Goal: Communication & Community: Answer question/provide support

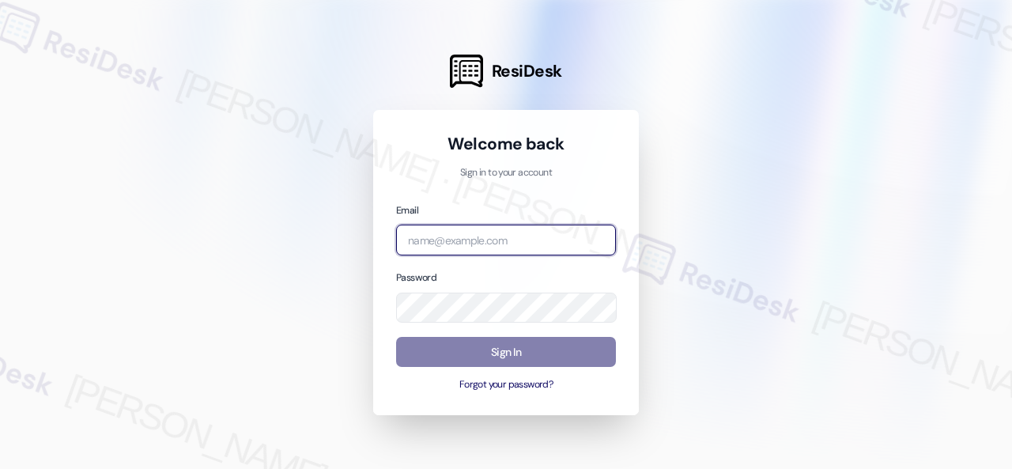
click at [488, 242] on input "email" at bounding box center [506, 239] width 220 height 31
paste input "automated-surveys-baron_properties-steve.flores@baron_properties.com"
type input "automated-surveys-baron_properties-steve.flores@baron_properties.com"
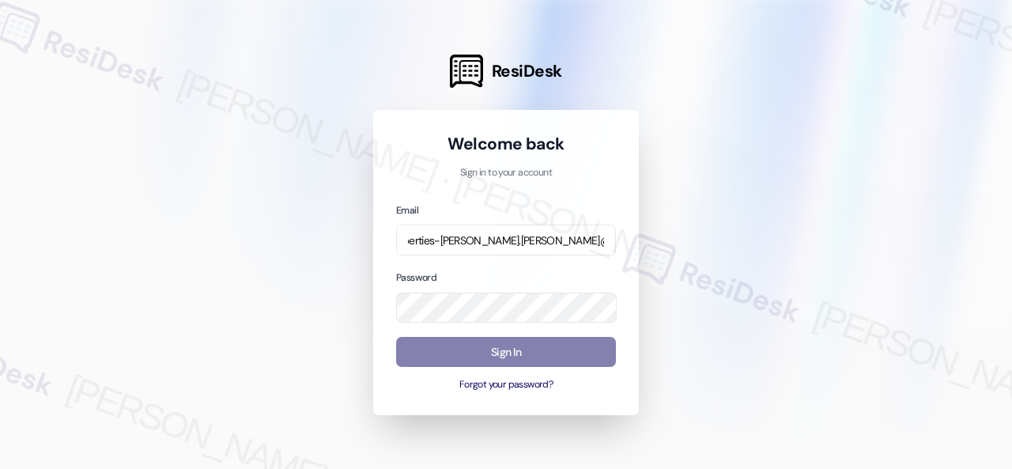
scroll to position [0, 0]
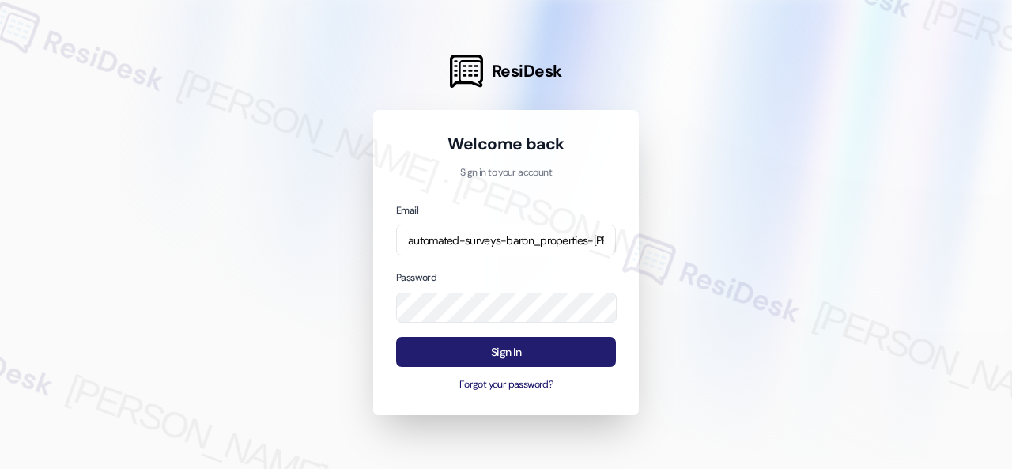
click at [468, 347] on button "Sign In" at bounding box center [506, 352] width 220 height 31
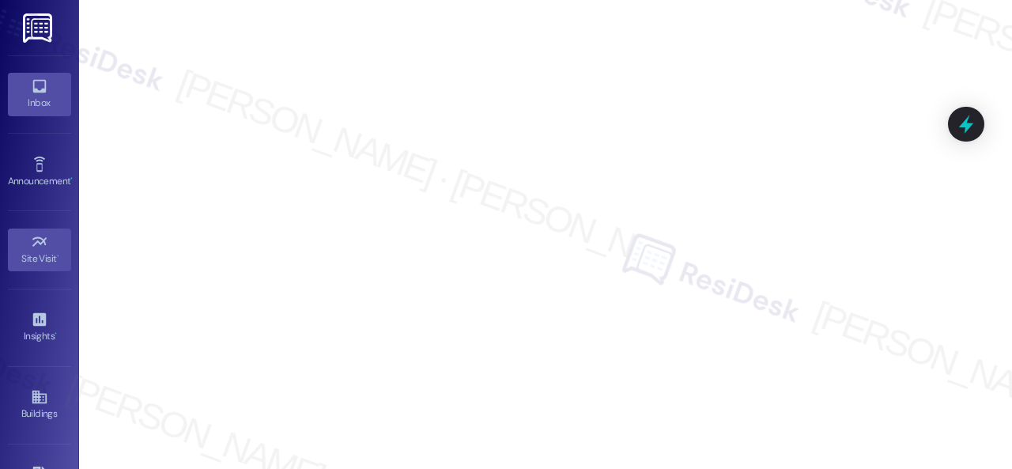
click at [39, 96] on div "Inbox" at bounding box center [39, 103] width 79 height 16
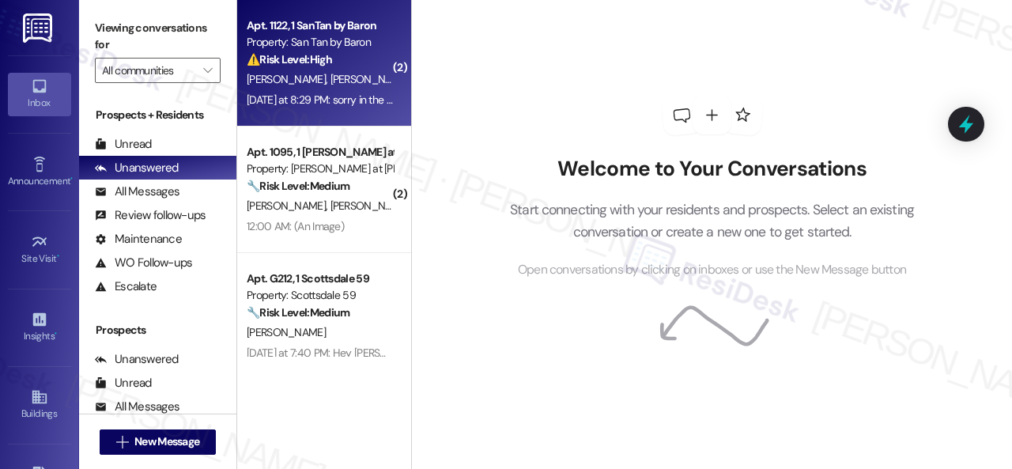
click at [351, 66] on div "⚠️ Risk Level: High The resident reports possible termites in their bathroom. W…" at bounding box center [320, 59] width 146 height 17
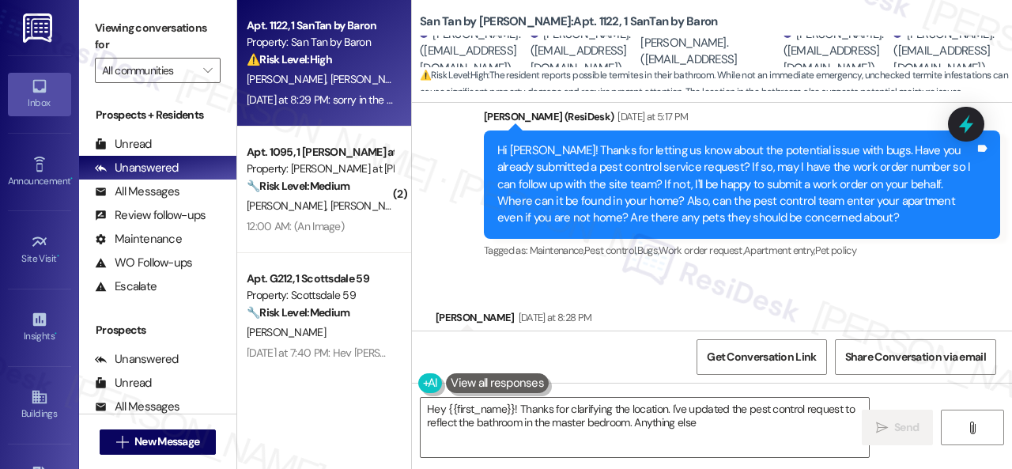
scroll to position [1532, 0]
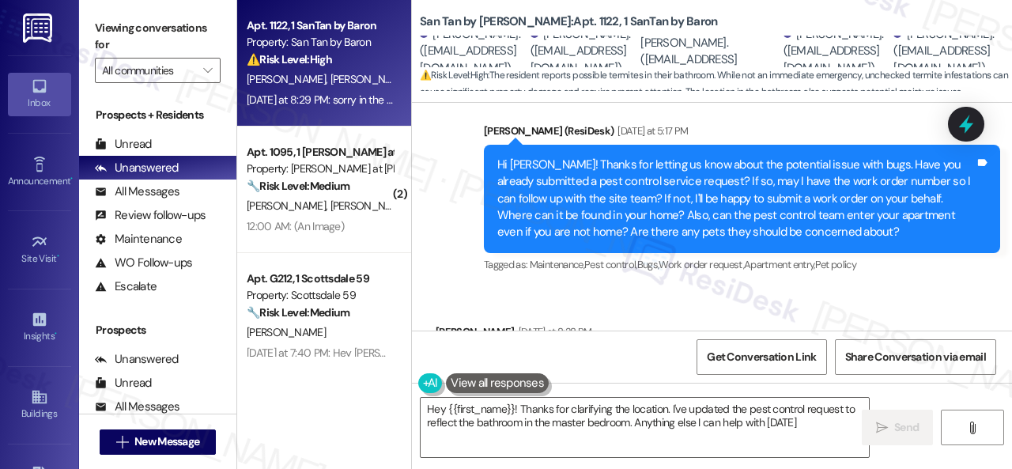
type textarea "Hey {{first_name}}! Thanks for clarifying the location. I've updated the pest c…"
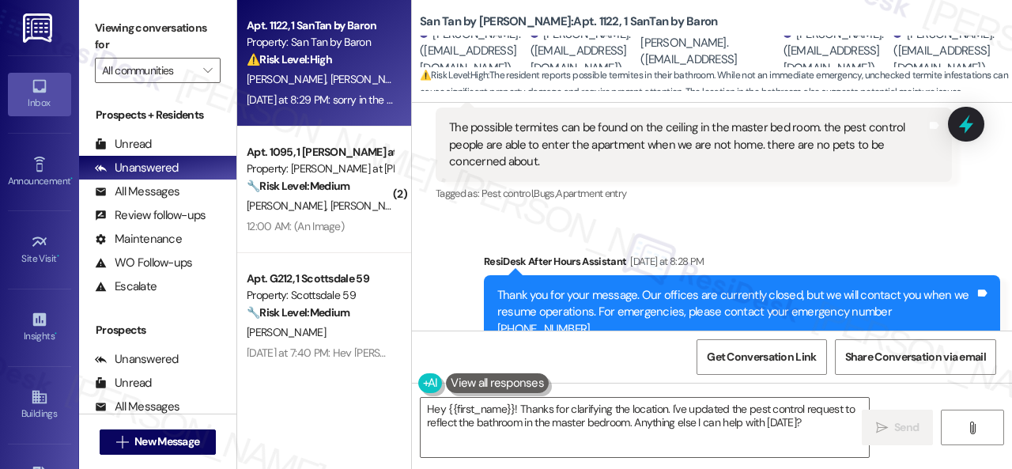
scroll to position [1690, 0]
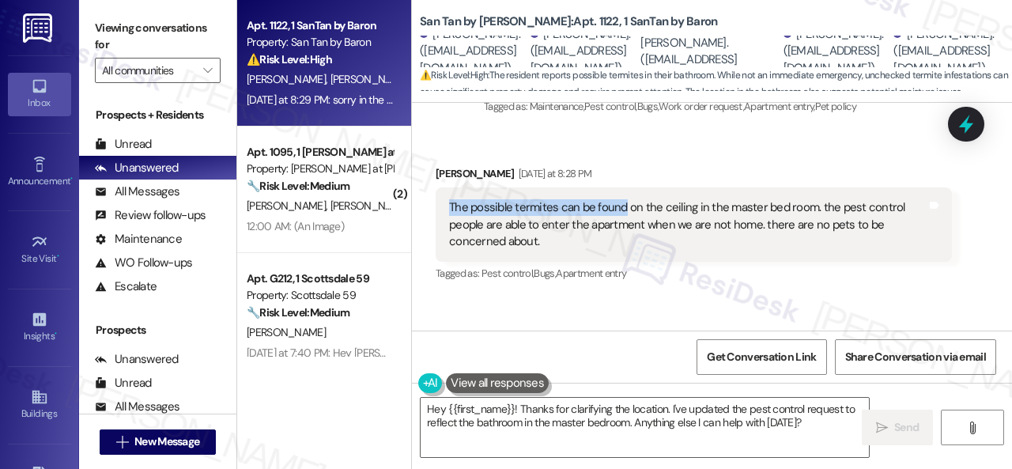
drag, startPoint x: 447, startPoint y: 173, endPoint x: 622, endPoint y: 175, distance: 174.7
click at [622, 199] on div "The possible termites can be found on the ceiling in the master bed room. the p…" at bounding box center [687, 224] width 480 height 51
copy div "The possible termites can be found"
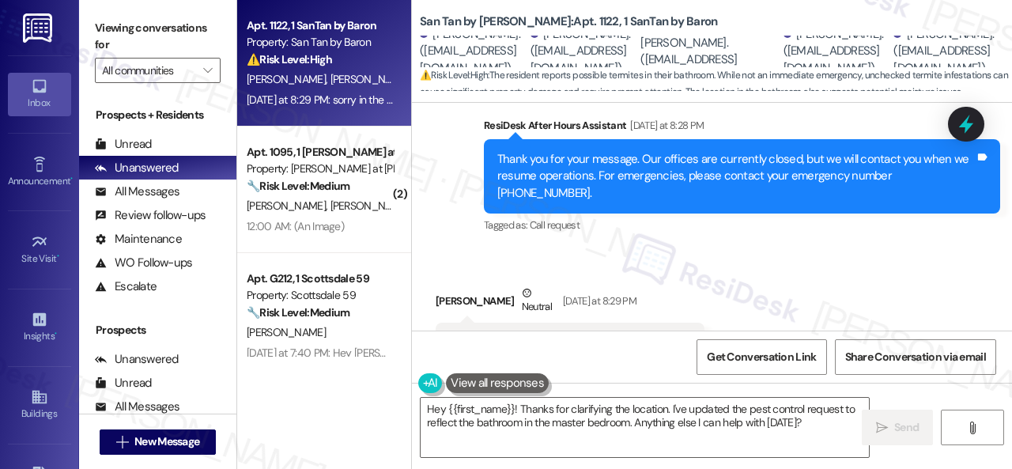
scroll to position [1927, 0]
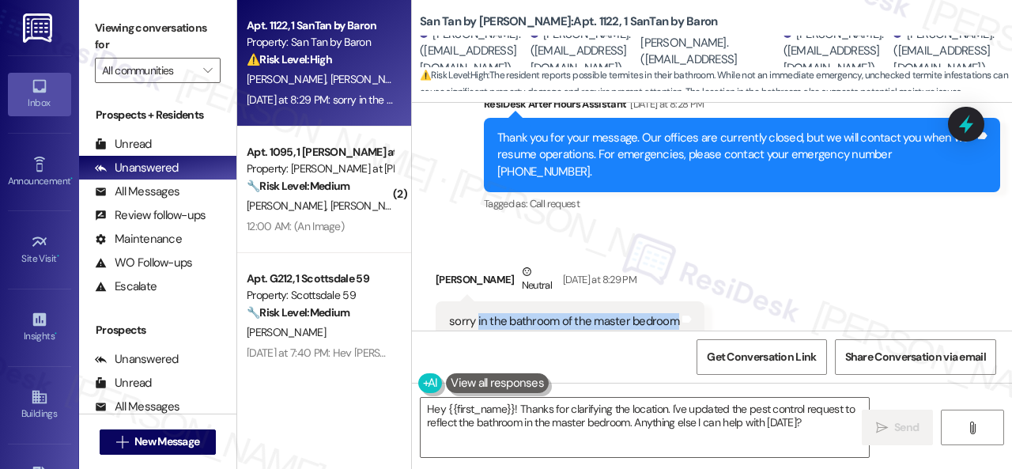
drag, startPoint x: 476, startPoint y: 270, endPoint x: 672, endPoint y: 270, distance: 196.0
click at [672, 313] on div "sorry in the bathroom of the master bedroom" at bounding box center [564, 321] width 230 height 17
copy div "in the bathroom of the master bedroom"
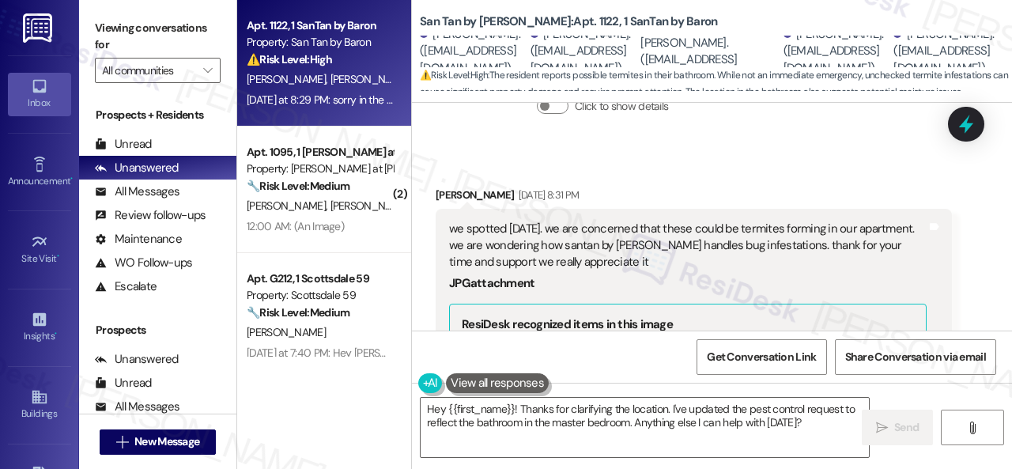
scroll to position [662, 0]
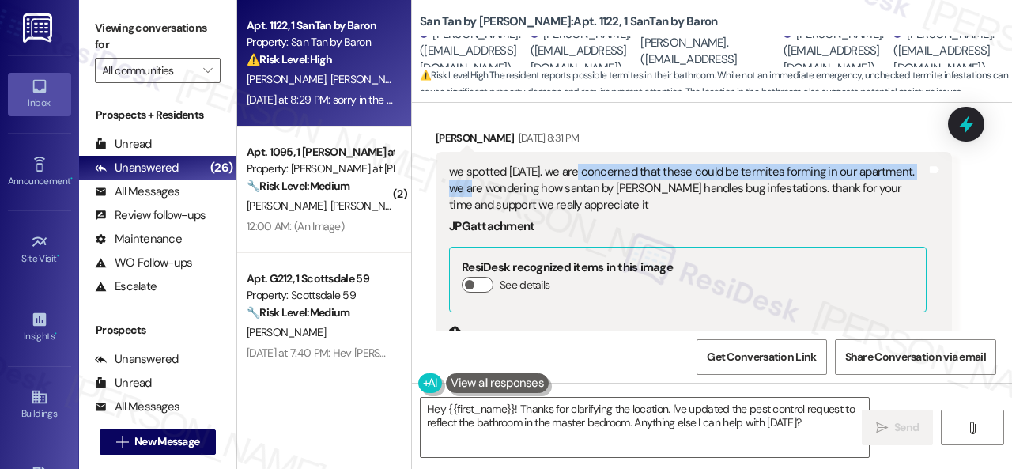
drag, startPoint x: 577, startPoint y: 152, endPoint x: 503, endPoint y: 175, distance: 77.0
click at [503, 175] on div "we spotted this Sunday. we are concerned that these could be termites forming i…" at bounding box center [687, 189] width 477 height 51
copy div "e are concerned that these could be termites forming in our apartment."
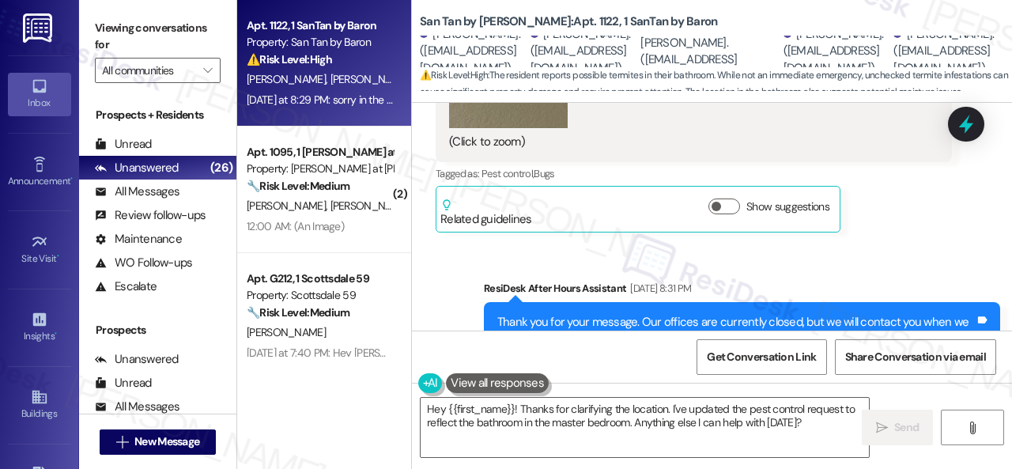
scroll to position [899, 0]
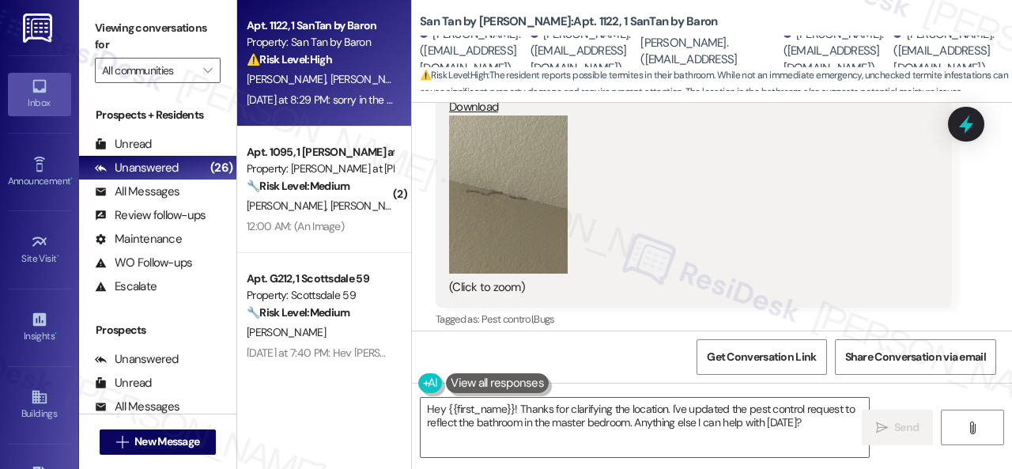
click at [492, 187] on button "Zoom image" at bounding box center [508, 194] width 119 height 158
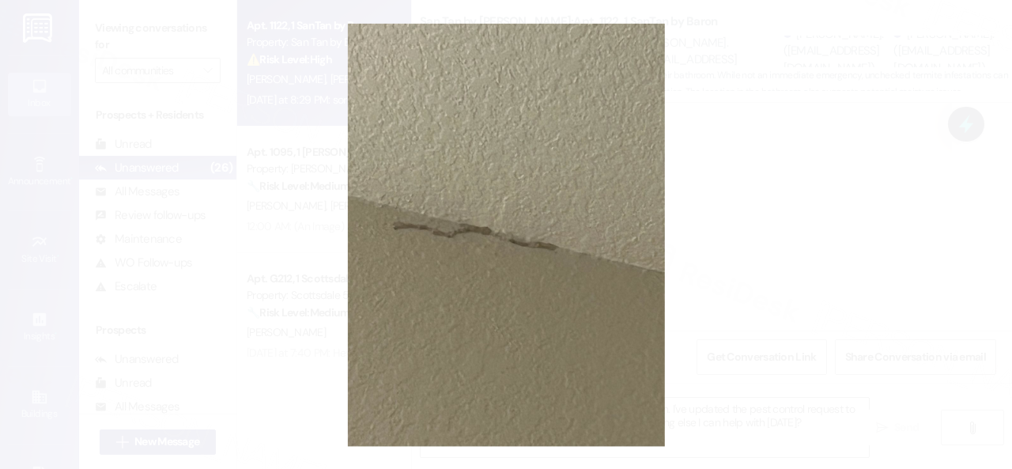
click at [595, 266] on button "Unzoom image" at bounding box center [506, 234] width 1012 height 469
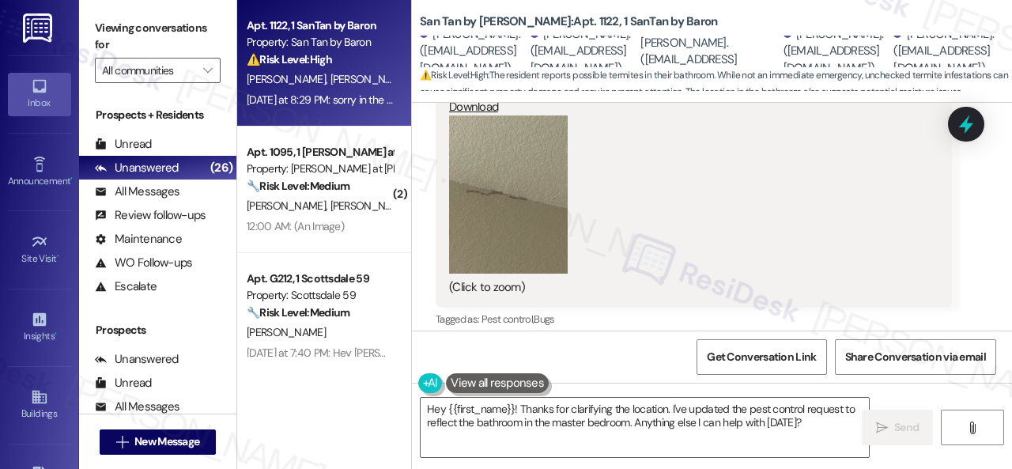
click at [692, 203] on div "(Click to zoom)" at bounding box center [687, 205] width 477 height 180
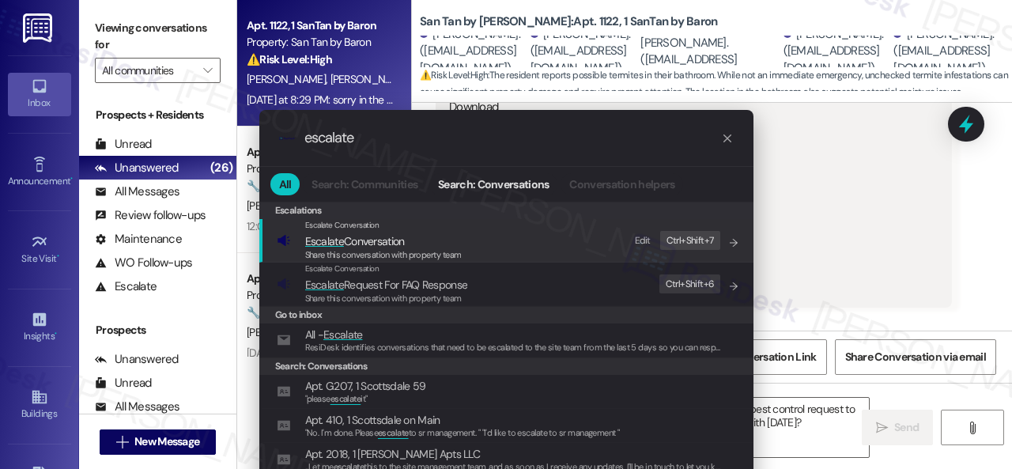
click at [643, 234] on div "Edit" at bounding box center [643, 240] width 16 height 17
drag, startPoint x: 371, startPoint y: 141, endPoint x: 132, endPoint y: 153, distance: 238.9
click at [244, 148] on div ".cls-1{fill:#0a055f;}.cls-2{fill:#0cc4c4;} resideskLogoBlueOrange escalate All …" at bounding box center [505, 308] width 533 height 429
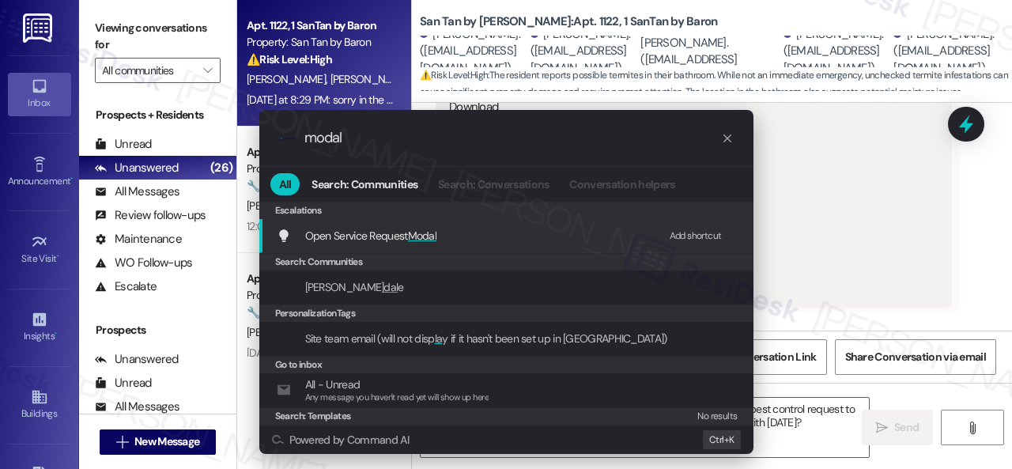
scroll to position [0, 0]
click at [691, 232] on div "Add shortcut" at bounding box center [695, 236] width 52 height 17
click at [384, 233] on span "Open Service Request Modal" at bounding box center [371, 235] width 132 height 14
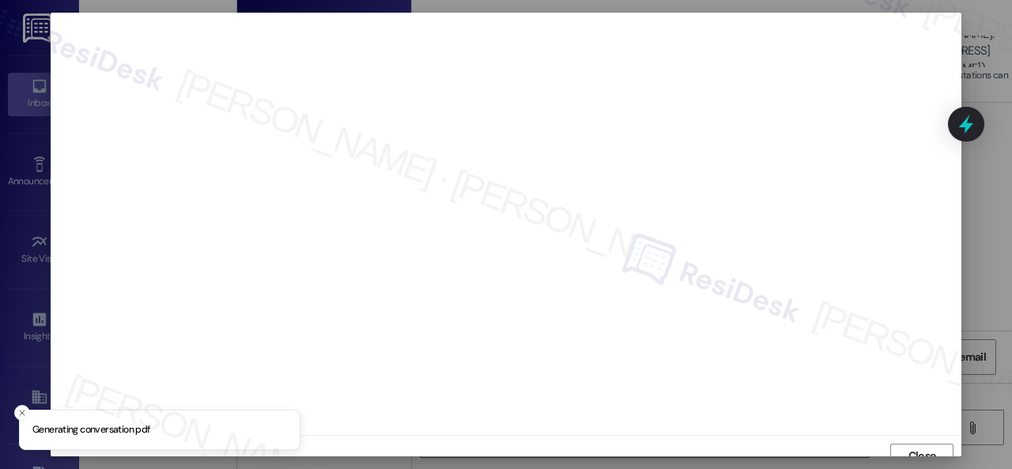
scroll to position [12, 0]
click at [910, 444] on span "Close" at bounding box center [922, 443] width 28 height 17
click at [918, 448] on span "Close" at bounding box center [922, 455] width 28 height 17
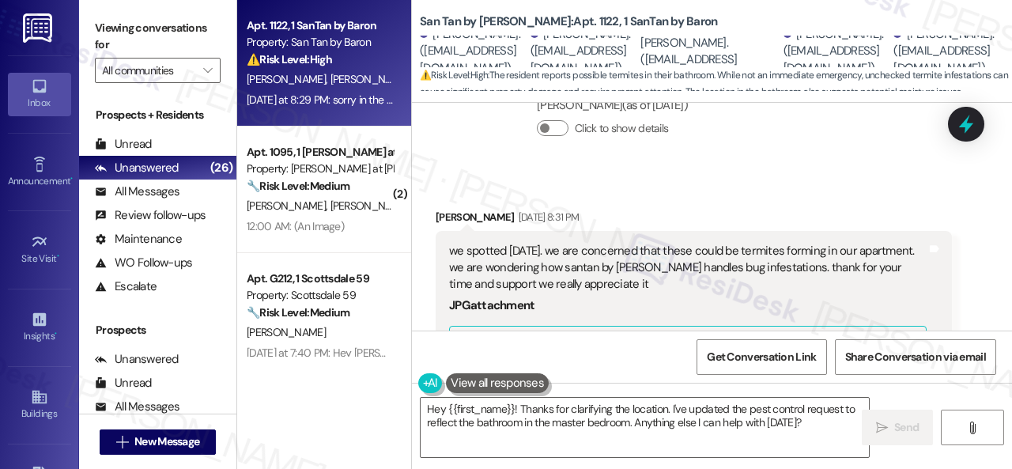
click at [830, 173] on div "Received via SMS Ryan Mara Aug 25, 2025 at 8:31 PM we spotted this Sunday. we a…" at bounding box center [712, 439] width 600 height 533
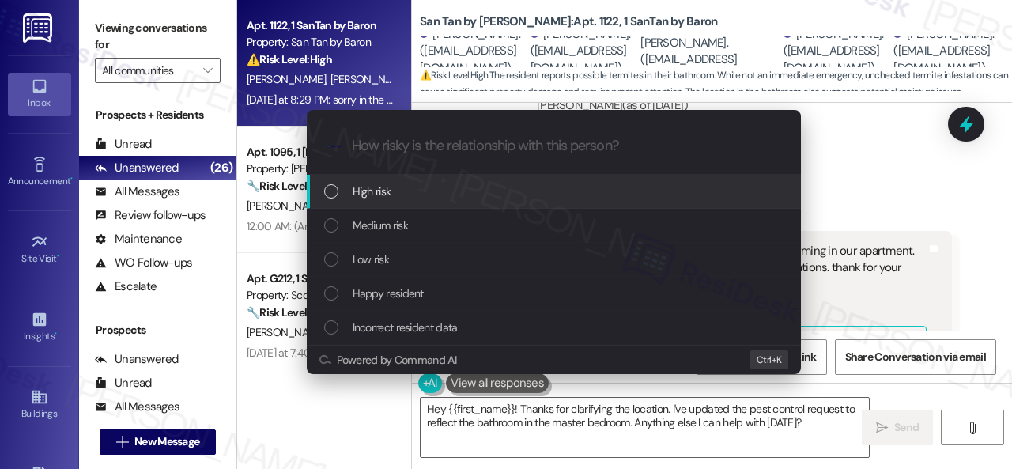
click at [369, 190] on span "High risk" at bounding box center [371, 191] width 39 height 17
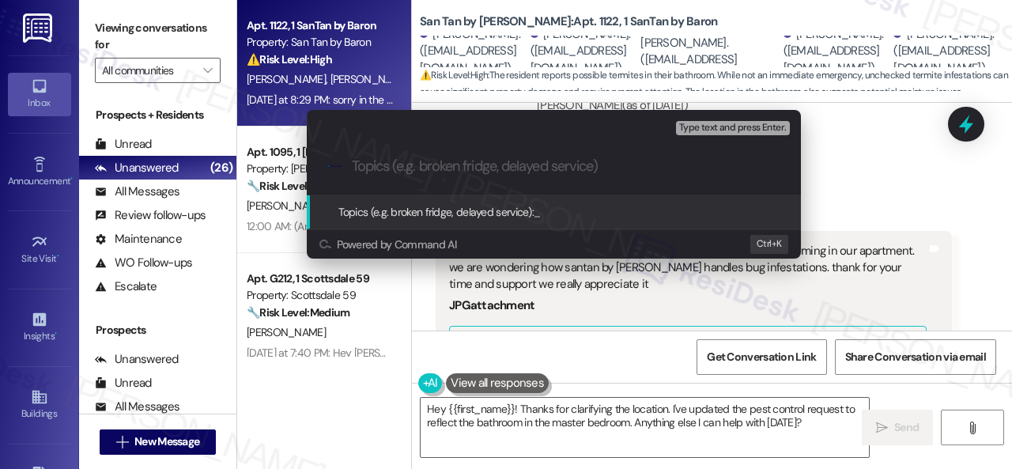
paste input "New work order/s submitted - Pest control"
type input "New work order/s submitted - Pest control"
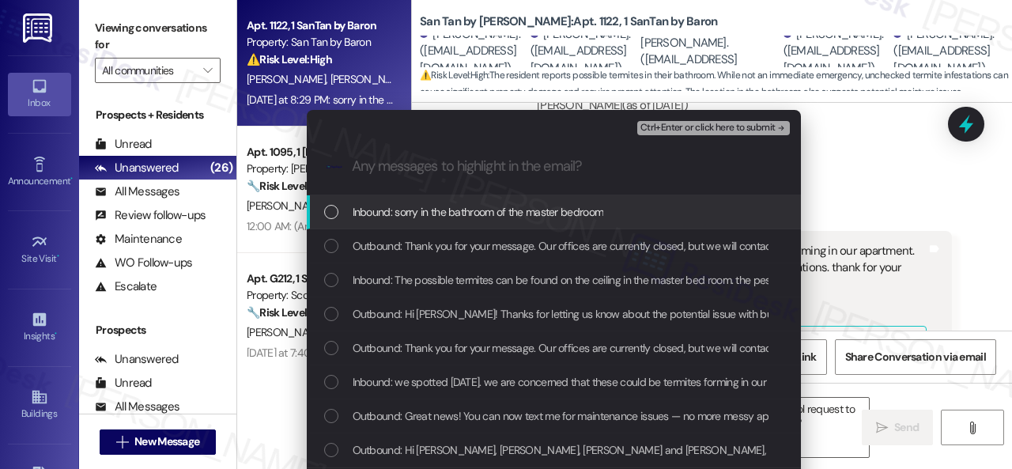
click at [435, 208] on span "Inbound: sorry in the bathroom of the master bedroom" at bounding box center [477, 211] width 251 height 17
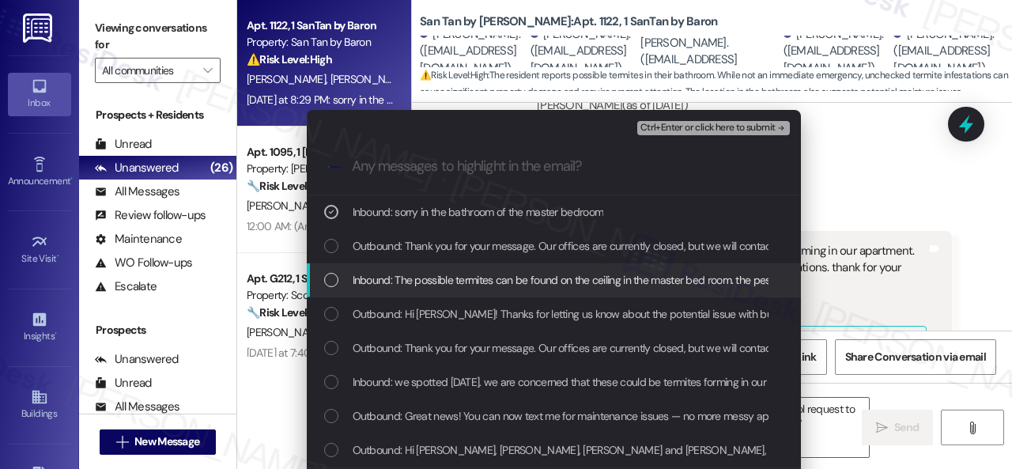
click at [432, 277] on span "Inbound: The possible termites can be found on the ceiling in the master bed ro…" at bounding box center [822, 279] width 941 height 17
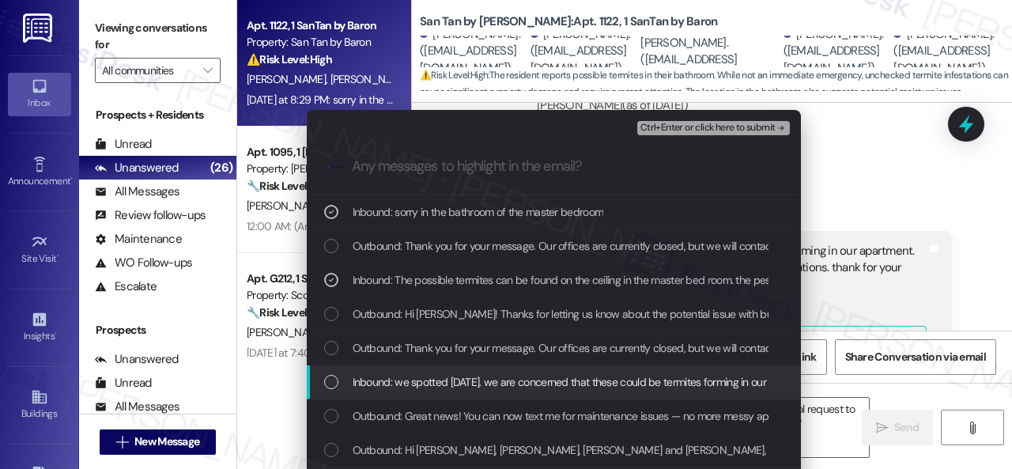
click at [375, 384] on span "Inbound: we spotted this Sunday. we are concerned that these could be termites …" at bounding box center [889, 381] width 1074 height 17
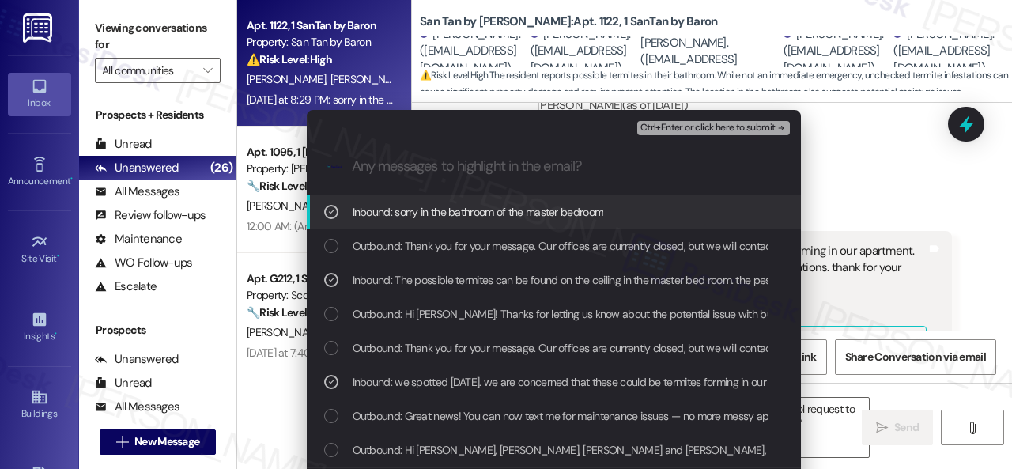
click at [673, 128] on span "Ctrl+Enter or click here to submit" at bounding box center [707, 127] width 135 height 11
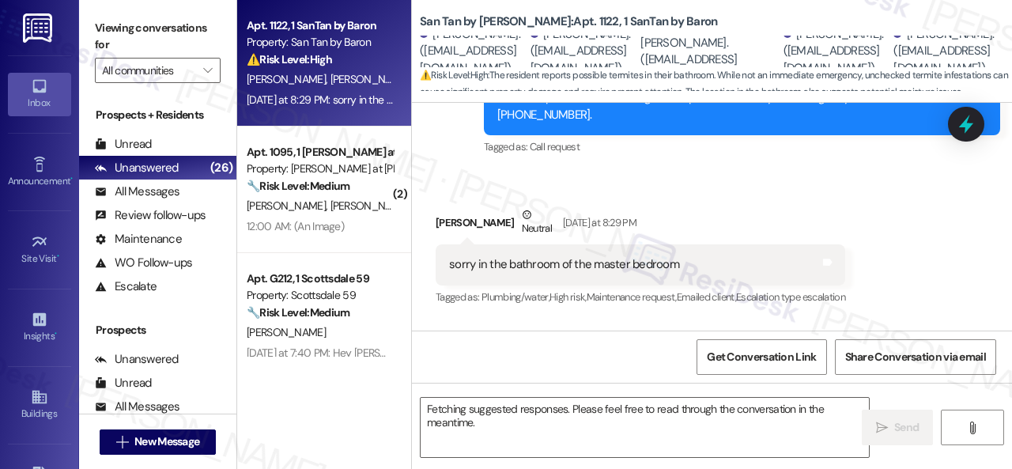
scroll to position [1921, 0]
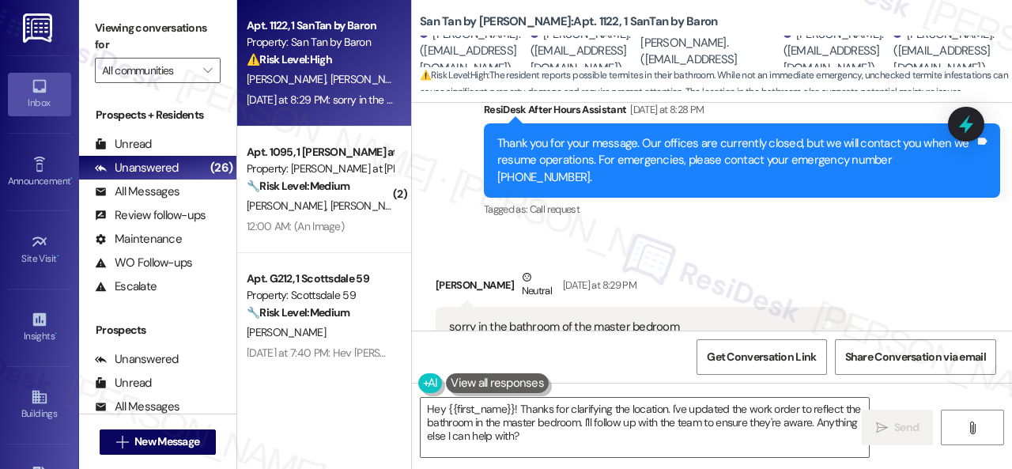
click at [823, 233] on div "Received via SMS Ryan Mara Neutral Yesterday at 8:29 PM sorry in the bathroom o…" at bounding box center [712, 308] width 600 height 150
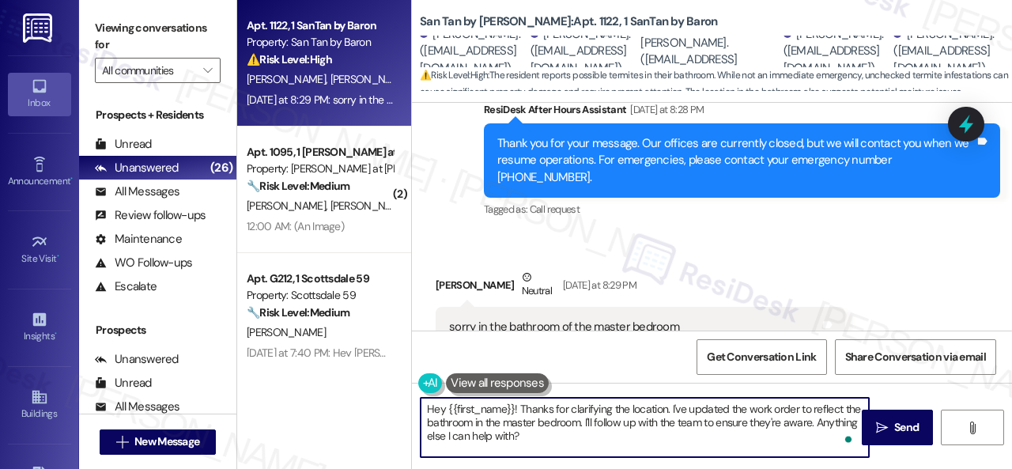
drag, startPoint x: 544, startPoint y: 439, endPoint x: 345, endPoint y: 389, distance: 205.3
click at [345, 389] on div "Apt. 1122, 1 SanTan by Baron Property: San Tan by Baron ⚠️ Risk Level: High The…" at bounding box center [624, 234] width 774 height 469
paste textarea "Thank you. I've submitted a work order on your behalf and notified the site tea…"
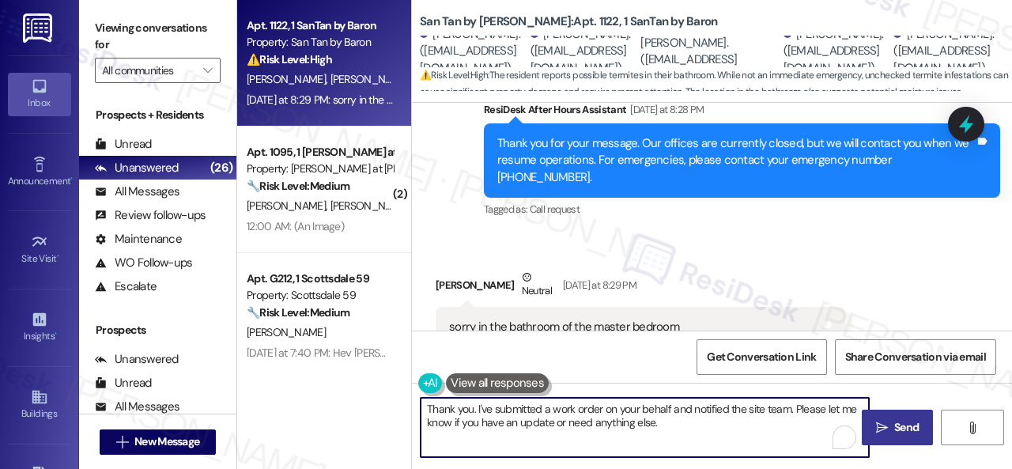
type textarea "Thank you. I've submitted a work order on your behalf and notified the site tea…"
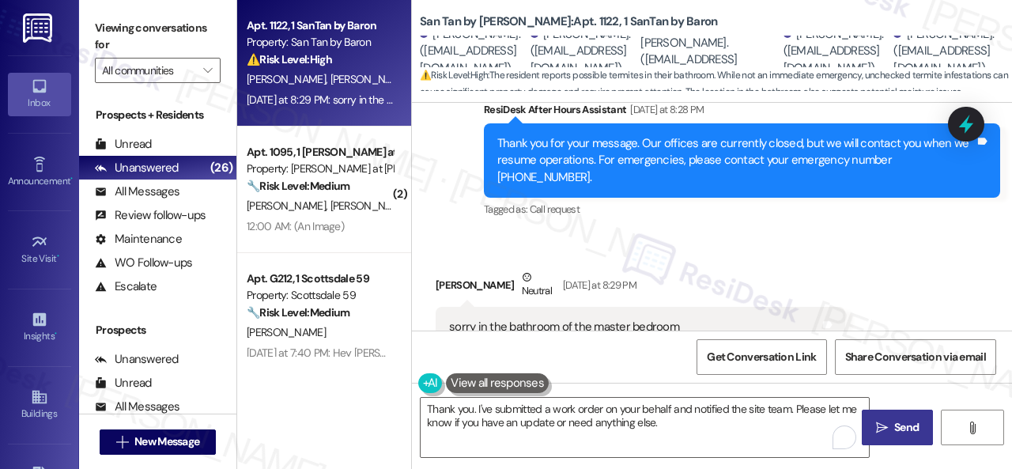
click at [882, 421] on icon "" at bounding box center [882, 427] width 12 height 13
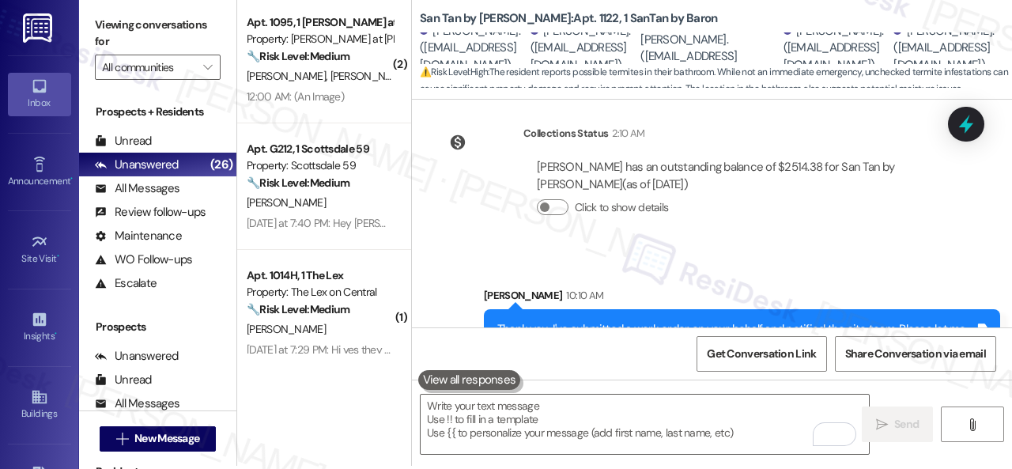
scroll to position [5, 0]
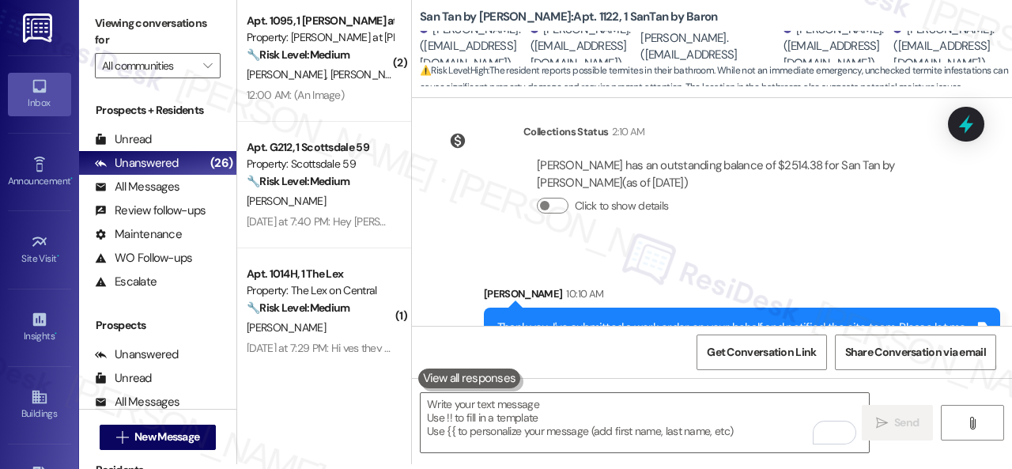
click at [519, 196] on div "Collections Status 2:10 AM Logan Barker has an outstanding balance of $2514.38 …" at bounding box center [694, 180] width 540 height 138
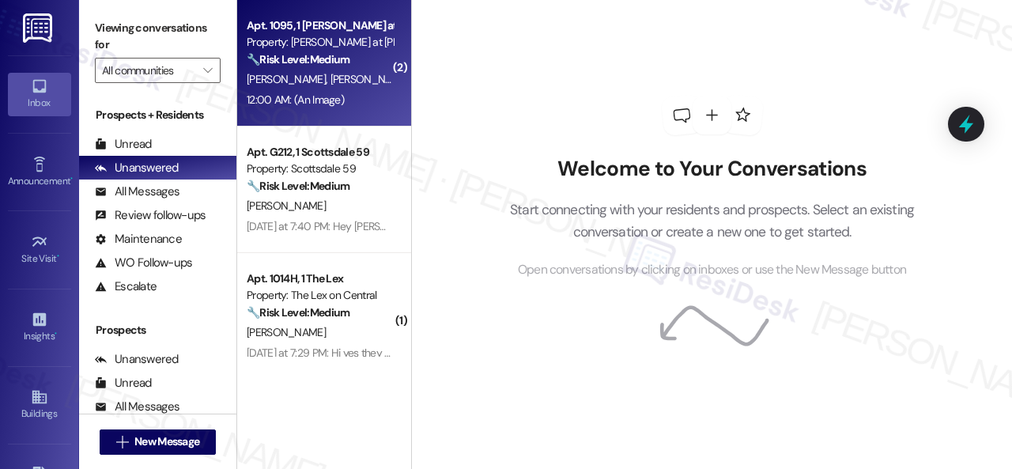
click at [333, 85] on div "[PERSON_NAME] [PERSON_NAME]" at bounding box center [319, 80] width 149 height 20
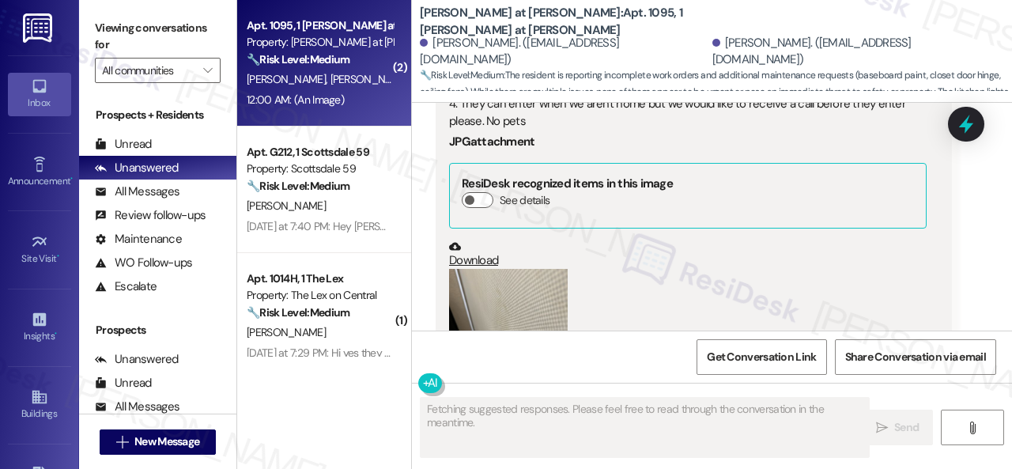
scroll to position [2962, 0]
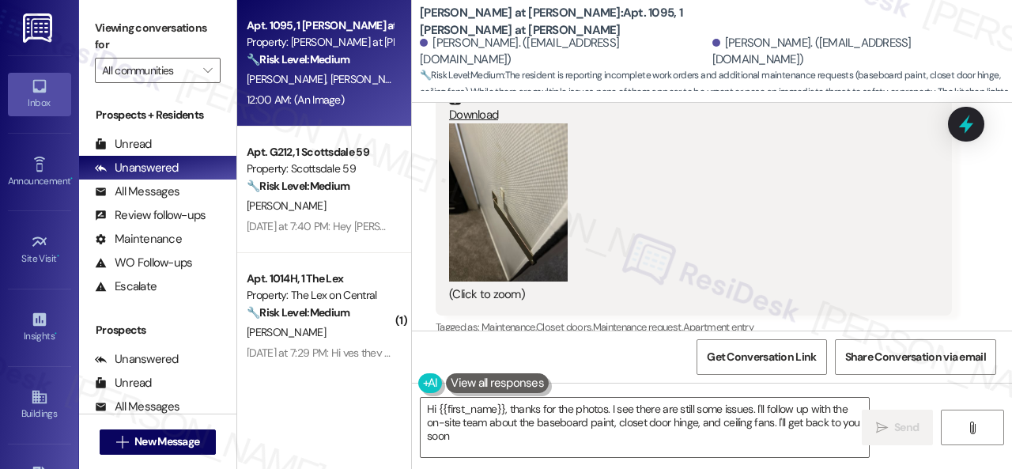
type textarea "Hi {{first_name}}, thanks for the photos. I see there are still some issues. I'…"
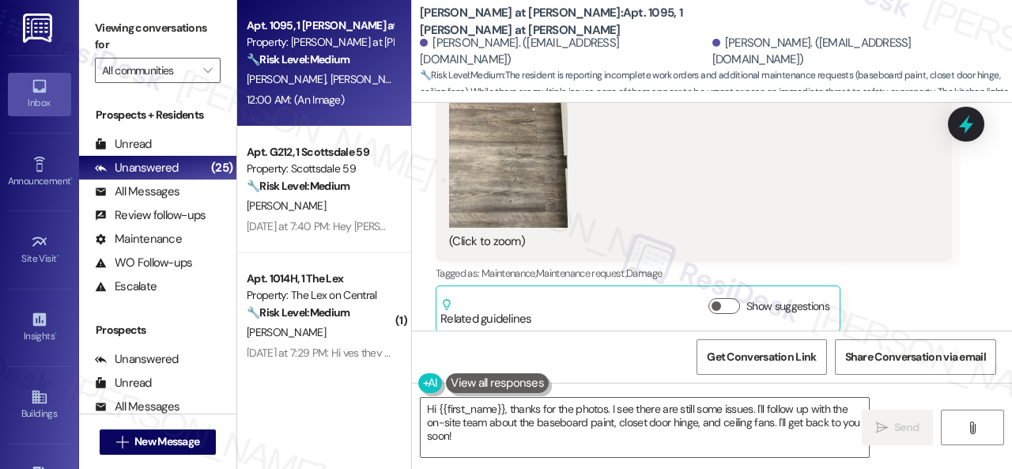
scroll to position [2172, 0]
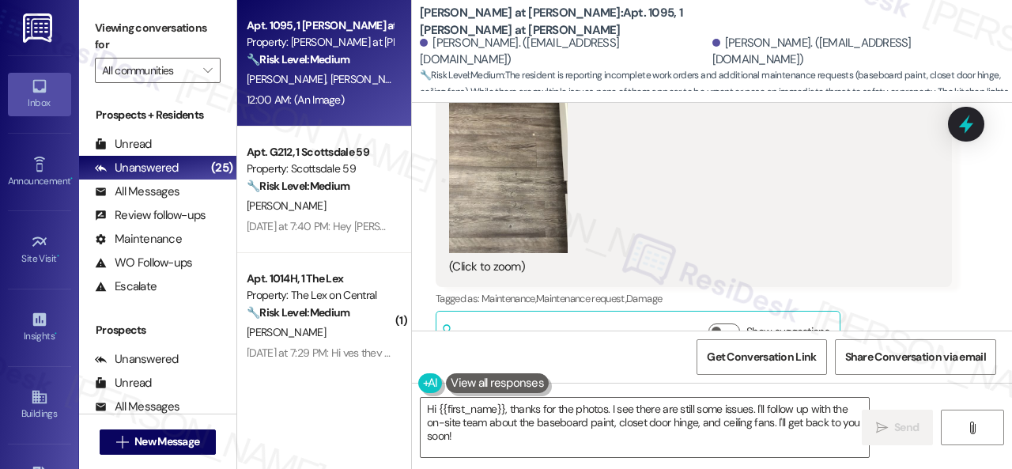
click at [487, 220] on button "Zoom image" at bounding box center [508, 174] width 119 height 158
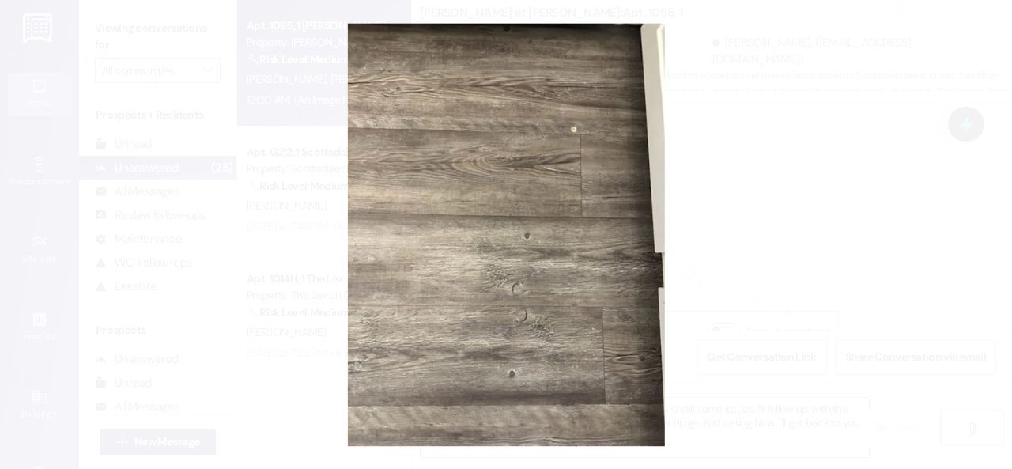
click at [567, 235] on button "Unzoom image" at bounding box center [506, 234] width 1012 height 469
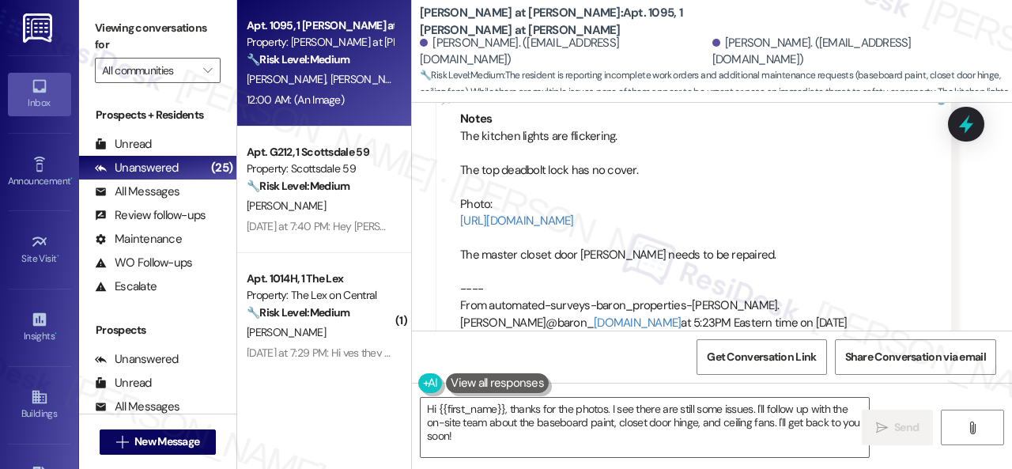
scroll to position [1302, 0]
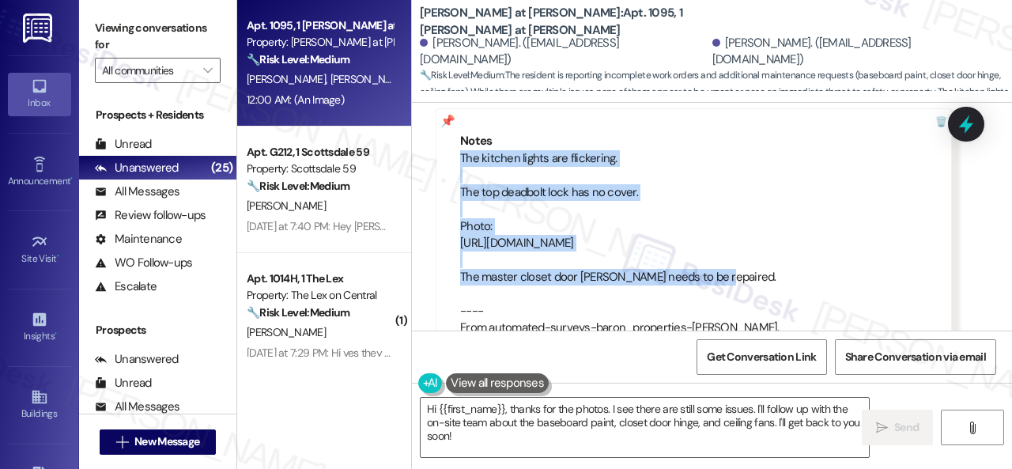
drag, startPoint x: 462, startPoint y: 156, endPoint x: 719, endPoint y: 273, distance: 282.6
click at [719, 273] on div "The kitchen lights are flickering. The top deadbolt lock has no cover. Photo: h…" at bounding box center [693, 251] width 467 height 203
copy div "The kitchen lights are flickering. The top deadbolt lock has no cover. Photo: h…"
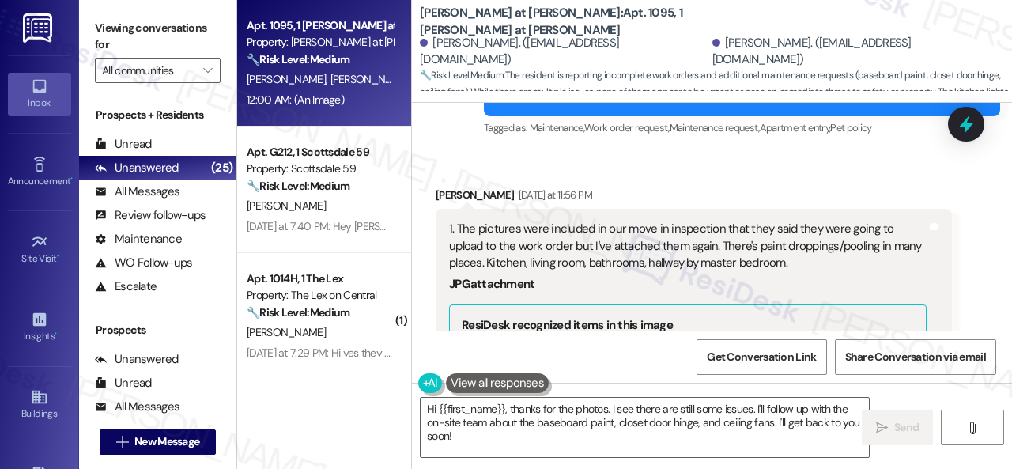
scroll to position [1856, 0]
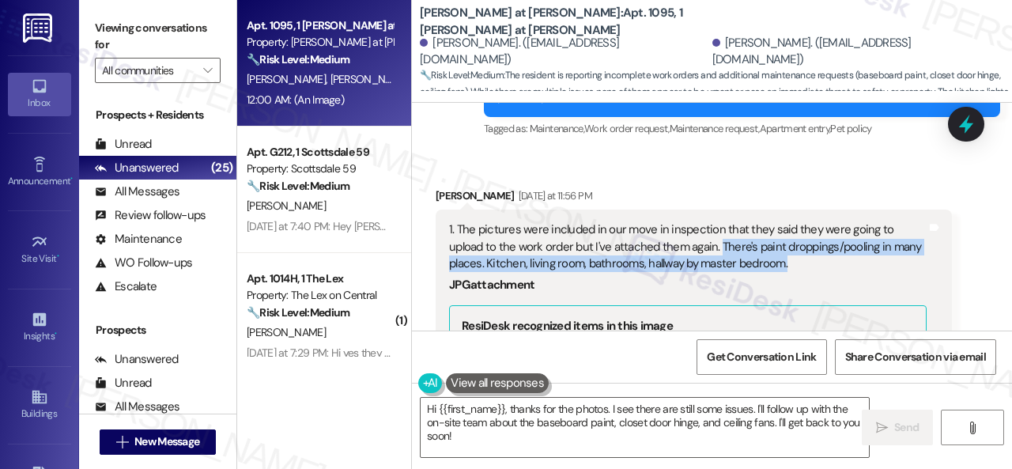
drag, startPoint x: 680, startPoint y: 246, endPoint x: 748, endPoint y: 266, distance: 71.8
click at [748, 266] on div "1. The pictures were included in our move in inspection that they said they wer…" at bounding box center [687, 246] width 477 height 51
copy div "There's paint droppings/pooling in many places. Kitchen, living room, bathrooms…"
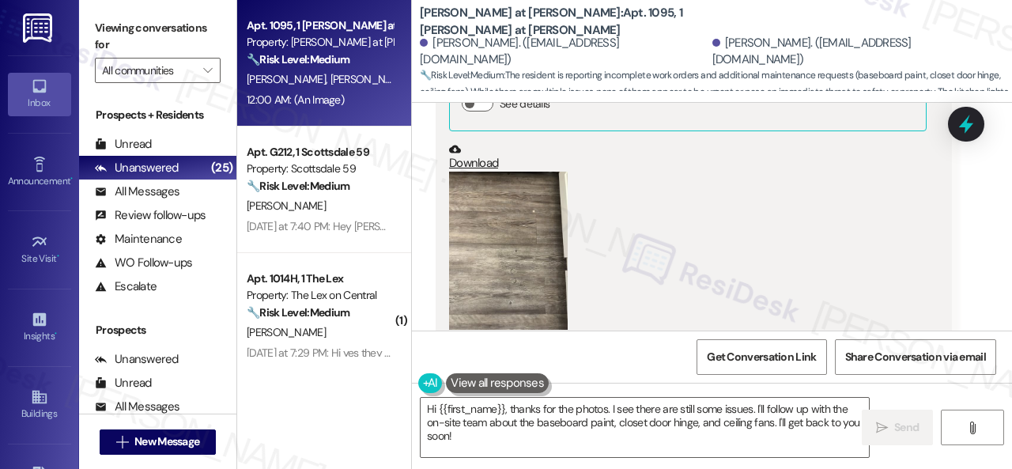
scroll to position [2172, 0]
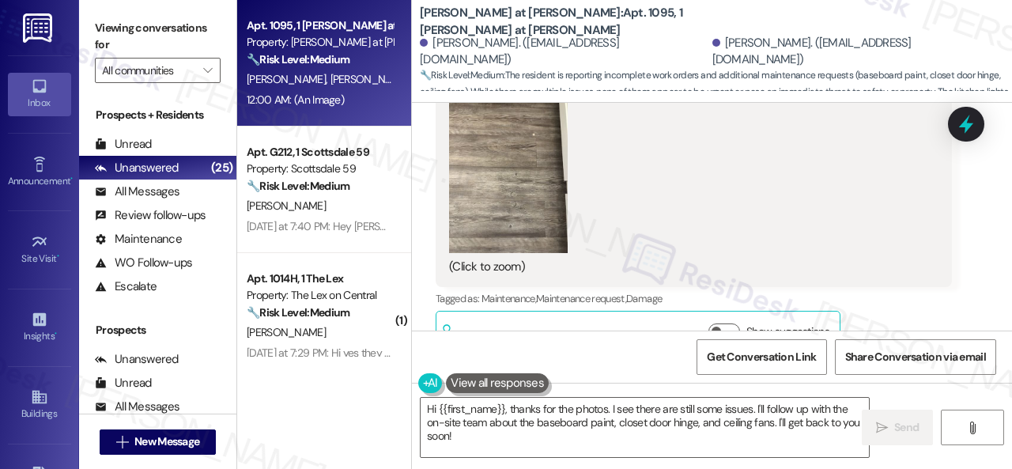
click at [537, 217] on button "Zoom image" at bounding box center [508, 174] width 119 height 158
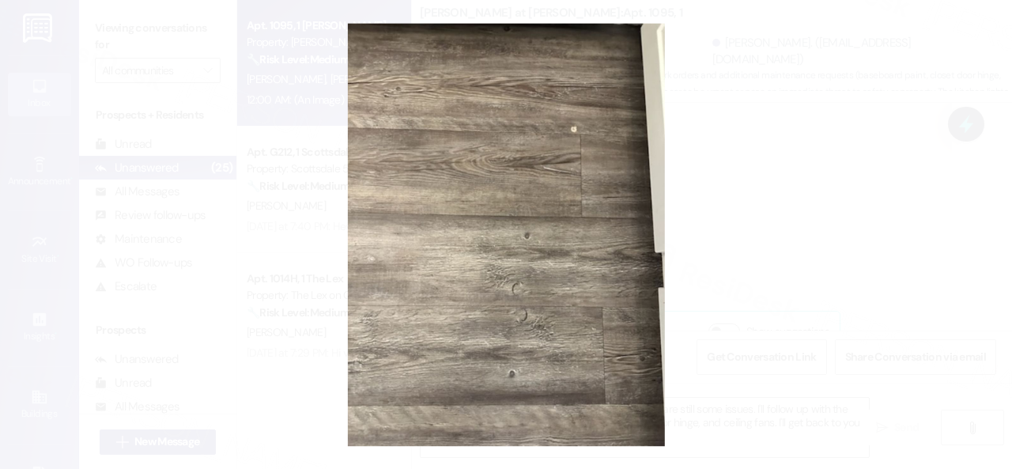
click at [599, 202] on button "Unzoom image" at bounding box center [506, 234] width 1012 height 469
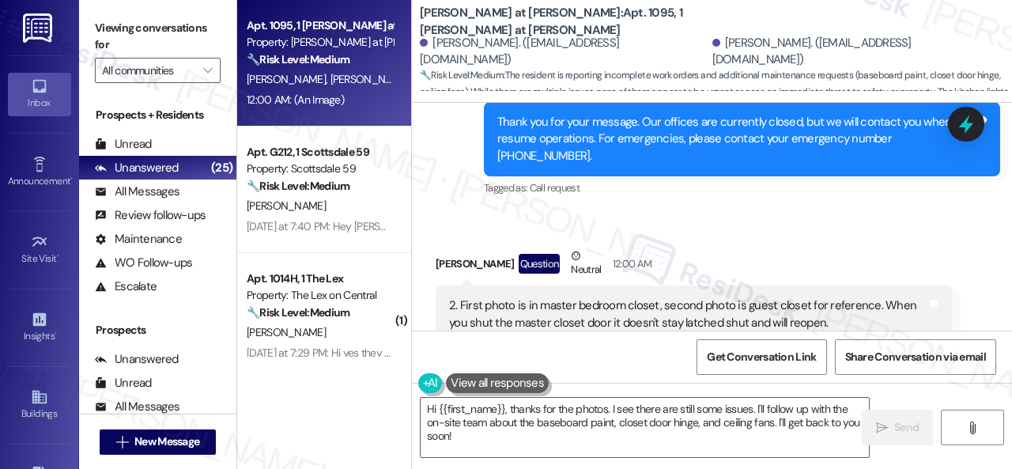
scroll to position [2567, 0]
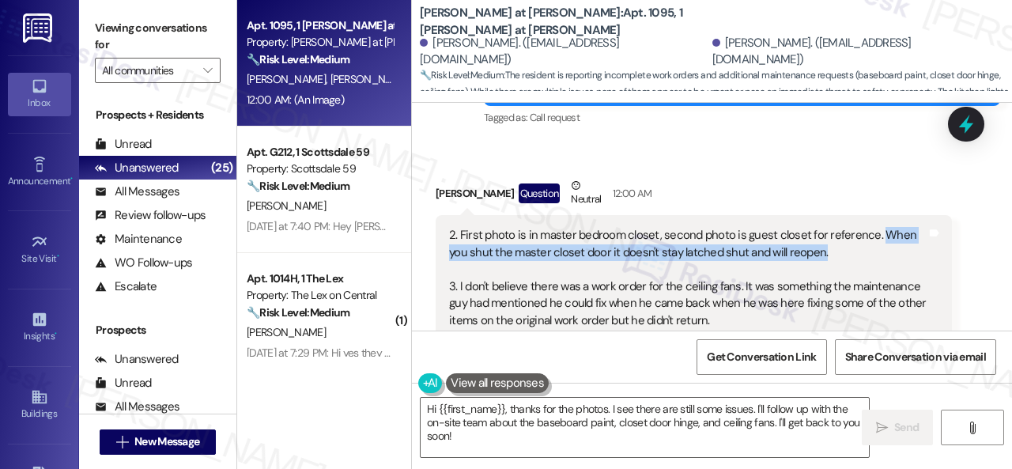
drag, startPoint x: 869, startPoint y: 216, endPoint x: 820, endPoint y: 235, distance: 52.5
click at [820, 235] on div "2. First photo is in master bedroom closet, second photo is guest closet for re…" at bounding box center [687, 303] width 477 height 153
copy div "When you shut the master closet door it doesn't stay latched shut and will reop…"
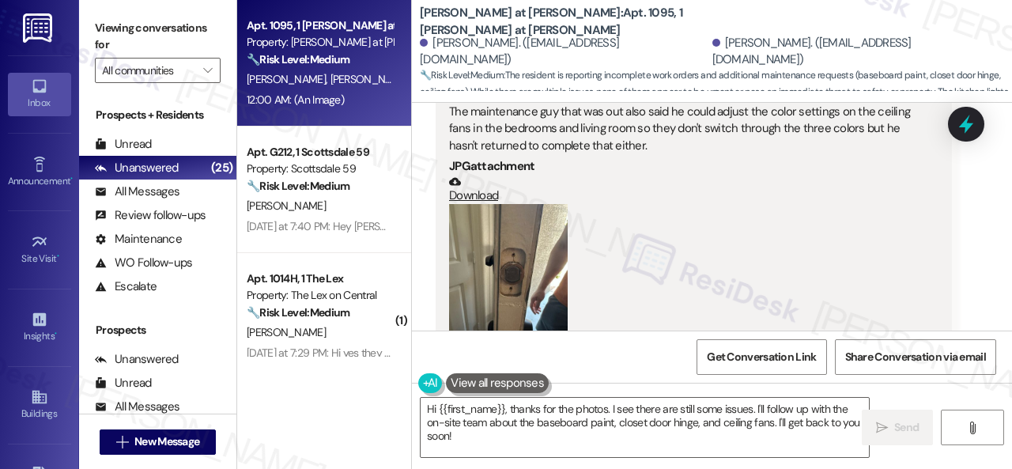
scroll to position [986, 0]
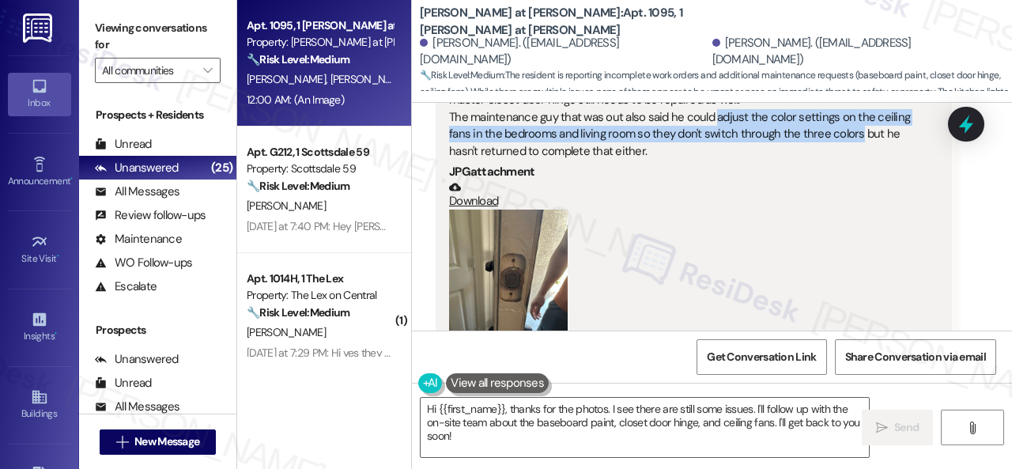
drag, startPoint x: 712, startPoint y: 116, endPoint x: 853, endPoint y: 134, distance: 141.7
click at [853, 134] on div "Hi Sarah, there were actually a few items that should have been on that work or…" at bounding box center [687, 91] width 477 height 135
copy div "adjust the color settings on the ceiling fans in the bedrooms and living room s…"
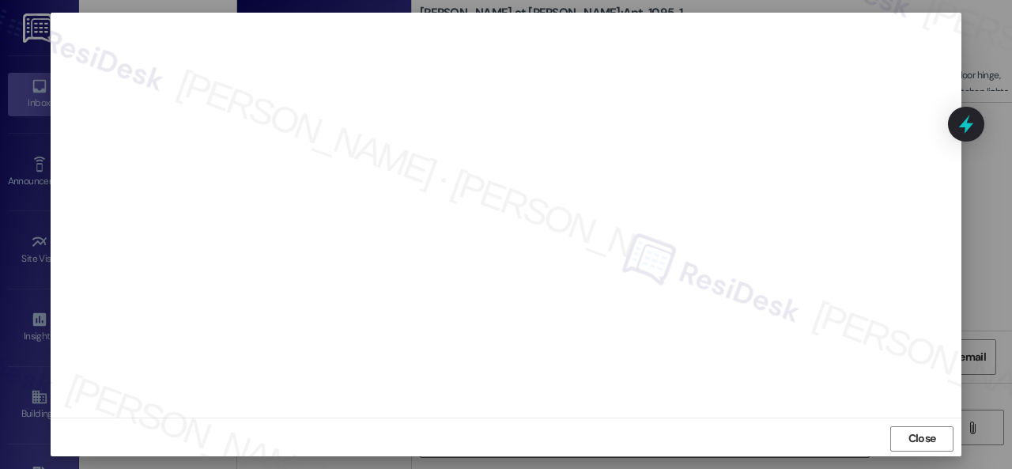
scroll to position [20, 0]
click at [899, 445] on button "Close" at bounding box center [921, 436] width 63 height 25
click at [916, 439] on span "Close" at bounding box center [922, 436] width 28 height 17
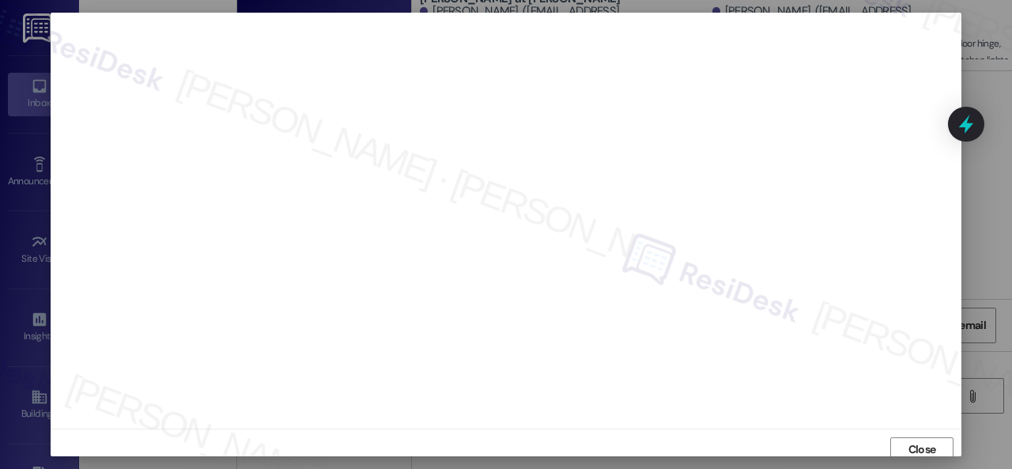
scroll to position [0, 0]
click at [910, 450] on span "Close" at bounding box center [922, 455] width 28 height 17
click at [914, 447] on span "Close" at bounding box center [922, 456] width 34 height 24
click at [934, 444] on span "Close" at bounding box center [922, 443] width 34 height 17
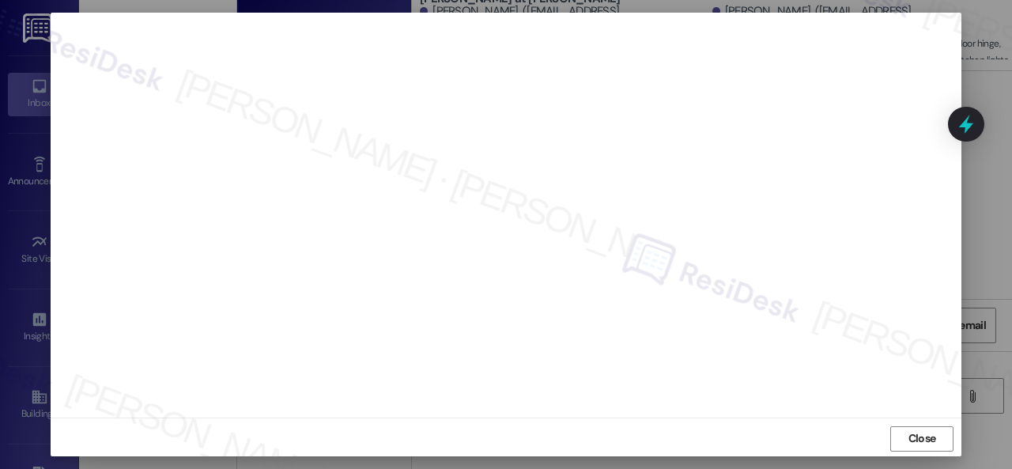
scroll to position [20, 0]
click at [930, 440] on span "Close" at bounding box center [922, 436] width 28 height 17
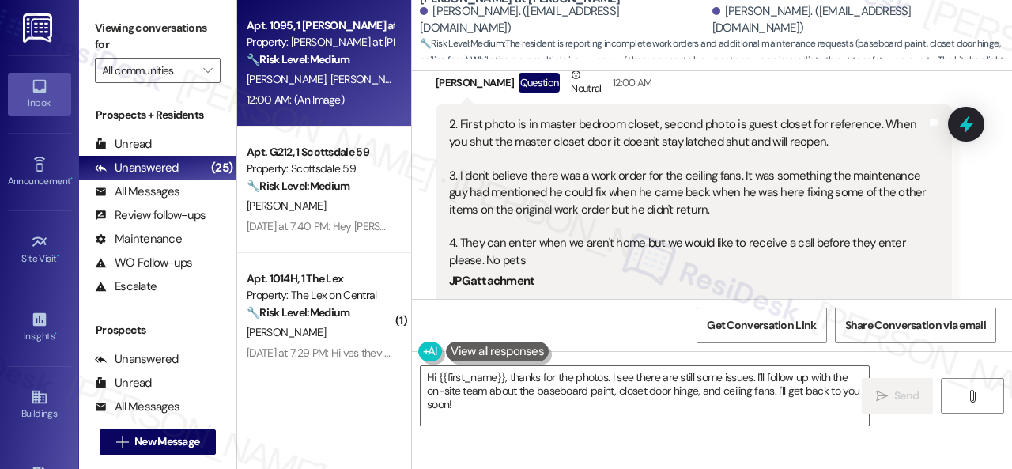
click at [822, 273] on div "JPG attachment" at bounding box center [687, 281] width 477 height 17
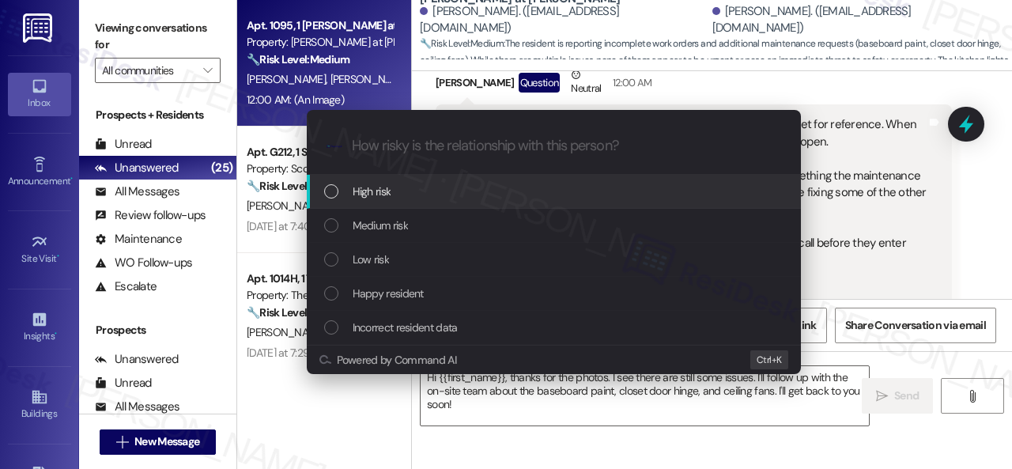
click at [311, 194] on div "High risk" at bounding box center [554, 192] width 494 height 34
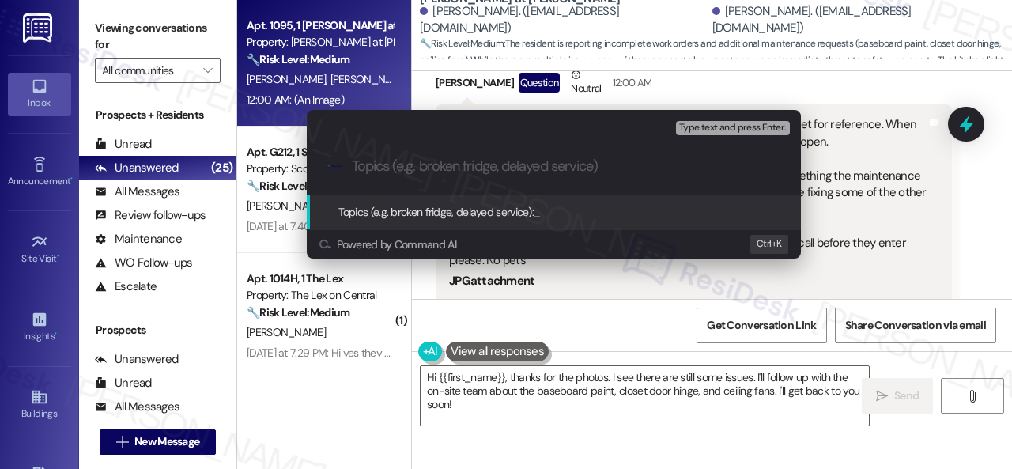
paste input "New work order/s submitted - Cleaning, lights, deadbolt, closet and light fixtu…"
type input "New work order/s submitted - Cleaning, lights, deadbolt, closet and light fixtu…"
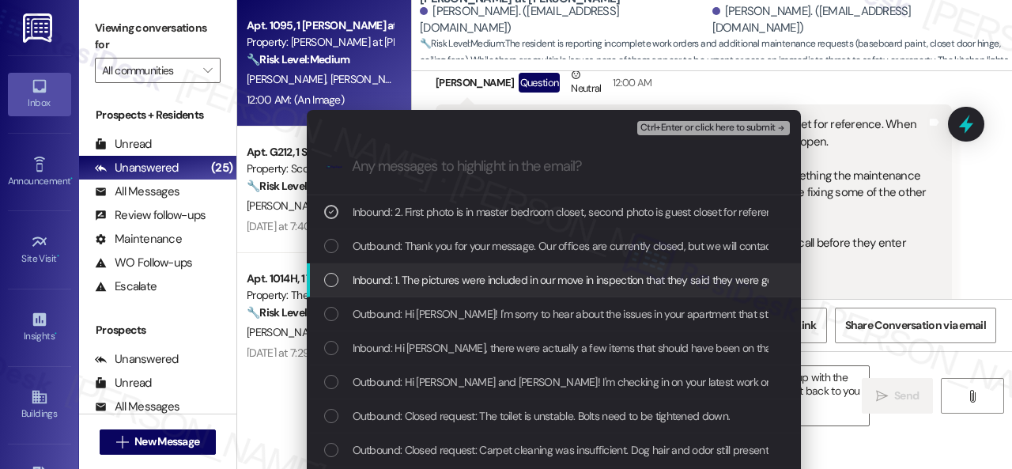
click at [397, 281] on span "Inbound: 1. The pictures were included in our move in inspection that they said…" at bounding box center [950, 279] width 1197 height 17
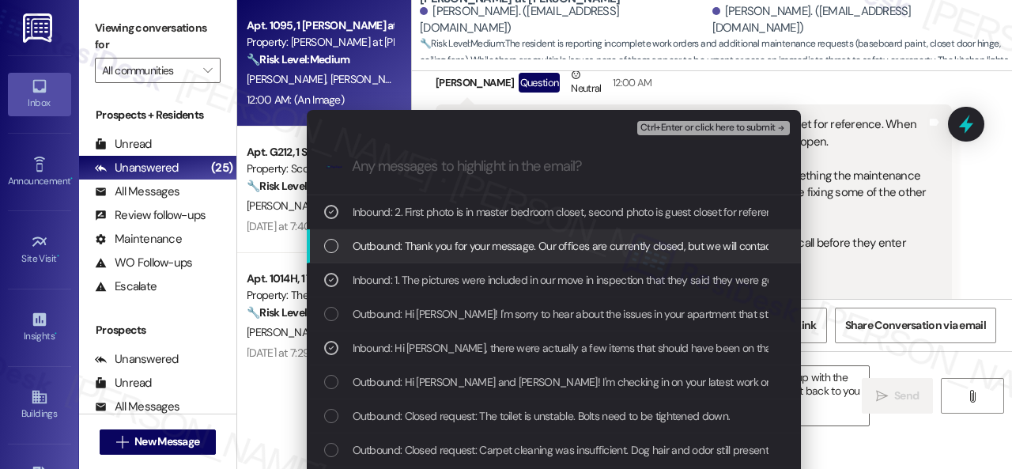
click at [674, 126] on span "Ctrl+Enter or click here to submit" at bounding box center [707, 127] width 135 height 11
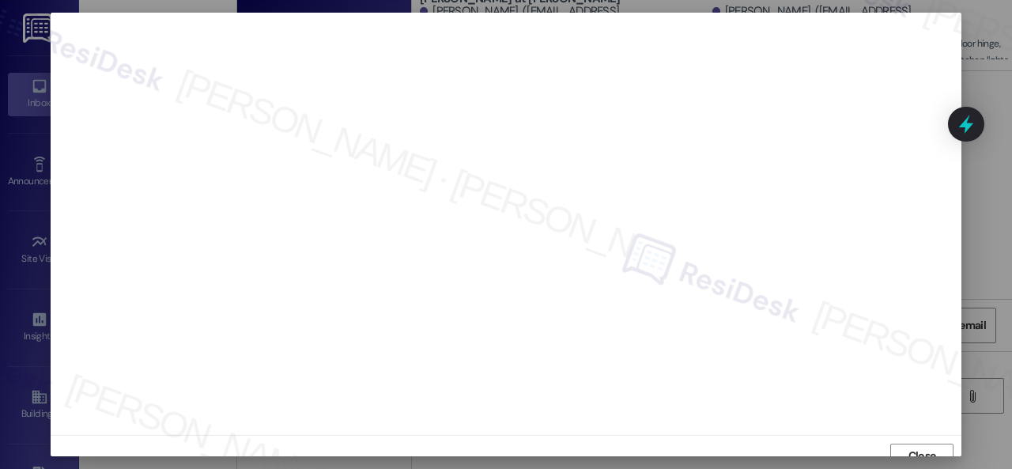
scroll to position [12, 0]
click at [902, 441] on button "Close" at bounding box center [921, 443] width 63 height 25
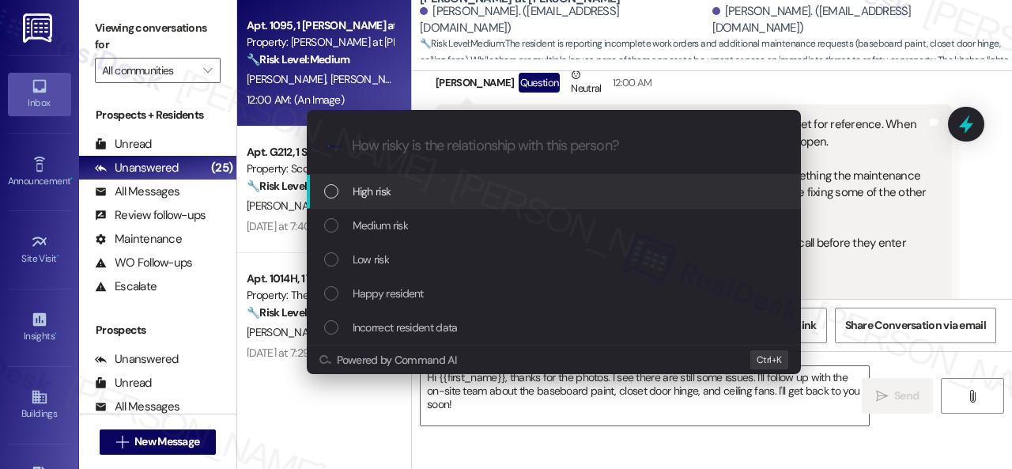
click at [367, 192] on span "High risk" at bounding box center [371, 191] width 39 height 17
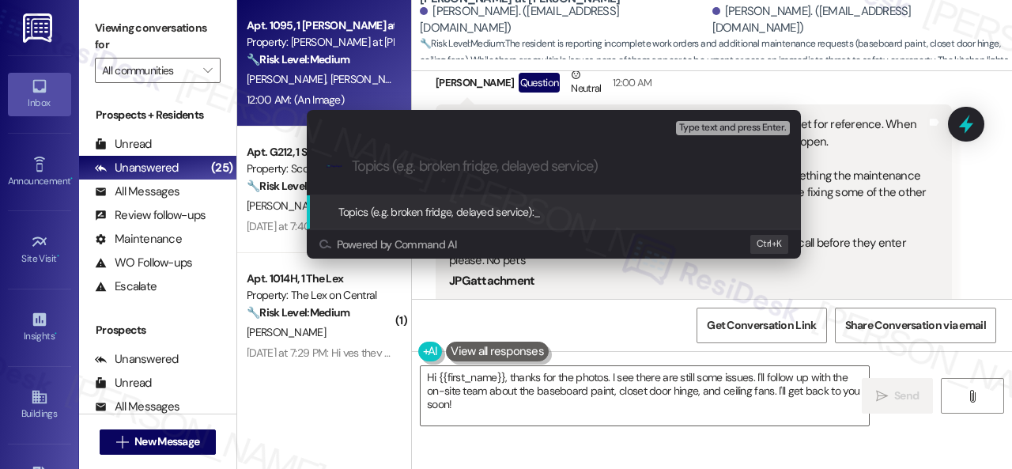
click at [459, 170] on input "Topics (e.g. broken fridge, delayed service)" at bounding box center [566, 166] width 429 height 17
paste input "New work order/s submitted - Cleaning, lights, deadbolt, closet and light fixtu…"
type input "New work order/s submitted - Cleaning, lights, deadbolt, closet and light fixtu…"
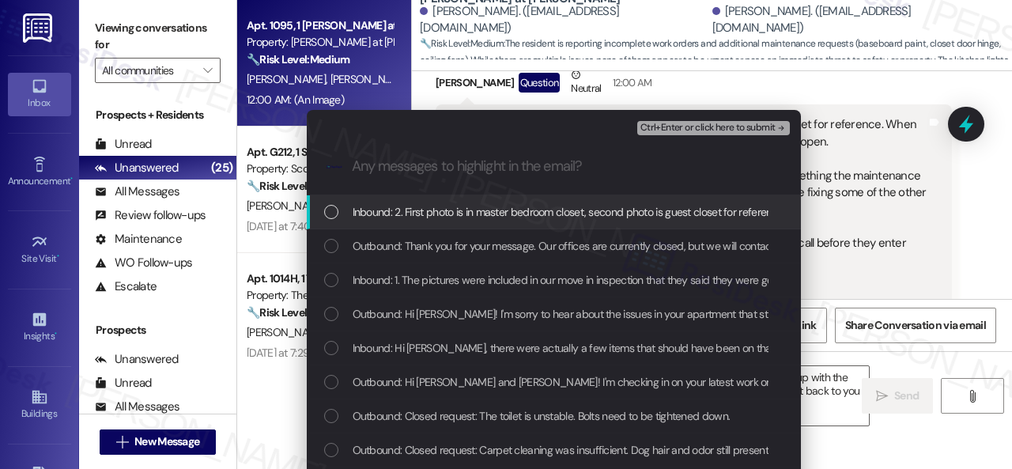
scroll to position [0, 0]
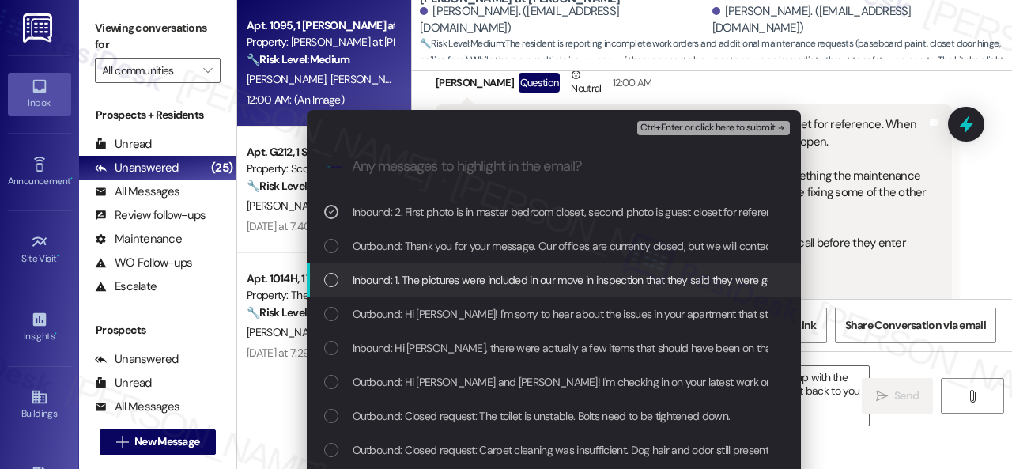
click at [419, 284] on span "Inbound: 1. The pictures were included in our move in inspection that they said…" at bounding box center [950, 279] width 1197 height 17
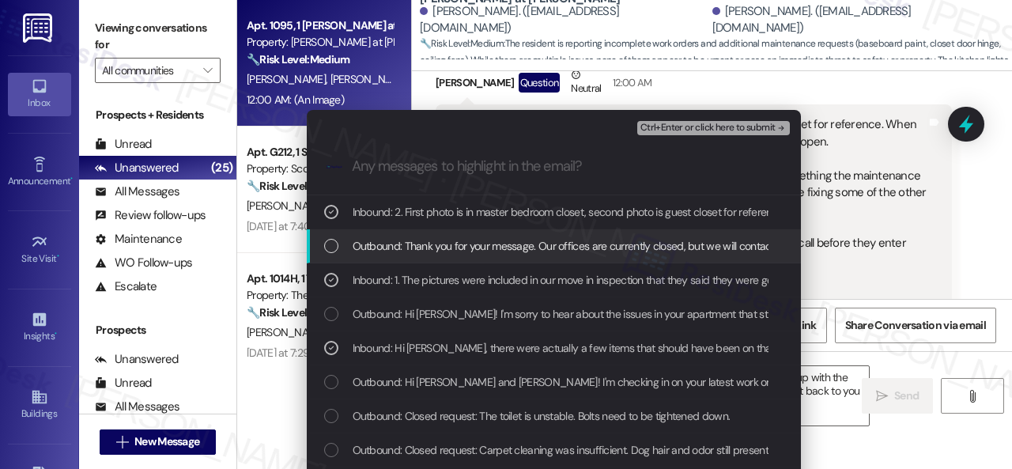
drag, startPoint x: 656, startPoint y: 127, endPoint x: 668, endPoint y: 127, distance: 11.9
click at [657, 127] on span "Ctrl+Enter or click here to submit" at bounding box center [707, 127] width 135 height 11
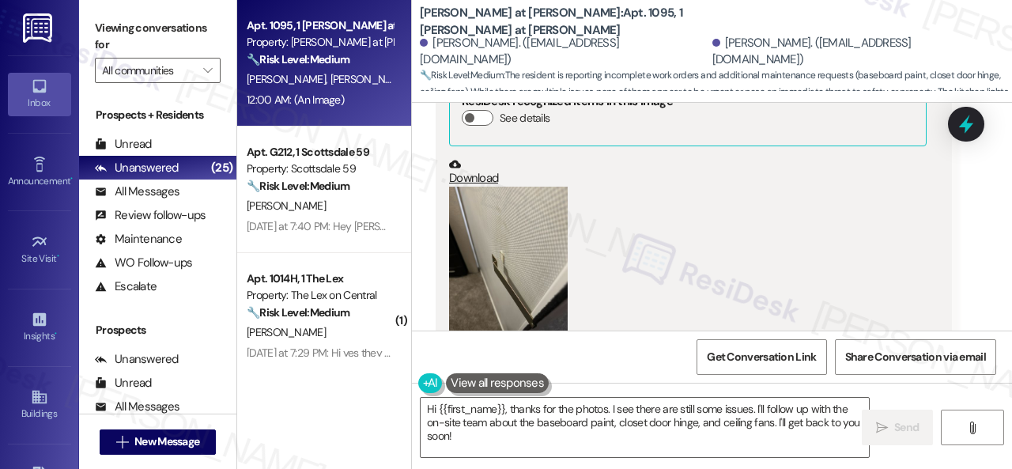
scroll to position [2899, 0]
click at [534, 228] on button "Zoom image" at bounding box center [508, 266] width 119 height 158
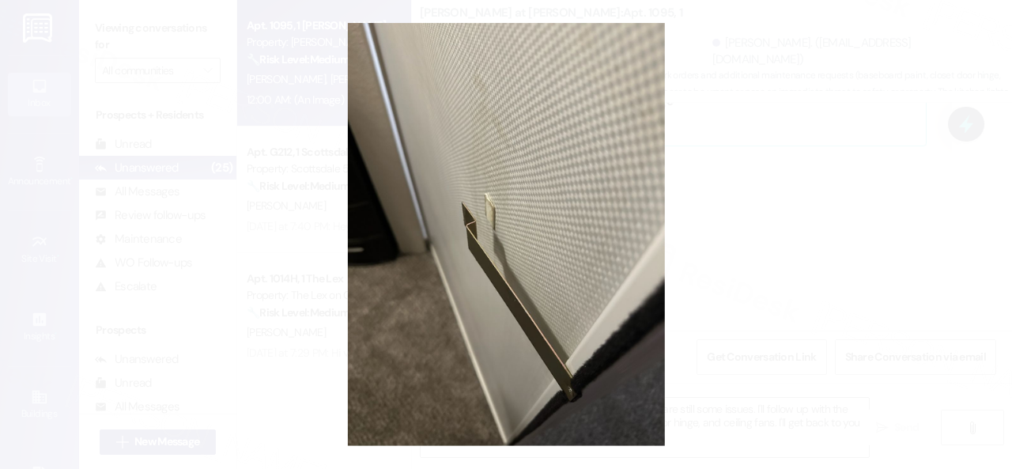
click at [588, 224] on button "Unzoom image" at bounding box center [506, 234] width 1012 height 469
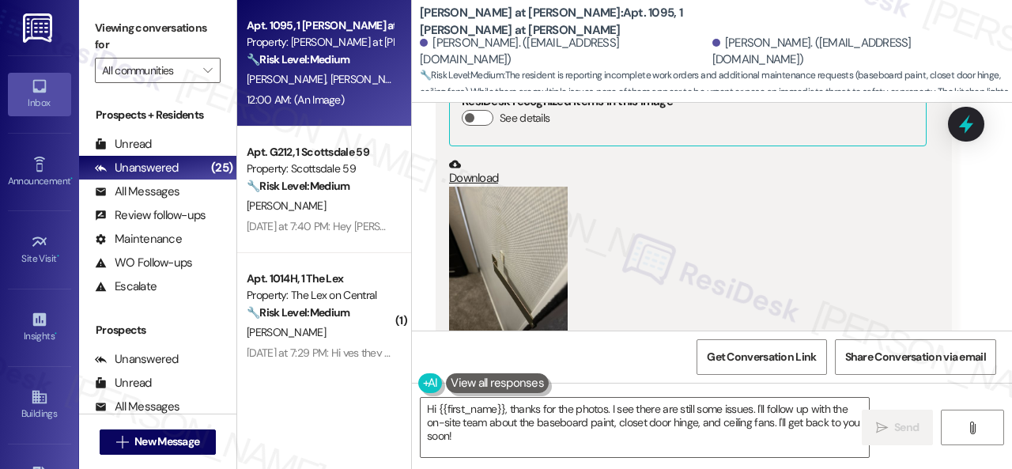
click at [982, 227] on div "Received via SMS Amberlin Stant Question Neutral 12:00 AM 2. First photo is in …" at bounding box center [712, 112] width 600 height 605
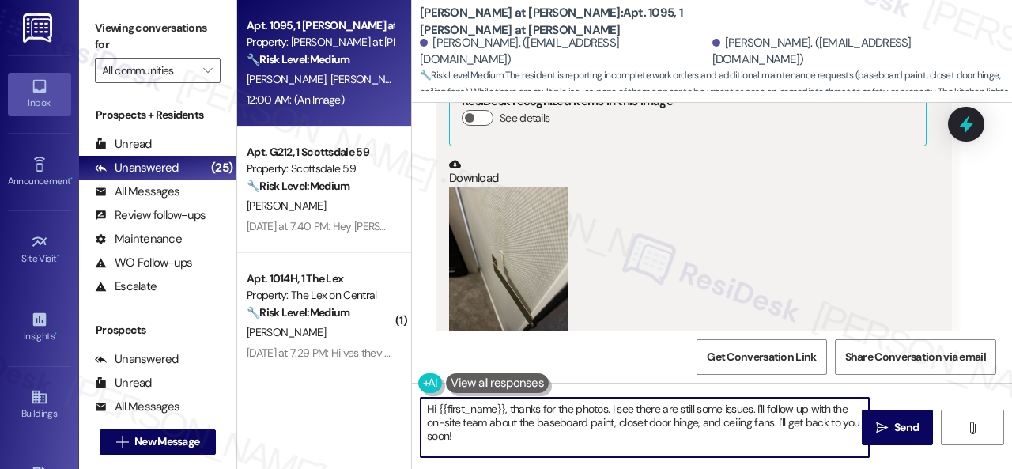
click at [382, 398] on div "Apt. 1095, 1 Montero at Dana Park Property: Montero at Dana Park 🔧 Risk Level: …" at bounding box center [624, 234] width 774 height 469
paste textarea "Thank you. I've submitted work orders on your behalf and notified the site team…"
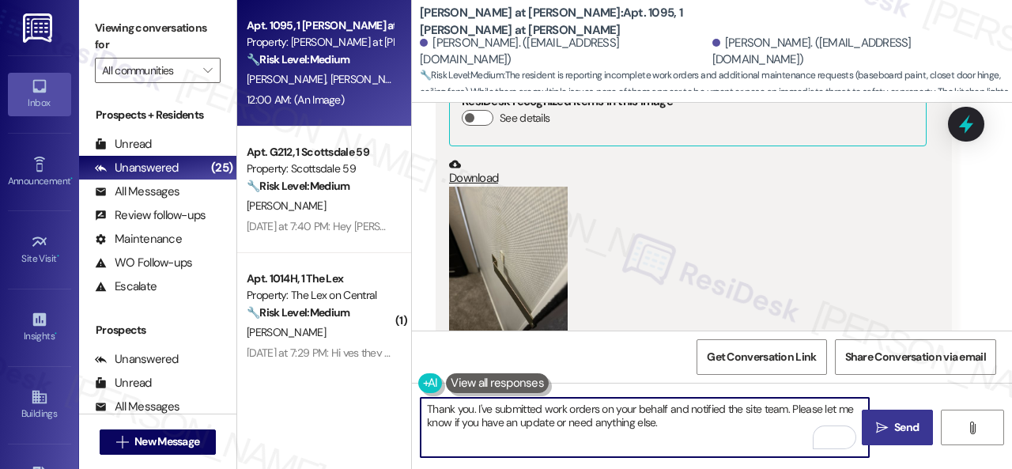
type textarea "Thank you. I've submitted work orders on your behalf and notified the site team…"
click at [903, 424] on span "Send" at bounding box center [906, 427] width 24 height 17
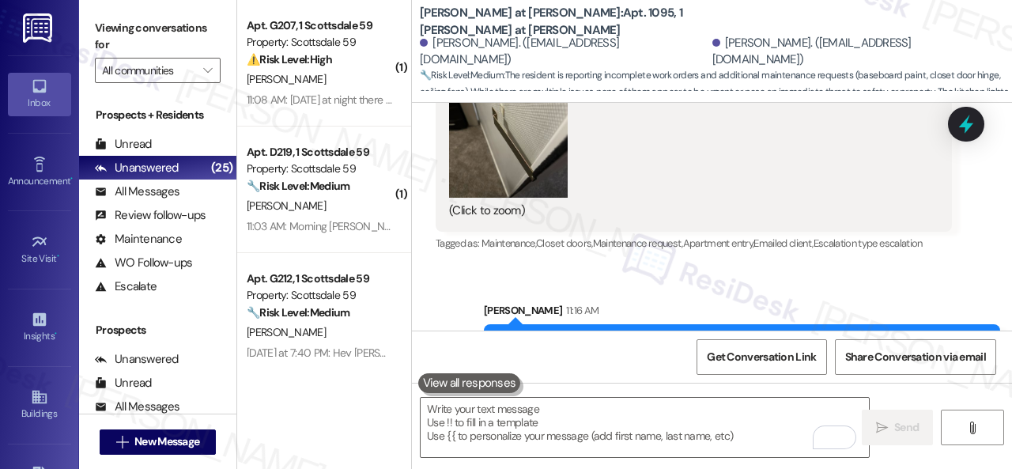
scroll to position [3107, 0]
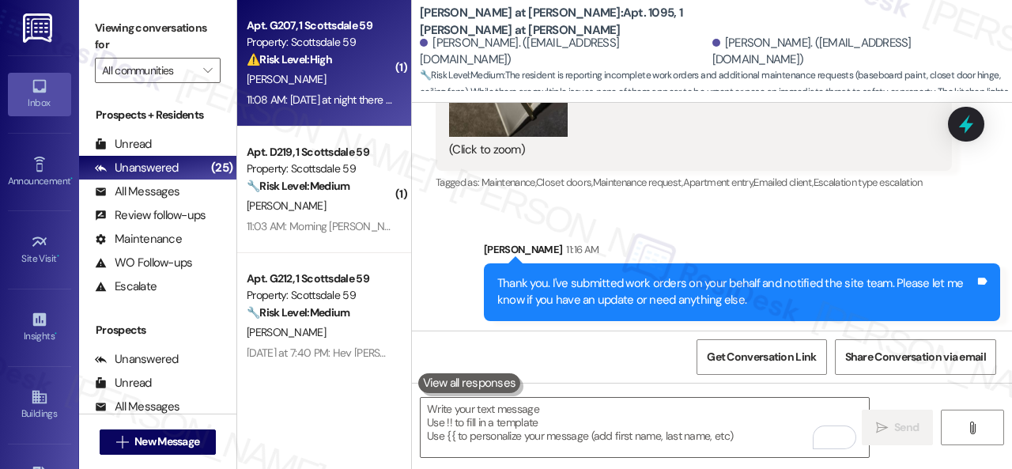
click at [373, 73] on div "V. Abdelnour" at bounding box center [319, 80] width 149 height 20
type textarea "Fetching suggested responses. Please feel free to read through the conversation…"
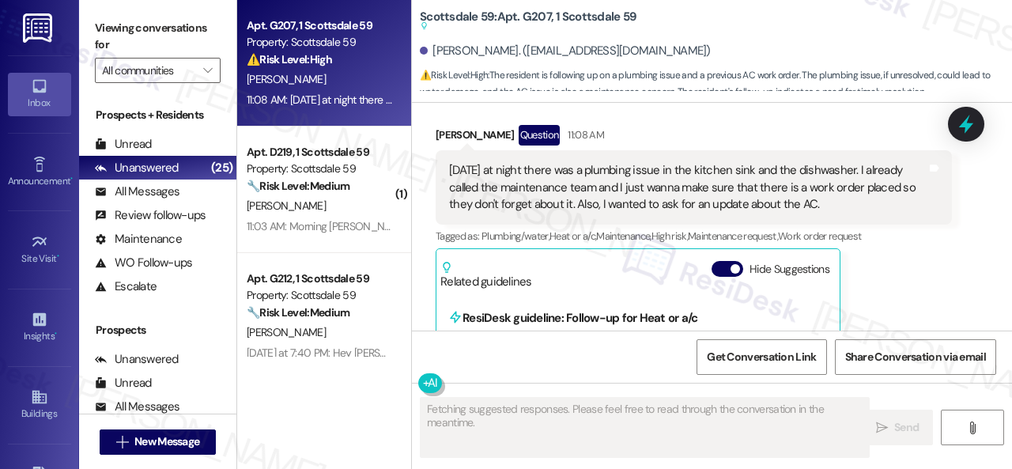
scroll to position [5648, 0]
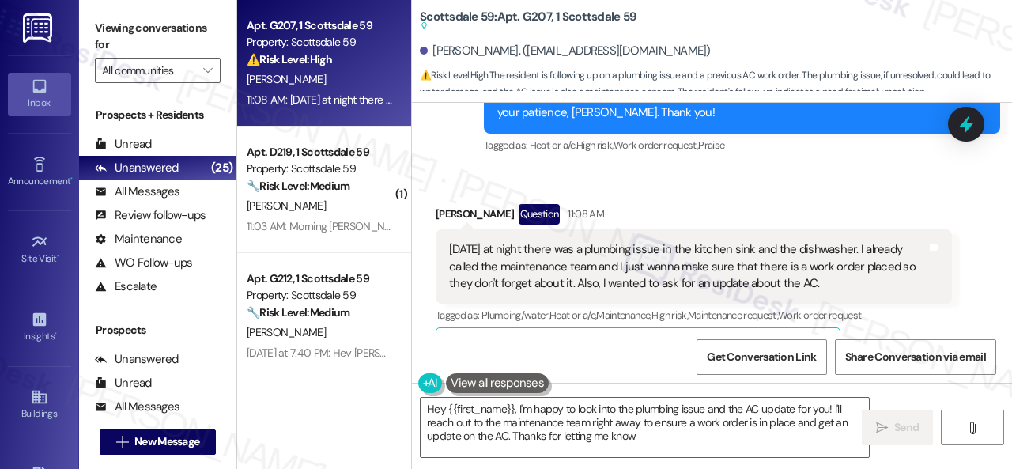
type textarea "Hey {{first_name}}, I'm happy to look into the plumbing issue and the AC update…"
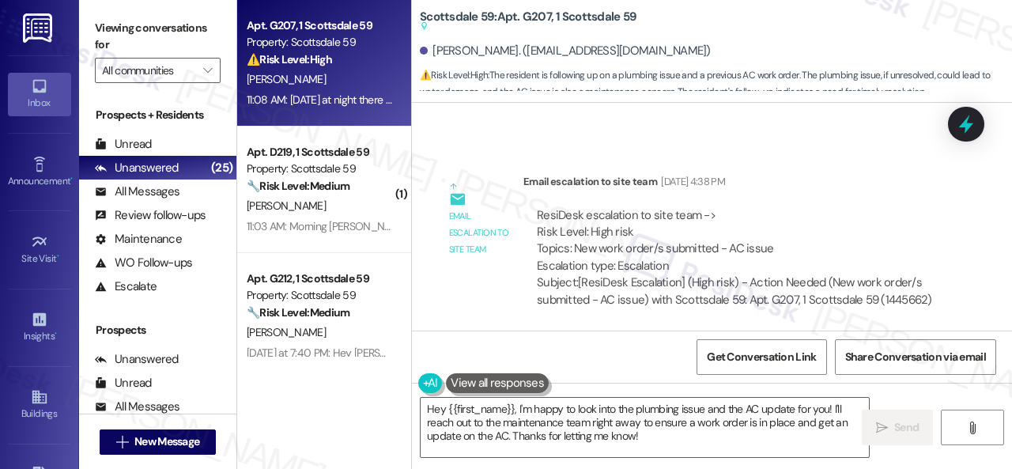
scroll to position [5332, 0]
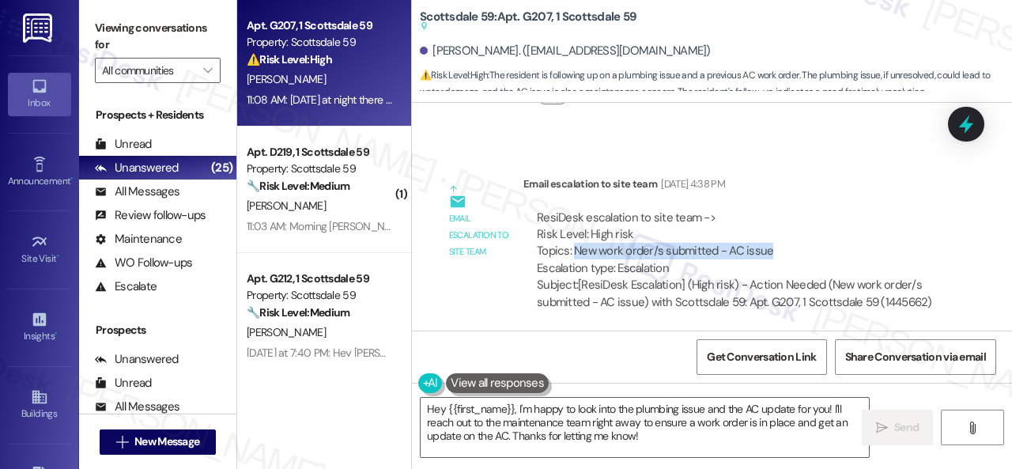
drag, startPoint x: 769, startPoint y: 217, endPoint x: 574, endPoint y: 214, distance: 195.2
click at [574, 214] on div "ResiDesk escalation to site team -> Risk Level: High risk Topics: New work orde…" at bounding box center [737, 243] width 401 height 68
copy div "New work order/s submitted - AC issue"
click at [468, 334] on div "Sent via SMS Sarah (ResiDesk) Aug 25, 2025 at 4:39 PM I've submitted a work ord…" at bounding box center [712, 409] width 600 height 150
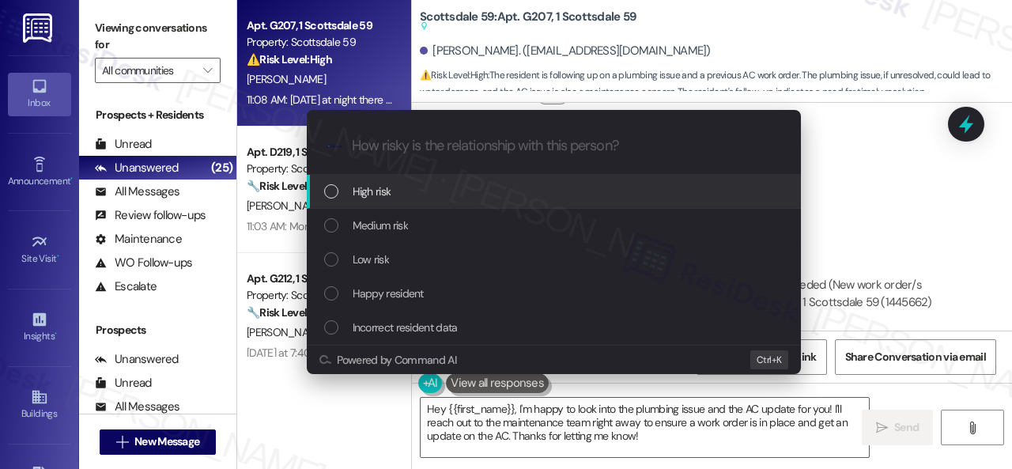
click at [368, 189] on span "High risk" at bounding box center [371, 191] width 39 height 17
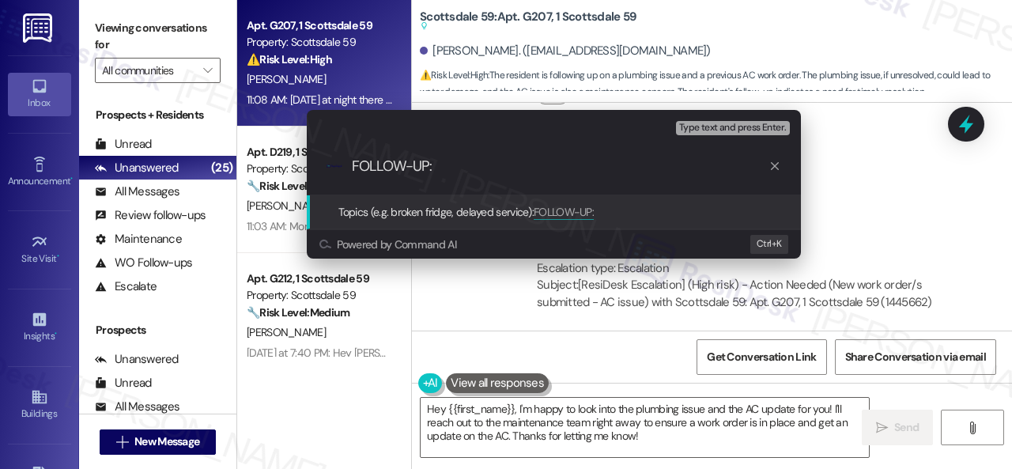
paste input "New work order/s submitted - AC issue"
type input "FOLLOW-UP: New work order/s submitted - AC issue"
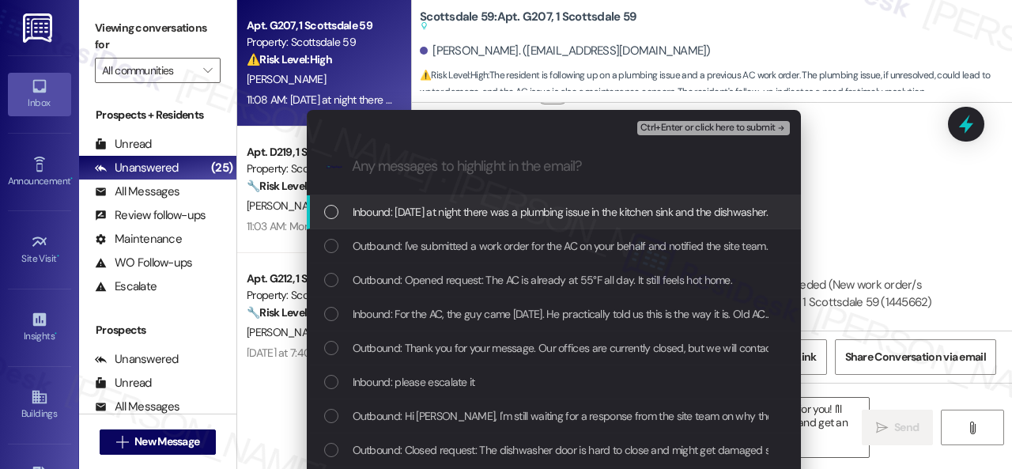
click at [439, 205] on span "Inbound: Yesterday at night there was a plumbing issue in the kitchen sink and …" at bounding box center [967, 211] width 1231 height 17
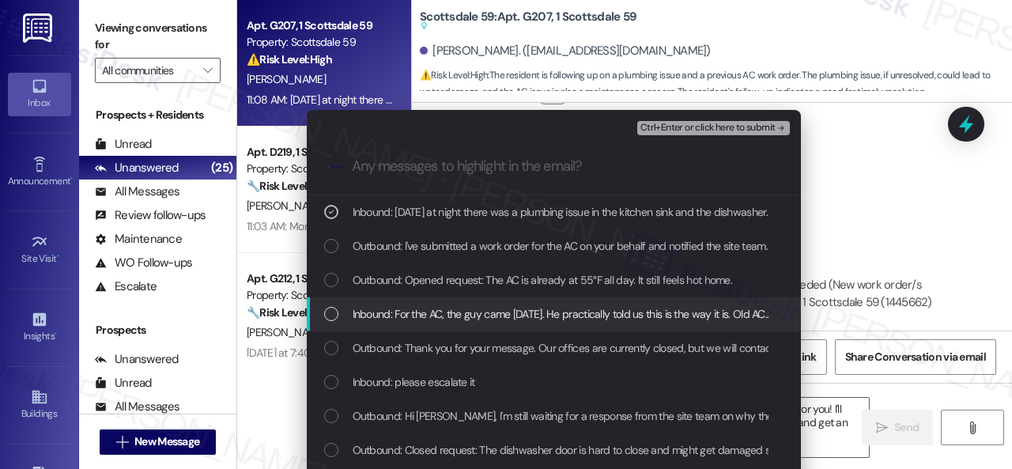
click at [453, 317] on span "Inbound: For the AC, the guy came today. He practically told us this is the way…" at bounding box center [982, 313] width 1260 height 17
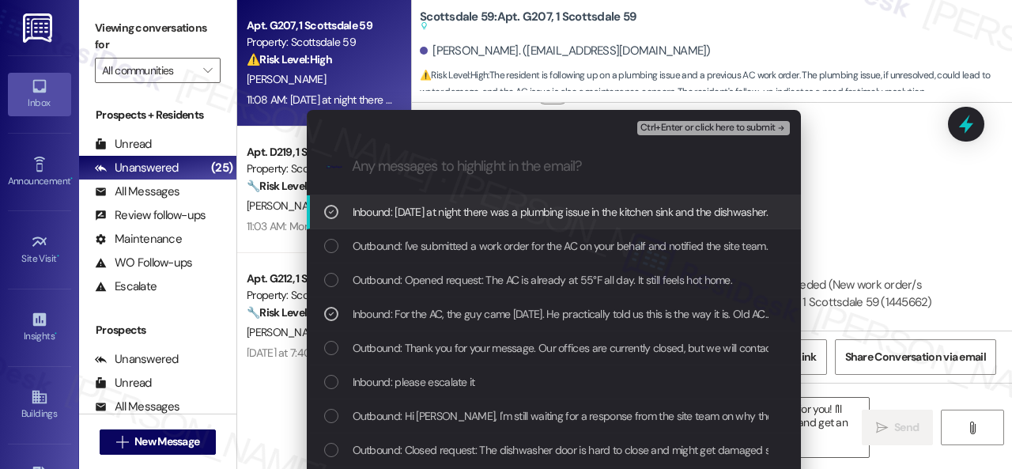
click at [669, 130] on span "Ctrl+Enter or click here to submit" at bounding box center [707, 127] width 135 height 11
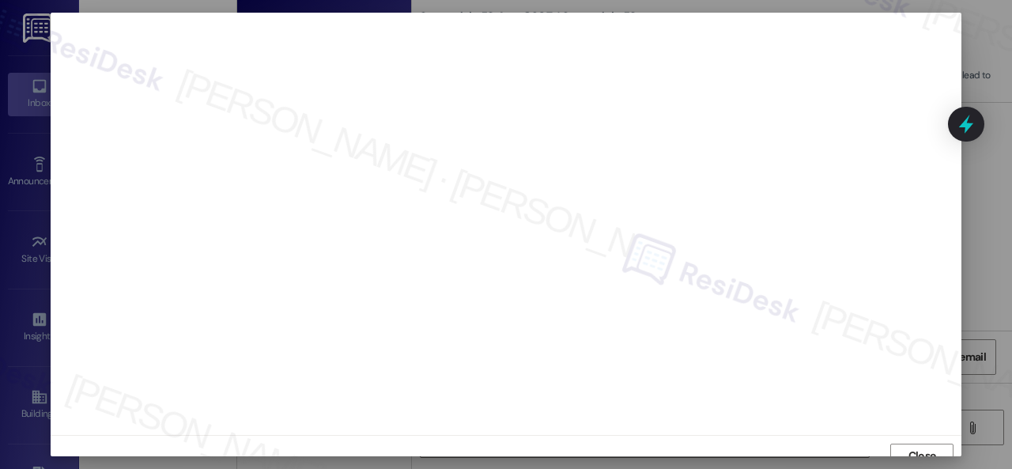
scroll to position [12, 0]
click at [909, 447] on span "Close" at bounding box center [922, 443] width 28 height 17
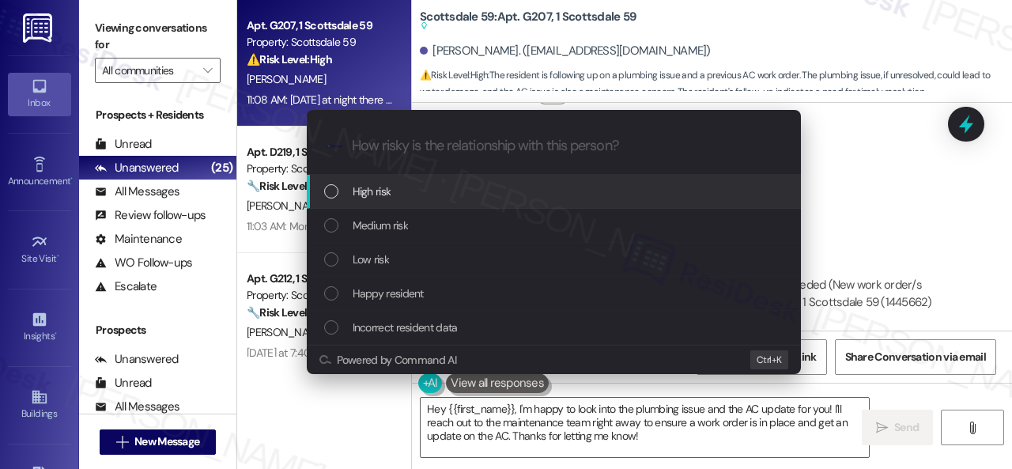
click at [371, 189] on span "High risk" at bounding box center [371, 191] width 39 height 17
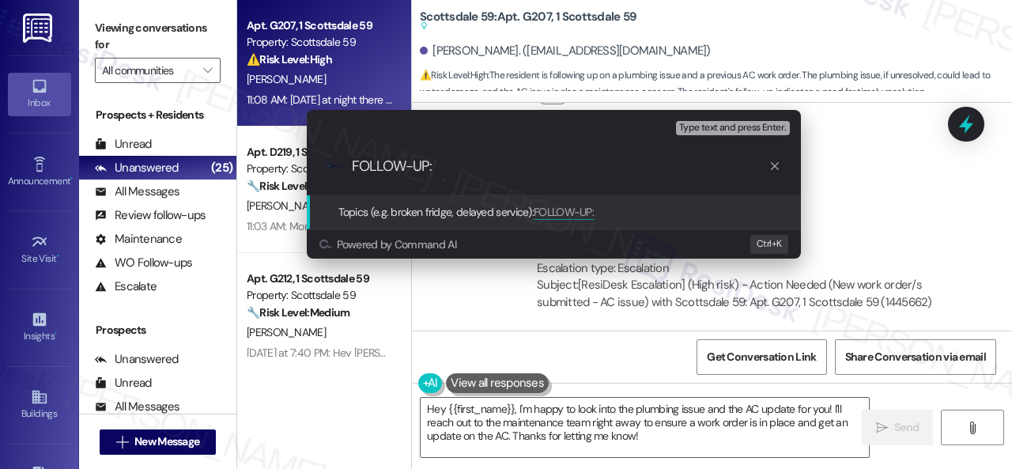
paste input "New work order/s submitted - AC issue"
type input "FOLLOW-UP: New work order/s submitted - AC issue"
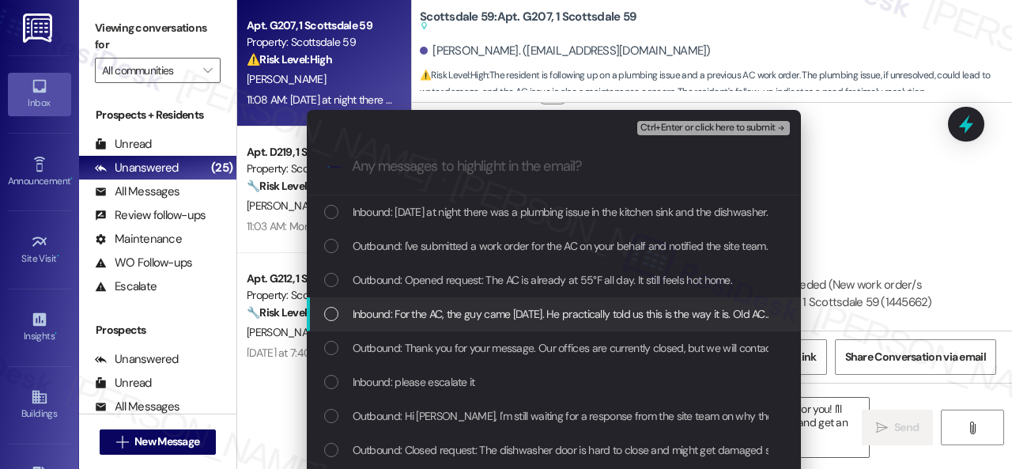
click at [409, 309] on span "Inbound: For the AC, the guy came today. He practically told us this is the way…" at bounding box center [982, 313] width 1260 height 17
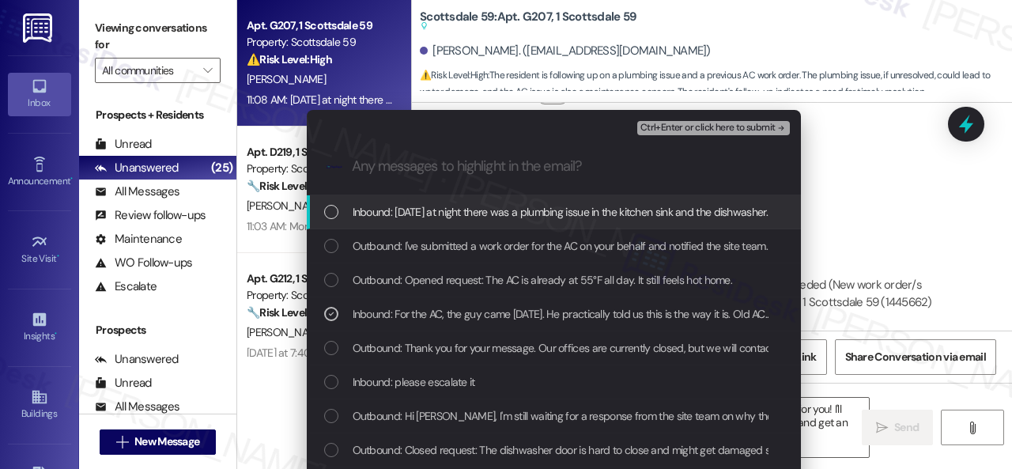
click at [416, 213] on span "Inbound: Yesterday at night there was a plumbing issue in the kitchen sink and …" at bounding box center [967, 211] width 1231 height 17
click at [668, 130] on span "Ctrl+Enter or click here to submit" at bounding box center [707, 127] width 135 height 11
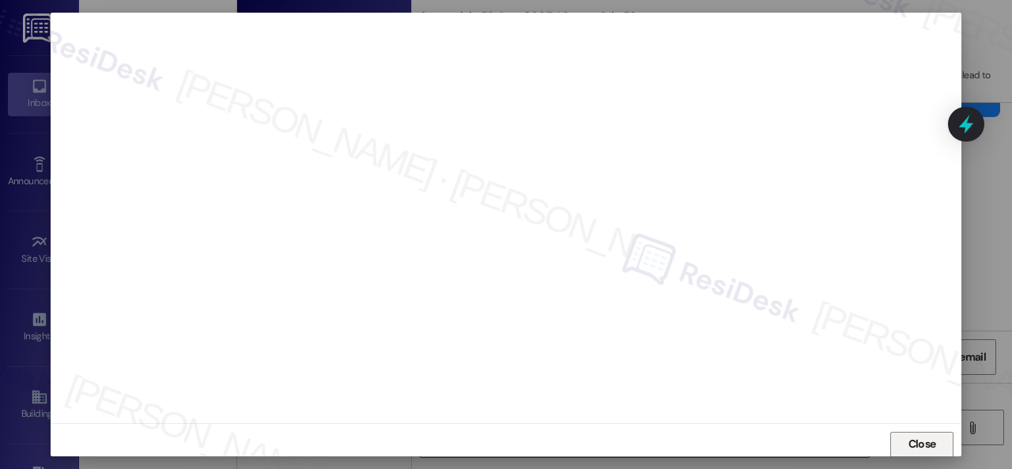
click at [927, 447] on span "Close" at bounding box center [922, 443] width 28 height 17
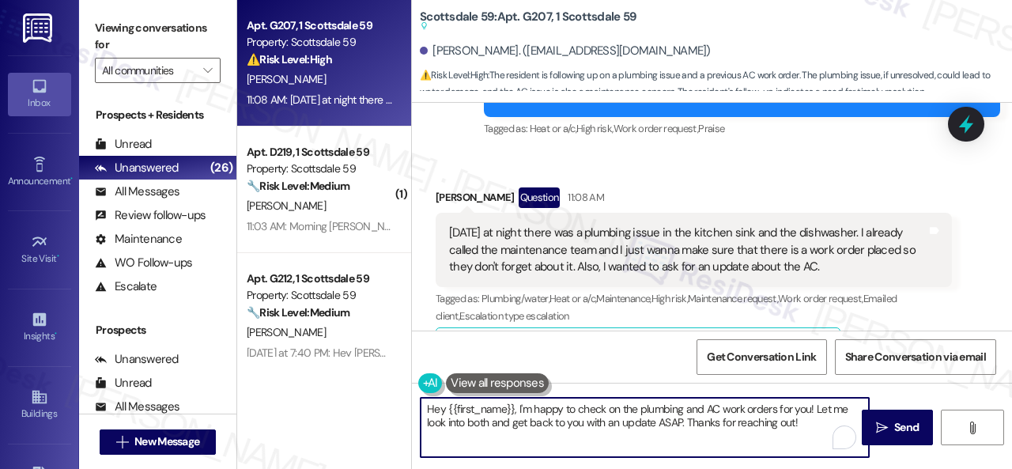
click at [519, 407] on textarea "Hey {{first_name}}, I'm happy to check on the plumbing and AC work orders for y…" at bounding box center [644, 427] width 448 height 59
drag, startPoint x: 520, startPoint y: 407, endPoint x: 808, endPoint y: 420, distance: 288.0
click at [808, 420] on textarea "Hey {{first_name}}, I'm happy to check on the plumbing and AC work orders for y…" at bounding box center [644, 427] width 448 height 59
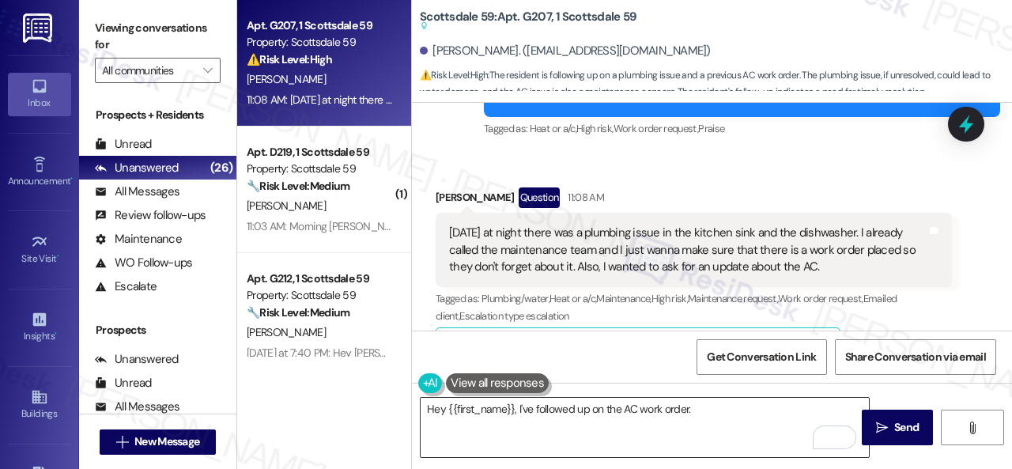
click at [741, 419] on textarea "Hey {{first_name}}, I've followed up on the AC work order." at bounding box center [644, 427] width 448 height 59
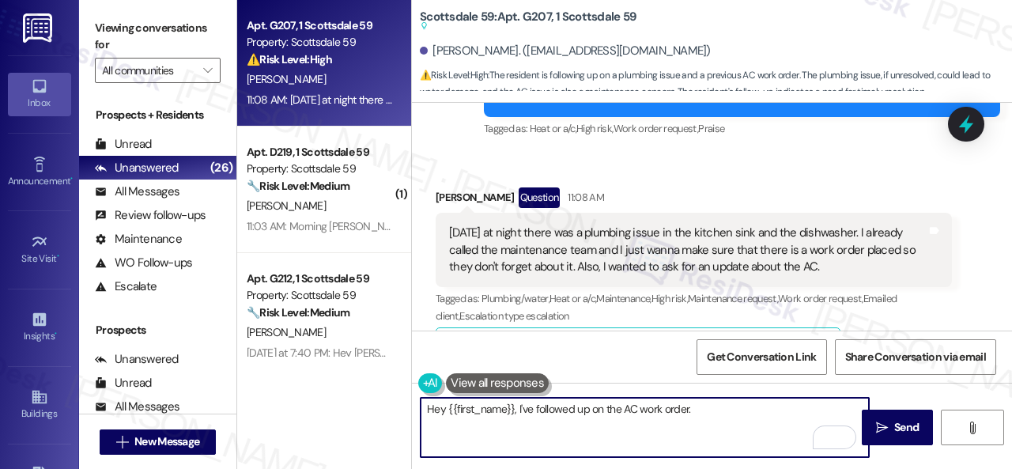
paste textarea "I'll be happy to submit a work order on your behalf. Please provide as much det…"
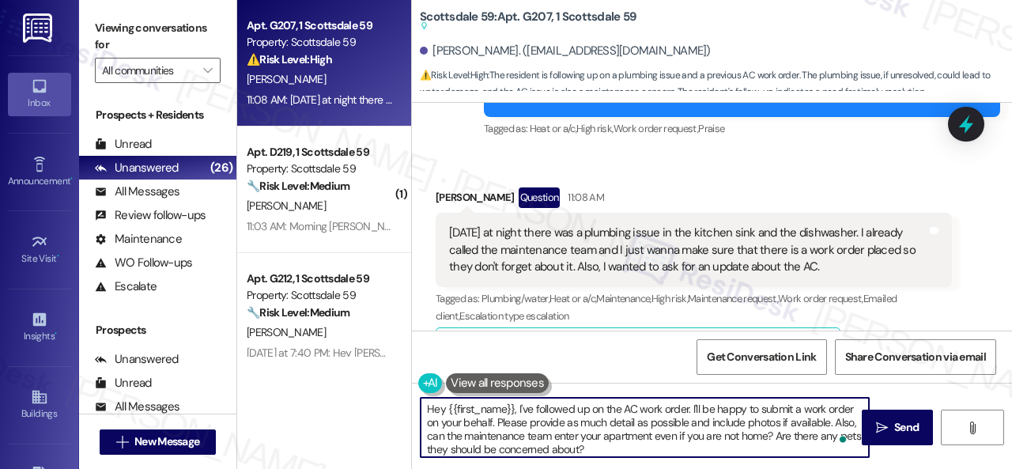
click at [424, 422] on textarea "Hey {{first_name}}, I've followed up on the AC work order. I'll be happy to sub…" at bounding box center [644, 427] width 448 height 59
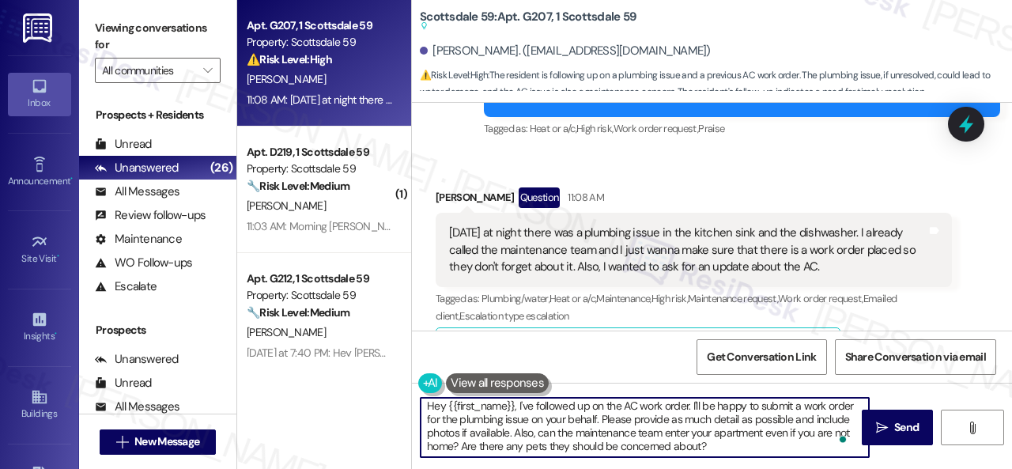
scroll to position [0, 0]
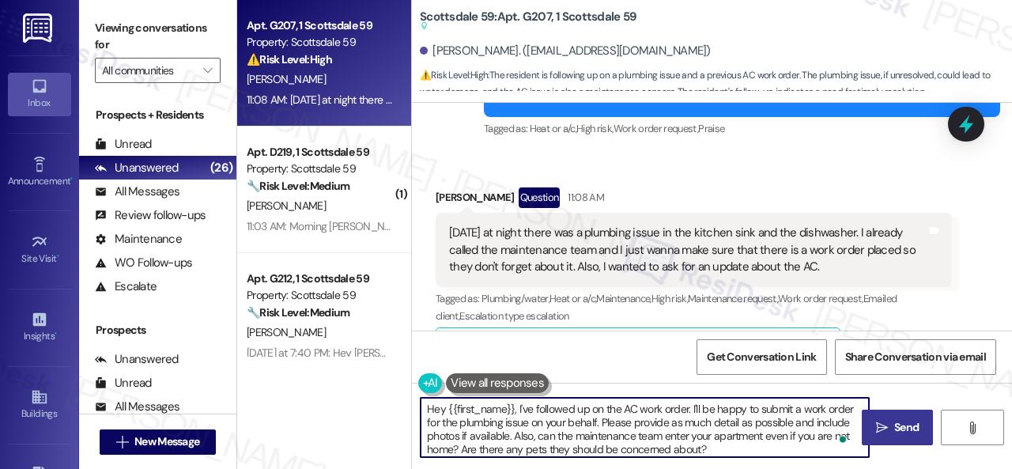
type textarea "Hey {{first_name}}, I've followed up on the AC work order. I'll be happy to sub…"
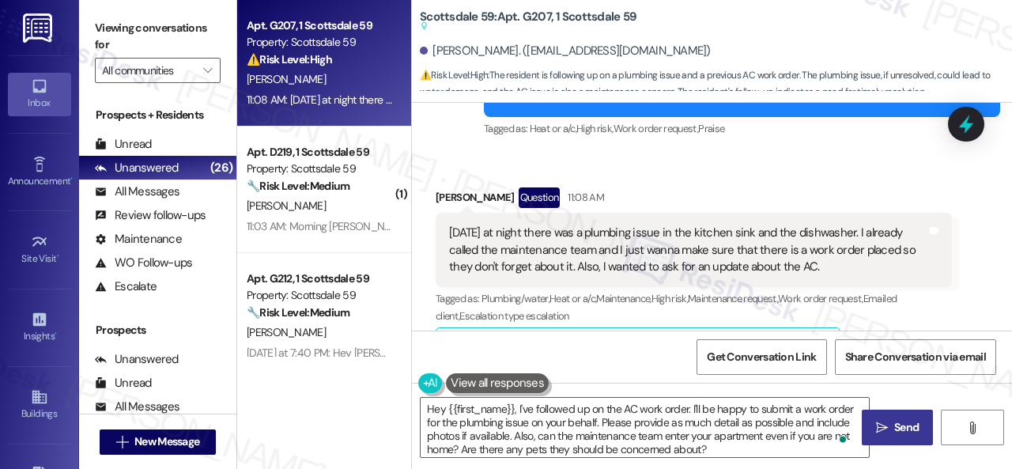
click at [891, 422] on span "Send" at bounding box center [906, 427] width 31 height 17
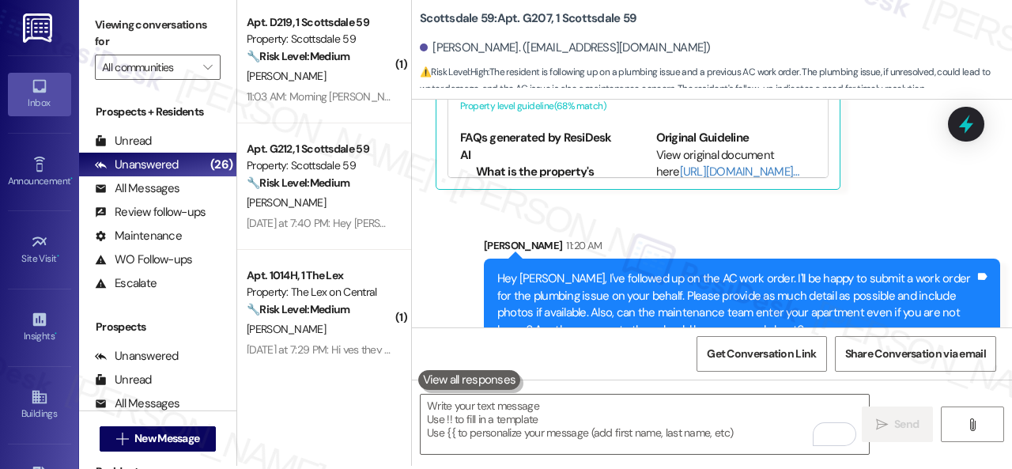
scroll to position [5, 0]
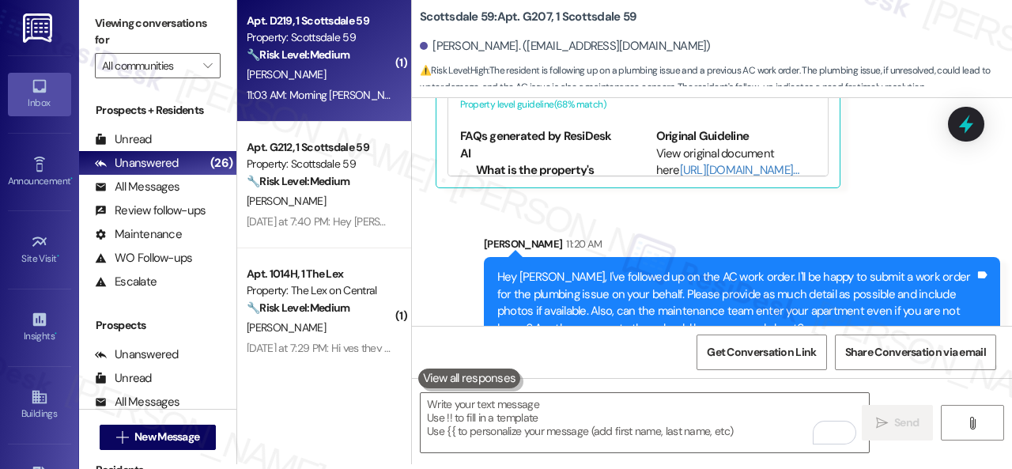
click at [349, 67] on div "E. Hardt" at bounding box center [319, 75] width 149 height 20
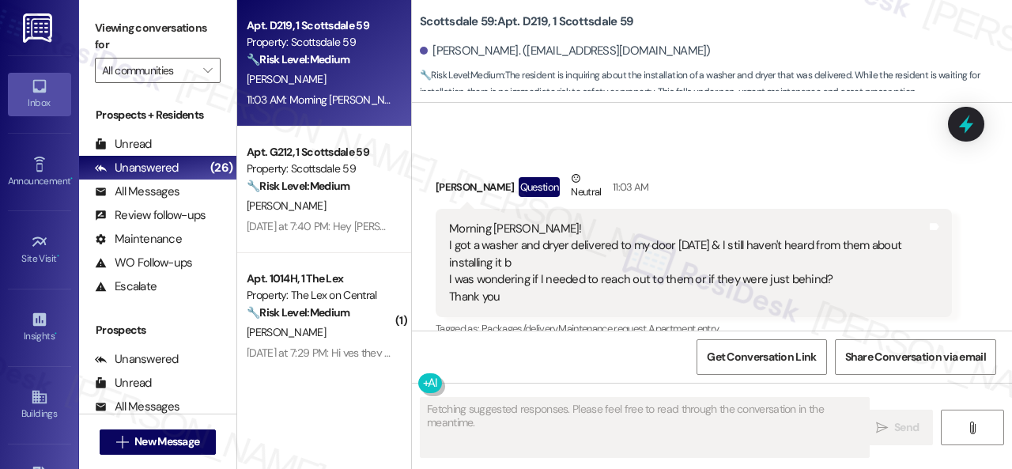
scroll to position [2481, 0]
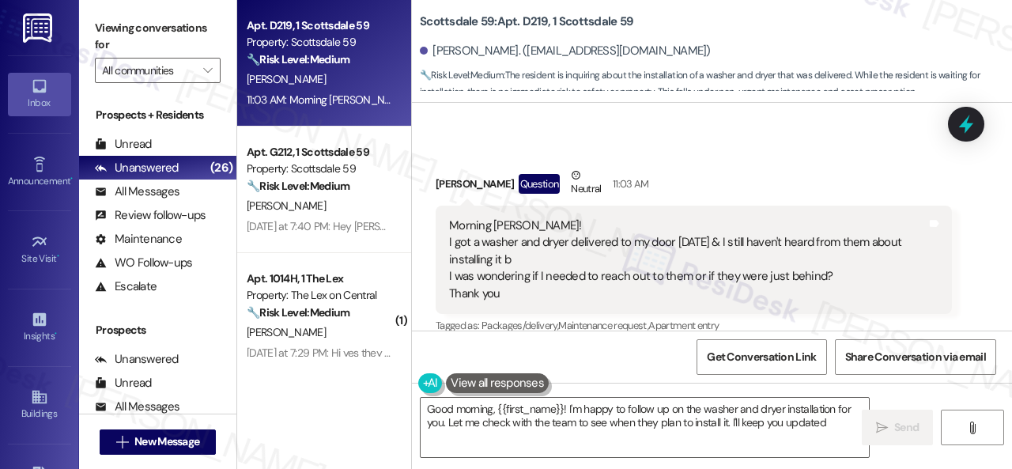
type textarea "Good morning, {{first_name}}! I'm happy to follow up on the washer and dryer in…"
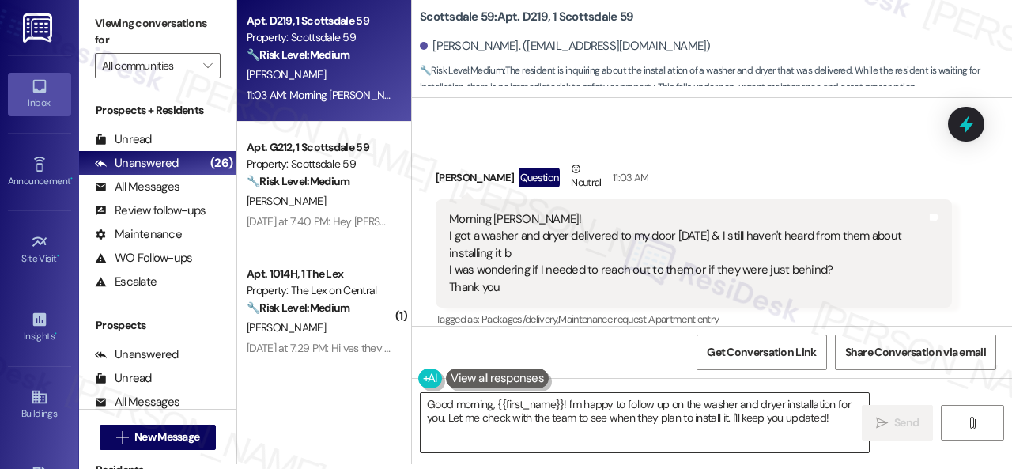
click at [842, 416] on textarea "Good morning, {{first_name}}! I'm happy to follow up on the washer and dryer in…" at bounding box center [644, 422] width 448 height 59
click at [899, 422] on span "Send" at bounding box center [906, 422] width 24 height 17
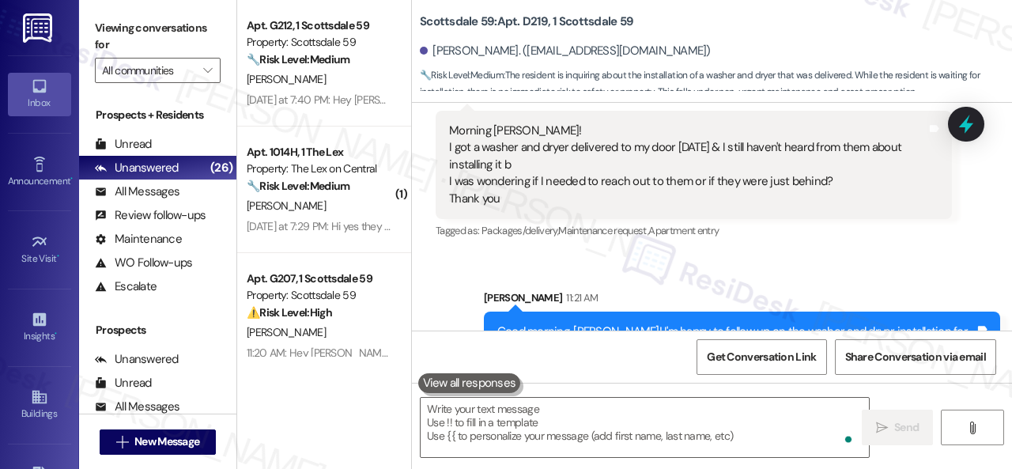
scroll to position [2609, 0]
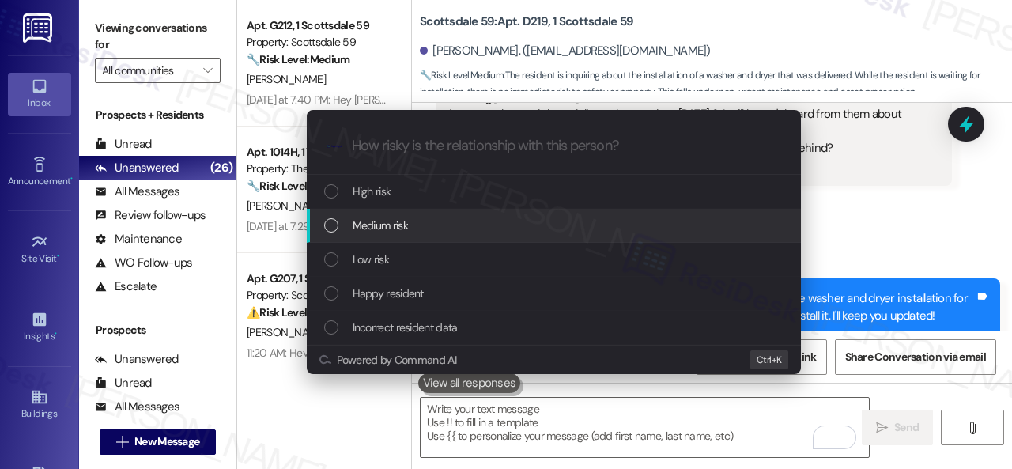
click at [365, 227] on span "Medium risk" at bounding box center [379, 225] width 55 height 17
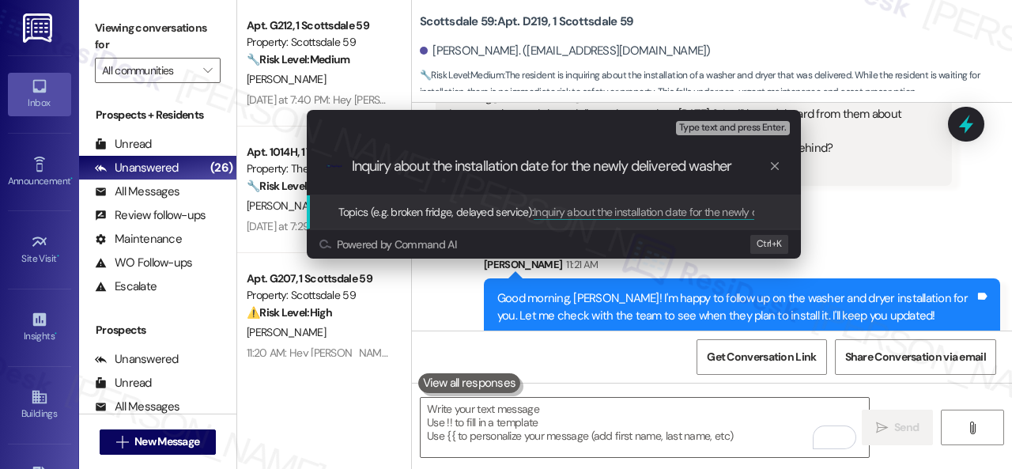
type input "Inquiry about the installation date for the newly delivered washer."
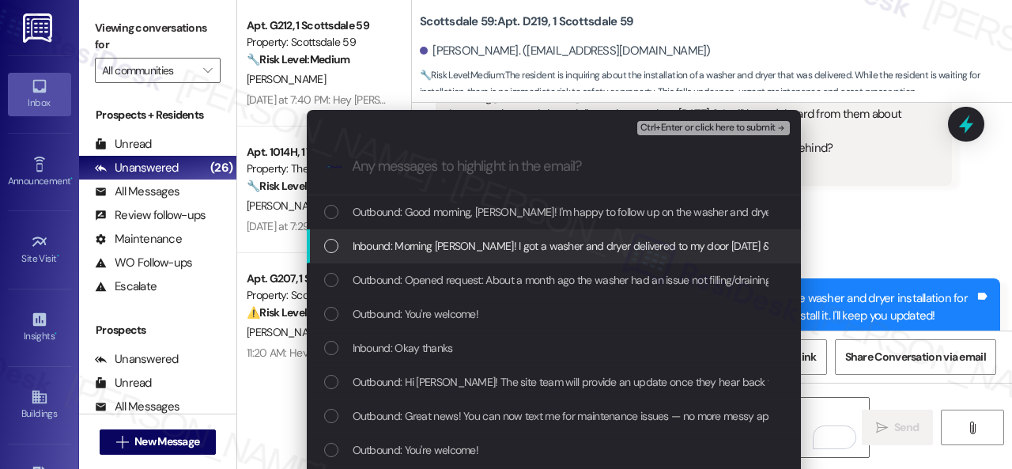
click at [434, 250] on span "Inbound: Morning Sarah! I got a washer and dryer delivered to my door yesterday…" at bounding box center [873, 245] width 1043 height 17
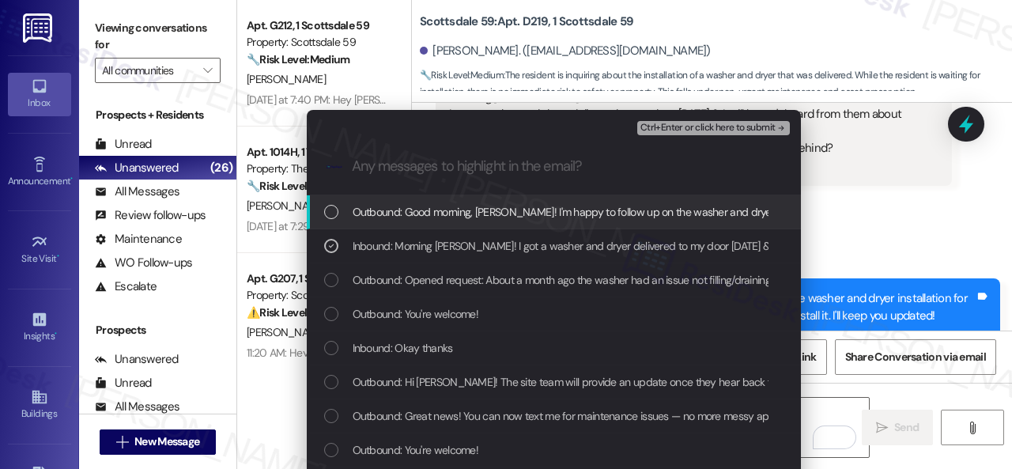
click at [687, 129] on span "Ctrl+Enter or click here to submit" at bounding box center [707, 127] width 135 height 11
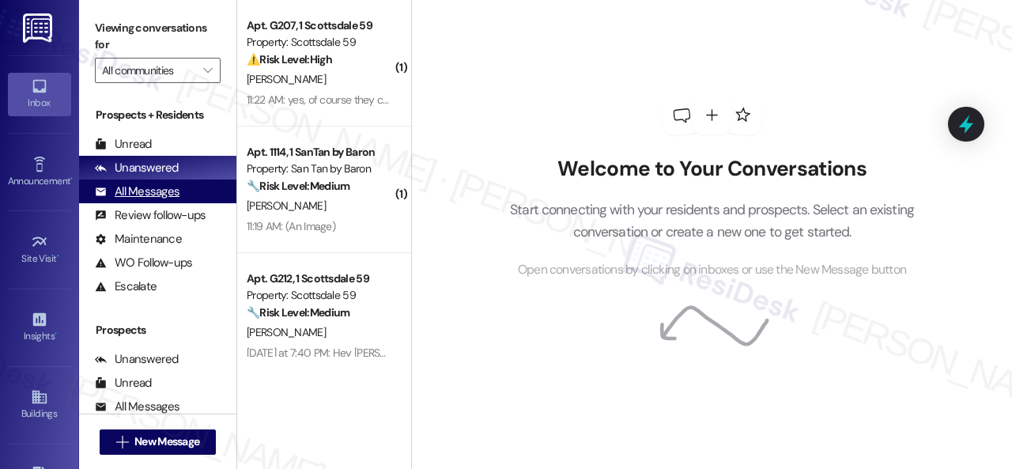
click at [160, 192] on div "All Messages" at bounding box center [137, 191] width 85 height 17
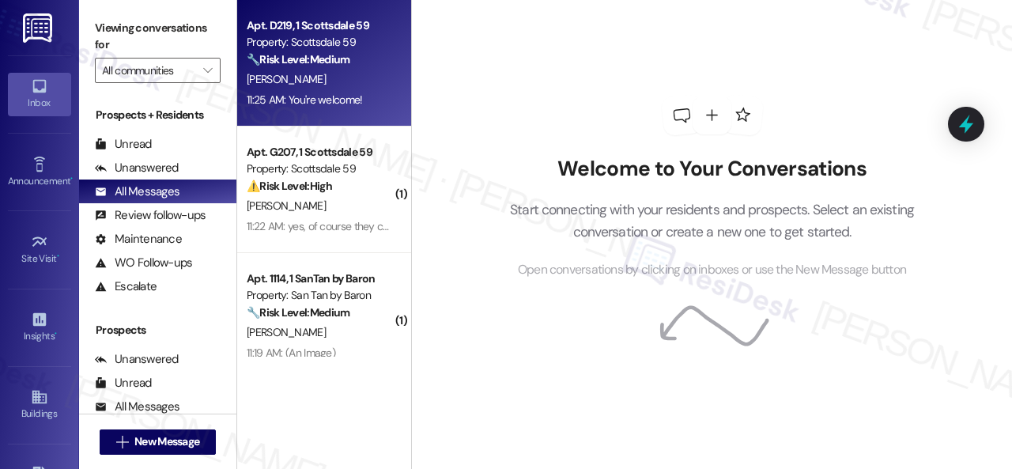
click at [345, 85] on div "E. Hardt" at bounding box center [319, 80] width 149 height 20
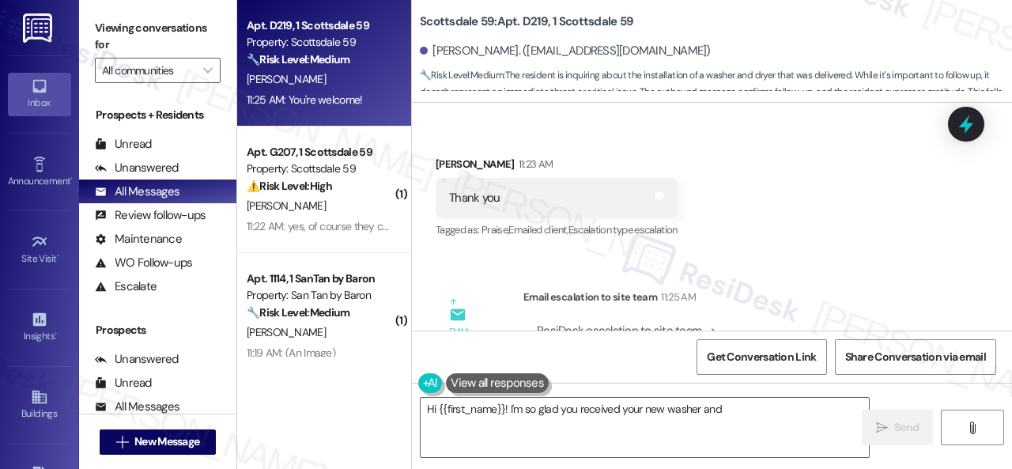
scroll to position [2796, 0]
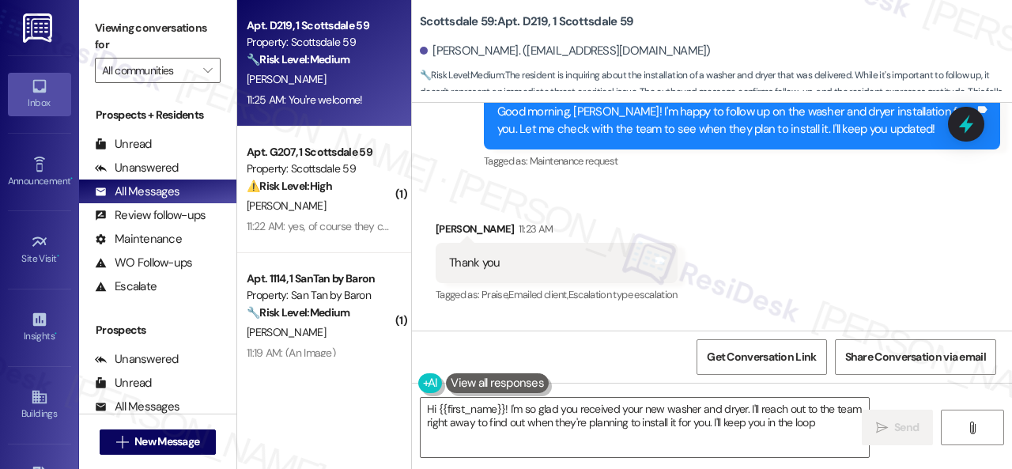
type textarea "Hi {{first_name}}! I'm so glad you received your new washer and dryer. I'll rea…"
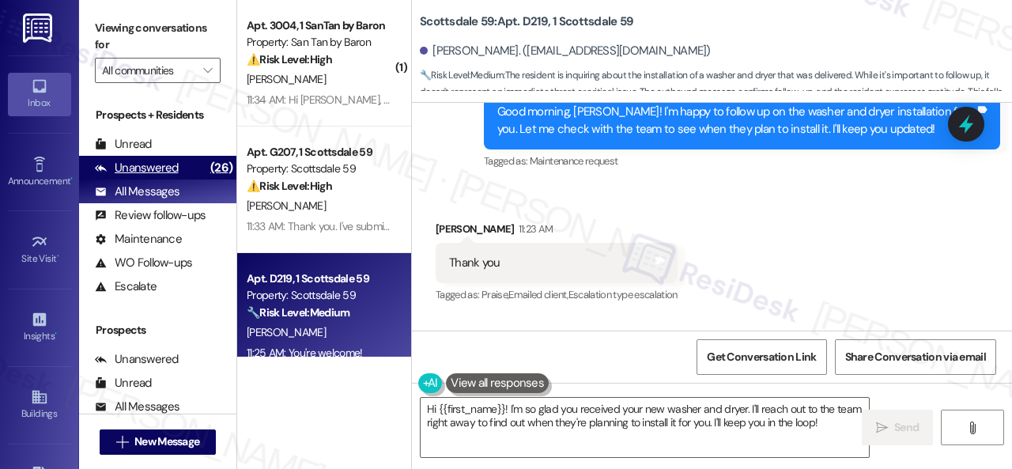
click at [144, 170] on div "Unanswered" at bounding box center [137, 168] width 84 height 17
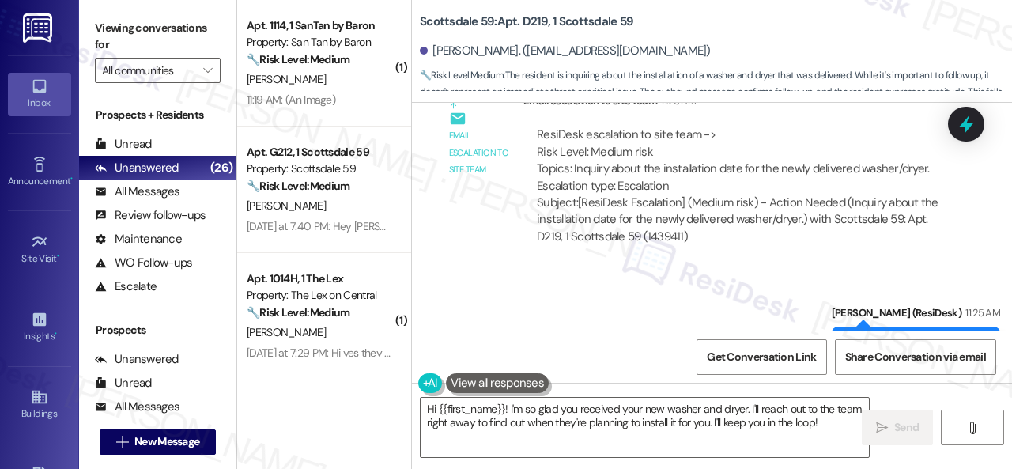
scroll to position [3033, 0]
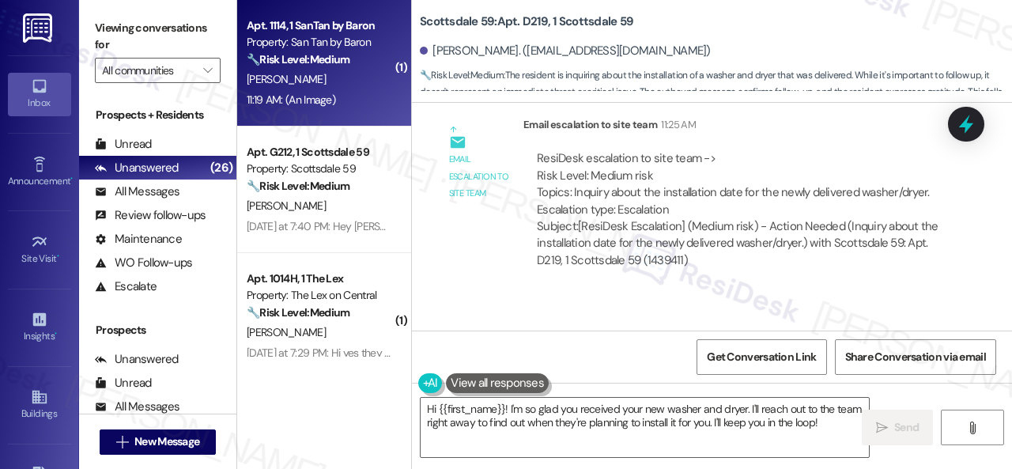
click at [341, 81] on div "J. Ryan" at bounding box center [319, 80] width 149 height 20
type textarea "Fetching suggested responses. Please feel free to read through the conversation…"
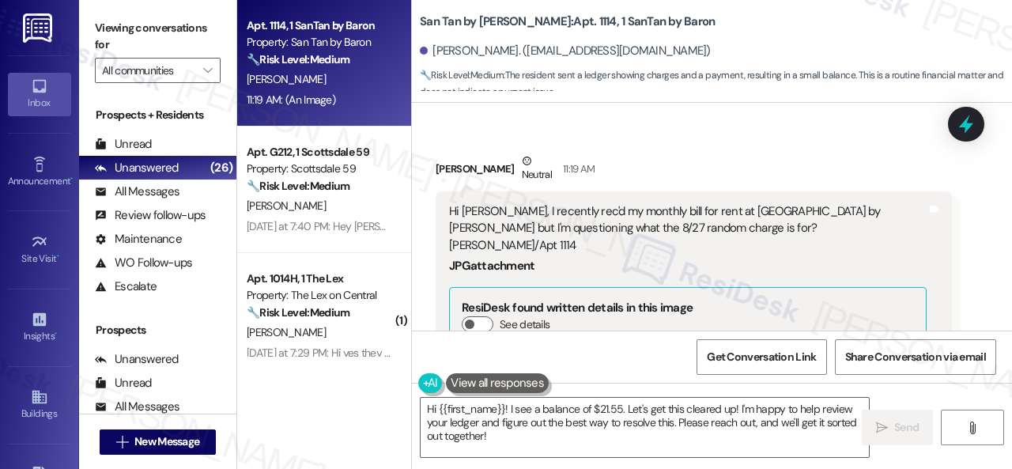
scroll to position [778, 0]
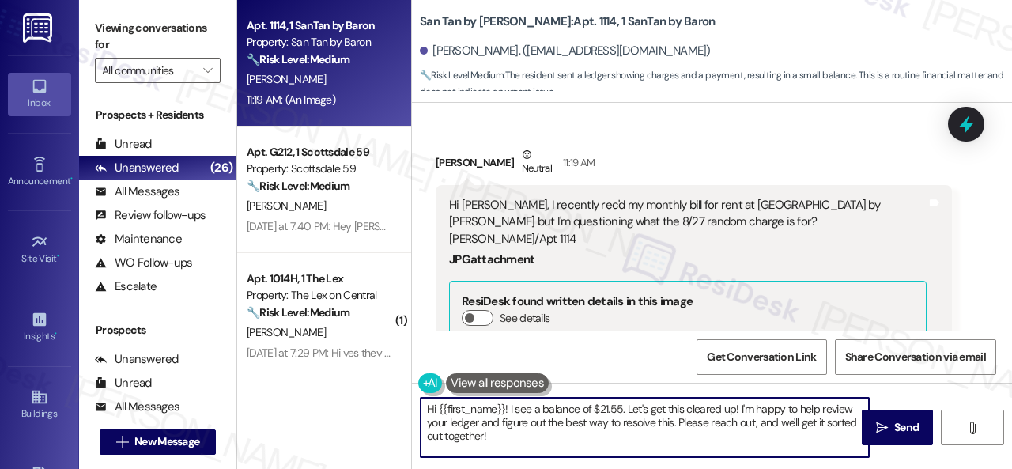
drag, startPoint x: 512, startPoint y: 410, endPoint x: 526, endPoint y: 435, distance: 28.3
click at [526, 435] on textarea "Hi {{first_name}}! I see a balance of $21.55. Let's get this cleared up! I'm ha…" at bounding box center [644, 427] width 448 height 59
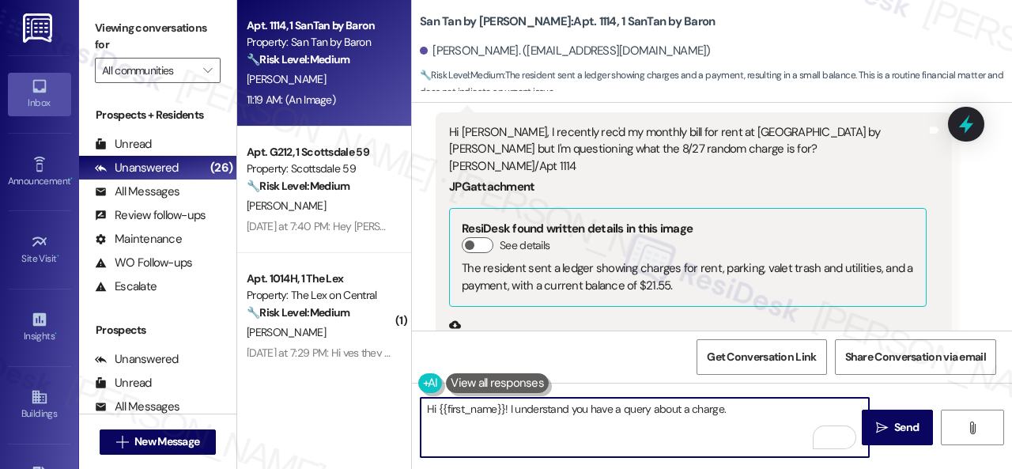
scroll to position [1015, 0]
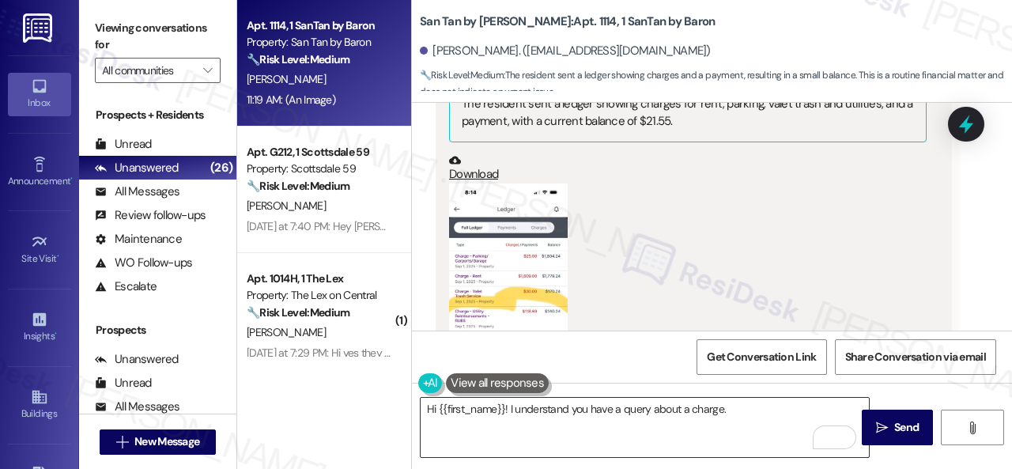
click at [783, 420] on textarea "Hi {{first_name}}! I understand you have a query about a charge." at bounding box center [644, 427] width 448 height 59
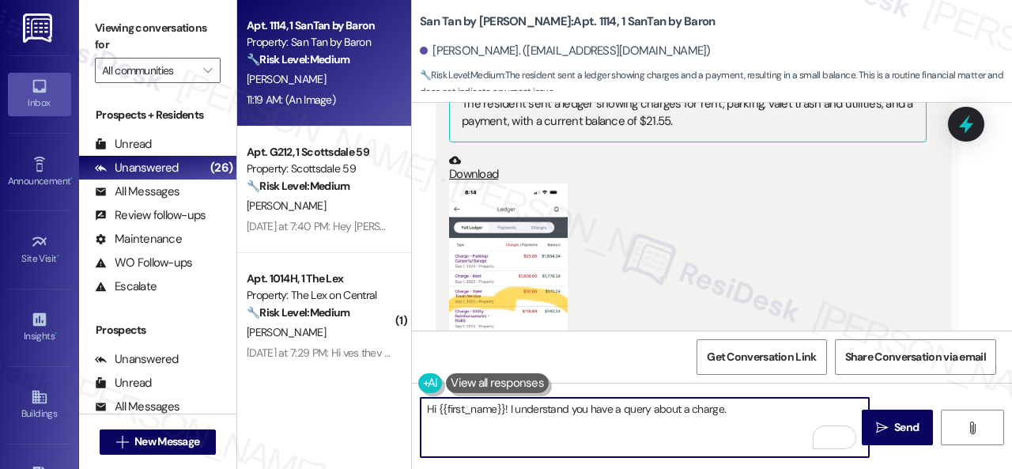
paste textarea "I will forward your inquiry to the site team and get back to you as soon as I r…"
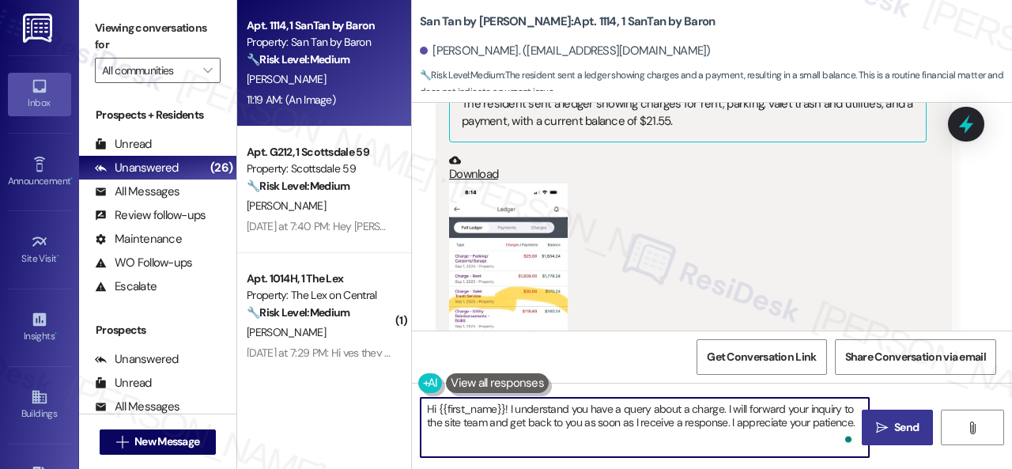
type textarea "Hi {{first_name}}! I understand you have a query about a charge. I will forward…"
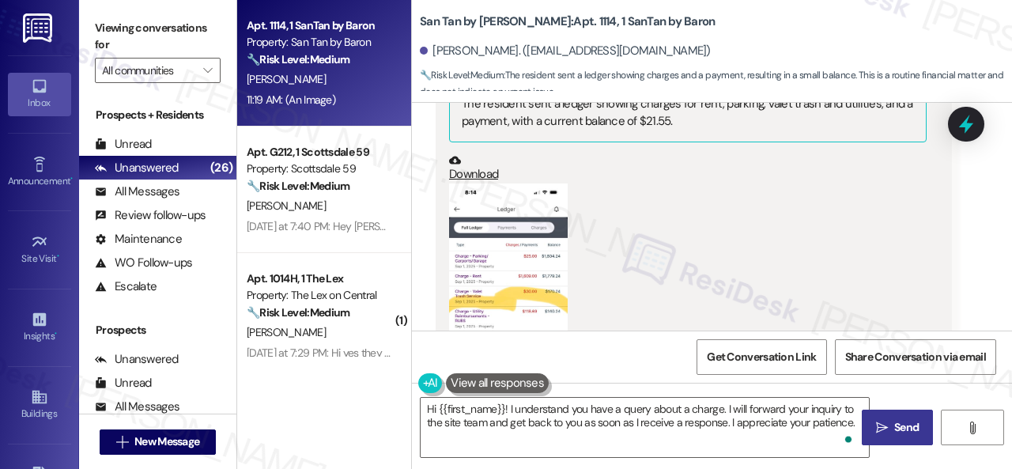
click at [879, 428] on icon "" at bounding box center [882, 427] width 12 height 13
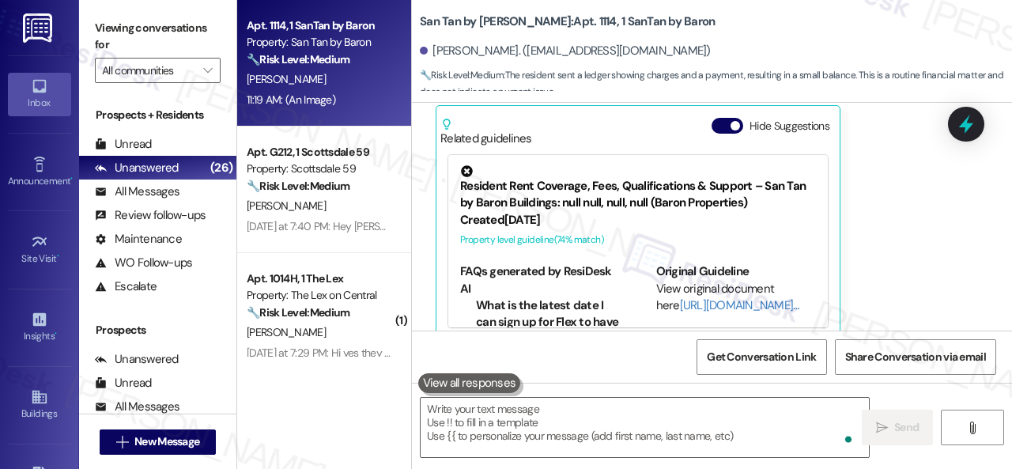
scroll to position [1409, 0]
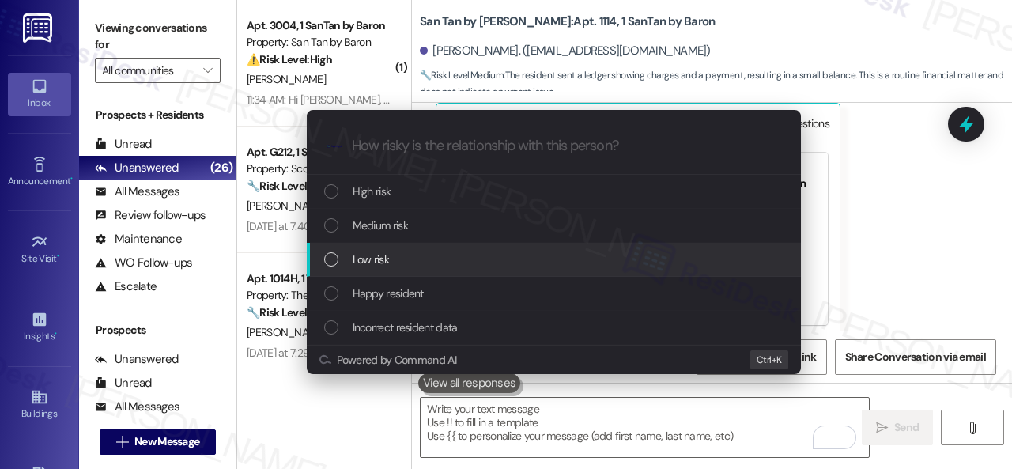
click at [375, 252] on span "Low risk" at bounding box center [370, 259] width 36 height 17
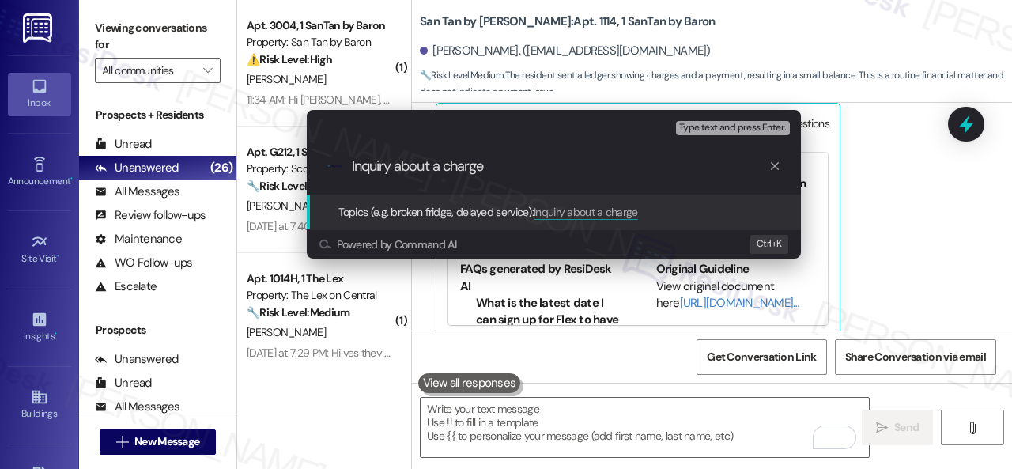
type input "Inquiry about a charge."
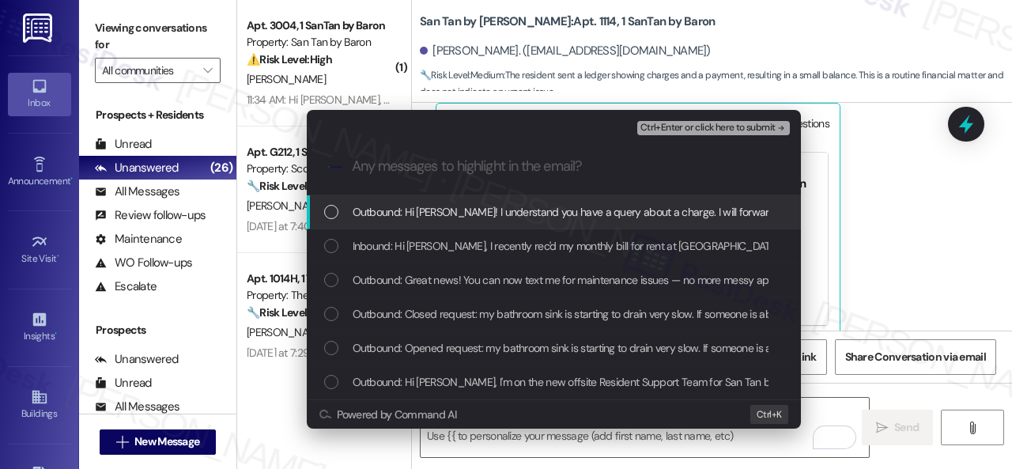
click at [362, 249] on span "Inbound: Hi Sarah, I recently rec'd my monthly bill for rent at San Tan by Baro…" at bounding box center [801, 245] width 899 height 17
click at [670, 132] on span "Ctrl+Enter or click here to submit" at bounding box center [707, 127] width 135 height 11
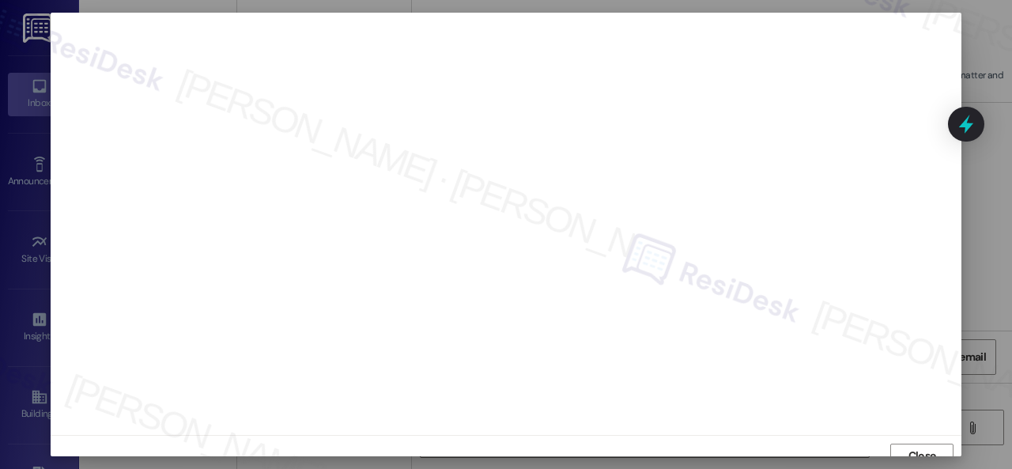
scroll to position [12, 0]
click at [925, 448] on span "Close" at bounding box center [922, 443] width 28 height 17
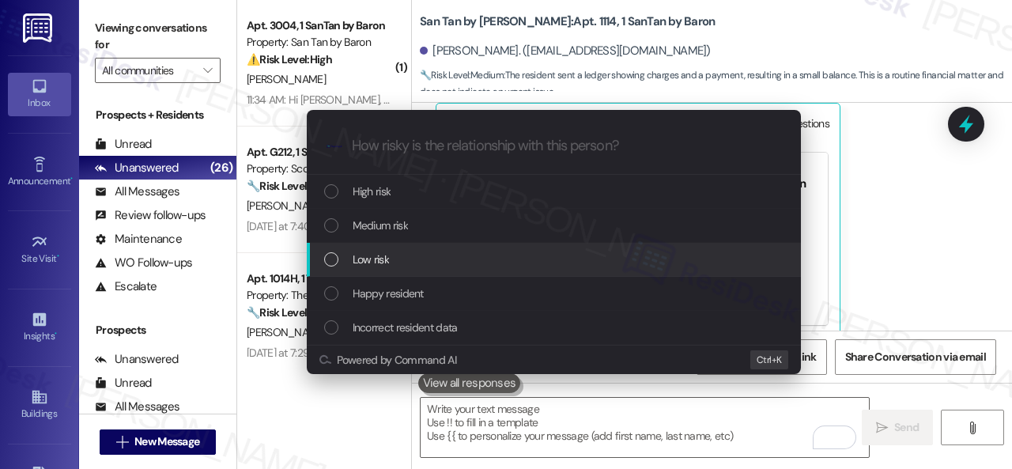
click at [379, 255] on span "Low risk" at bounding box center [370, 259] width 36 height 17
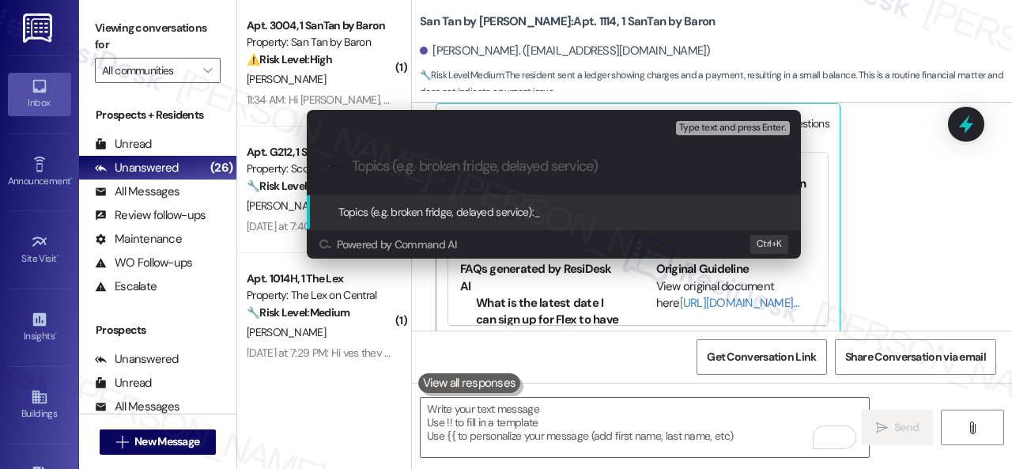
paste input "Inquiry about a charge."
type input "Inquiry about a charge."
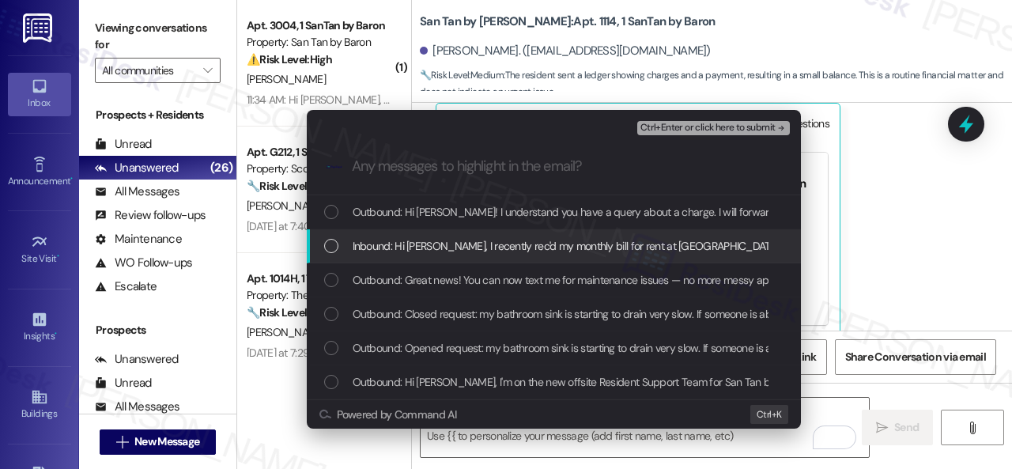
click at [481, 249] on span "Inbound: Hi Sarah, I recently rec'd my monthly bill for rent at San Tan by Baro…" at bounding box center [801, 245] width 899 height 17
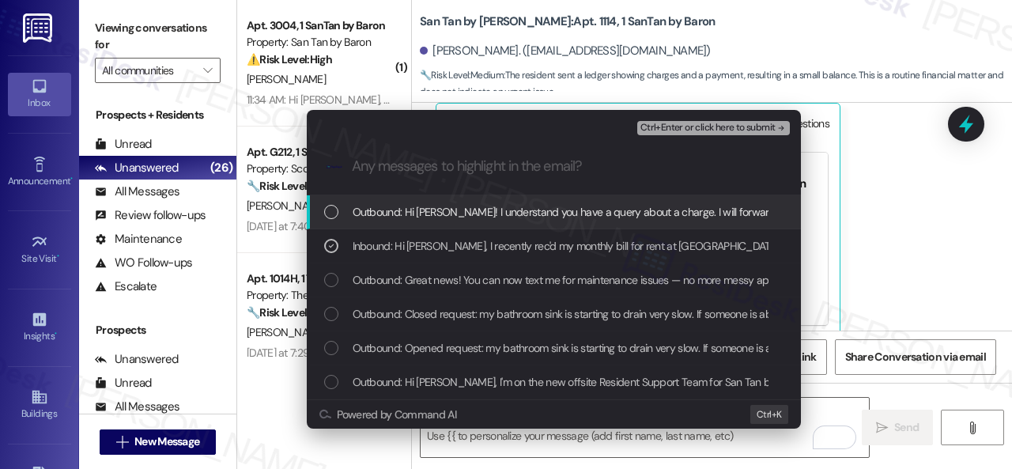
click at [674, 129] on span "Ctrl+Enter or click here to submit" at bounding box center [707, 127] width 135 height 11
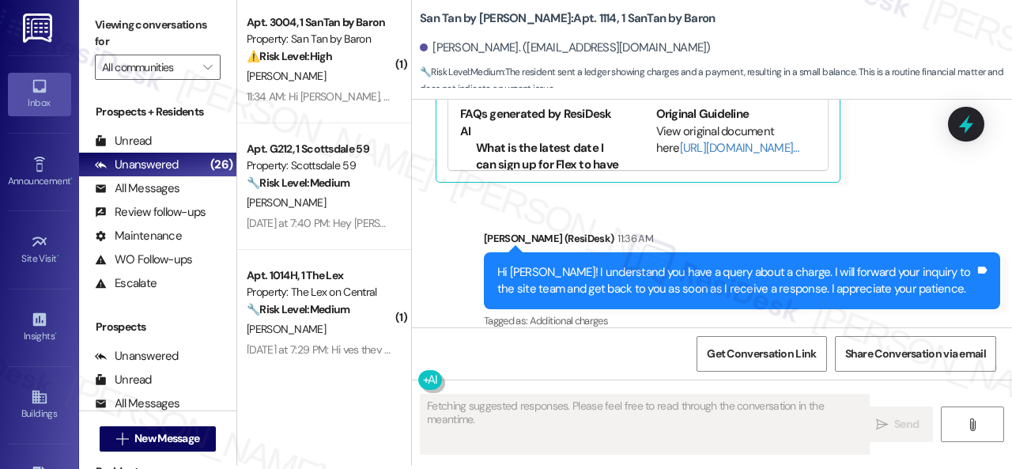
scroll to position [5, 0]
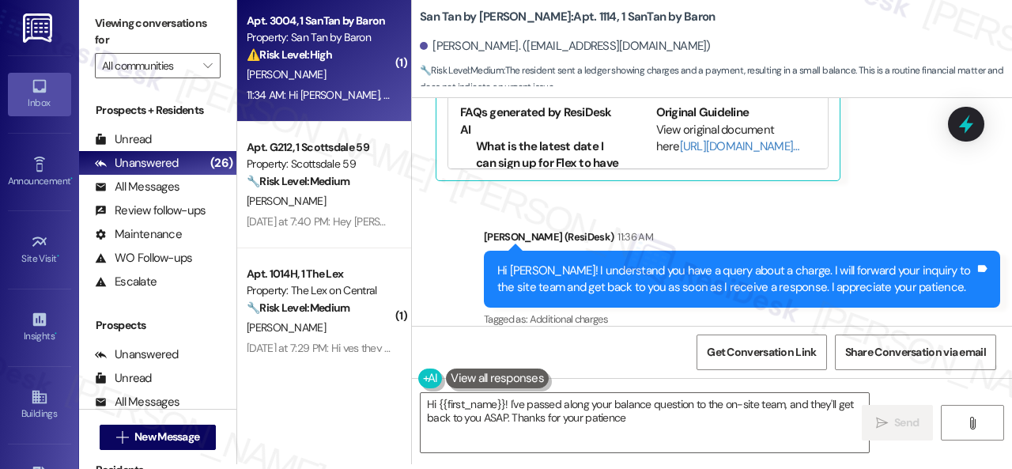
type textarea "Hi {{first_name}}! I've passed along your balance question to the on-site team,…"
click at [376, 61] on div "⚠️ Risk Level: High The resident is reporting a financial issue related to thei…" at bounding box center [320, 55] width 146 height 17
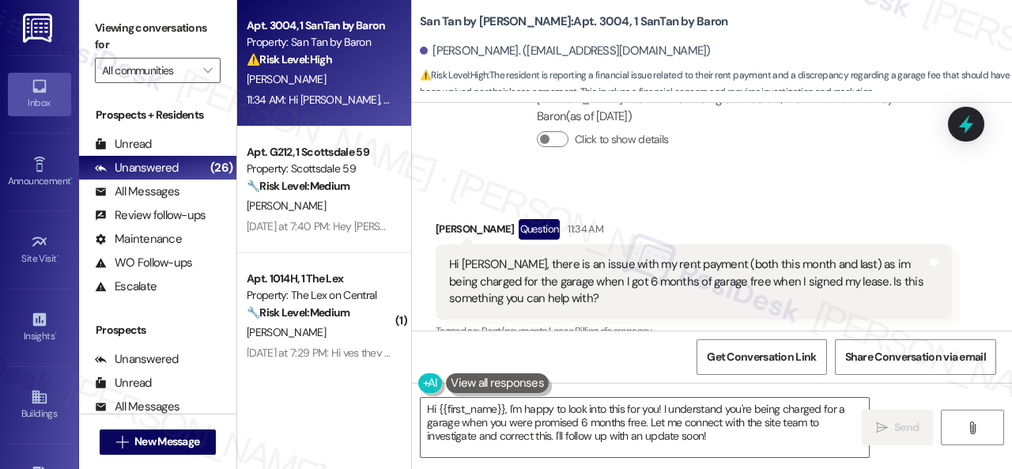
scroll to position [3125, 0]
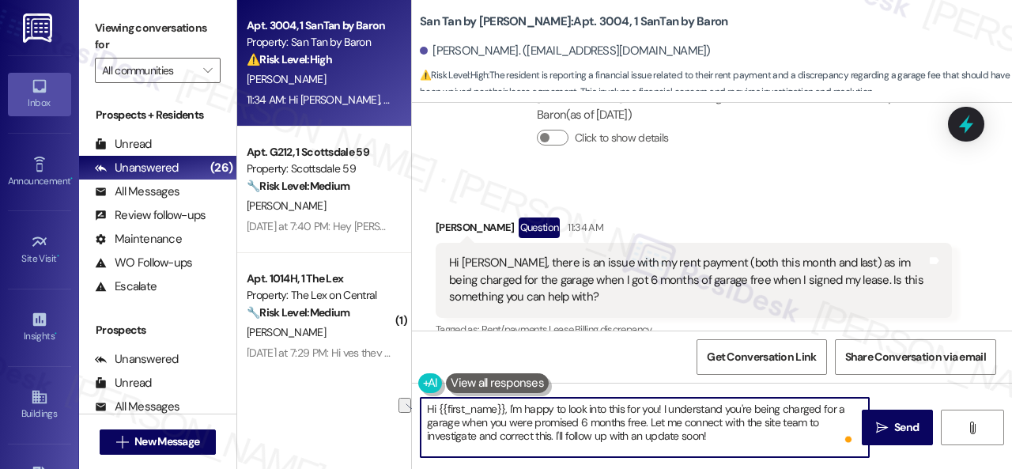
drag, startPoint x: 511, startPoint y: 404, endPoint x: 662, endPoint y: 407, distance: 151.8
click at [662, 407] on textarea "Hi {{first_name}}, I'm happy to look into this for you! I understand you're bei…" at bounding box center [644, 427] width 448 height 59
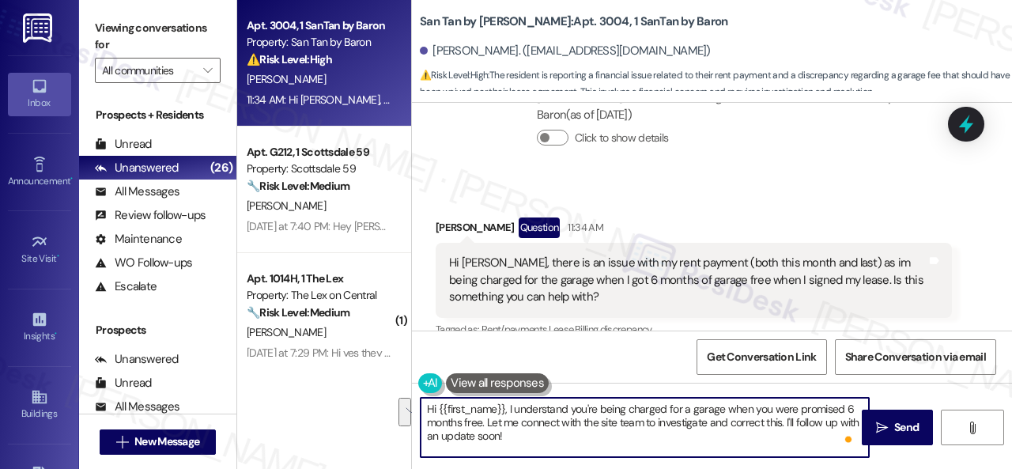
drag, startPoint x: 749, startPoint y: 410, endPoint x: 482, endPoint y: 428, distance: 267.7
click at [482, 428] on textarea "Hi {{first_name}}, I understand you're being charged for a garage when you were…" at bounding box center [644, 427] width 448 height 59
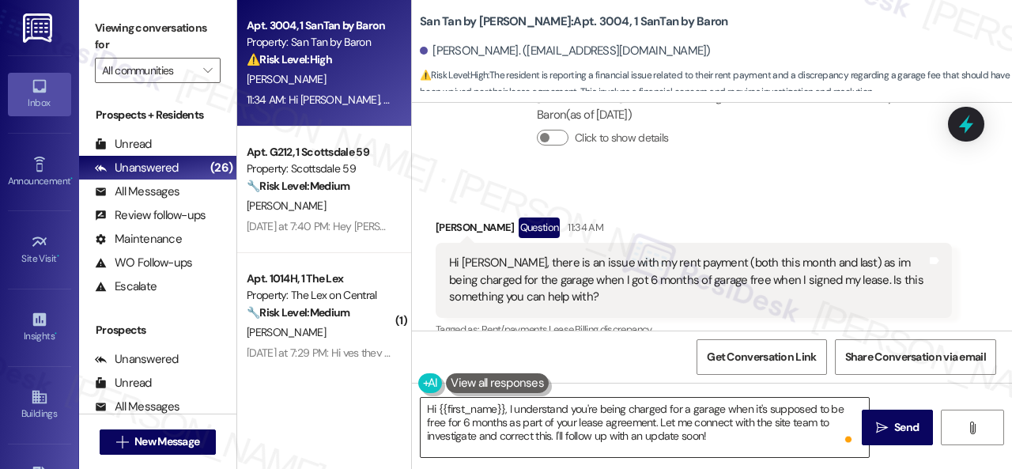
click at [755, 432] on textarea "Hi {{first_name}}, I understand you're being charged for a garage when it's sup…" at bounding box center [644, 427] width 448 height 59
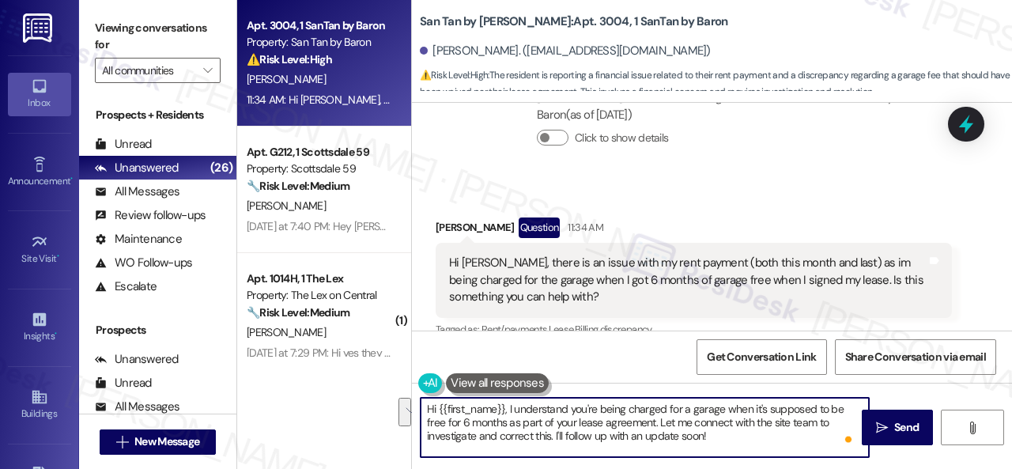
drag, startPoint x: 659, startPoint y: 421, endPoint x: 722, endPoint y: 437, distance: 65.2
click at [722, 437] on textarea "Hi {{first_name}}, I understand you're being charged for a garage when it's sup…" at bounding box center [644, 427] width 448 height 59
paste textarea "I will forward your concern to the site team and get back to you as soon as I r…"
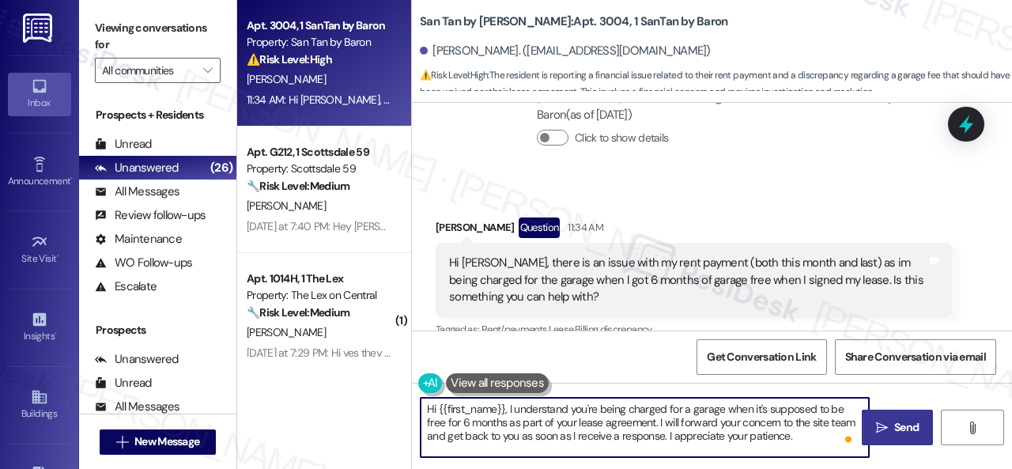
type textarea "Hi {{first_name}}, I understand you're being charged for a garage when it's sup…"
click at [894, 428] on span "Send" at bounding box center [906, 427] width 24 height 17
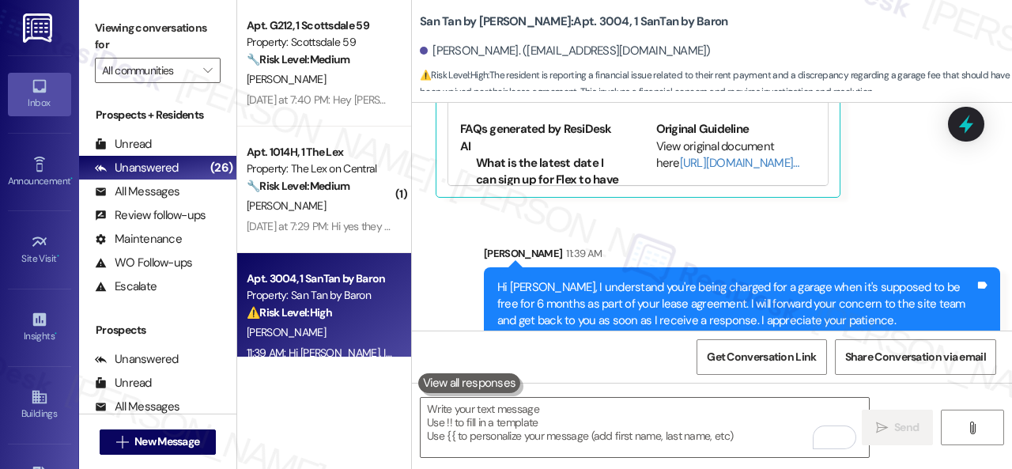
scroll to position [3506, 0]
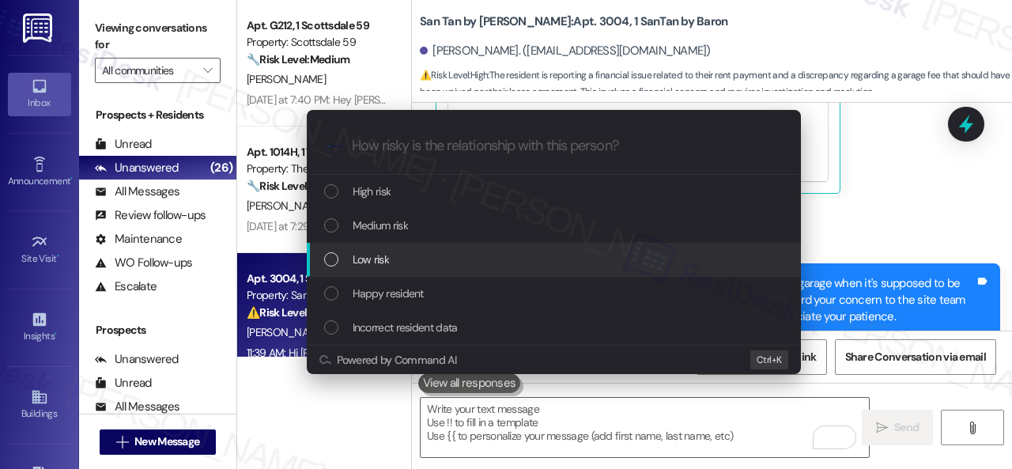
click at [367, 258] on span "Low risk" at bounding box center [370, 259] width 36 height 17
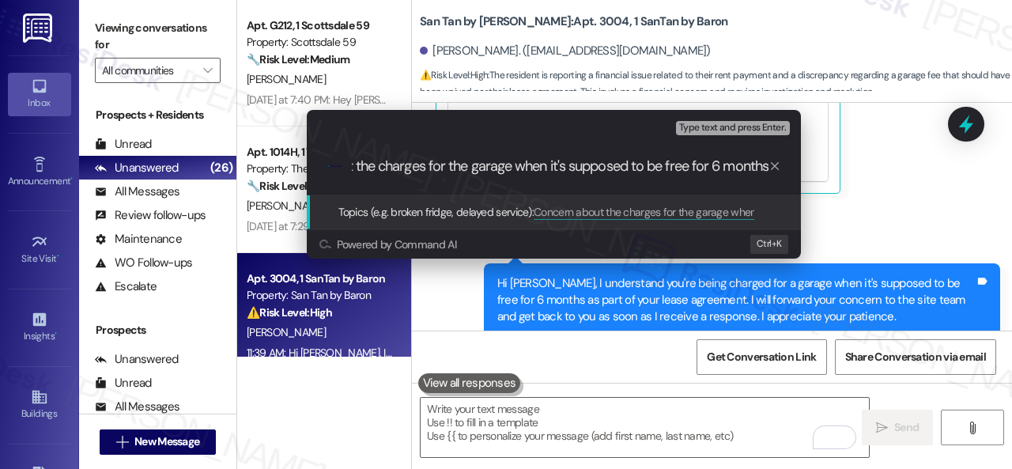
type input "Concern about the charges for the garage when it's supposed to be free for 6 mo…"
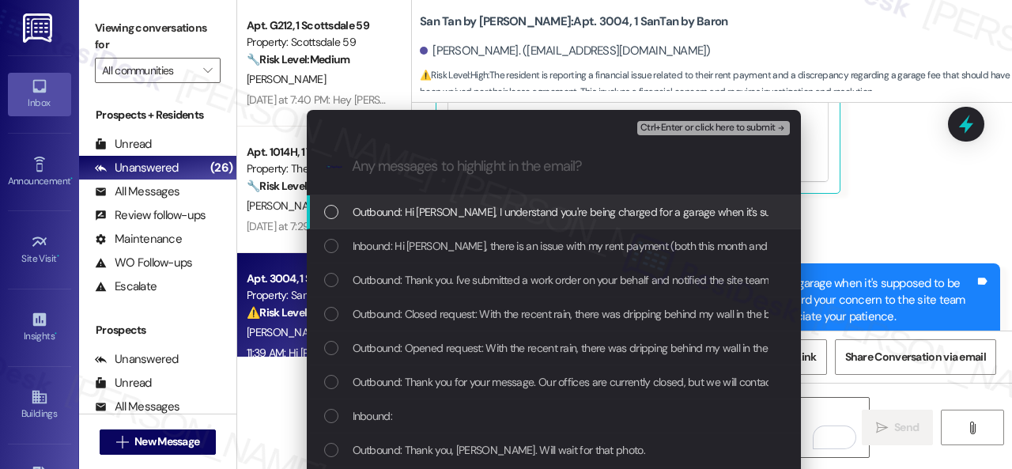
scroll to position [0, 0]
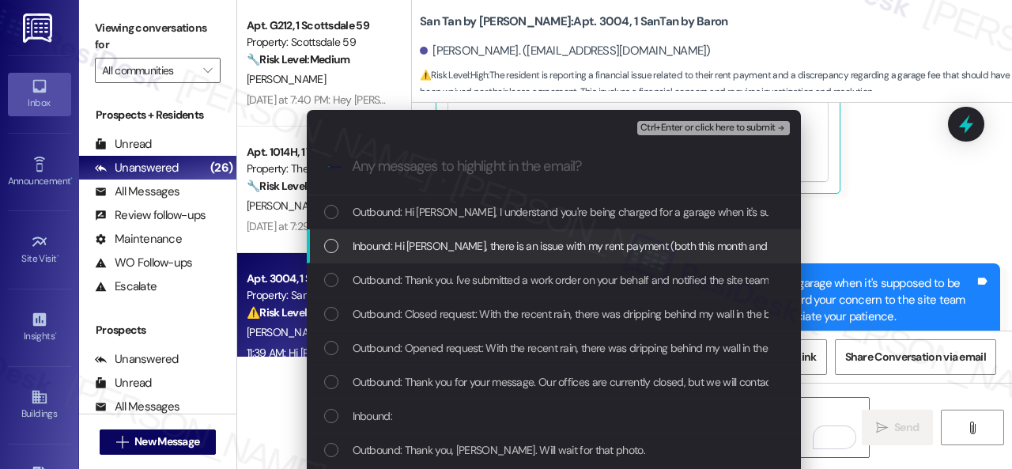
drag, startPoint x: 434, startPoint y: 247, endPoint x: 463, endPoint y: 239, distance: 30.5
click at [435, 247] on span "Inbound: Hi Sarah, there is an issue with my rent payment (both this month and …" at bounding box center [873, 245] width 1043 height 17
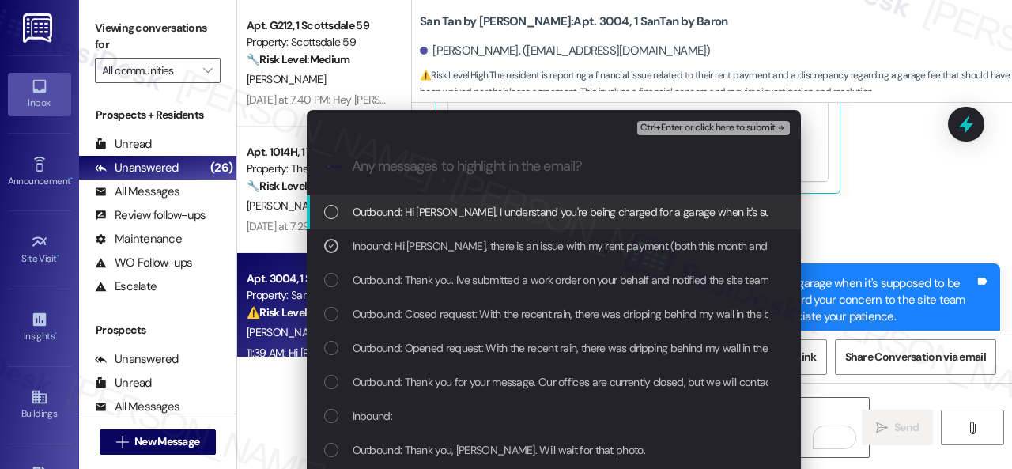
click at [667, 126] on span "Ctrl+Enter or click here to submit" at bounding box center [707, 127] width 135 height 11
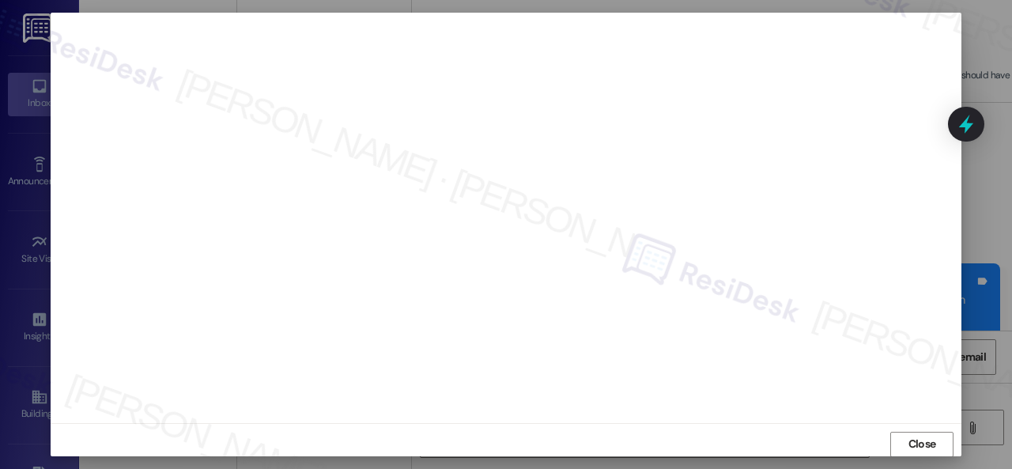
scroll to position [20, 0]
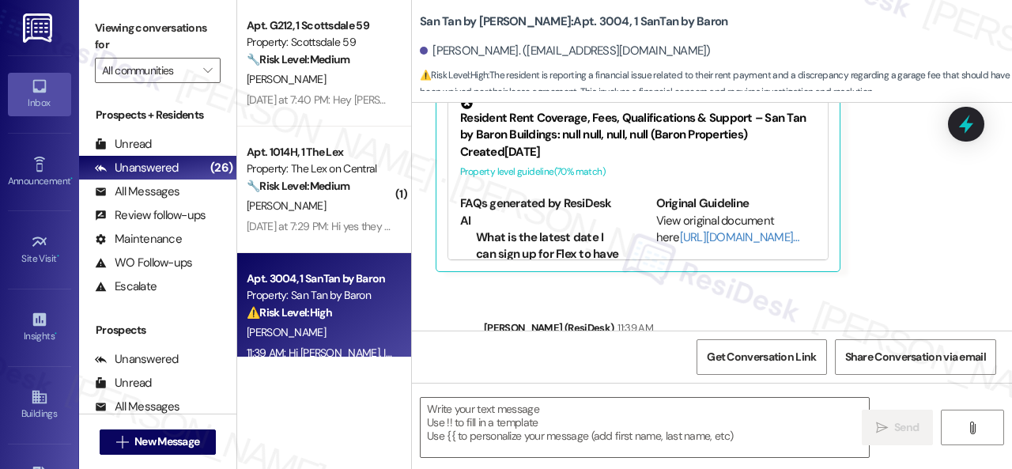
type textarea "Fetching suggested responses. Please feel free to read through the conversation…"
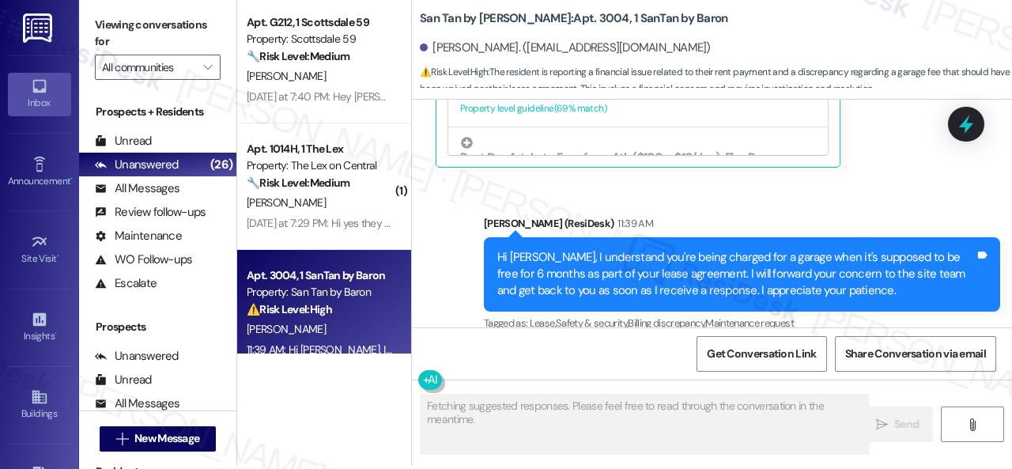
scroll to position [5, 0]
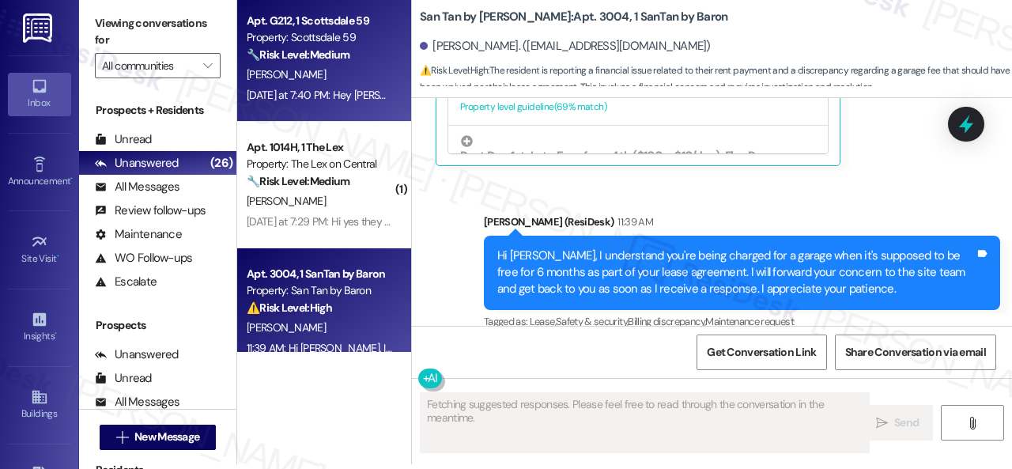
click at [346, 70] on div "[PERSON_NAME]" at bounding box center [319, 75] width 149 height 20
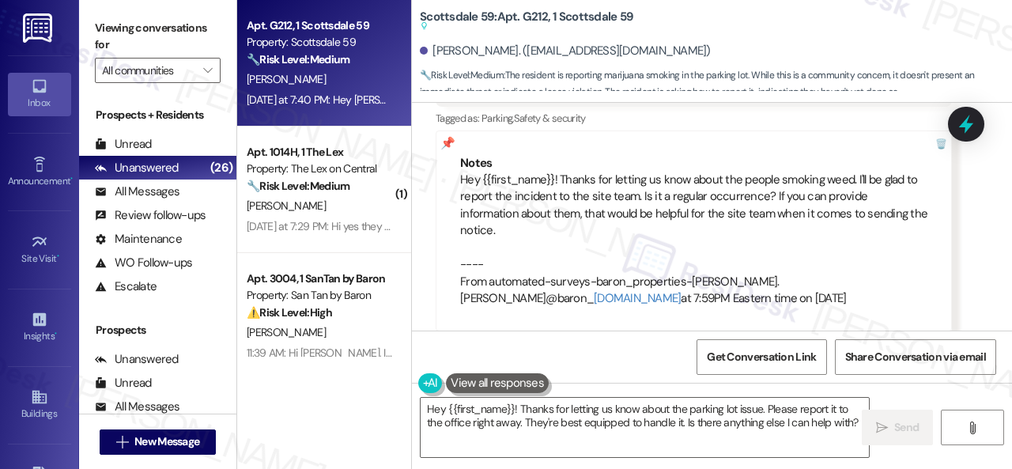
scroll to position [2333, 0]
drag, startPoint x: 460, startPoint y: 179, endPoint x: 703, endPoint y: 179, distance: 243.4
click at [703, 179] on div "Hey {{first_name}}! Thanks for letting us know about the people smoking weed. I…" at bounding box center [693, 240] width 467 height 135
click at [533, 215] on div "Hey {{first_name}}! Thanks for letting us know about the people smoking weed. I…" at bounding box center [693, 240] width 467 height 135
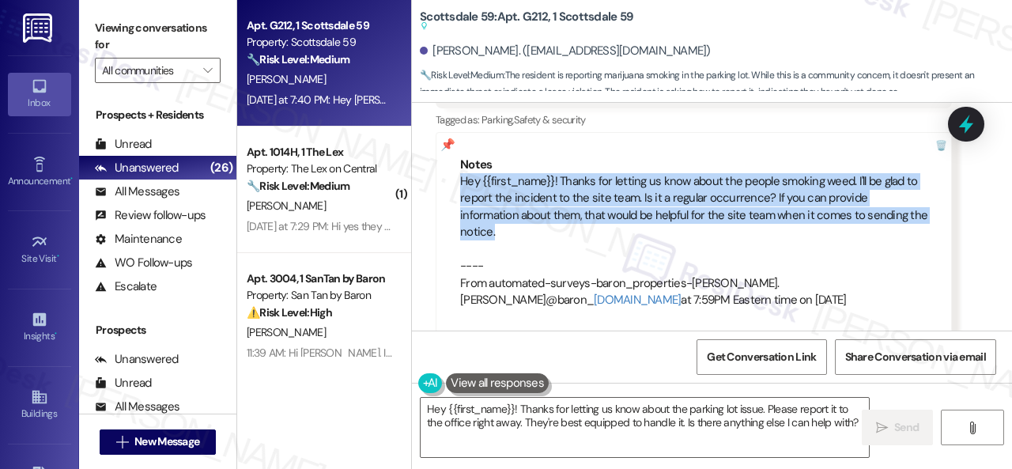
drag, startPoint x: 458, startPoint y: 178, endPoint x: 902, endPoint y: 220, distance: 445.4
click at [902, 220] on div "Notes Hey {{first_name}}! Thanks for letting us know about the people smoking w…" at bounding box center [693, 233] width 516 height 202
copy div "Hey {{first_name}}! Thanks for letting us know about the people smoking weed. I…"
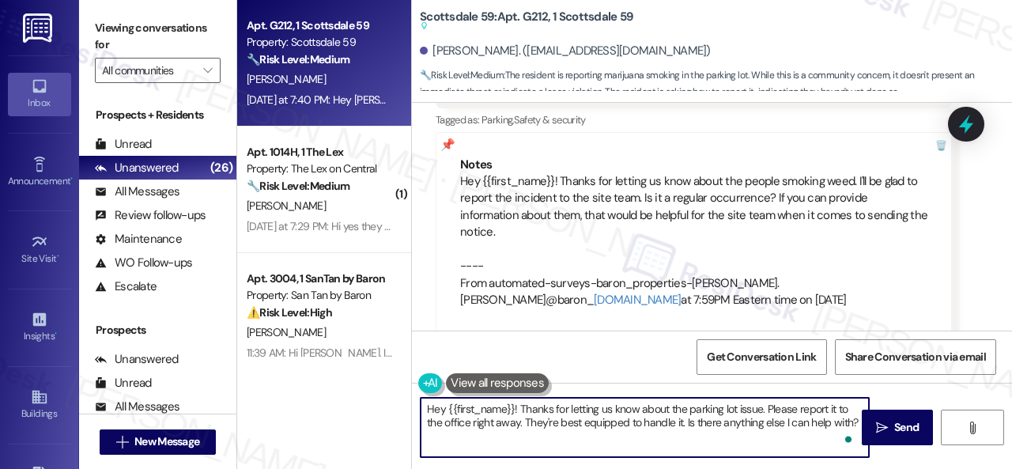
drag, startPoint x: 854, startPoint y: 420, endPoint x: 332, endPoint y: 374, distance: 524.4
click at [332, 374] on div "Apt. G212, 1 Scottsdale 59 Property: Scottsdale 59 🔧 Risk Level: Medium The res…" at bounding box center [624, 234] width 774 height 469
paste textarea "eople smoking weed. I'll be glad to report the incident to the site team. Is it…"
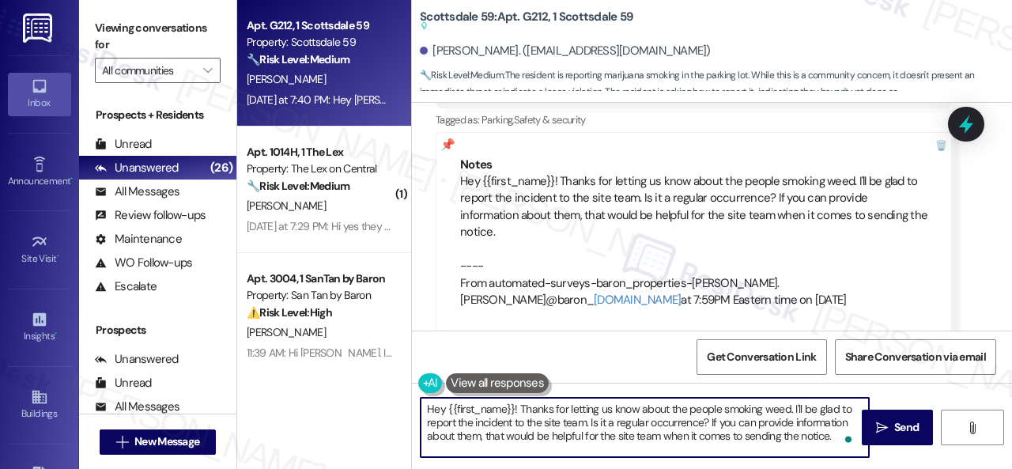
click at [520, 407] on textarea "Hey {{first_name}}! Thanks for letting us know about the people smoking weed. I…" at bounding box center [644, 427] width 448 height 59
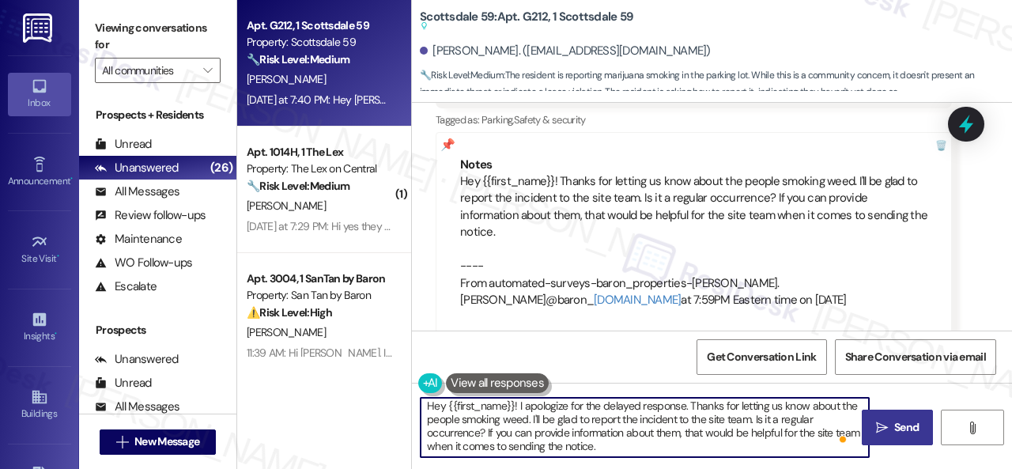
type textarea "Hey {{first_name}}! I apologize for the delayed response. Thanks for letting us…"
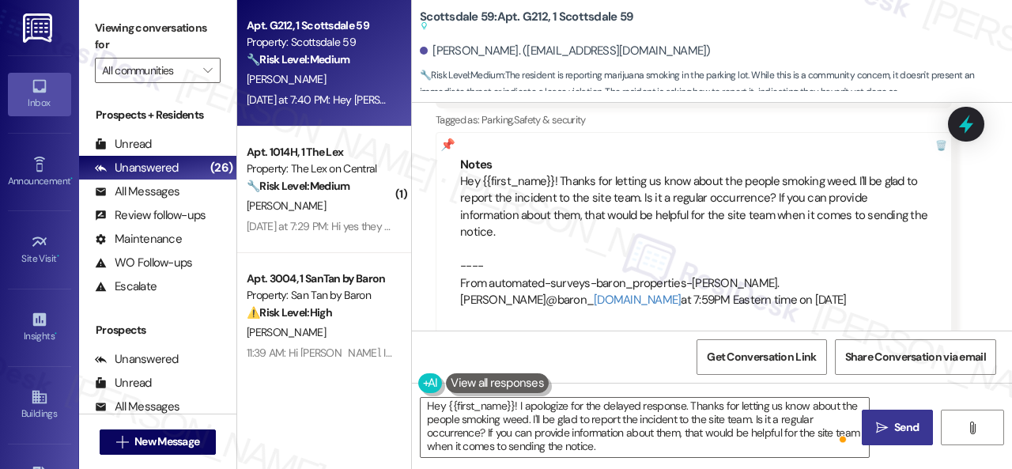
click at [902, 428] on span "Send" at bounding box center [906, 427] width 24 height 17
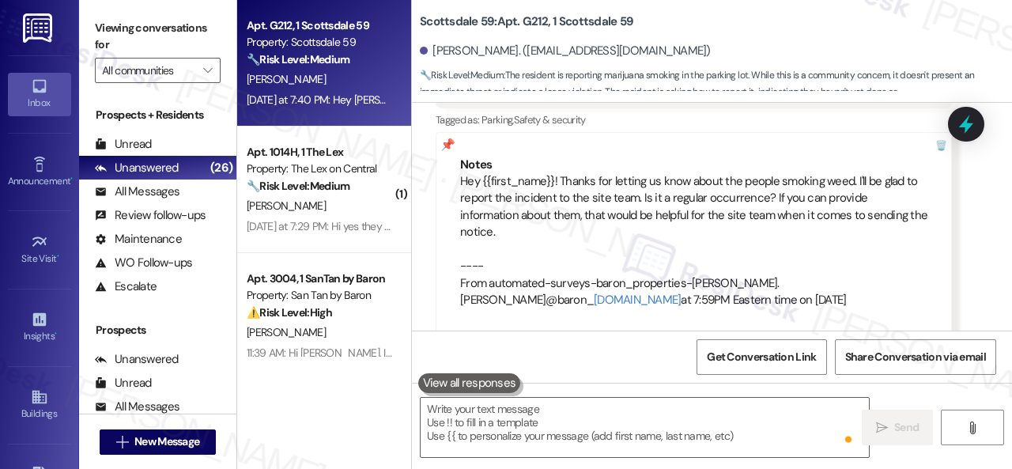
scroll to position [2328, 0]
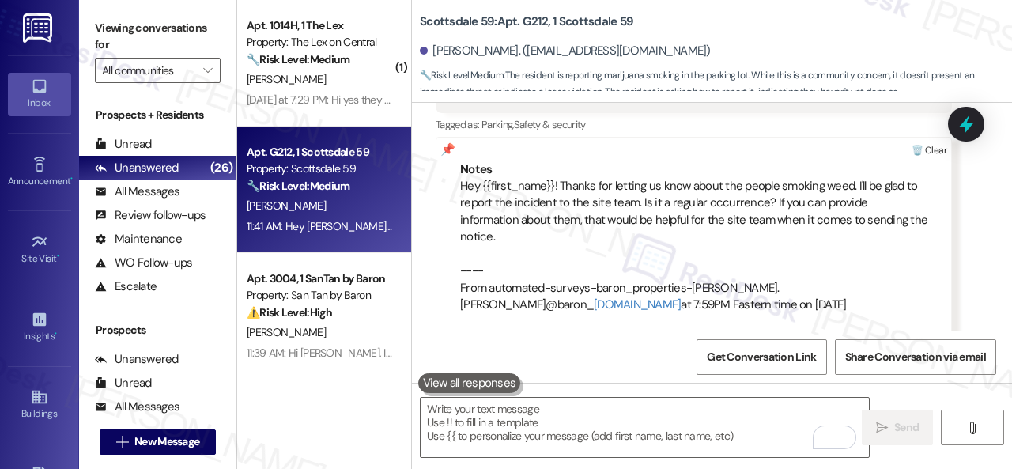
click at [926, 150] on div at bounding box center [928, 151] width 44 height 26
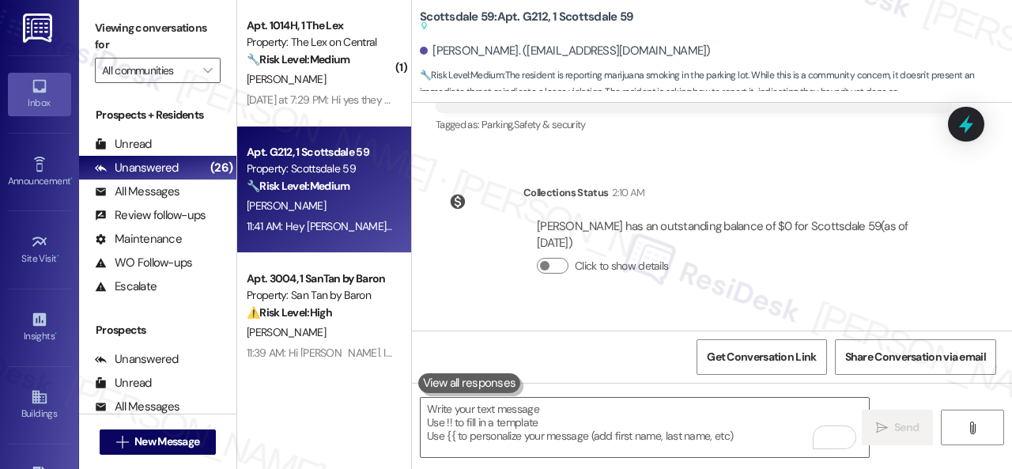
scroll to position [2491, 0]
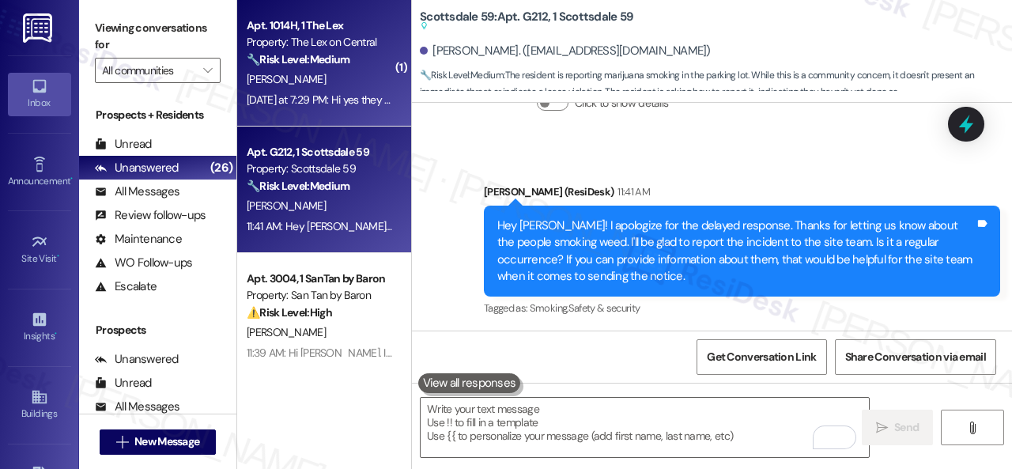
click at [332, 81] on div "[PERSON_NAME]" at bounding box center [319, 80] width 149 height 20
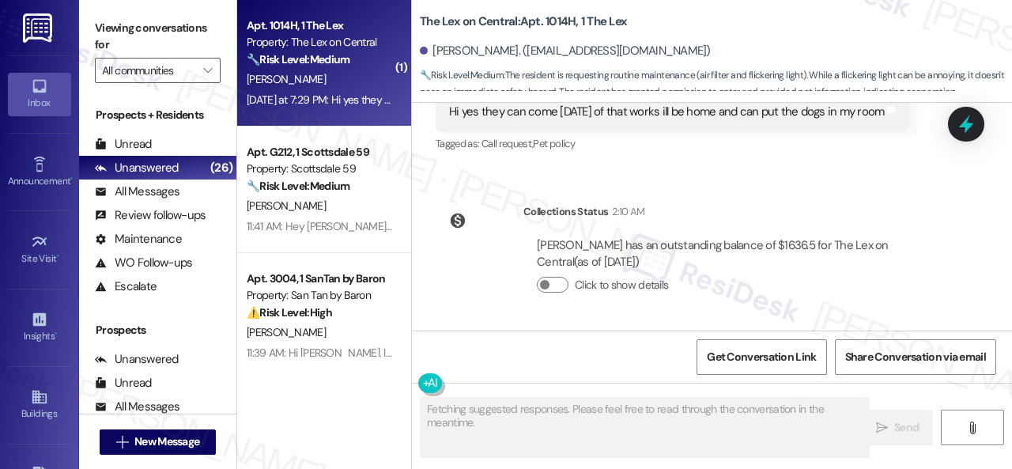
scroll to position [991, 0]
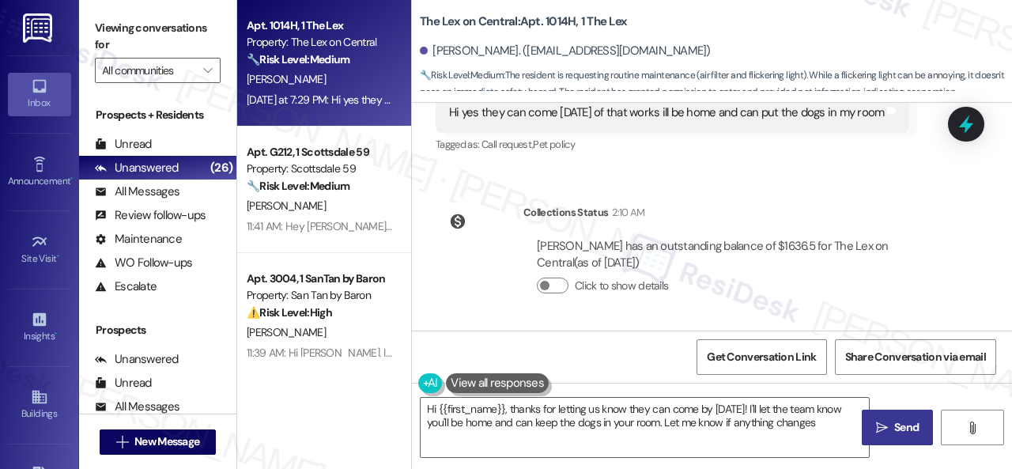
type textarea "Hi {{first_name}}, thanks for letting us know they can come by today! I'll let …"
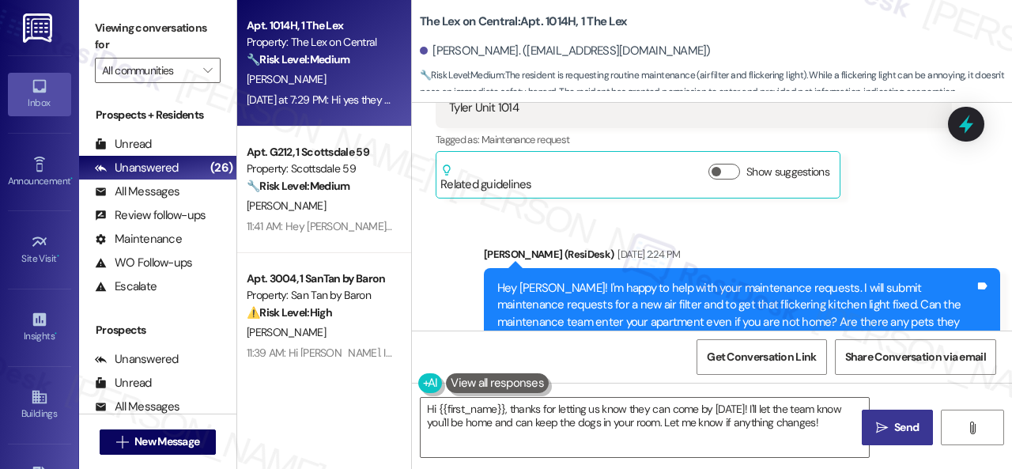
scroll to position [517, 0]
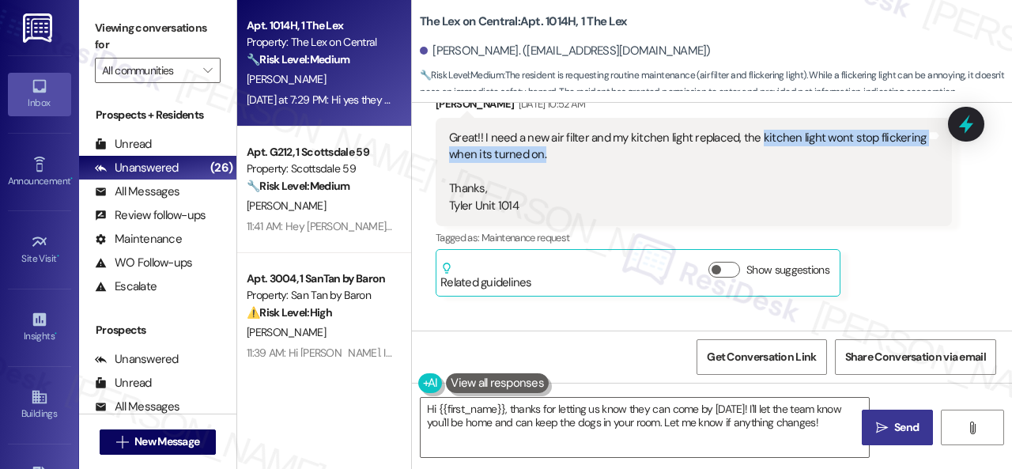
drag, startPoint x: 755, startPoint y: 138, endPoint x: 578, endPoint y: 157, distance: 178.0
click at [578, 157] on div "Great!! I need a new air filter and my kitchen light replaced, the kitchen ligh…" at bounding box center [687, 172] width 477 height 85
copy div "kitchen light wont stop flickering when its turned on."
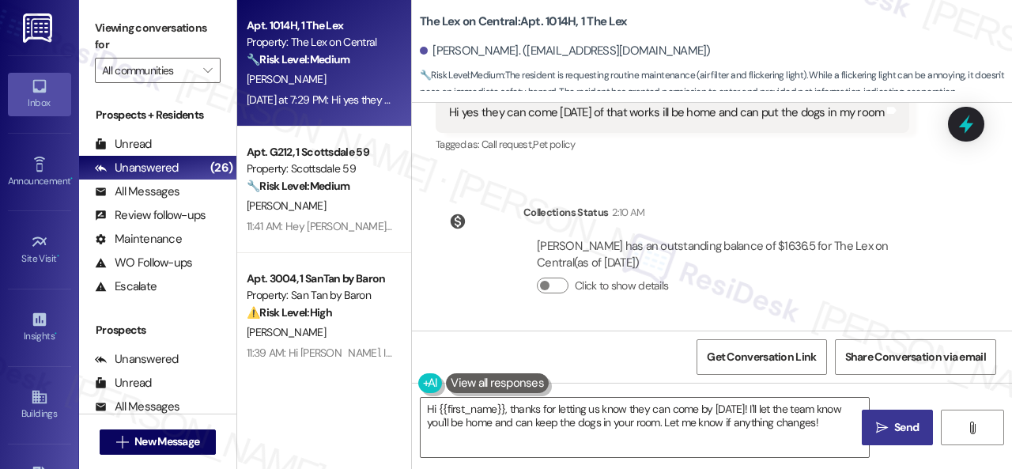
scroll to position [912, 0]
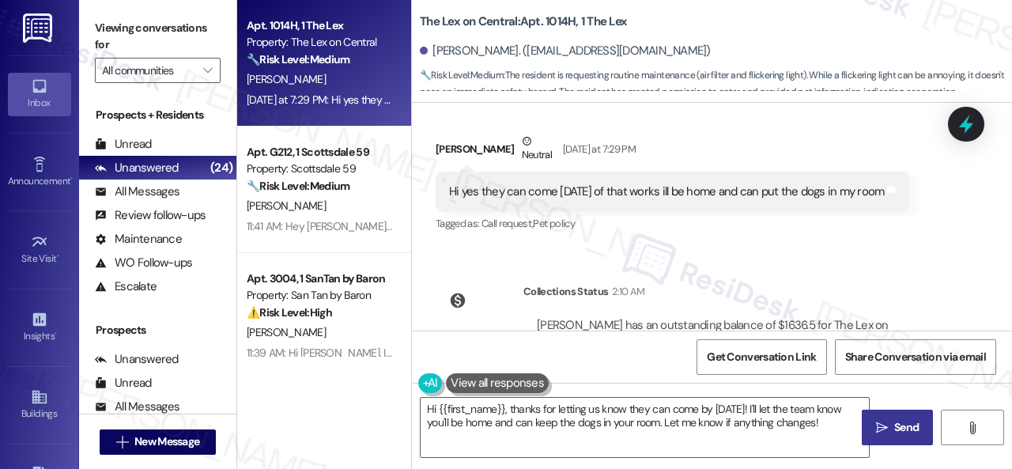
click at [887, 268] on div "Lease started Nov 14, 2024 at 7:00 PM Survey, sent via SMS Residesk Automated S…" at bounding box center [712, 217] width 600 height 228
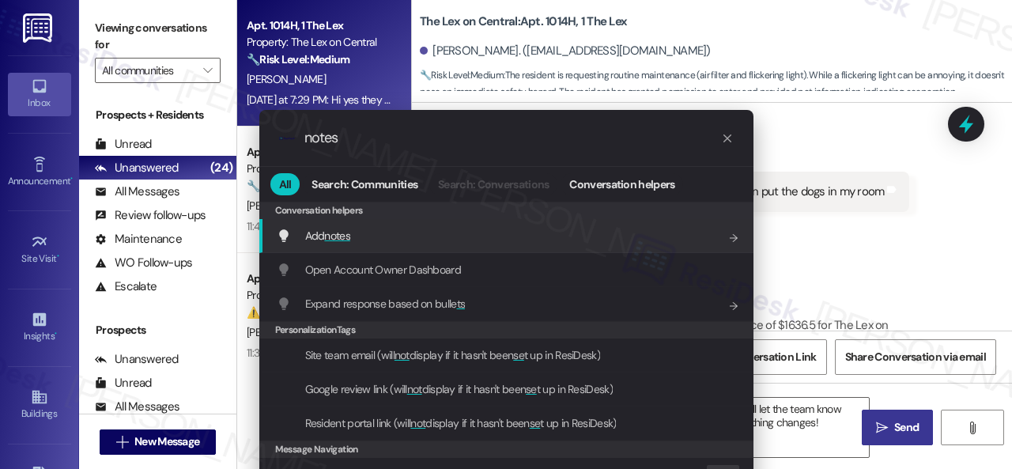
type input "notes"
click at [340, 232] on span "notes" at bounding box center [337, 235] width 26 height 14
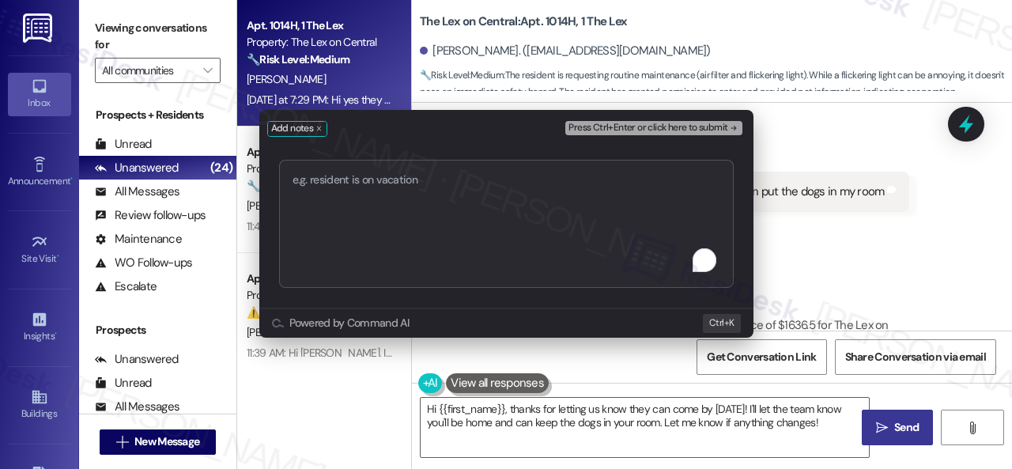
click at [454, 203] on textarea "To enrich screen reader interactions, please activate Accessibility in Grammarl…" at bounding box center [506, 224] width 454 height 128
type textarea "I need a new air filter. The kitchen light won't stop flickering when it's turn…"
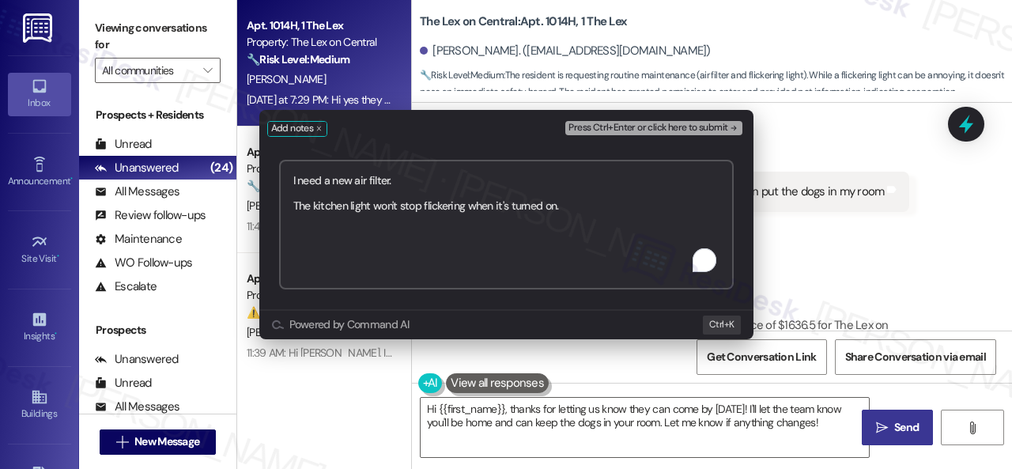
click at [673, 126] on span "Press Ctrl+Enter or click here to submit" at bounding box center [647, 127] width 159 height 11
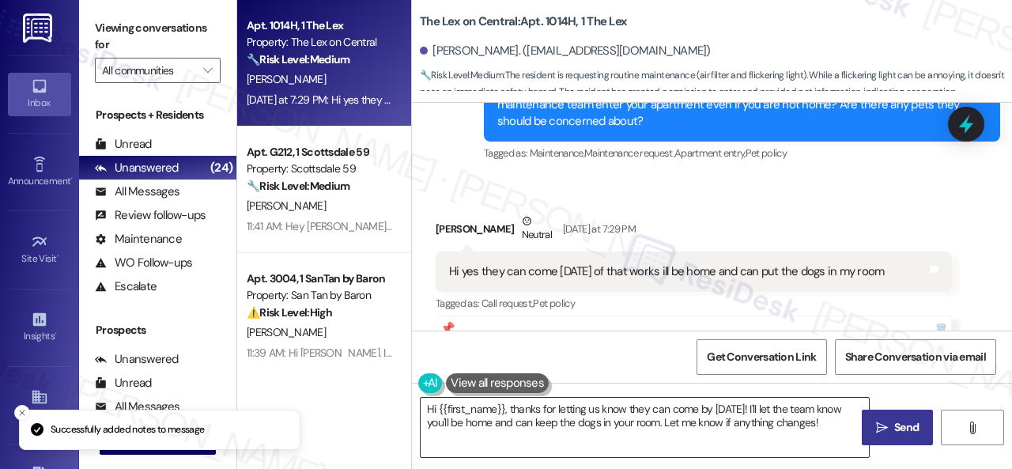
scroll to position [828, 0]
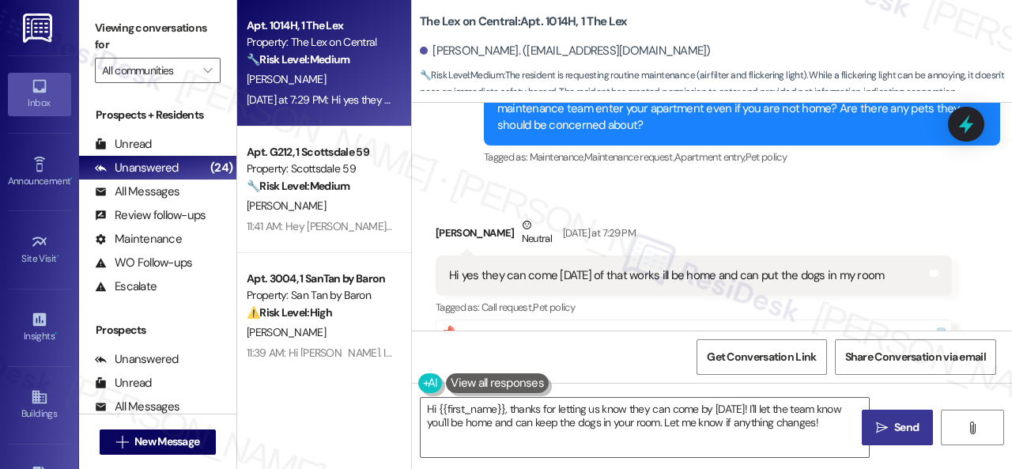
click at [800, 209] on div "Received via SMS Tyler Christensen Neutral Yesterday at 7:29 PM Hi yes they can…" at bounding box center [694, 360] width 540 height 311
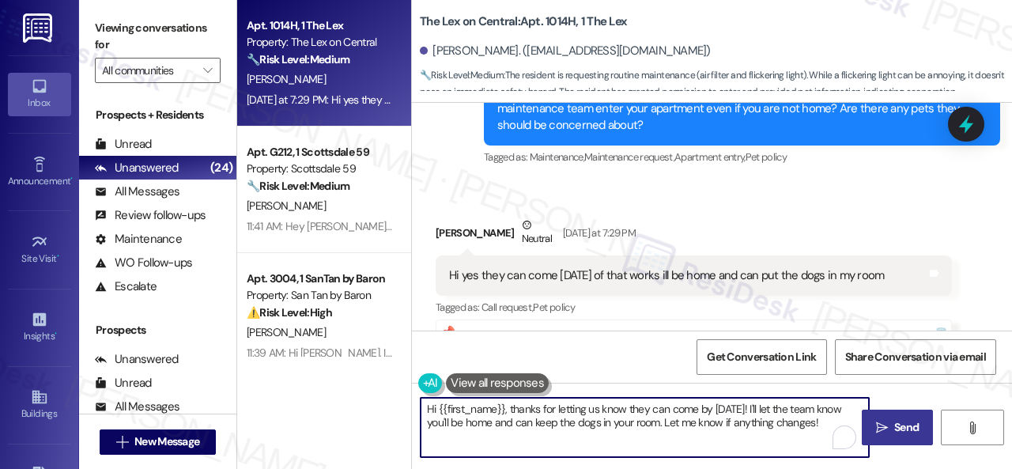
drag, startPoint x: 830, startPoint y: 424, endPoint x: 370, endPoint y: 362, distance: 464.2
click at [370, 362] on div "Apt. 1014H, 1 The Lex Property: The Lex on Central 🔧 Risk Level: Medium The res…" at bounding box center [624, 234] width 774 height 469
paste textarea "I apologize if I cannot confirm when the maintenance team will visit your apart…"
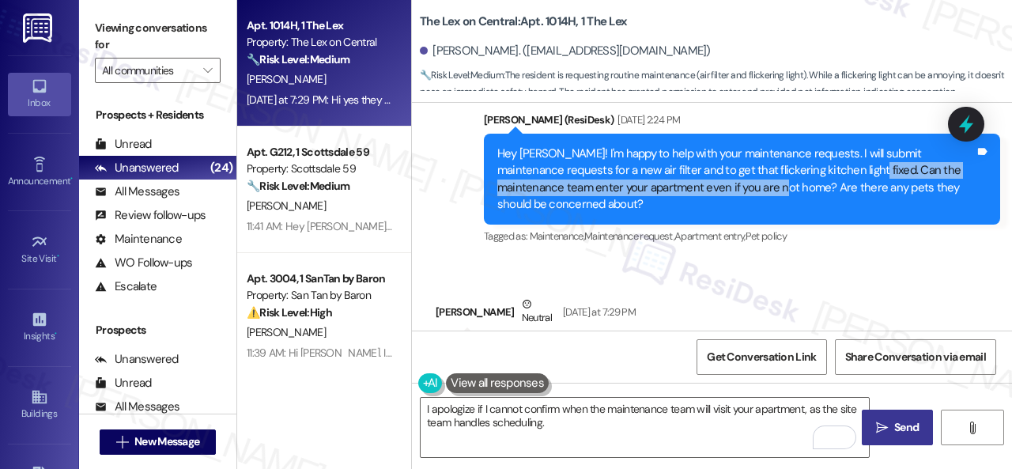
drag, startPoint x: 838, startPoint y: 171, endPoint x: 757, endPoint y: 193, distance: 83.4
click at [757, 193] on div "Hey Tyler! I'm happy to help with your maintenance requests. I will submit main…" at bounding box center [735, 179] width 477 height 68
copy div "Can the maintenance team enter your apartment even if you are not home?"
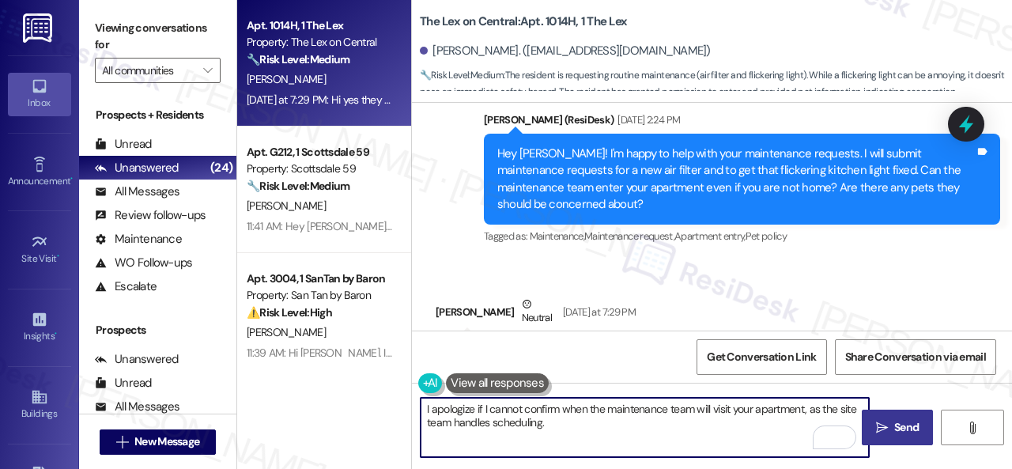
click at [582, 419] on textarea "I apologize if I cannot confirm when the maintenance team will visit your apart…" at bounding box center [644, 427] width 448 height 59
paste textarea "Can the maintenance team enter your apartment even if you are not home?"
type textarea "I apologize if I cannot confirm when the maintenance team will visit your apart…"
click at [898, 428] on span "Send" at bounding box center [906, 427] width 24 height 17
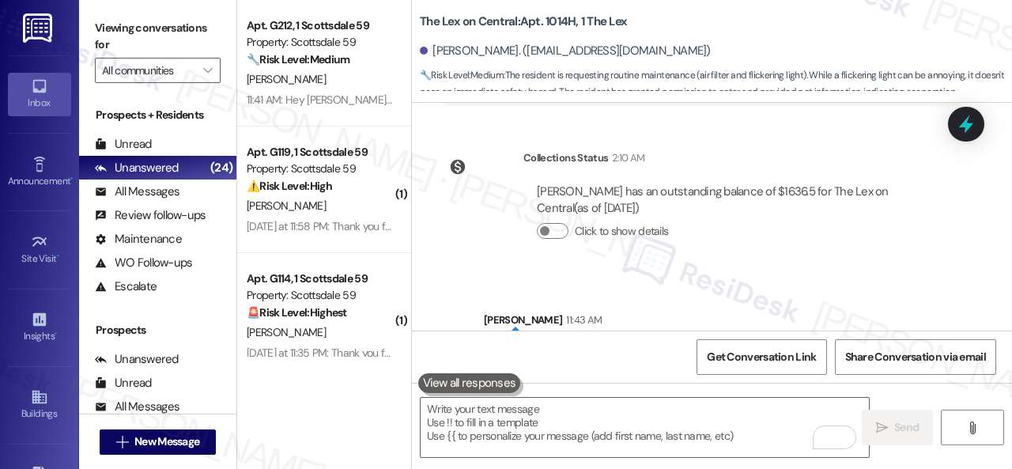
scroll to position [1319, 0]
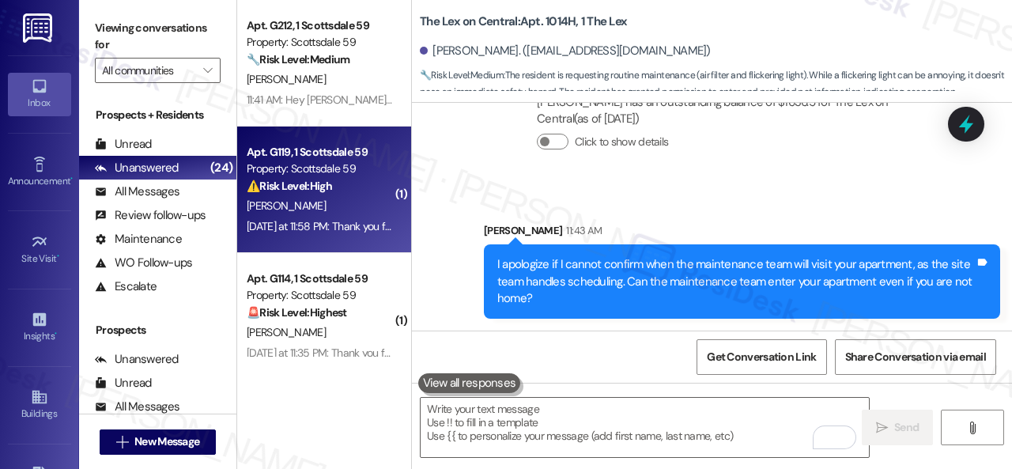
click at [340, 176] on div "Property: Scottsdale 59" at bounding box center [320, 168] width 146 height 17
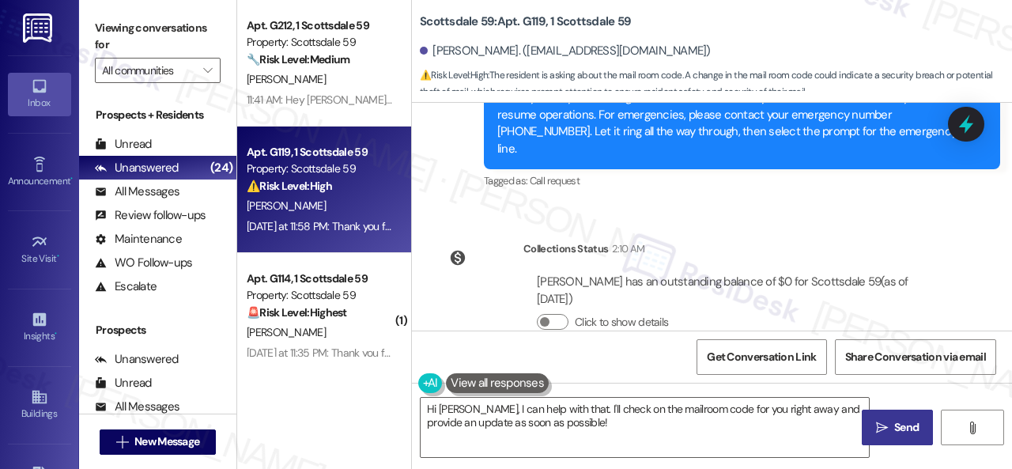
scroll to position [1475, 0]
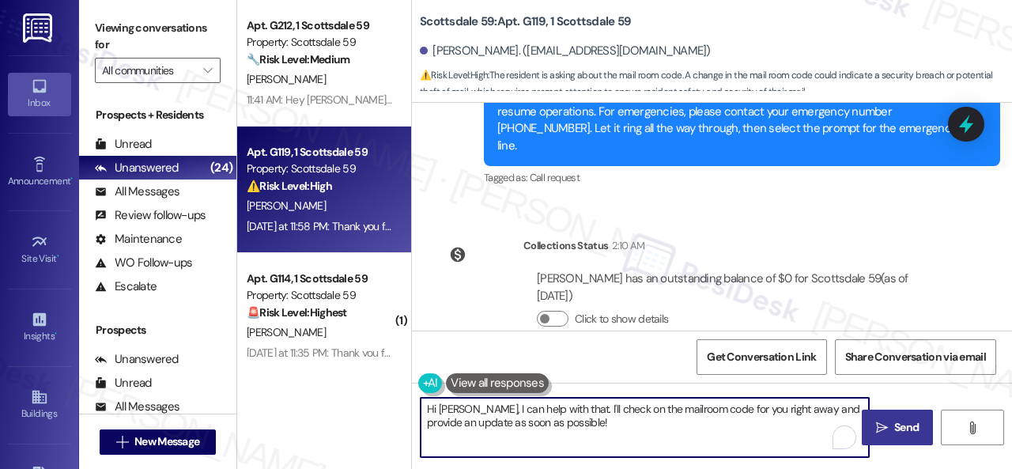
drag, startPoint x: 462, startPoint y: 406, endPoint x: 551, endPoint y: 412, distance: 88.7
click at [551, 412] on textarea "Hi Mike, I can help with that. I'll check on the mailroom code for you right aw…" at bounding box center [644, 427] width 448 height 59
drag, startPoint x: 425, startPoint y: 423, endPoint x: 463, endPoint y: 422, distance: 37.9
click at [463, 422] on textarea "Hi Mike, I'll check on the mailroom code for you right away and provide an upda…" at bounding box center [644, 427] width 448 height 59
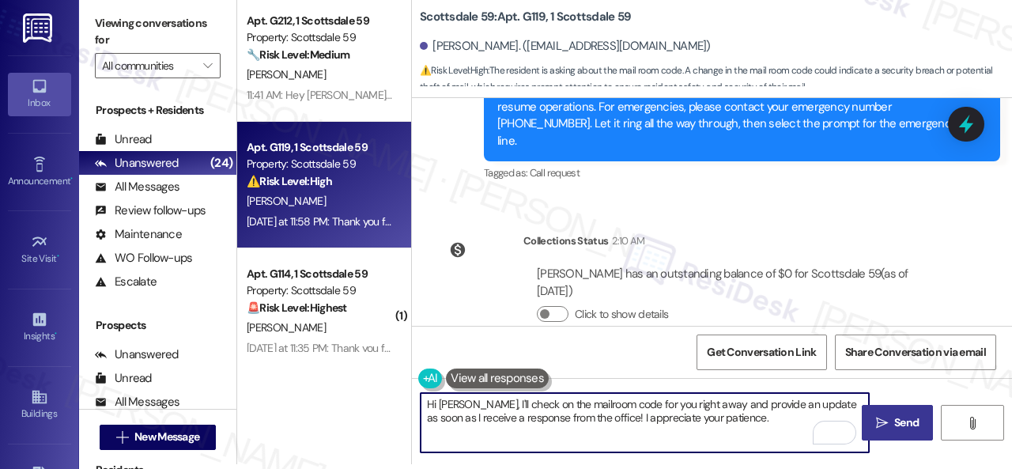
scroll to position [1238, 0]
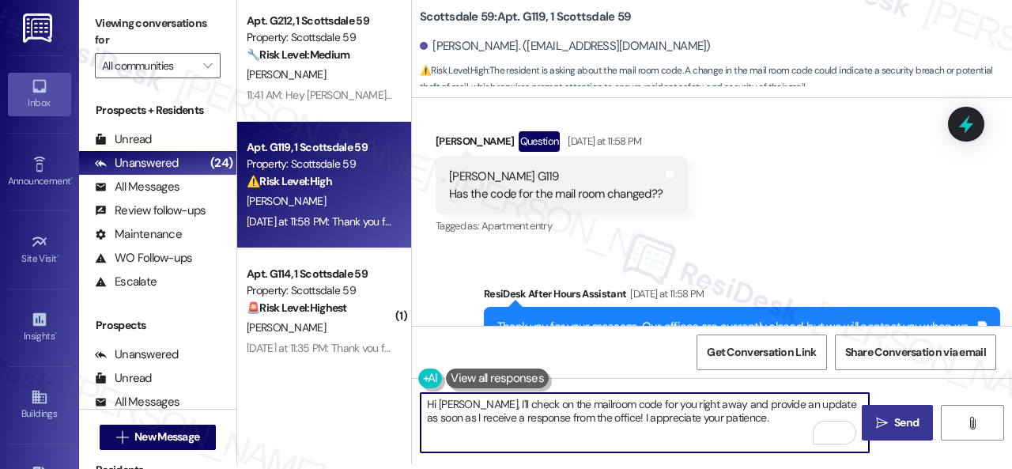
type textarea "Hi [PERSON_NAME], I'll check on the mailroom code for you right away and provid…"
click at [894, 416] on span "Send" at bounding box center [906, 422] width 24 height 17
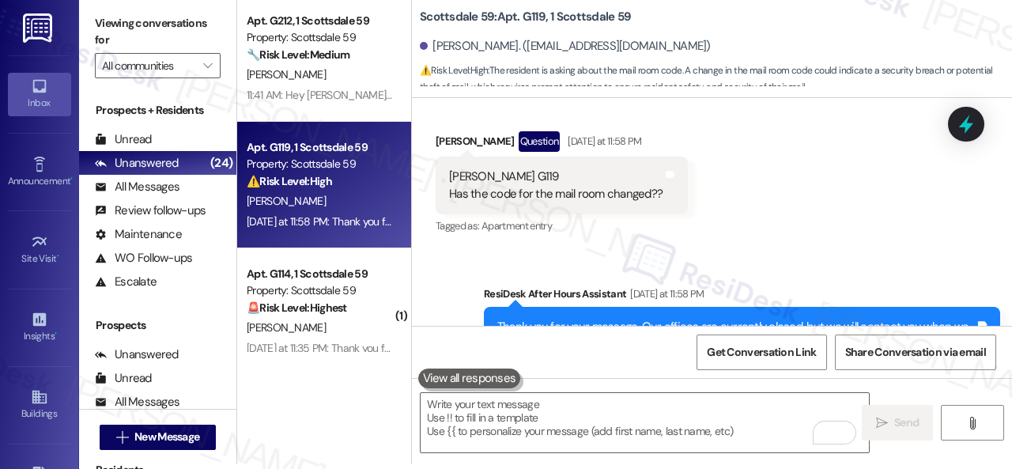
scroll to position [1144, 0]
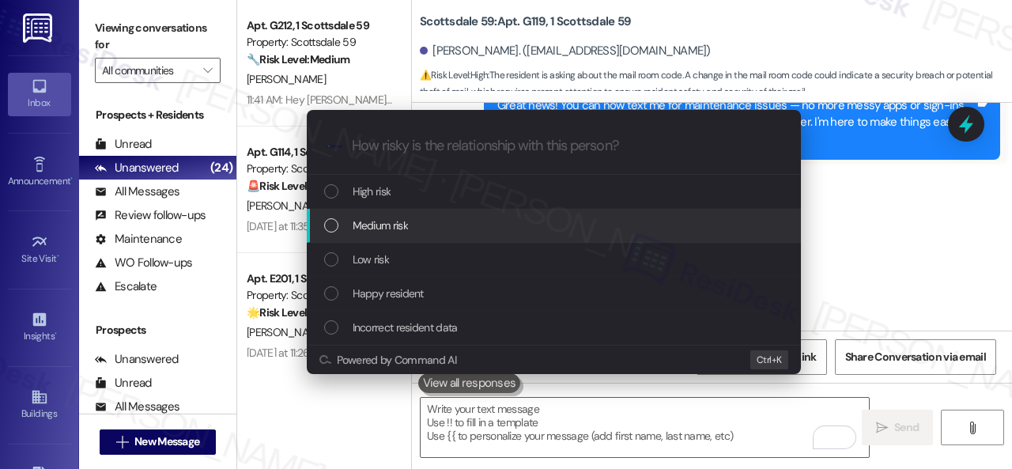
click at [379, 223] on span "Medium risk" at bounding box center [379, 225] width 55 height 17
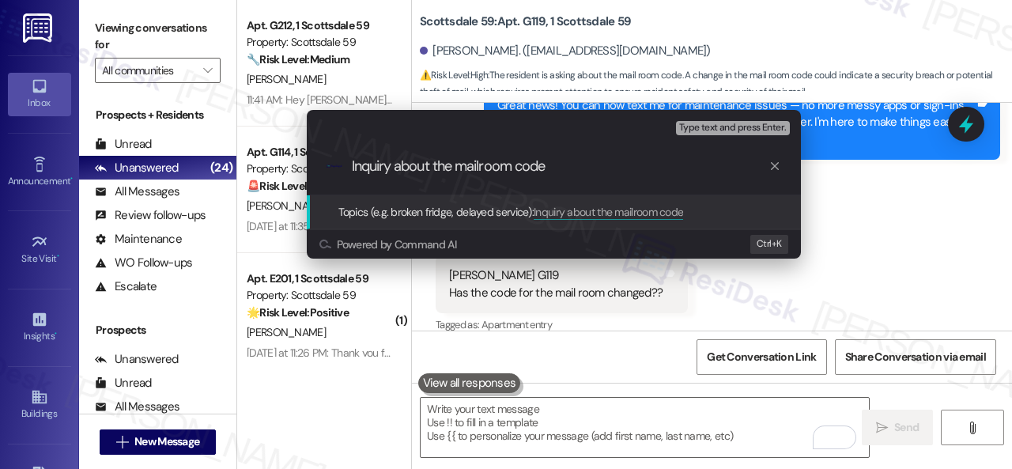
type input "Inquiry about the mailroom code."
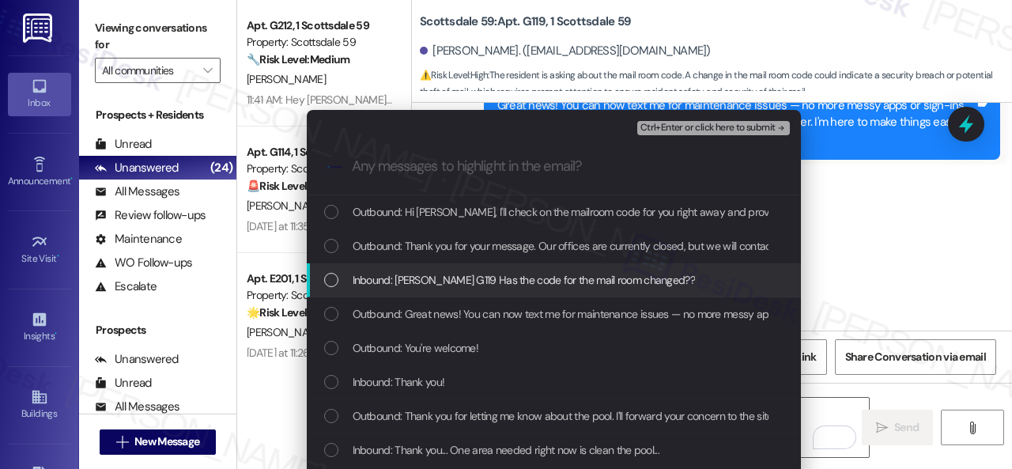
click at [417, 271] on span "Inbound: Mike Corbett G119 Has the code for the mail room changed??" at bounding box center [523, 279] width 342 height 17
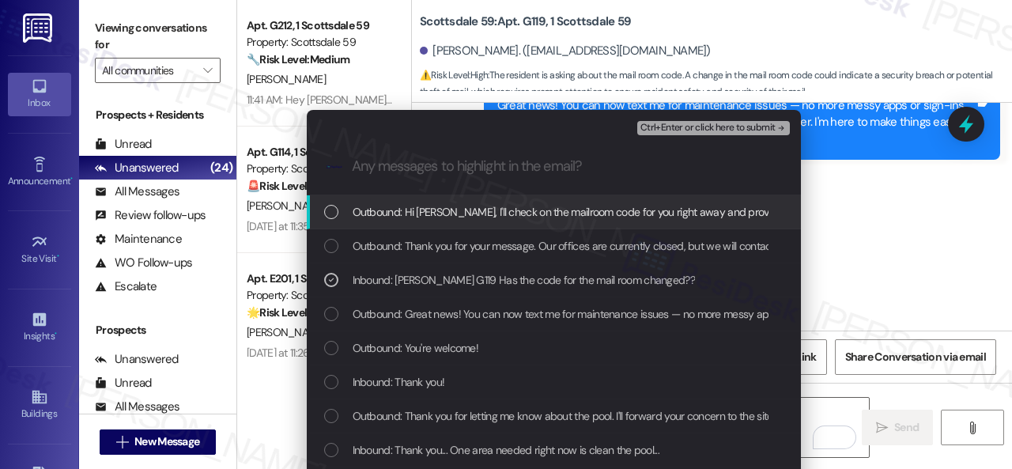
click at [666, 123] on span "Ctrl+Enter or click here to submit" at bounding box center [707, 127] width 135 height 11
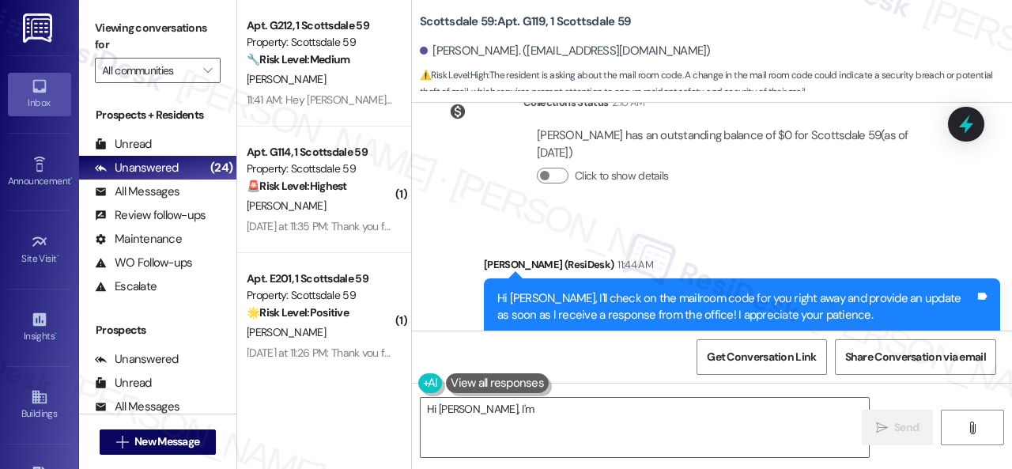
scroll to position [1626, 0]
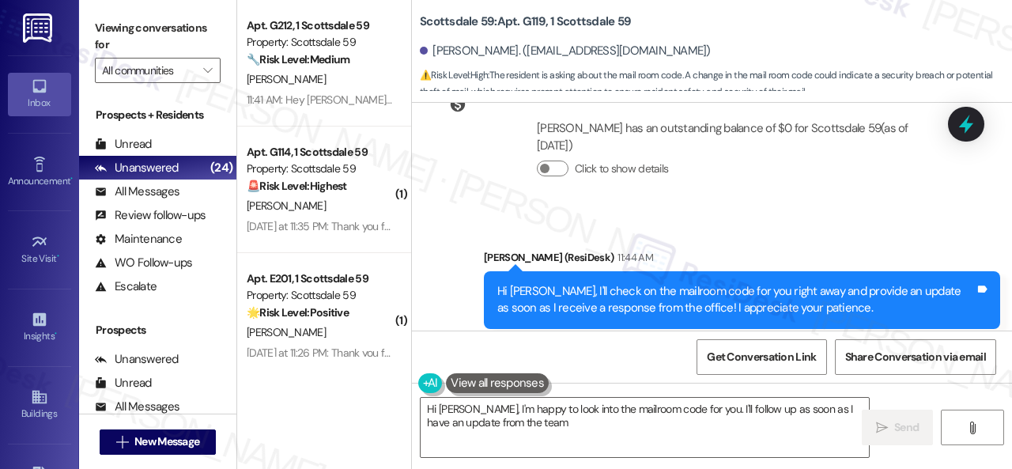
type textarea "Hi Mike, I'm happy to look into the mailroom code for you. I'll follow up as so…"
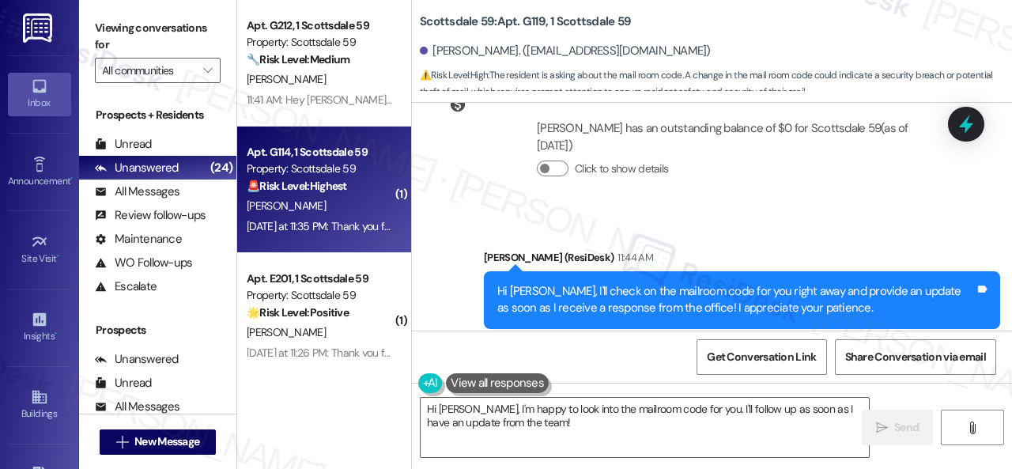
click at [345, 207] on div "[PERSON_NAME]" at bounding box center [319, 206] width 149 height 20
type textarea "Fetching suggested responses. Please feel free to read through the conversation…"
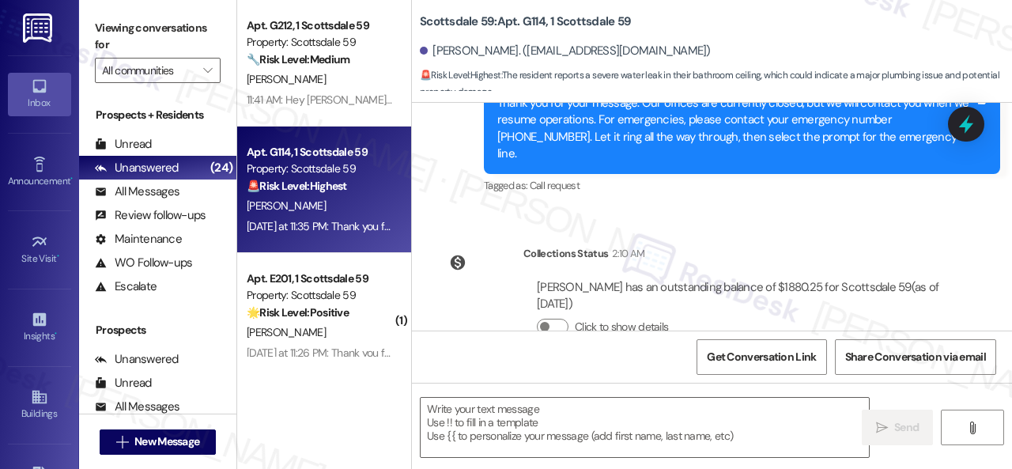
scroll to position [727, 0]
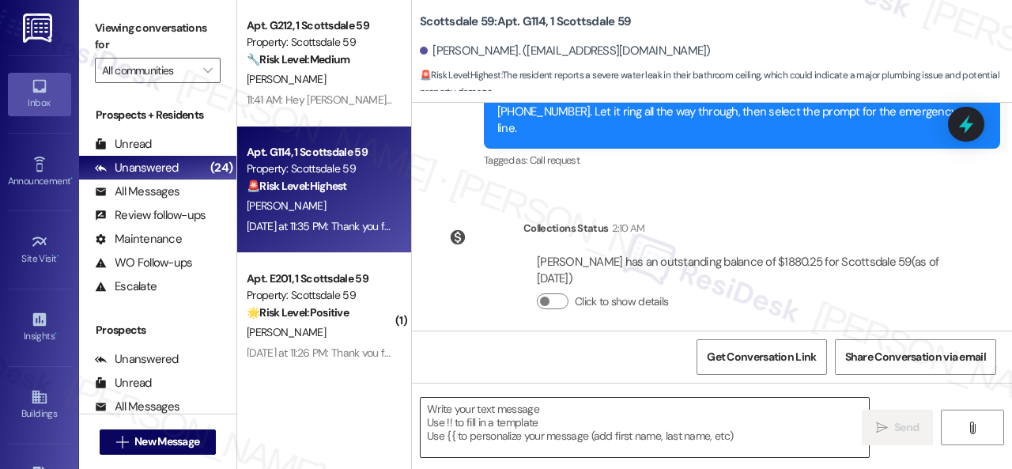
click at [526, 420] on textarea at bounding box center [644, 427] width 448 height 59
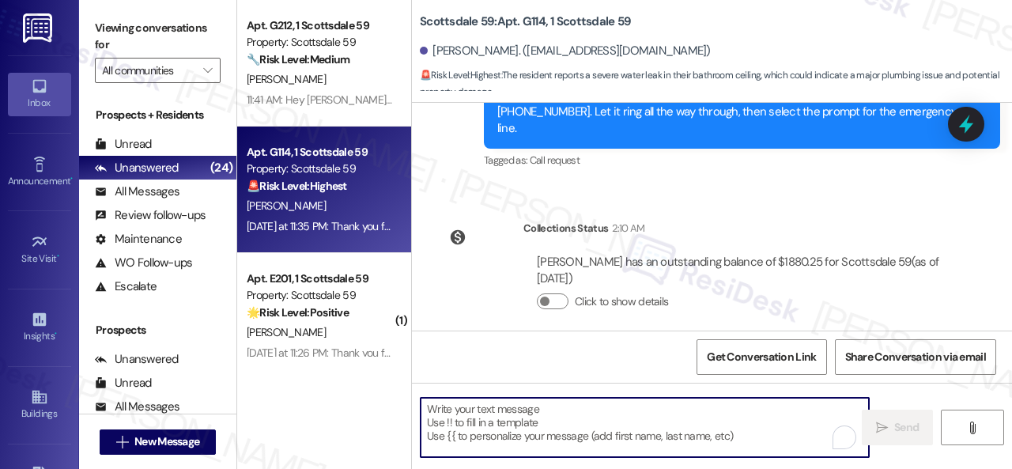
type textarea "M"
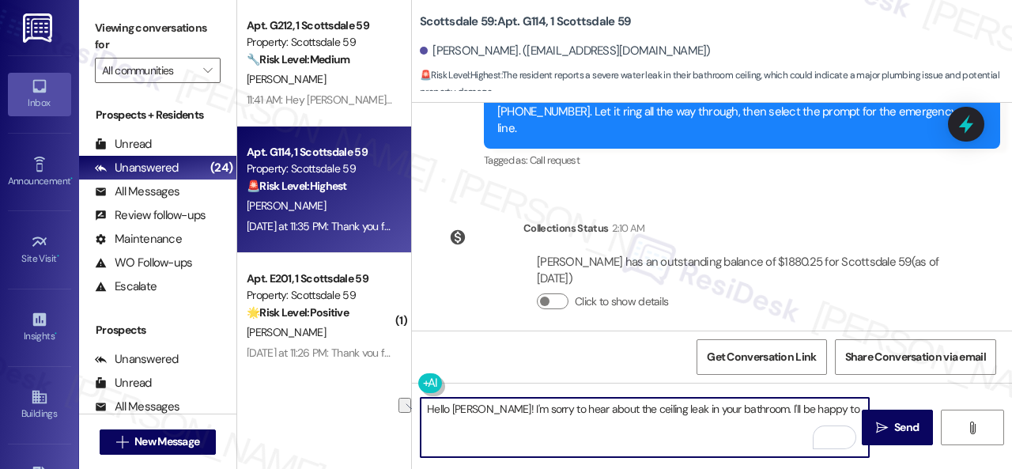
drag, startPoint x: 823, startPoint y: 415, endPoint x: 757, endPoint y: 409, distance: 66.6
click at [757, 409] on textarea "Hello Margaret! I'm sorry to hear about the ceiling leak in your bathroom. I'll…" at bounding box center [644, 427] width 448 height 59
paste textarea "Is there already a work order for the issue? If so, may I have the work order n…"
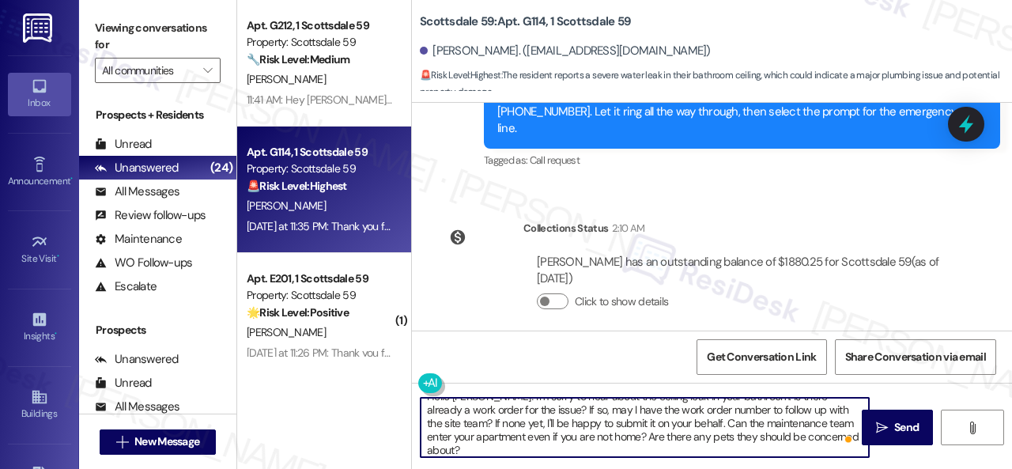
scroll to position [13, 0]
click at [691, 420] on textarea "Hello Margaret! I'm sorry to hear about the ceiling leak in your bathroom. Is t…" at bounding box center [644, 427] width 448 height 59
click at [435, 433] on textarea "Hello Margaret! I'm sorry to hear about the ceiling leak in your bathroom. Is t…" at bounding box center [644, 427] width 448 height 59
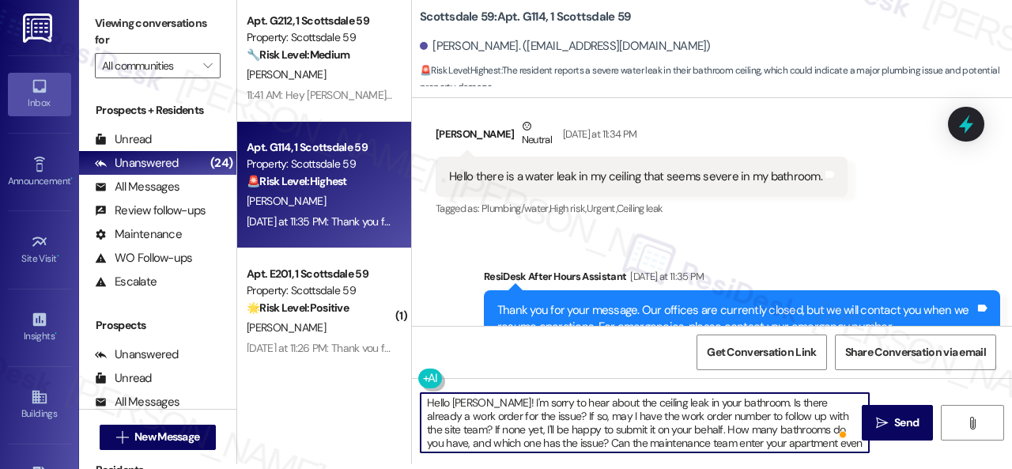
scroll to position [0, 0]
type textarea "Hello [PERSON_NAME]! I'm sorry to hear about the ceiling leak in your bathroom.…"
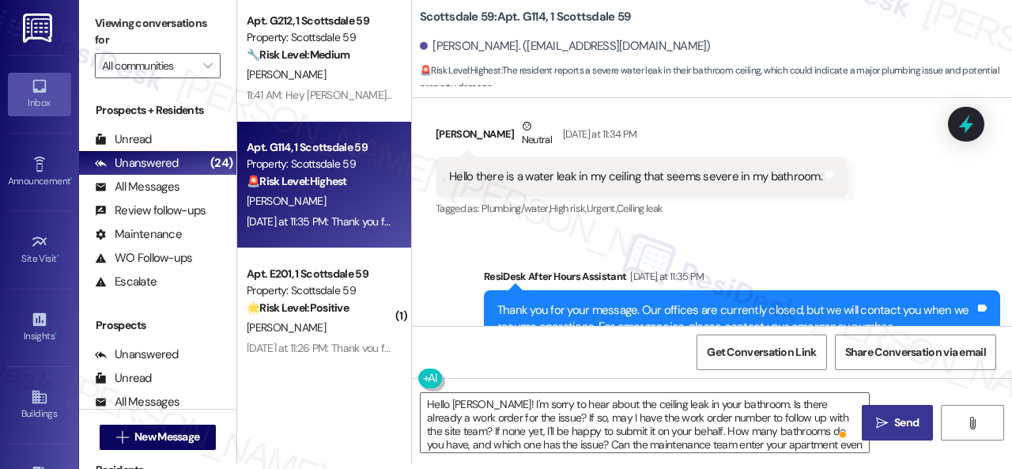
click at [884, 424] on span " Send" at bounding box center [897, 422] width 50 height 17
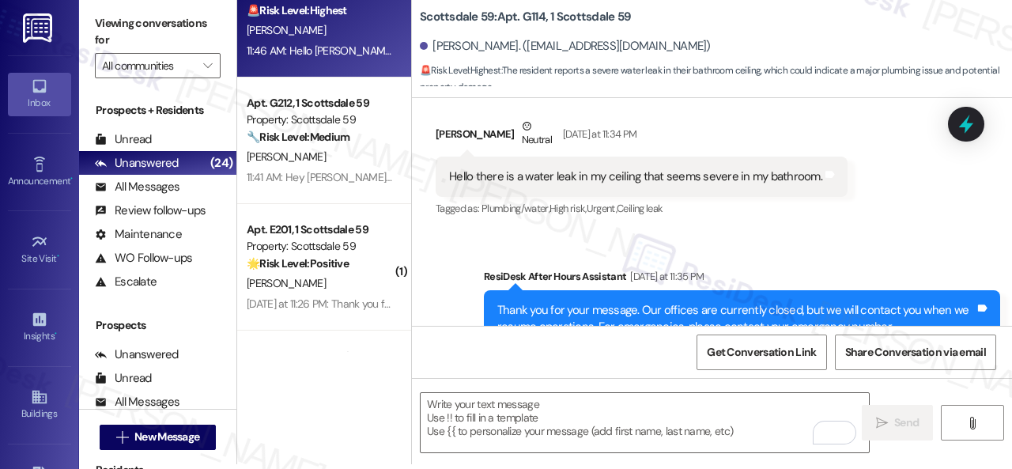
scroll to position [79, 0]
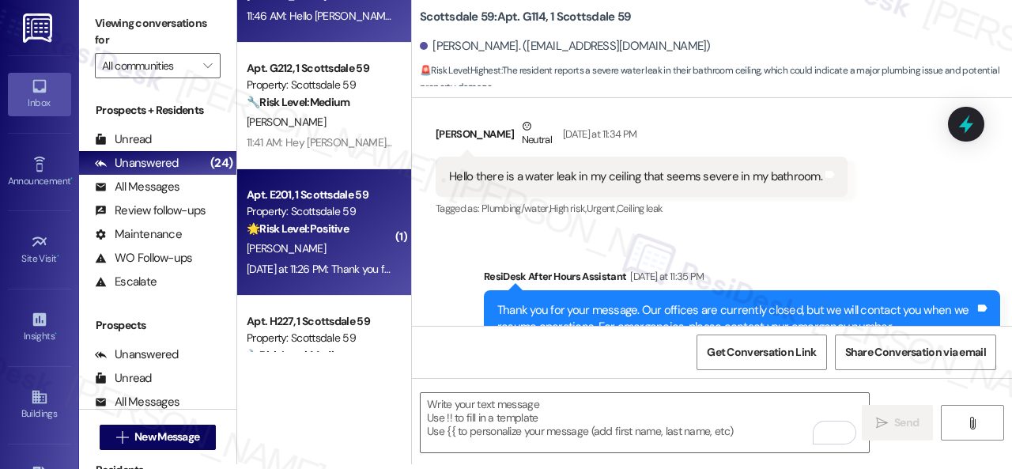
click at [351, 239] on div "N. Trinh" at bounding box center [319, 249] width 149 height 20
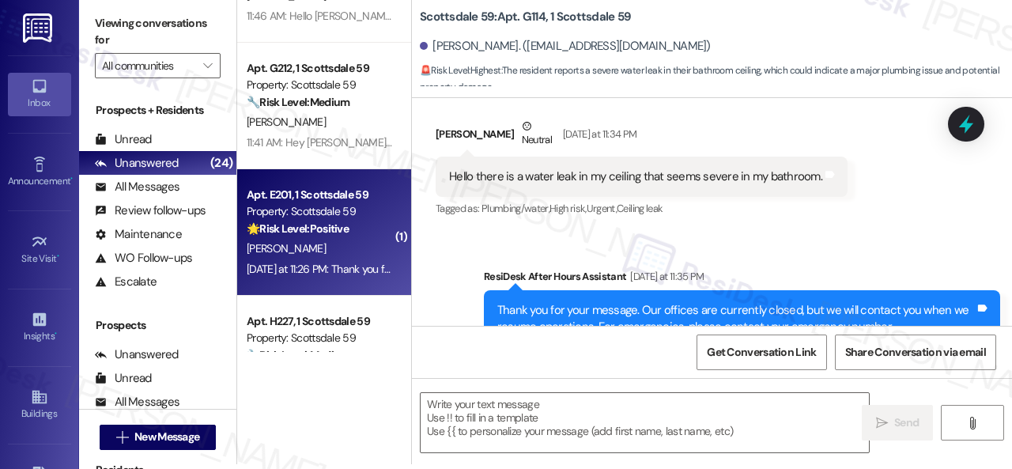
type textarea "Fetching suggested responses. Please feel free to read through the conversation…"
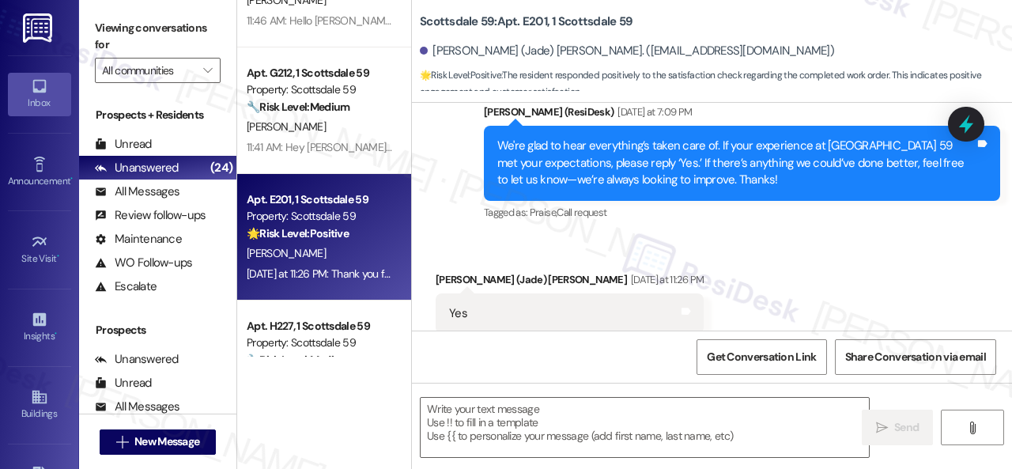
scroll to position [1328, 0]
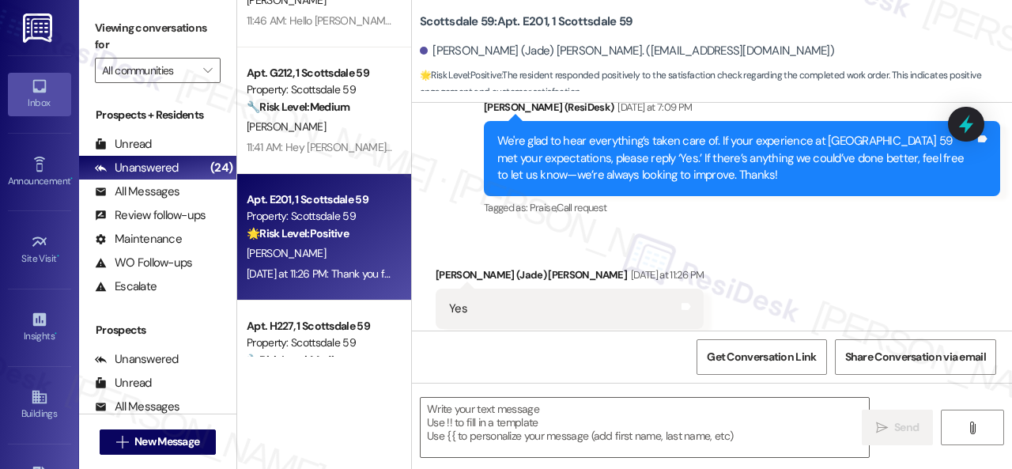
click at [484, 231] on div "Received via SMS Ngoc (Jade) Trinh Yesterday at 11:26 PM Yes Tags and notes Tag…" at bounding box center [712, 298] width 600 height 134
click at [495, 421] on textarea at bounding box center [644, 427] width 448 height 59
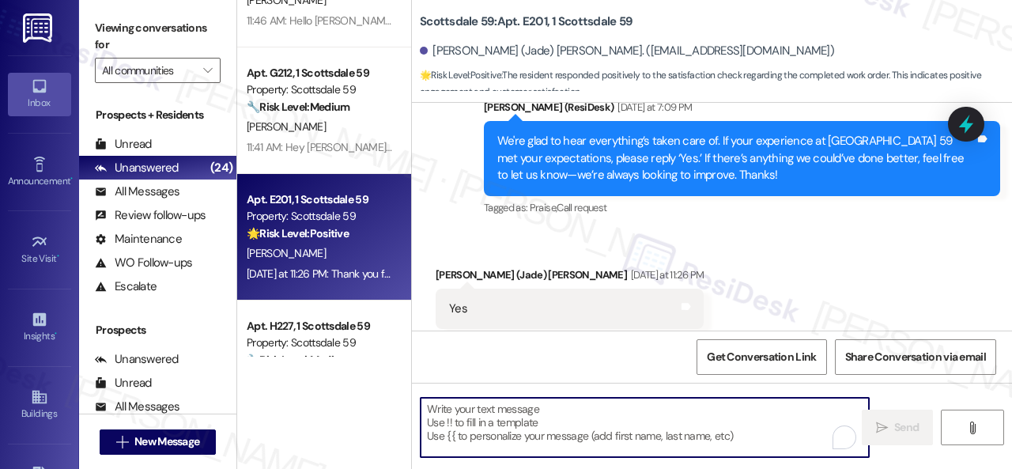
paste textarea "I'm glad you are satisfied with your home. Have you written a review for us bef…"
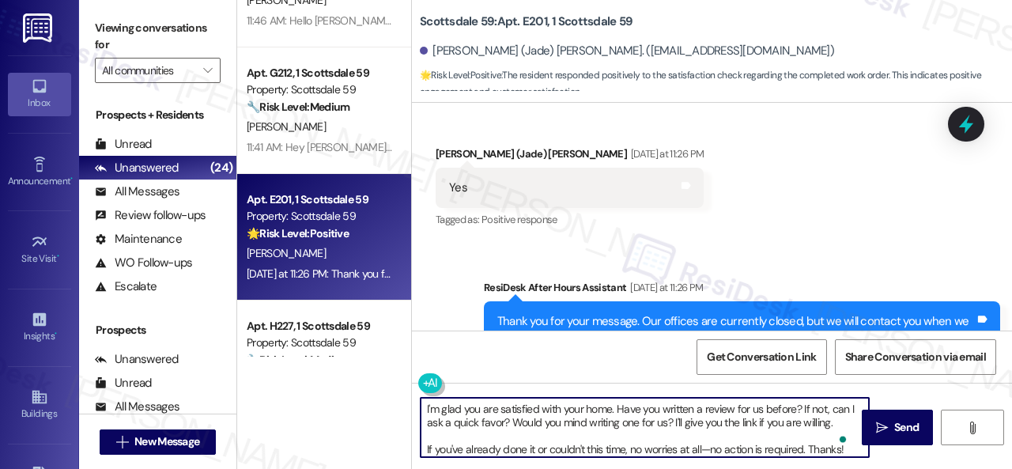
scroll to position [1495, 0]
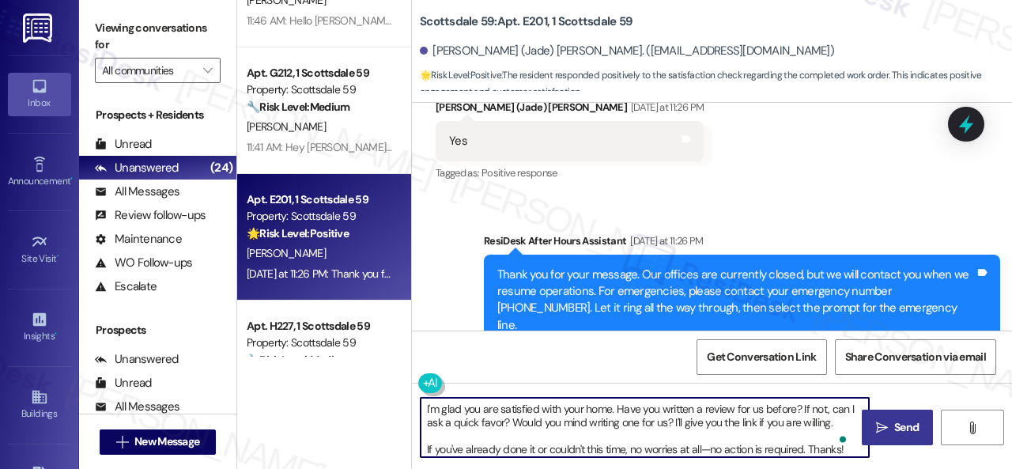
type textarea "I'm glad you are satisfied with your home. Have you written a review for us bef…"
click at [884, 421] on span " Send" at bounding box center [897, 427] width 50 height 17
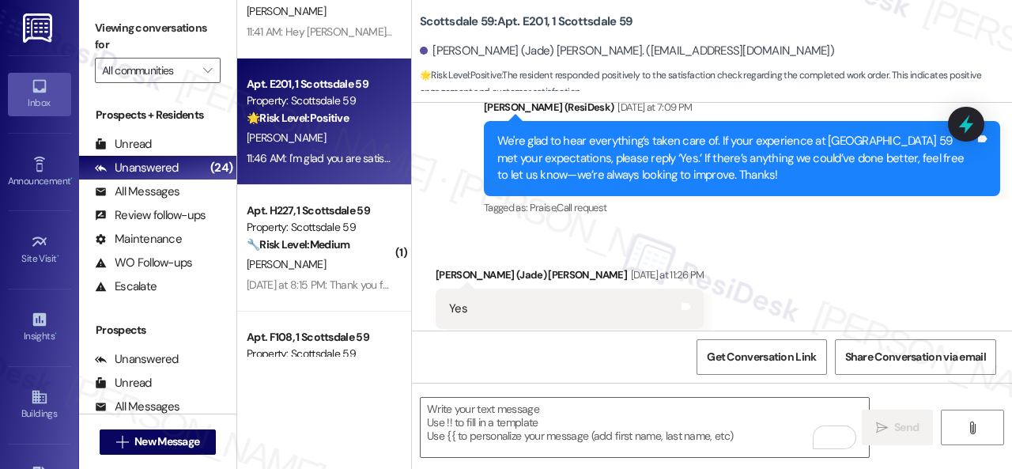
scroll to position [237, 0]
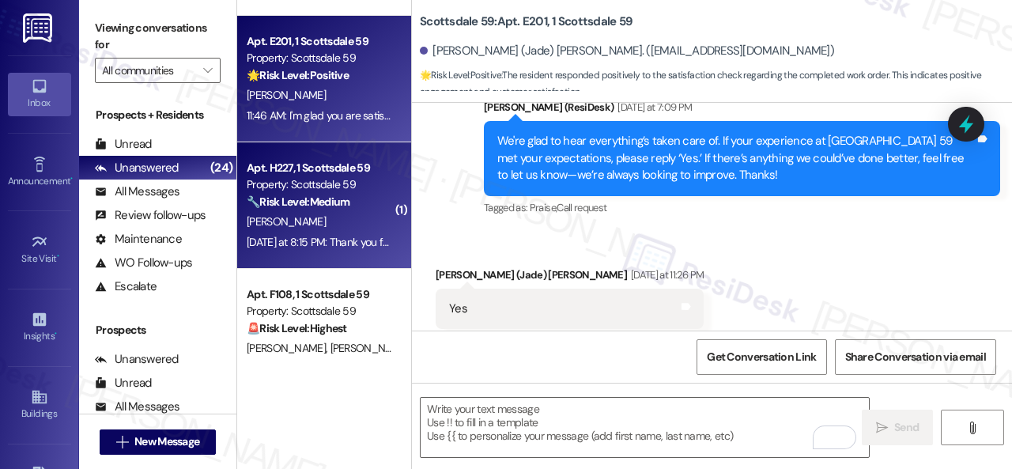
click at [345, 226] on div "K. Dubs" at bounding box center [319, 222] width 149 height 20
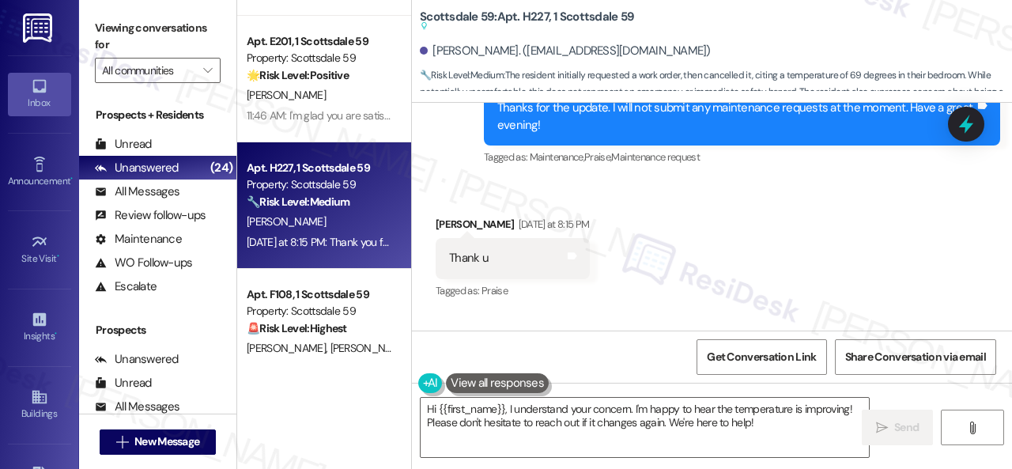
scroll to position [17801, 0]
drag, startPoint x: 779, startPoint y: 423, endPoint x: 267, endPoint y: 359, distance: 516.1
click at [319, 405] on div "Apt. G114, 1 Scottsdale 59 Property: Scottsdale 59 🚨 Risk Level: Highest The re…" at bounding box center [624, 234] width 774 height 469
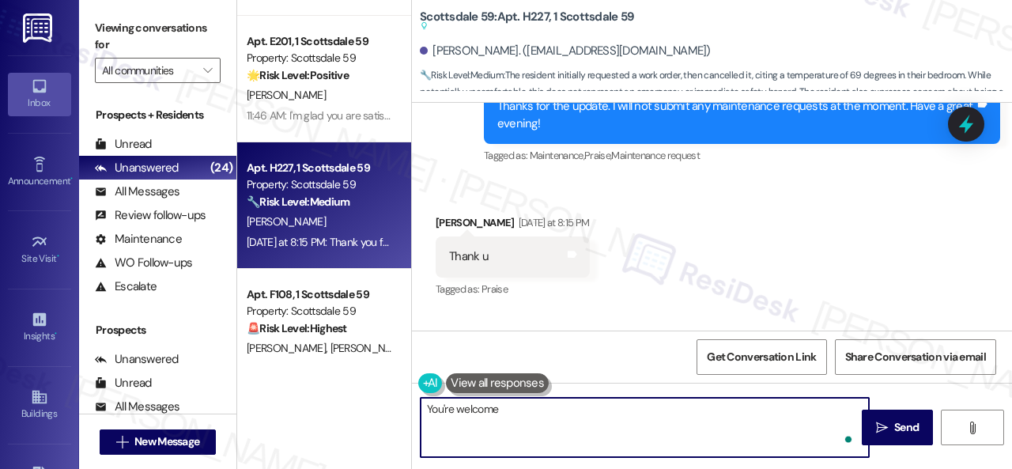
type textarea "You're welcome!"
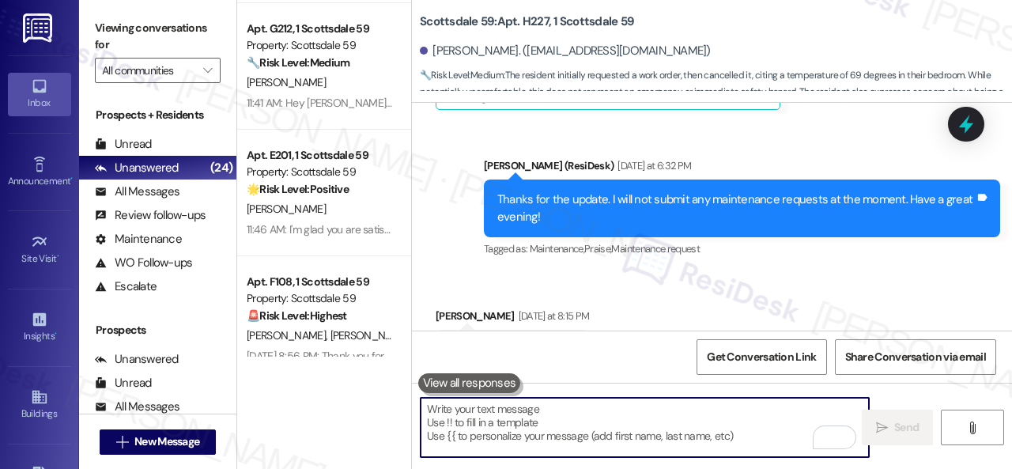
scroll to position [158, 0]
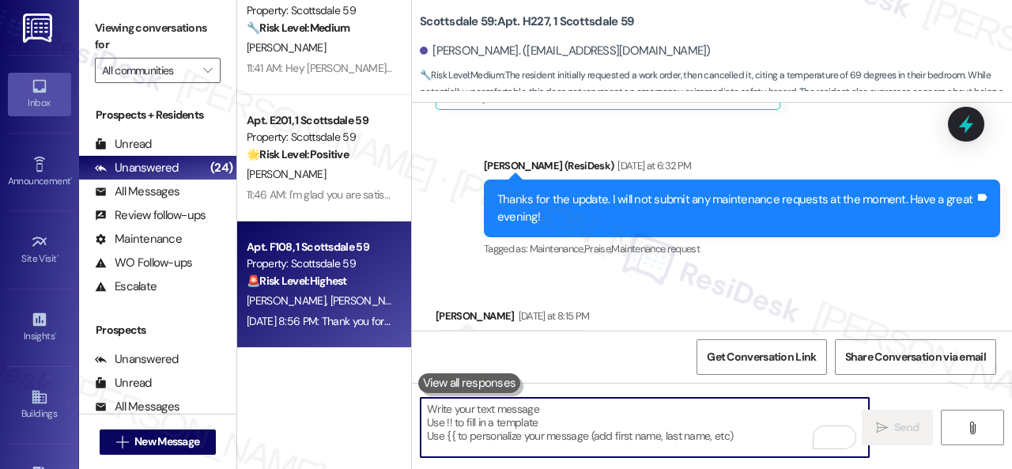
click at [373, 274] on div "🚨 Risk Level: Highest The resident reports a power outage affecting multiple bu…" at bounding box center [320, 281] width 146 height 17
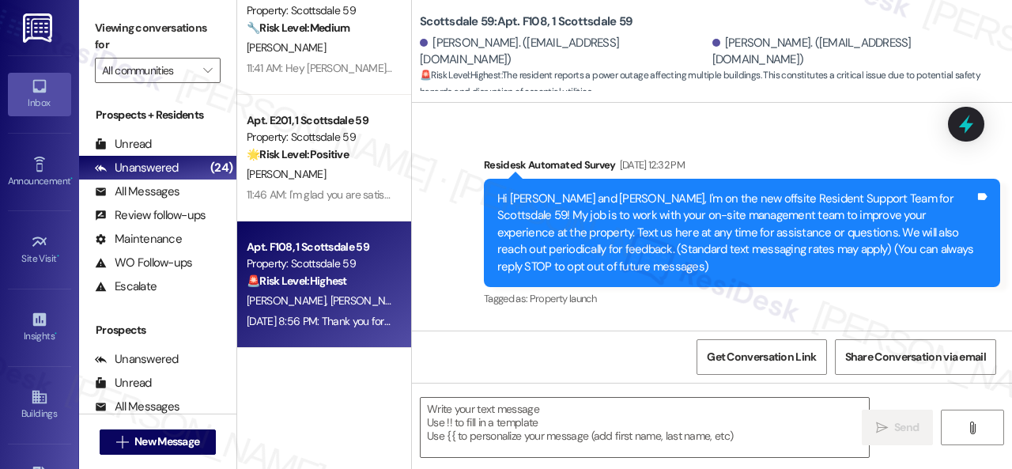
type textarea "Fetching suggested responses. Please feel free to read through the conversation…"
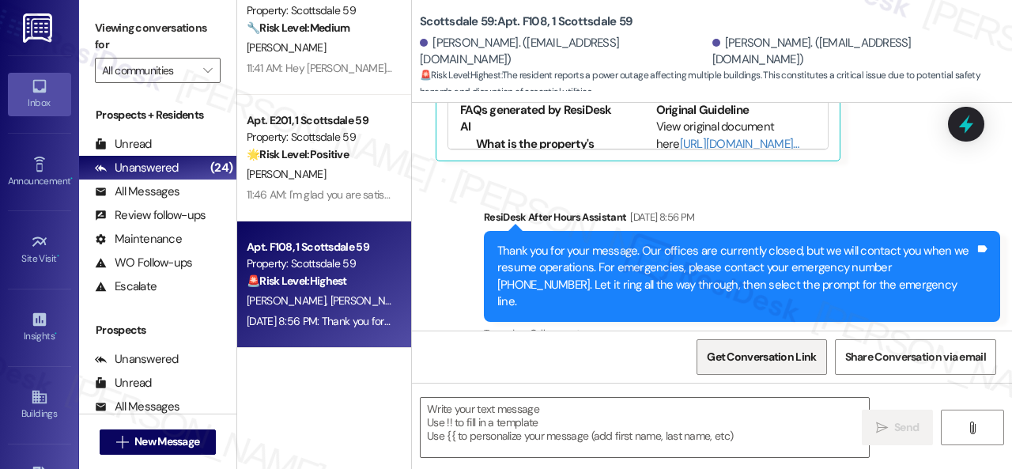
scroll to position [978, 0]
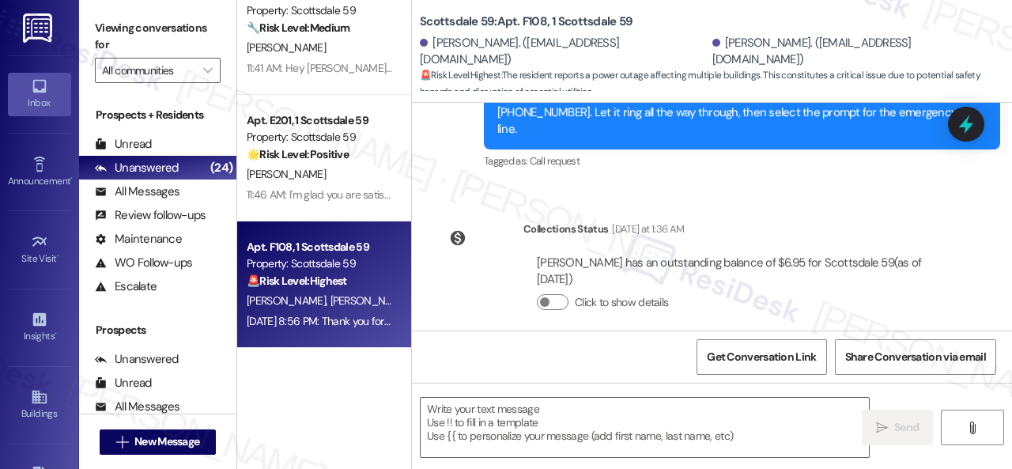
click at [872, 294] on div "Click to show details" at bounding box center [737, 302] width 401 height 17
click at [591, 415] on textarea at bounding box center [644, 427] width 448 height 59
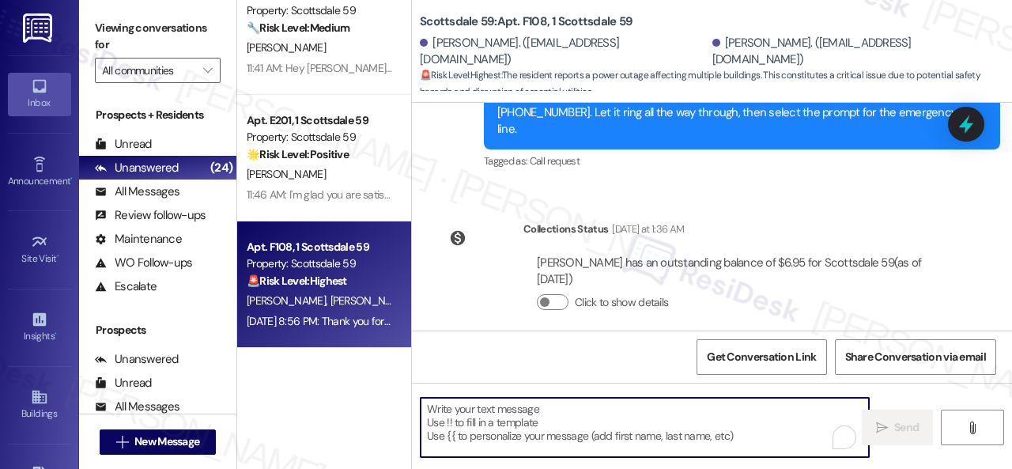
paste textarea "I'm sorry for the delayed response. Please don’t hesitate to let me know if you…"
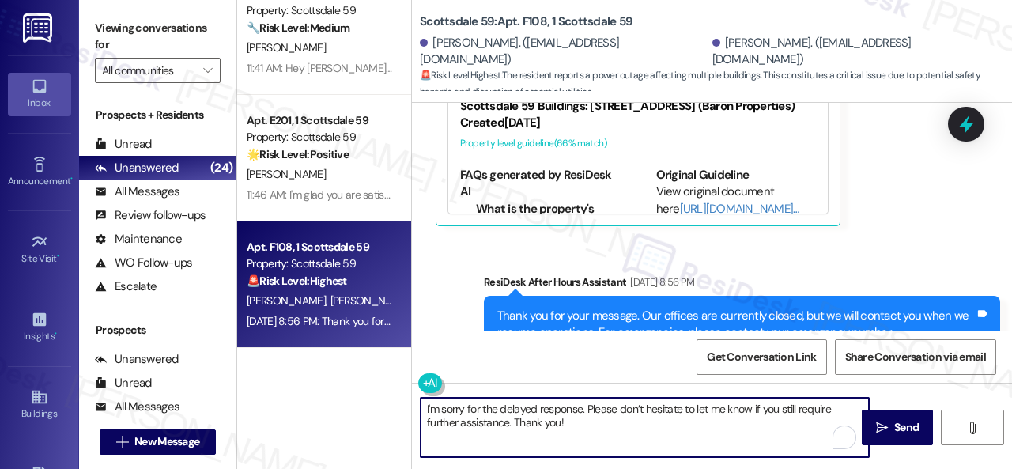
scroll to position [424, 0]
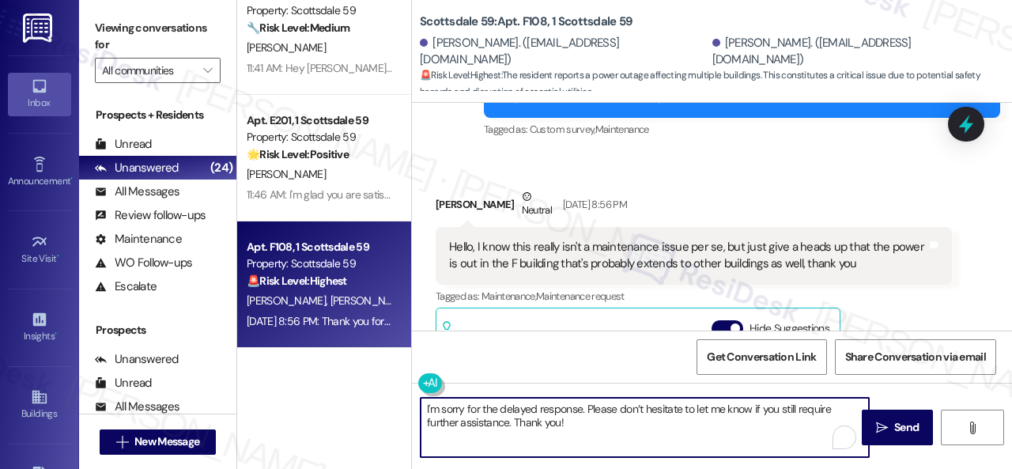
click at [424, 405] on textarea "I'm sorry for the delayed response. Please don’t hesitate to let me know if you…" at bounding box center [644, 427] width 448 height 59
click at [632, 425] on textarea "Hello [PERSON_NAME]! I'm sorry for the delayed response. Please don’t hesitate …" at bounding box center [644, 427] width 448 height 59
type textarea "Hello [PERSON_NAME]! I'm sorry for the delayed response. Please don’t hesitate …"
click at [895, 422] on span "Send" at bounding box center [906, 427] width 24 height 17
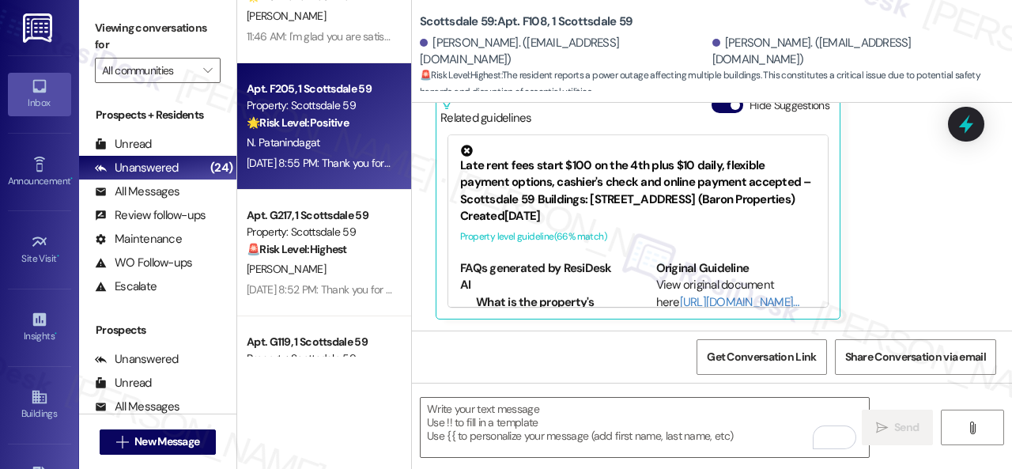
scroll to position [237, 0]
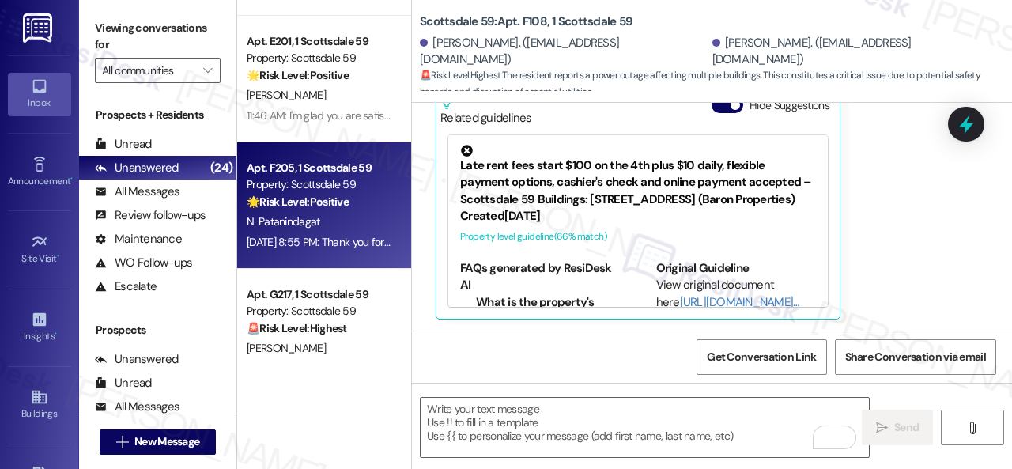
click at [335, 200] on strong "🌟 Risk Level: Positive" at bounding box center [298, 201] width 102 height 14
type textarea "Fetching suggested responses. Please feel free to read through the conversation…"
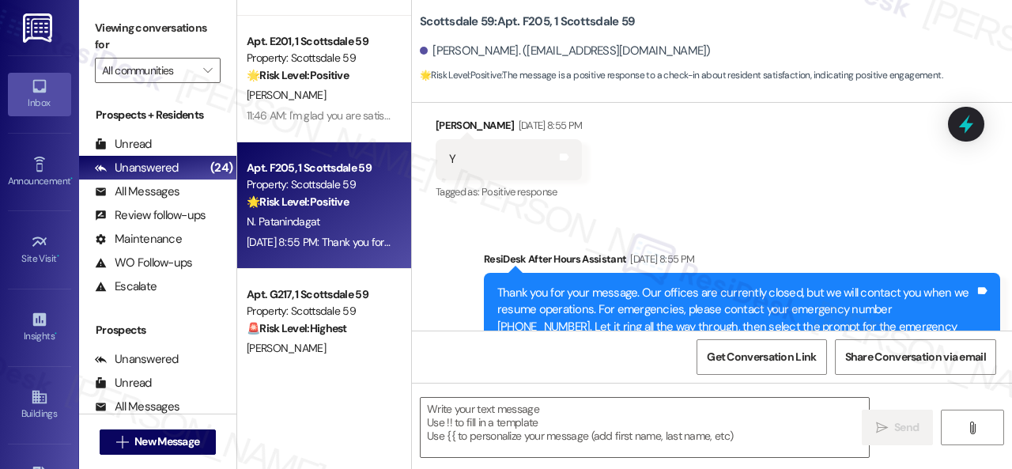
scroll to position [879, 0]
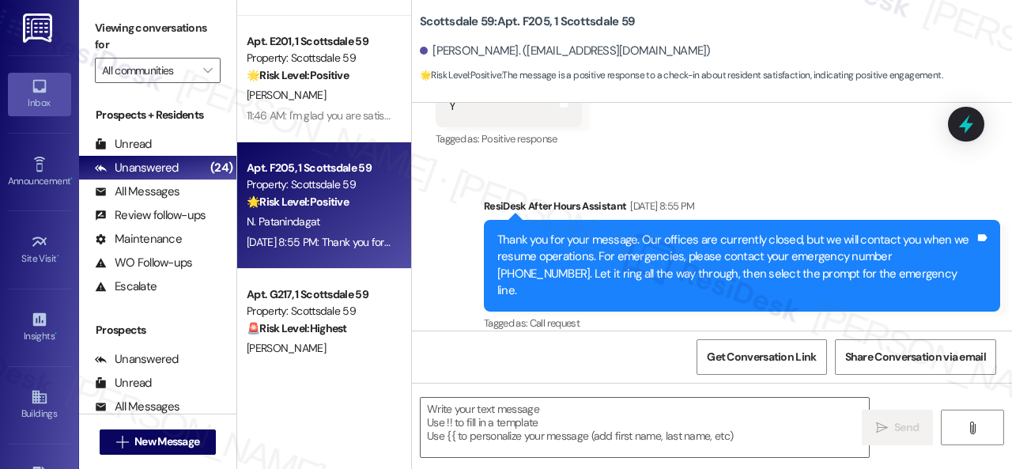
click at [455, 330] on div "WO Lease started [DATE] 8:00 PM Show details Survey, sent via SMS Residesk Auto…" at bounding box center [712, 217] width 600 height 228
click at [455, 414] on textarea at bounding box center [644, 427] width 448 height 59
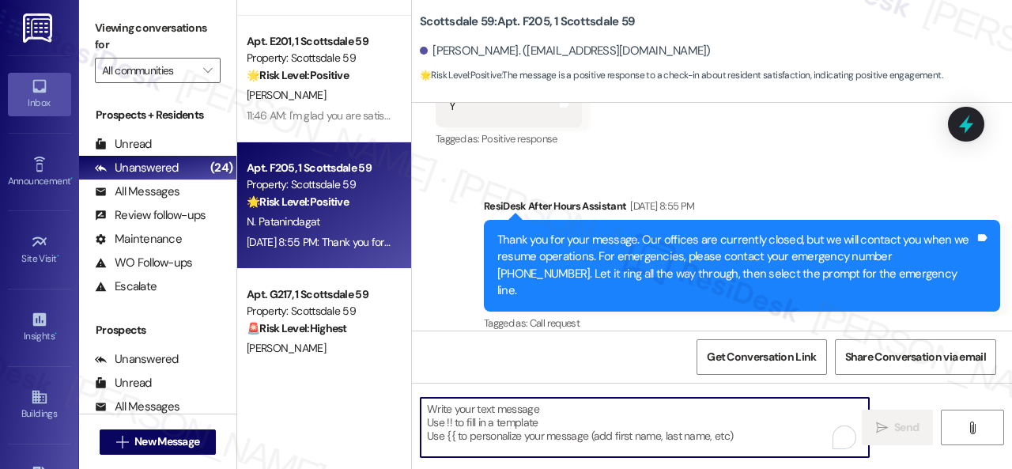
paste textarea "I'm glad you are satisfied with your home. Have you written a review for us bef…"
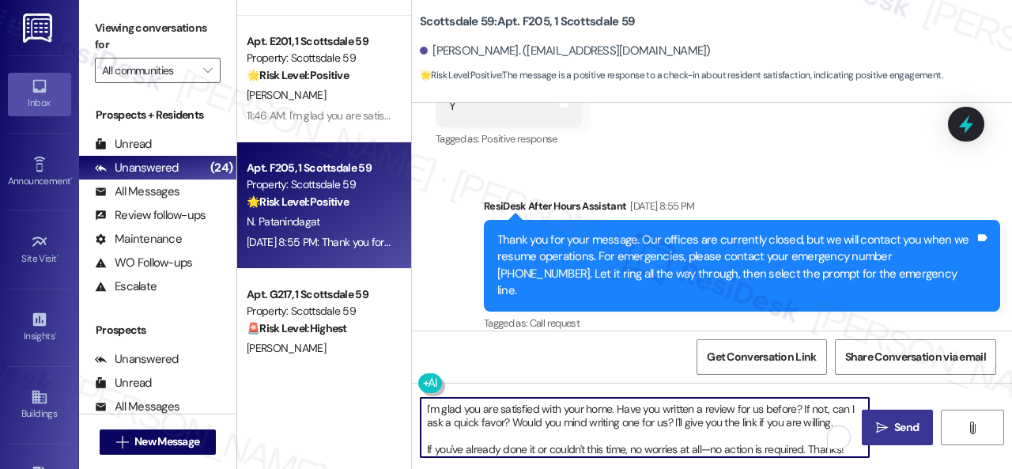
type textarea "I'm glad you are satisfied with your home. Have you written a review for us bef…"
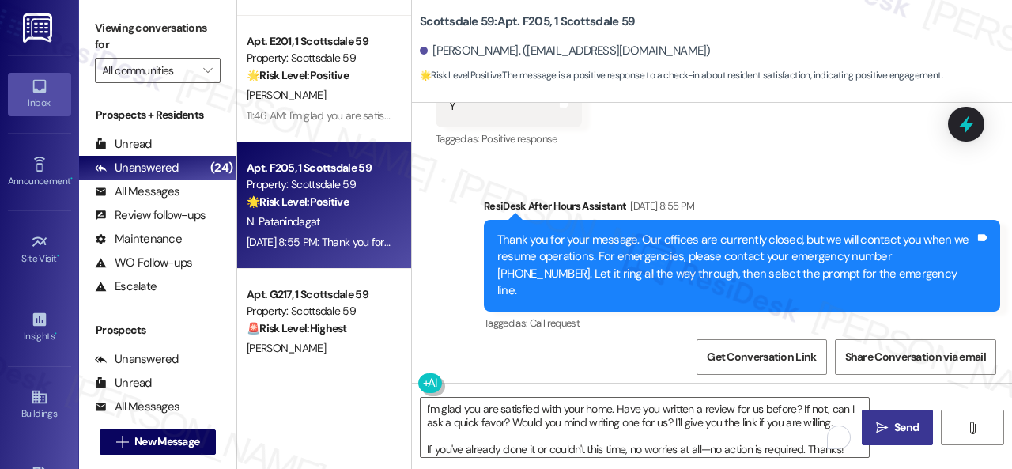
click at [894, 426] on span "Send" at bounding box center [906, 427] width 24 height 17
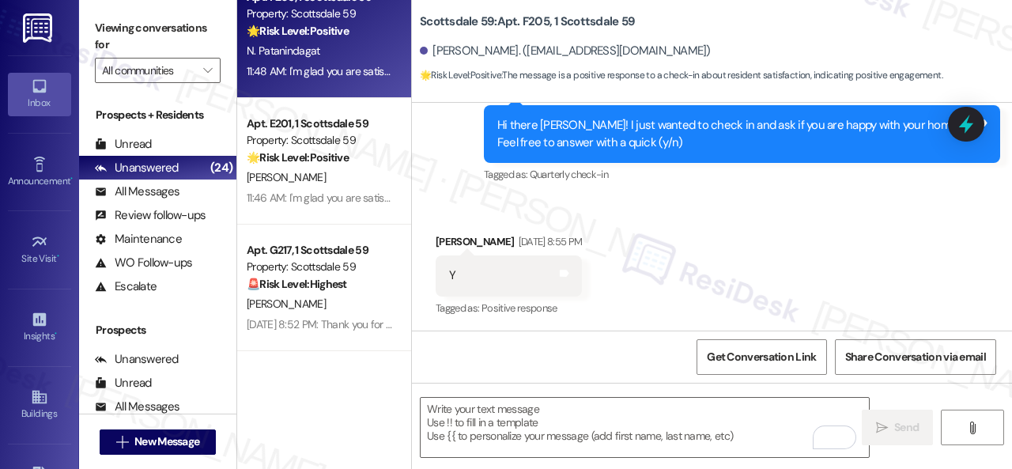
scroll to position [316, 0]
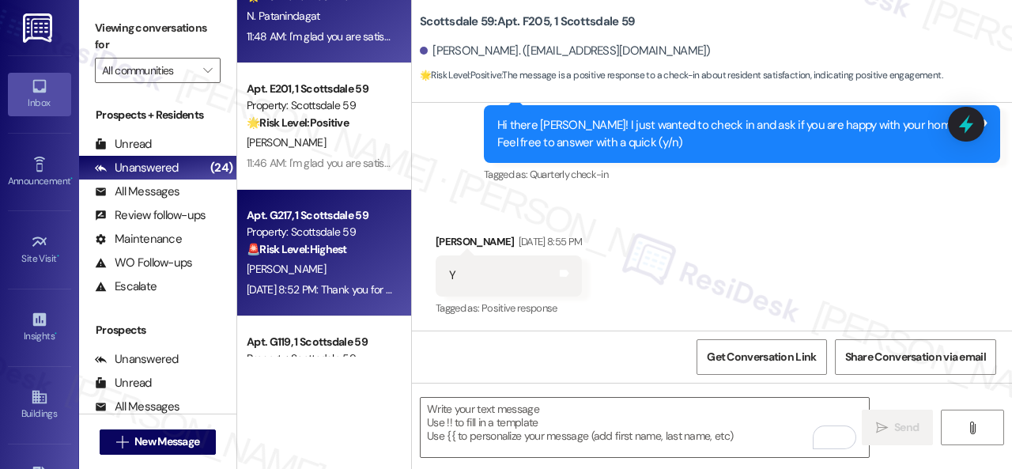
click at [358, 263] on div "[PERSON_NAME]" at bounding box center [319, 269] width 149 height 20
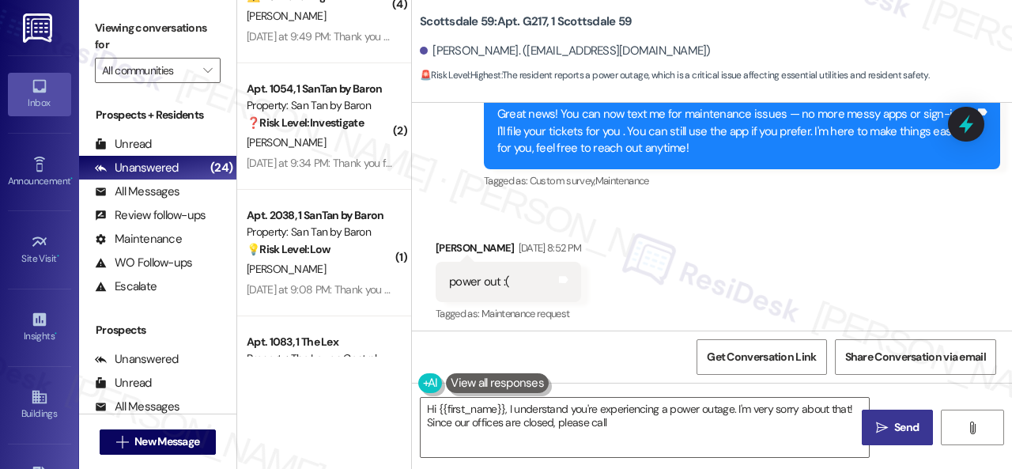
scroll to position [373, 0]
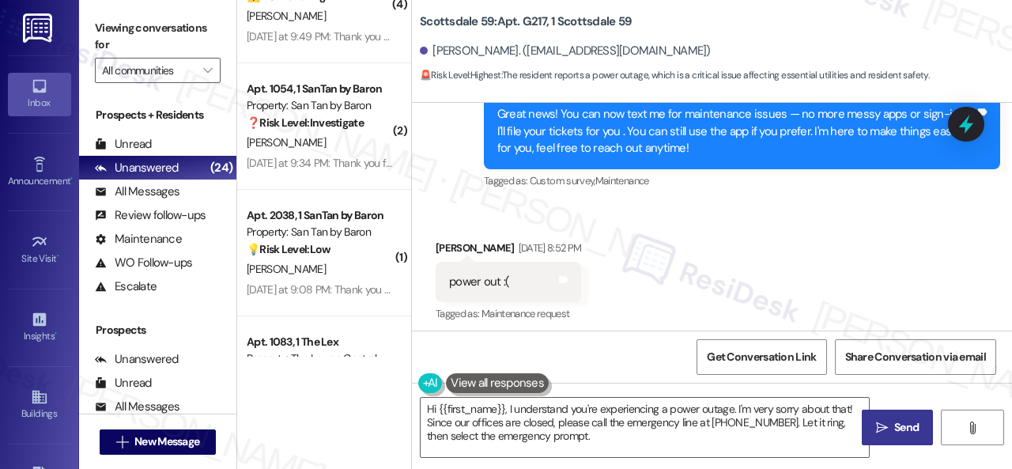
click at [793, 228] on div "Received via SMS [PERSON_NAME] [DATE] 8:52 PM power out :( Tags and notes Tagge…" at bounding box center [712, 271] width 600 height 134
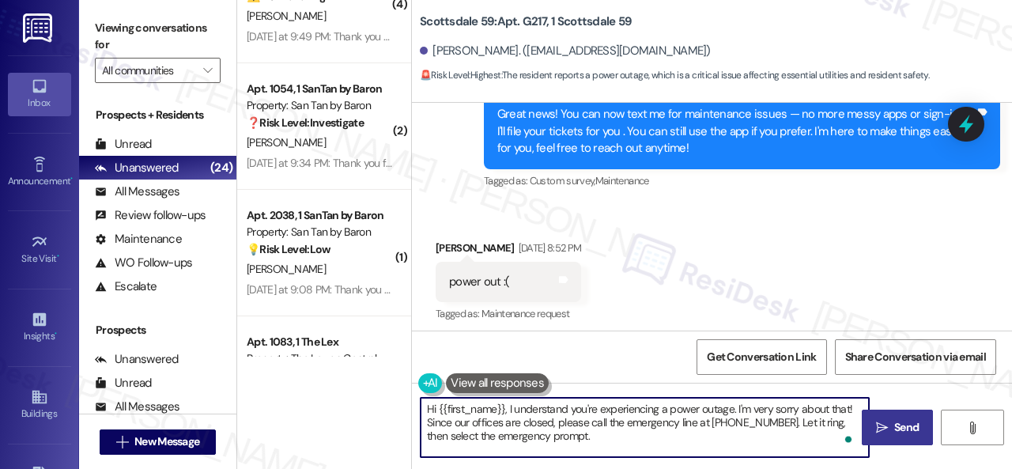
drag, startPoint x: 508, startPoint y: 409, endPoint x: 621, endPoint y: 445, distance: 118.5
click at [621, 445] on textarea "Hi {{first_name}}, I understand you're experiencing a power outage. I'm very so…" at bounding box center [644, 427] width 448 height 59
paste textarea "'m sorry for the delayed response. Please don’t hesitate to let me know if you …"
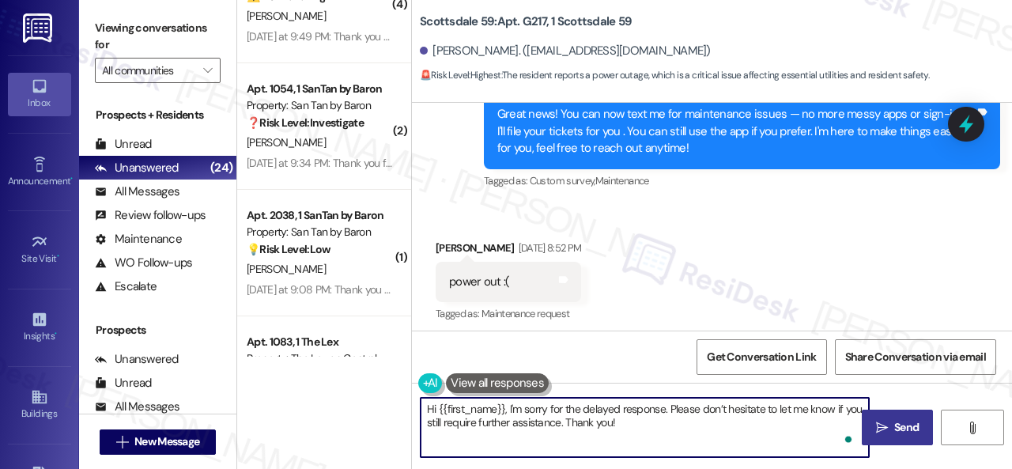
type textarea "Hi {{first_name}}, I'm sorry for the delayed response. Please don’t hesitate to…"
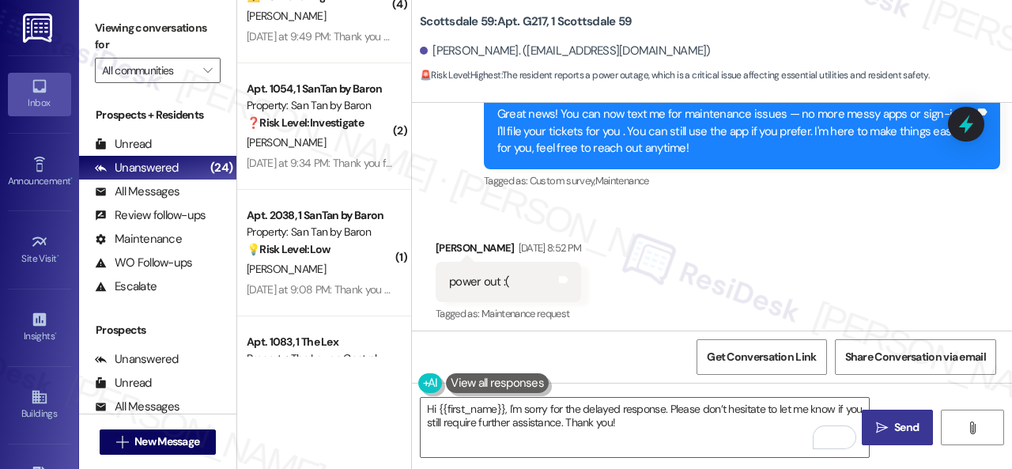
click at [882, 431] on span " Send" at bounding box center [897, 427] width 50 height 17
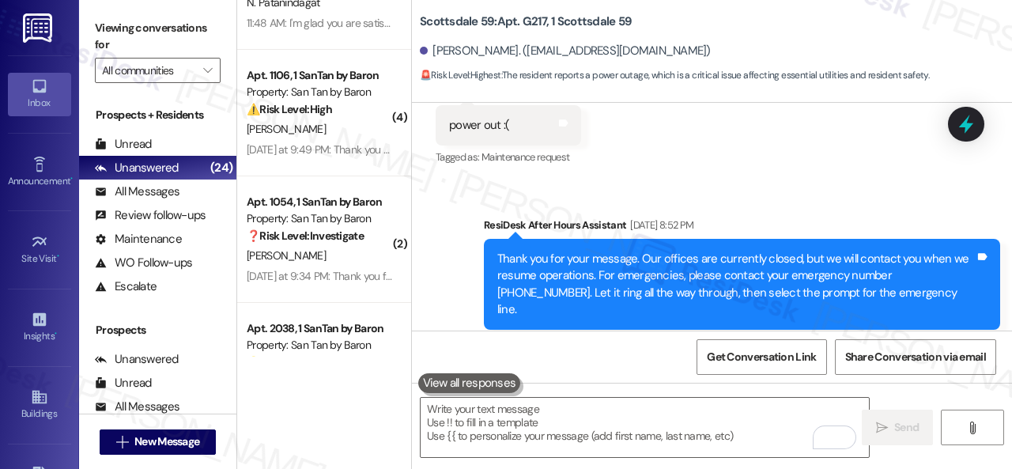
scroll to position [0, 0]
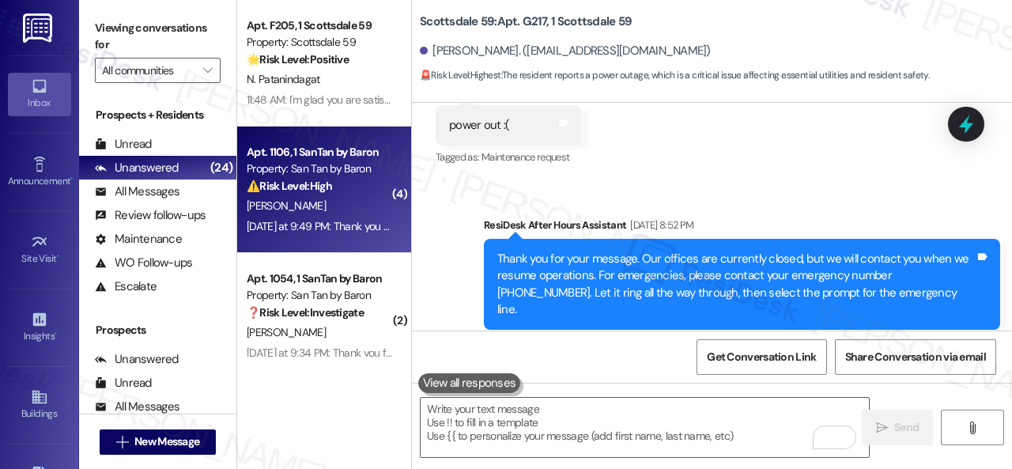
click at [360, 198] on div "[PERSON_NAME]" at bounding box center [319, 206] width 149 height 20
type textarea "Fetching suggested responses. Please feel free to read through the conversation…"
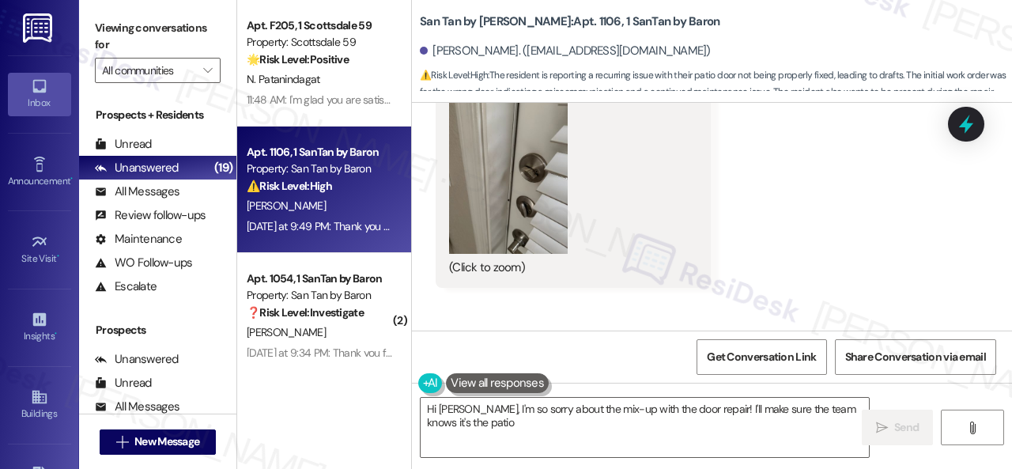
scroll to position [2620, 0]
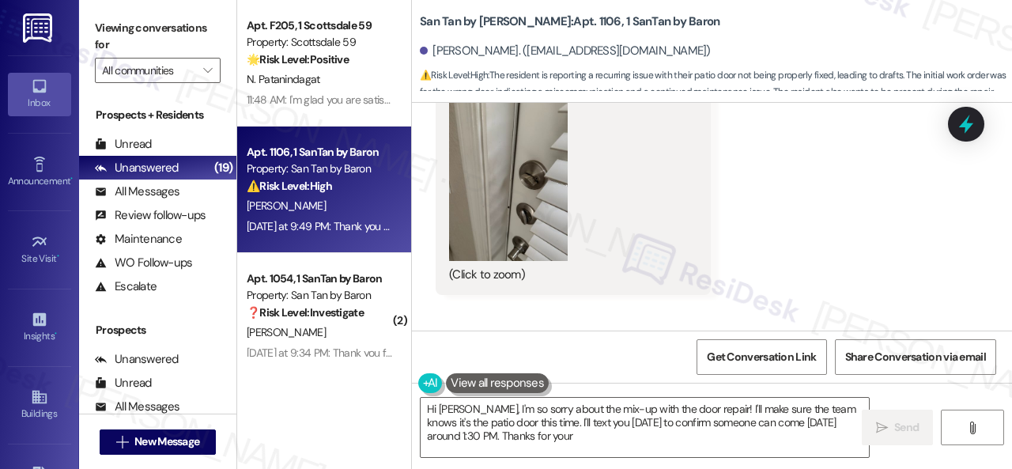
click at [518, 178] on button "Zoom image" at bounding box center [508, 182] width 119 height 158
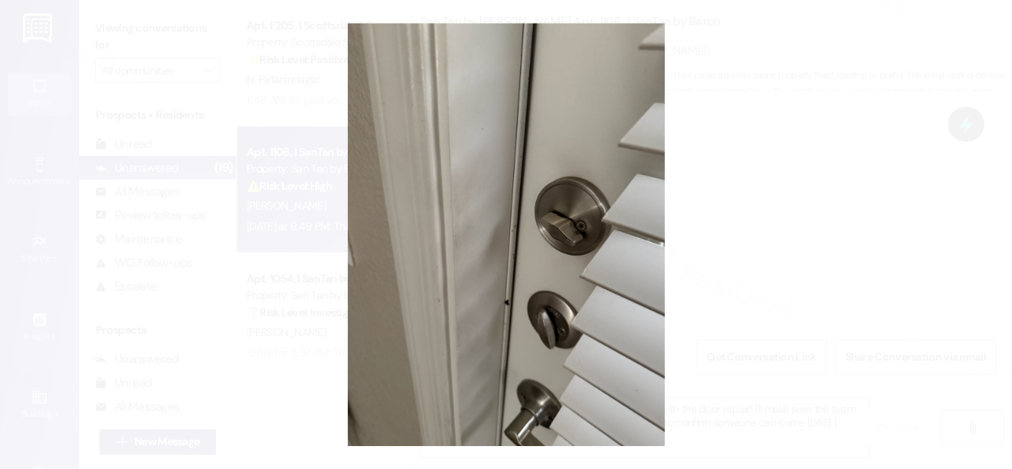
type textarea "Hi [PERSON_NAME], I'm so sorry about the mix-up with the door repair! I'll make…"
click at [592, 183] on button "Unzoom image" at bounding box center [506, 234] width 1012 height 469
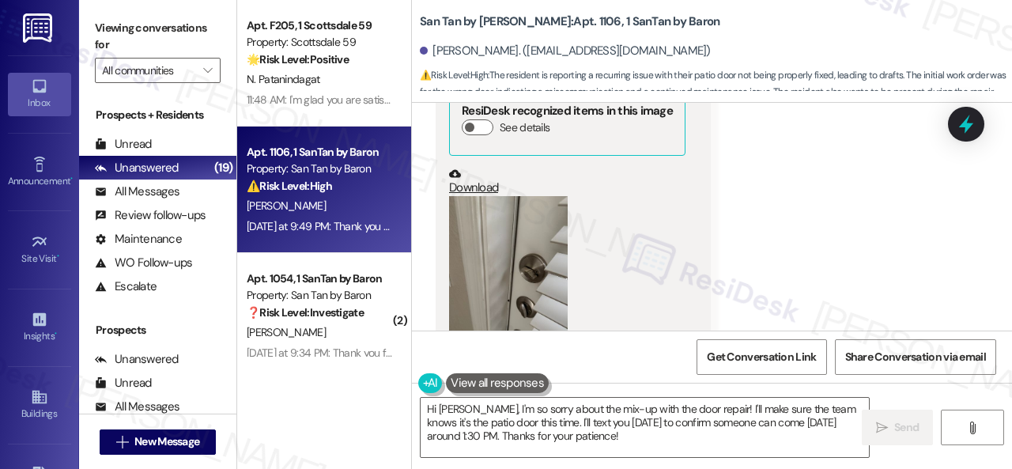
scroll to position [2541, 0]
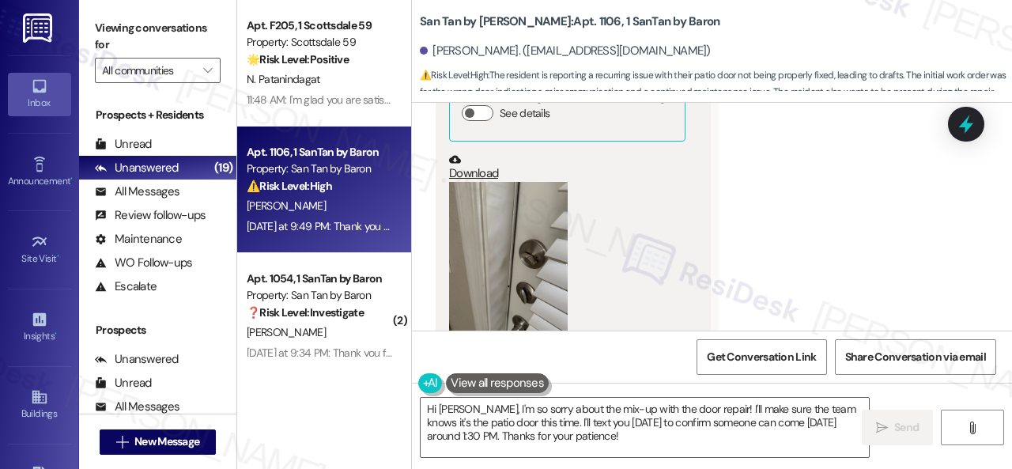
click at [528, 264] on button "Zoom image" at bounding box center [508, 261] width 119 height 158
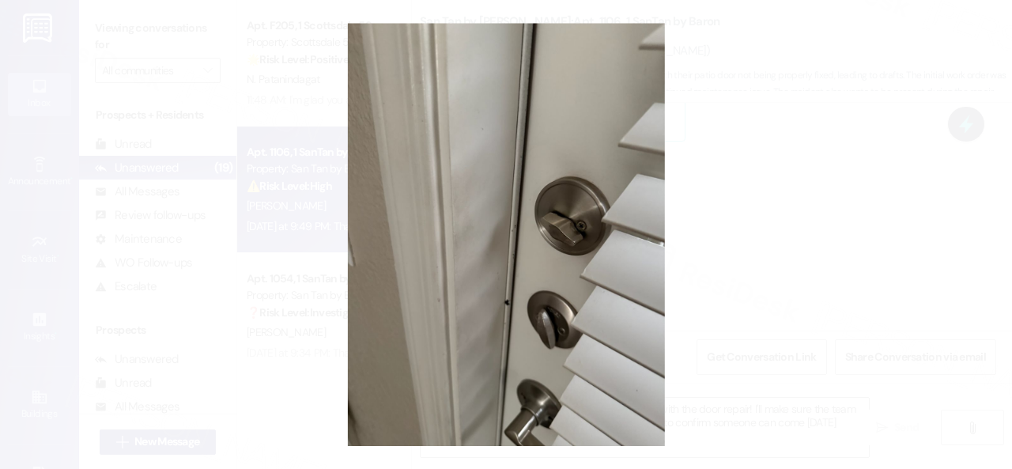
click at [517, 228] on button "Unzoom image" at bounding box center [506, 234] width 1012 height 469
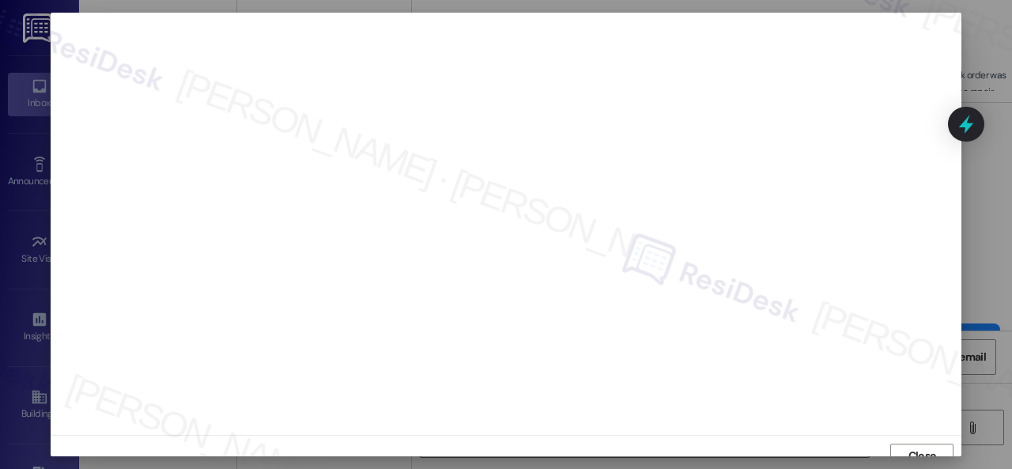
scroll to position [12, 0]
click at [908, 445] on span "Close" at bounding box center [922, 443] width 28 height 17
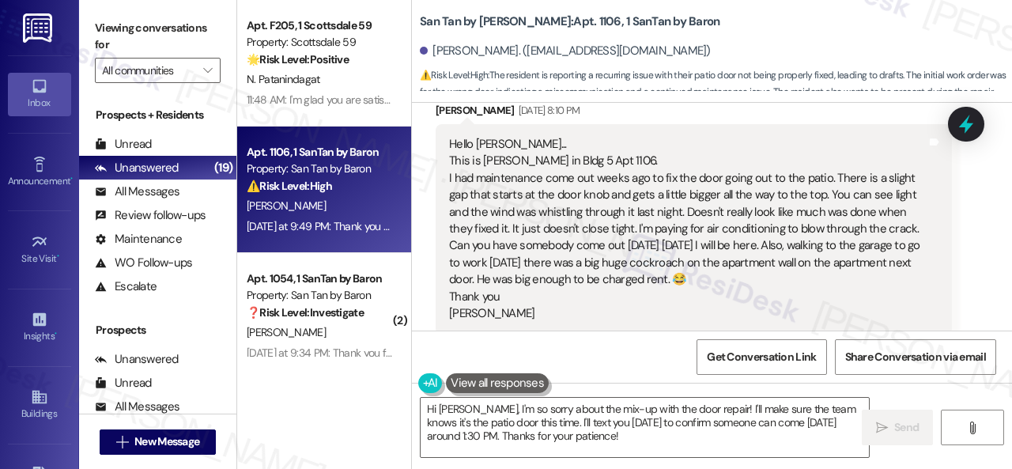
scroll to position [486, 0]
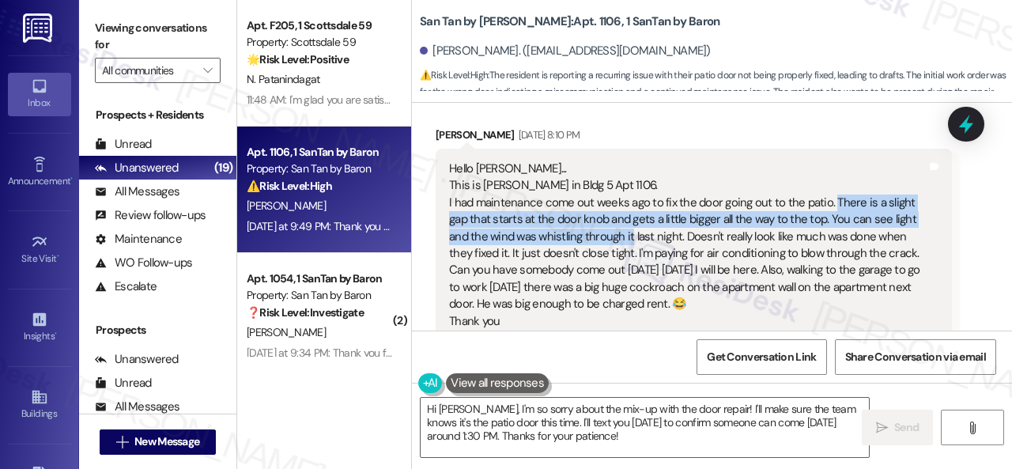
drag, startPoint x: 830, startPoint y: 203, endPoint x: 629, endPoint y: 238, distance: 203.7
click at [629, 238] on div "Hello Sarah... This is Sue Sabatini in Bldg 5 Apt 1106. I had maintenance come …" at bounding box center [687, 253] width 477 height 187
copy div "There is a slight gap that starts at the door knob and gets a little bigger all…"
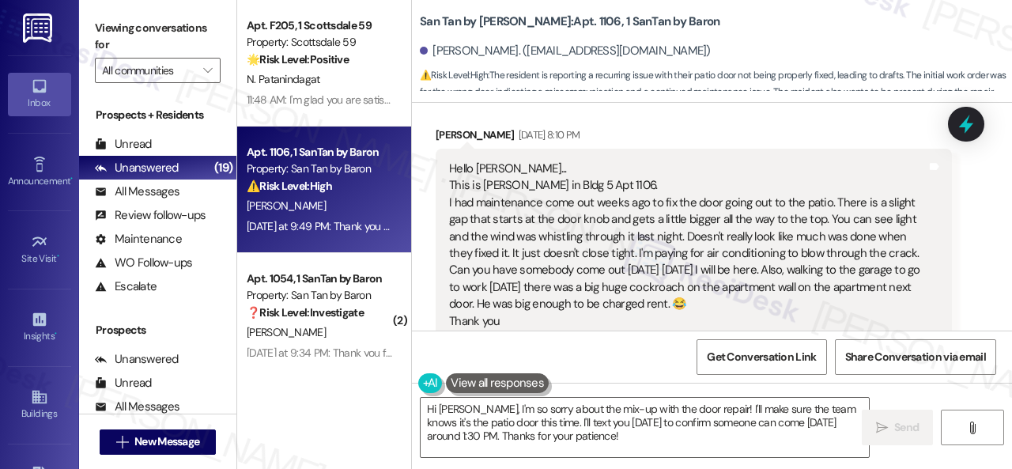
click at [683, 239] on div "Hello Sarah... This is Sue Sabatini in Bldg 5 Apt 1106. I had maintenance come …" at bounding box center [687, 253] width 477 height 187
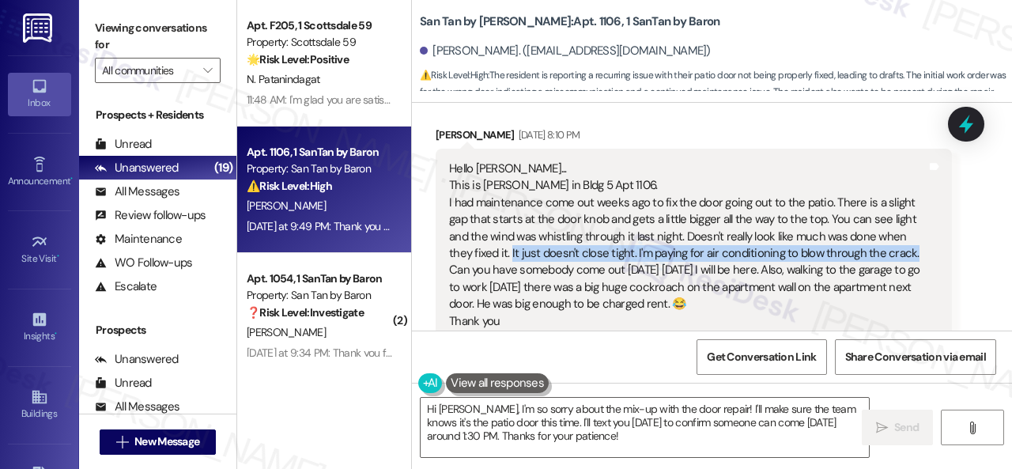
drag, startPoint x: 511, startPoint y: 254, endPoint x: 908, endPoint y: 251, distance: 397.5
click at [908, 251] on div "Hello Sarah... This is Sue Sabatini in Bldg 5 Apt 1106. I had maintenance come …" at bounding box center [687, 253] width 477 height 187
copy div "It just doesn't close tight. I'm paying for air conditioning to blow through th…"
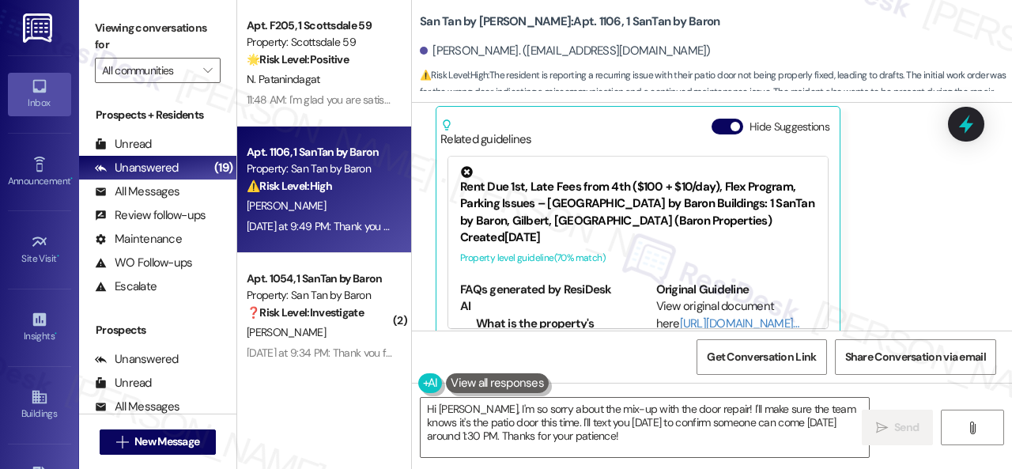
scroll to position [2857, 0]
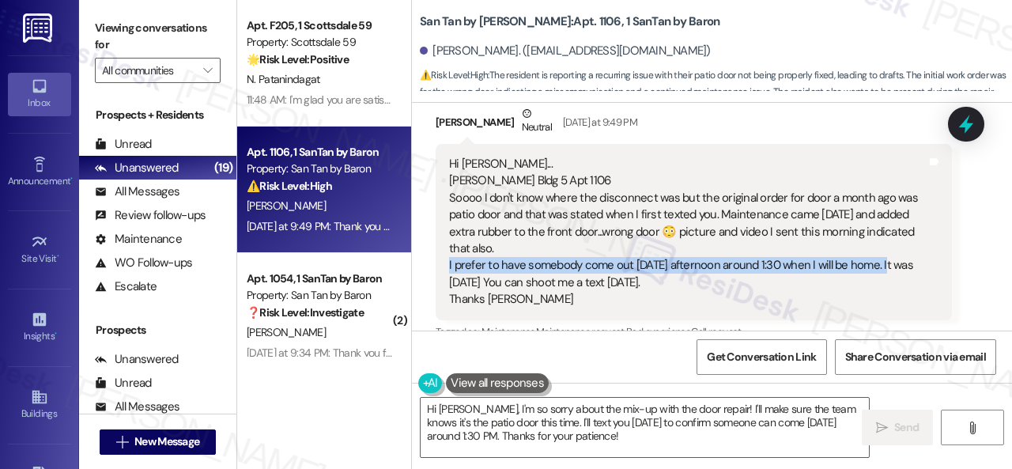
drag, startPoint x: 449, startPoint y: 251, endPoint x: 886, endPoint y: 251, distance: 437.0
click at [886, 251] on div "Hi Sarah... Sue Sabatini Bldg 5 Apt 1106 Soooo I don't know where the disconnec…" at bounding box center [687, 232] width 477 height 153
copy div "I prefer to have somebody come out Saturday afternoon around 1:30 when I will b…"
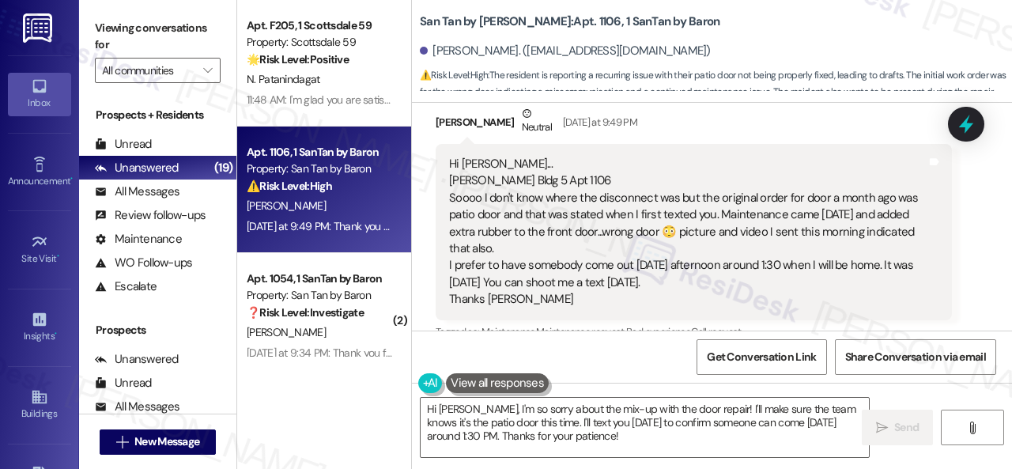
click at [901, 321] on div "Susan Sabatini Neutral Yesterday at 9:49 PM Hi Sarah... Sue Sabatini Bldg 5 Apt…" at bounding box center [693, 341] width 516 height 473
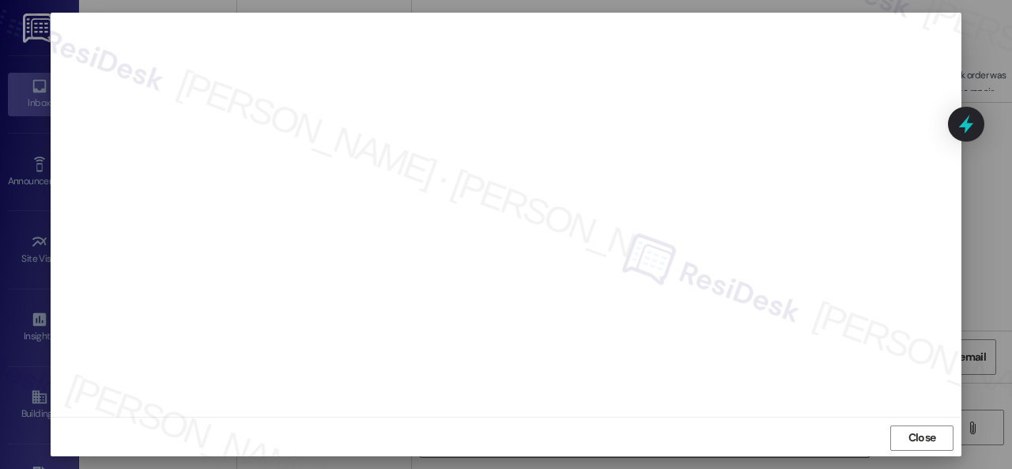
scroll to position [20, 0]
click at [908, 438] on span "Close" at bounding box center [922, 436] width 28 height 17
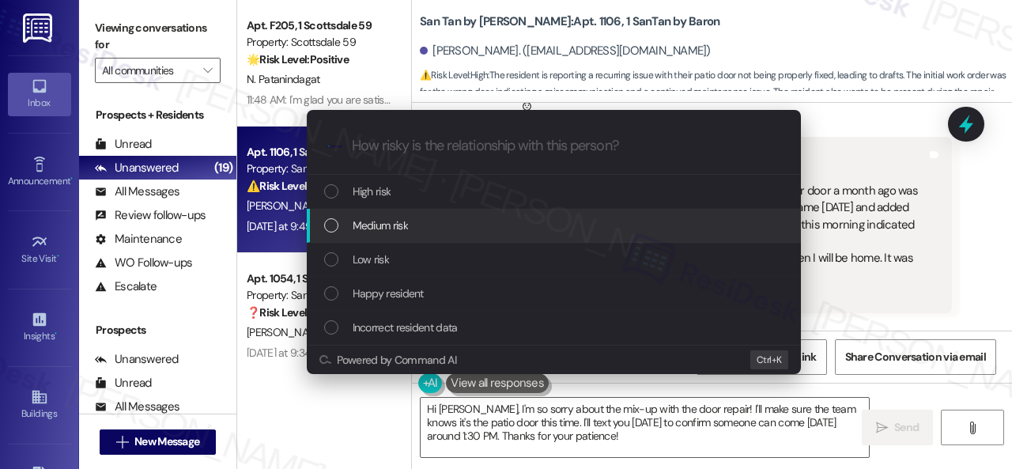
click at [365, 224] on span "Medium risk" at bounding box center [379, 225] width 55 height 17
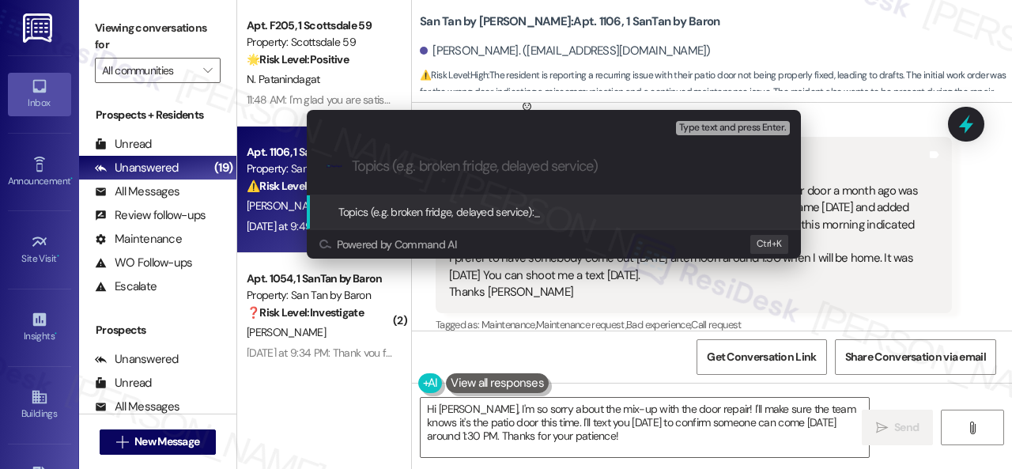
paste input "New work order/s submitted - Patio door issue"
type input "New work order/s submitted - Patio door issue"
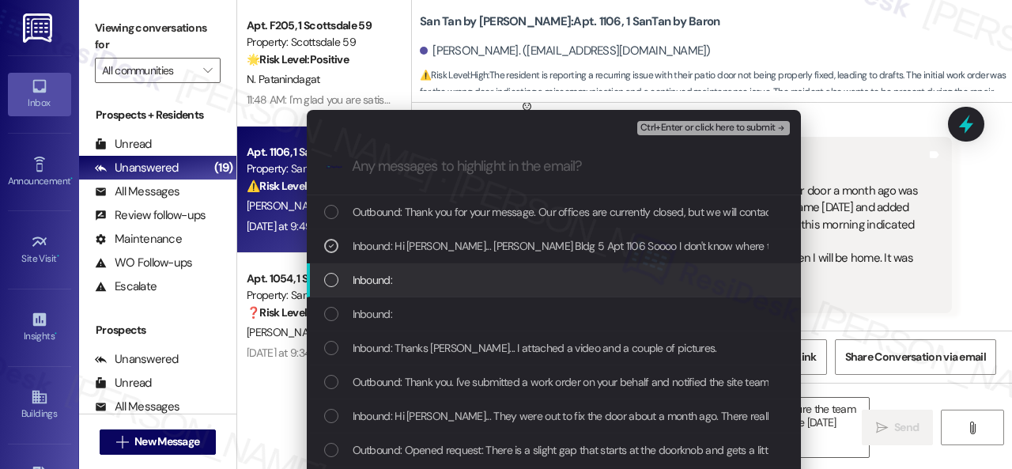
click at [390, 281] on div "Inbound:" at bounding box center [555, 279] width 462 height 17
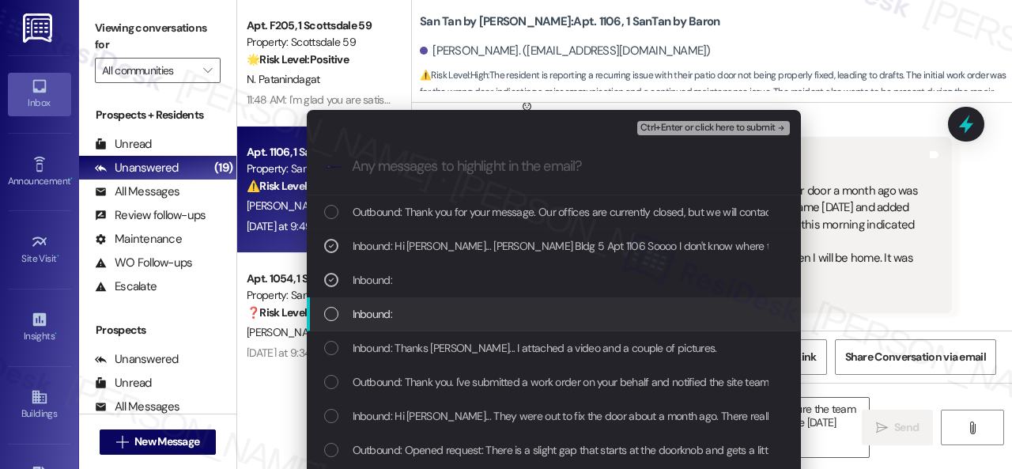
click at [382, 319] on span "Inbound:" at bounding box center [372, 313] width 40 height 17
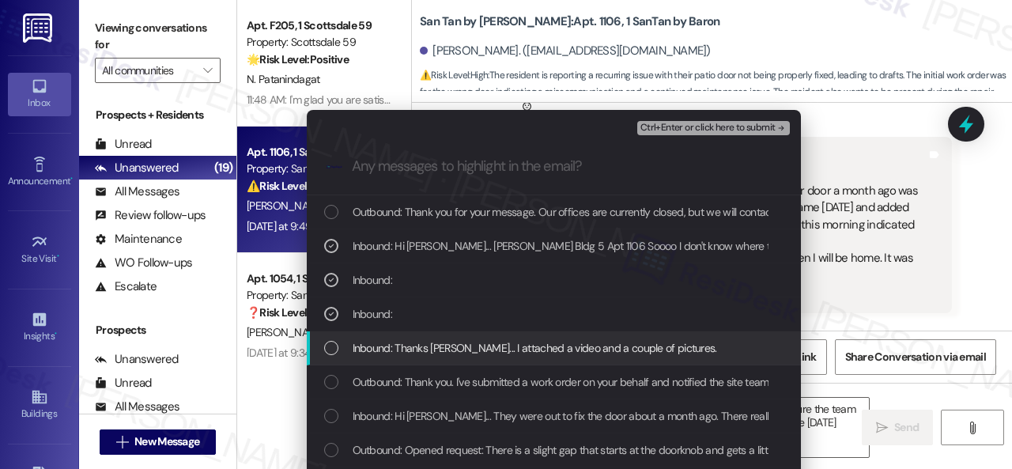
click at [384, 348] on span "Inbound: Thanks Sarah... I attached a video and a couple of pictures." at bounding box center [534, 347] width 364 height 17
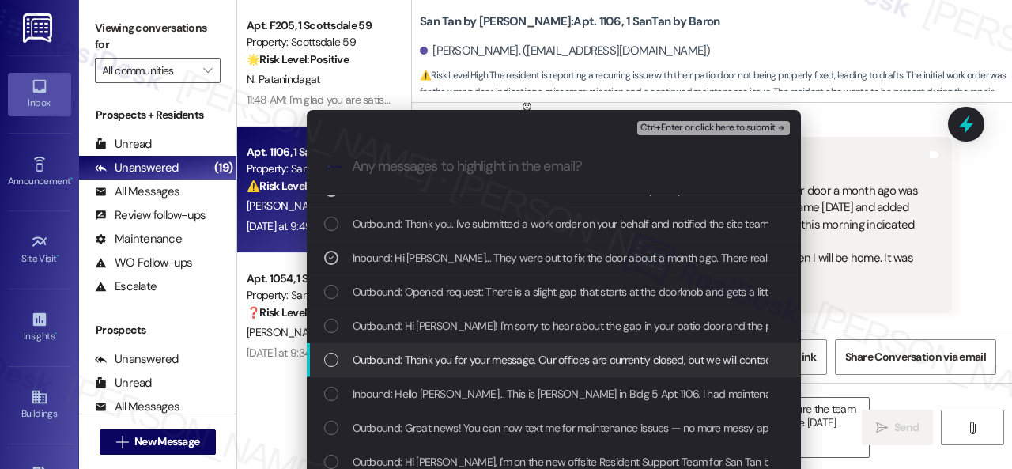
scroll to position [164, 0]
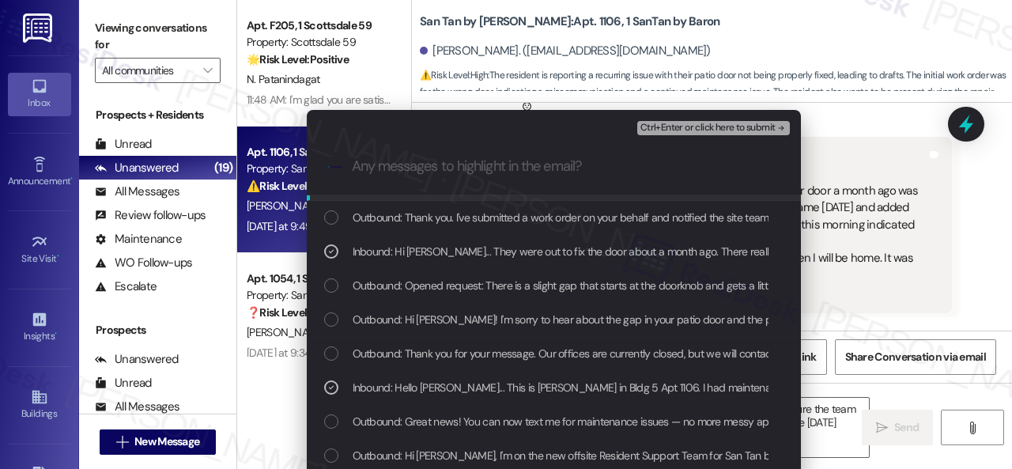
click at [689, 124] on span "Ctrl+Enter or click here to submit" at bounding box center [707, 127] width 135 height 11
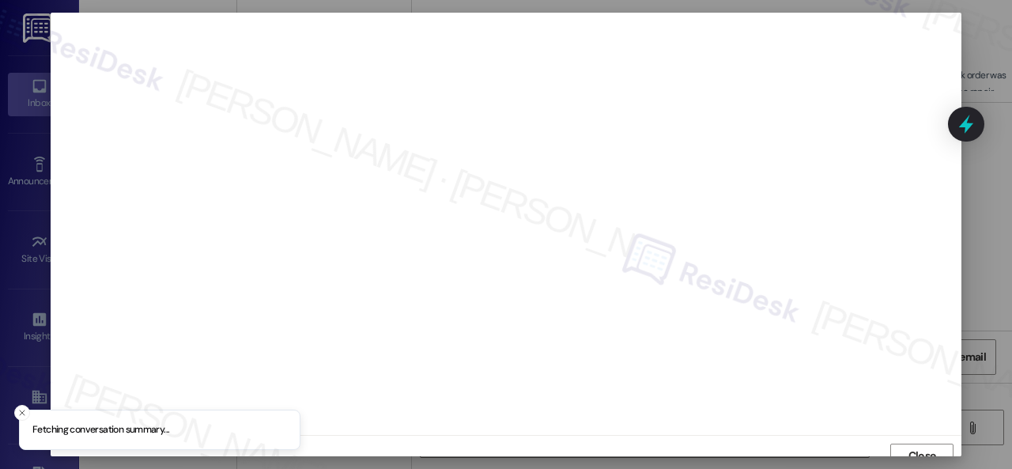
scroll to position [12, 0]
click at [929, 437] on span "Close" at bounding box center [922, 443] width 28 height 17
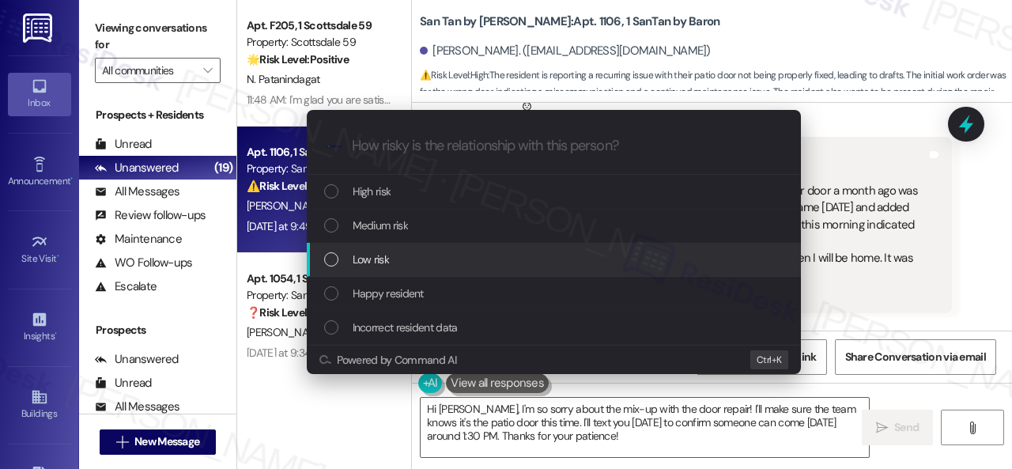
click at [382, 261] on span "Low risk" at bounding box center [370, 259] width 36 height 17
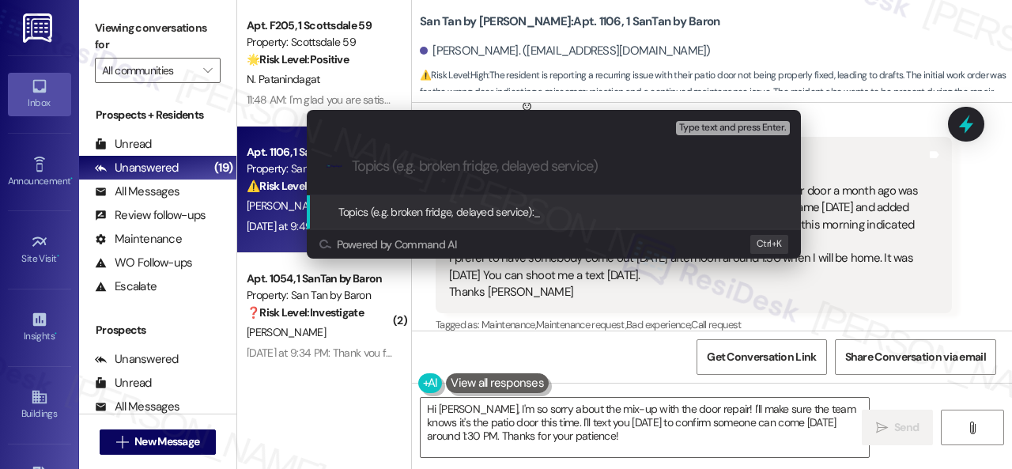
click at [844, 295] on div "Escalate Conversation Low risk Topics (e.g. broken fridge, delayed service) Any…" at bounding box center [506, 234] width 1012 height 469
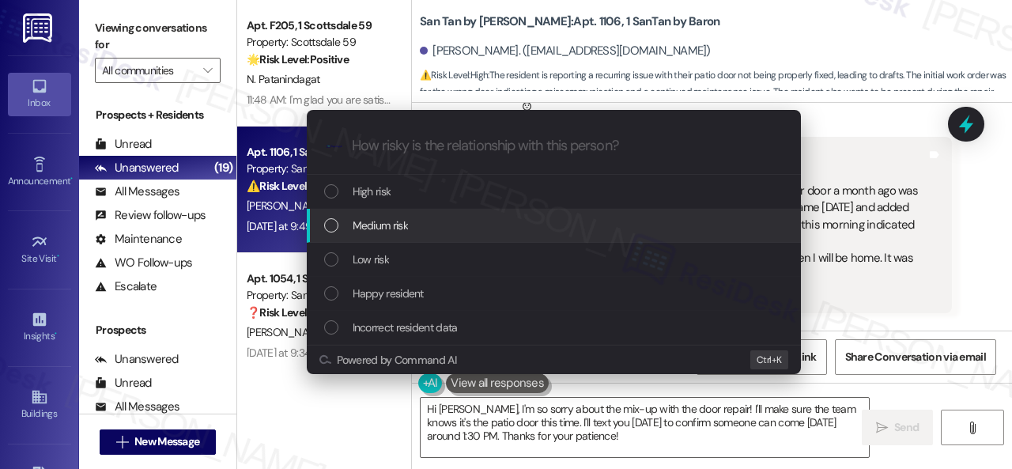
click at [354, 224] on span "Medium risk" at bounding box center [379, 225] width 55 height 17
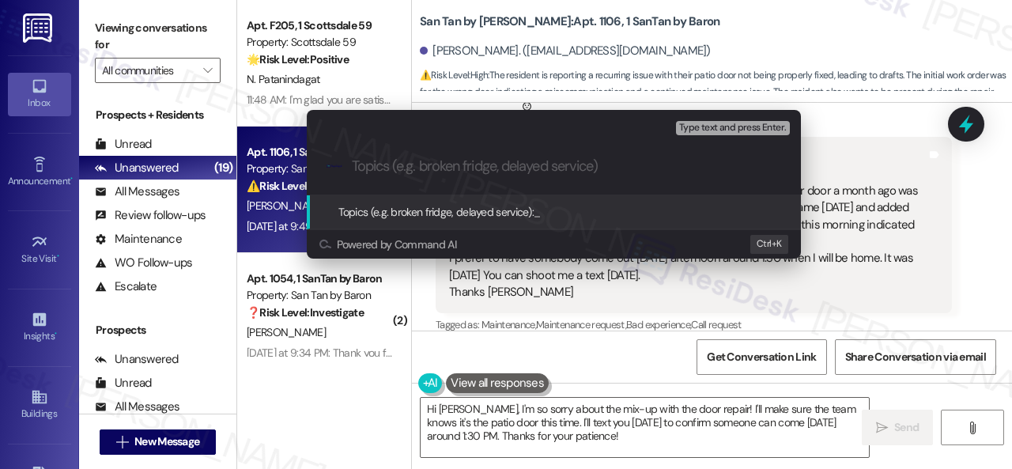
paste input "New work order/s submitted - Patio door issue"
type input "New work order/s submitted - Patio door issue"
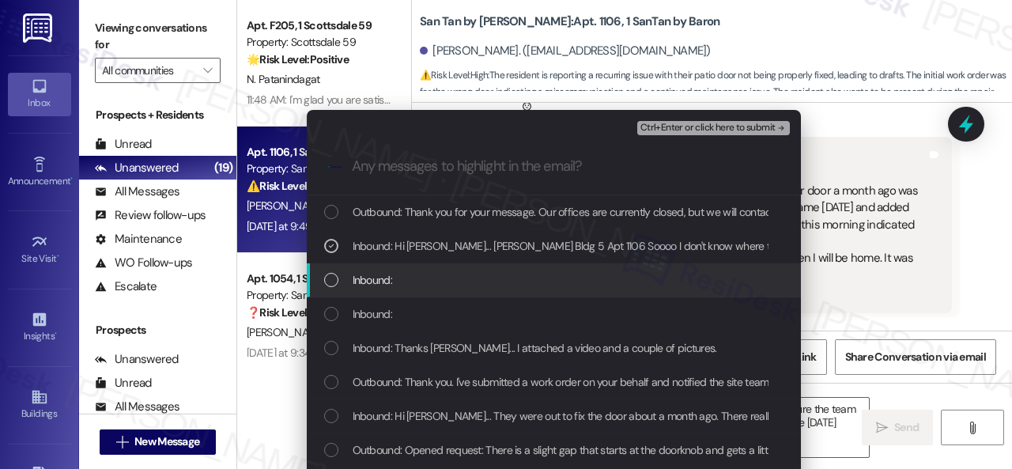
click at [357, 285] on span "Inbound:" at bounding box center [372, 279] width 40 height 17
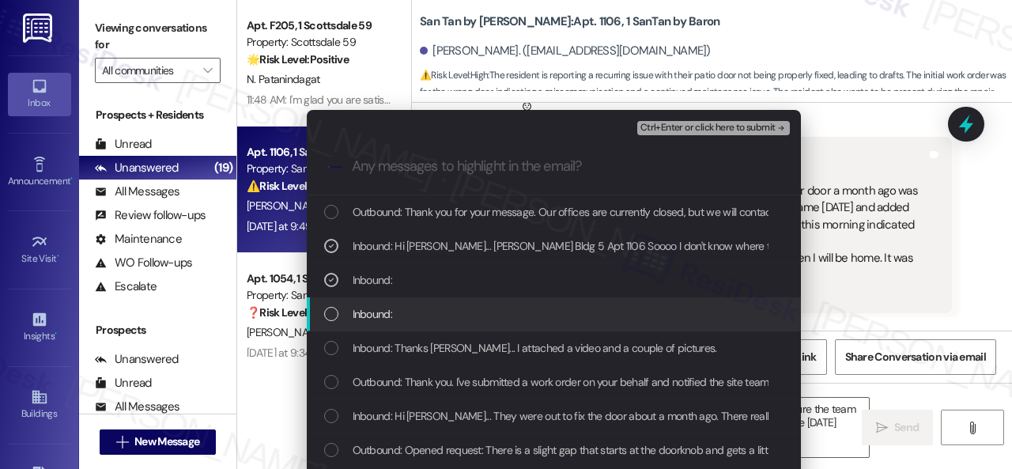
click at [366, 314] on span "Inbound:" at bounding box center [372, 313] width 40 height 17
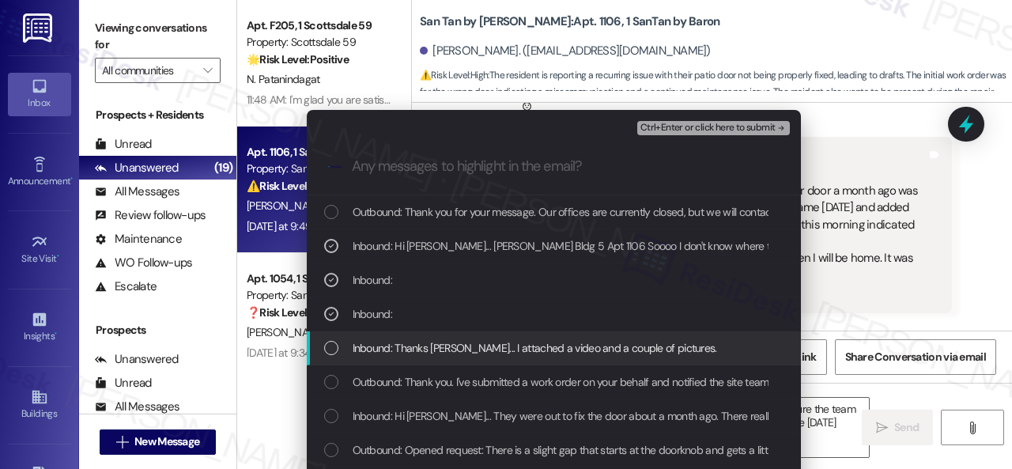
click at [374, 351] on span "Inbound: Thanks Sarah... I attached a video and a couple of pictures." at bounding box center [534, 347] width 364 height 17
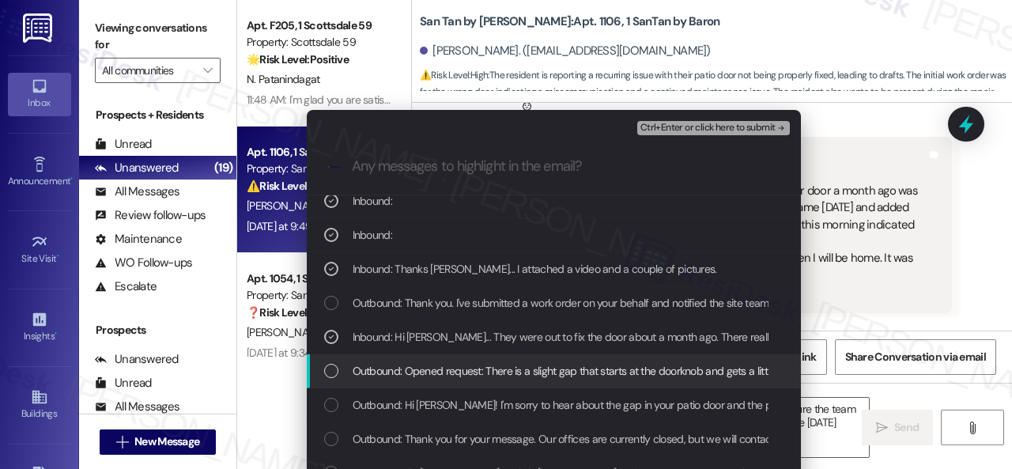
scroll to position [164, 0]
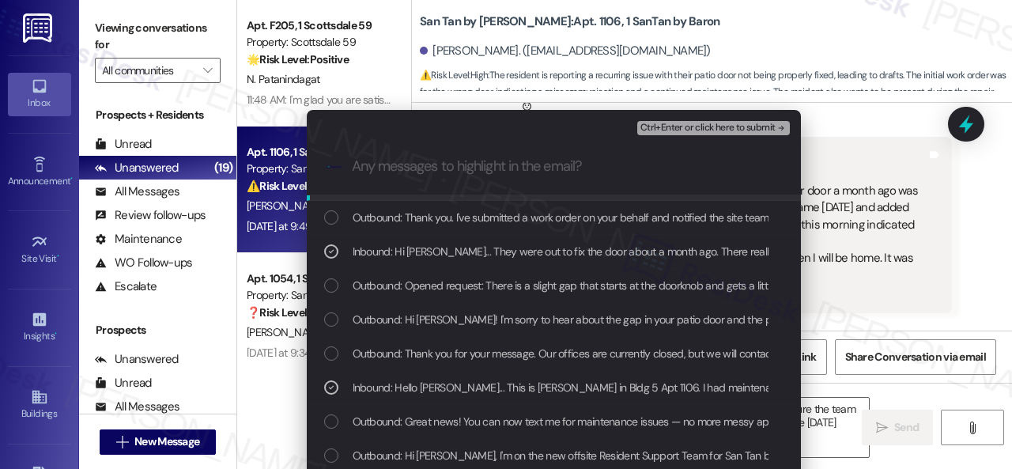
click at [656, 122] on span "Ctrl+Enter or click here to submit" at bounding box center [707, 127] width 135 height 11
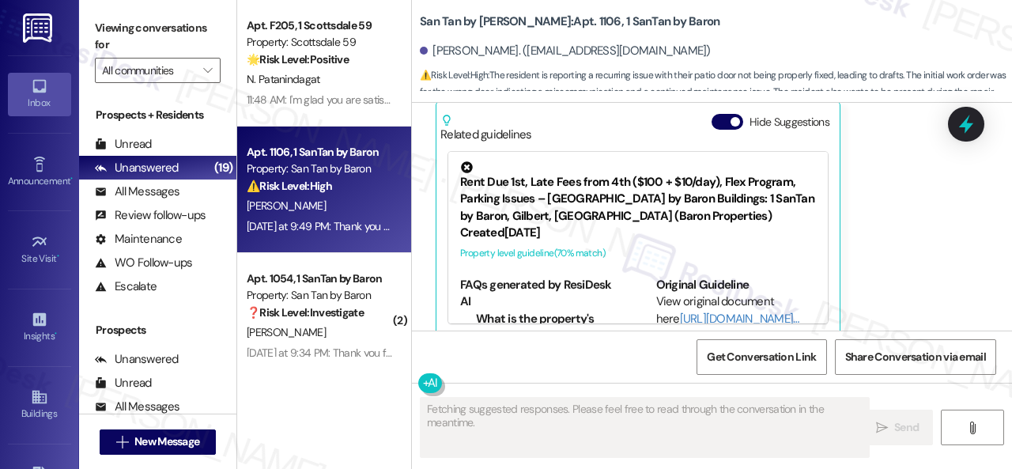
scroll to position [3096, 0]
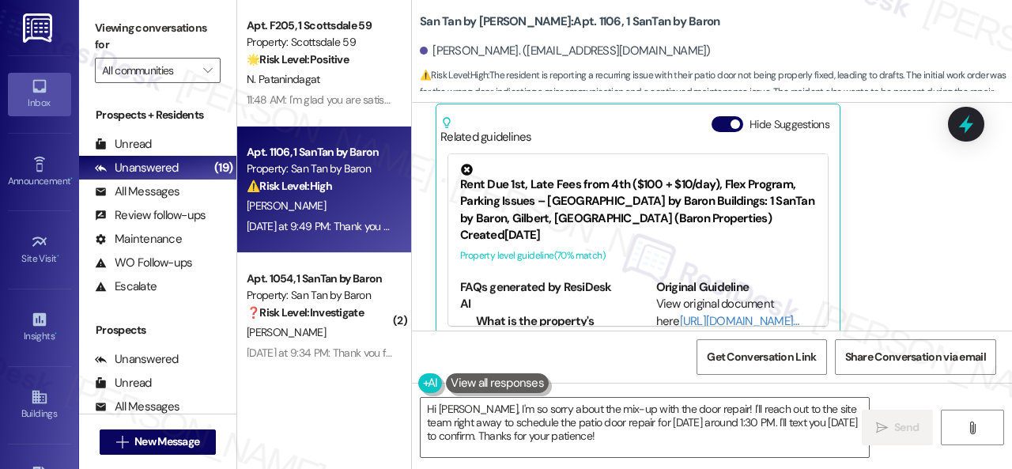
click at [925, 250] on div "Susan Sabatini Neutral Yesterday at 9:49 PM Hi Sarah... Sue Sabatini Bldg 5 Apt…" at bounding box center [693, 102] width 516 height 473
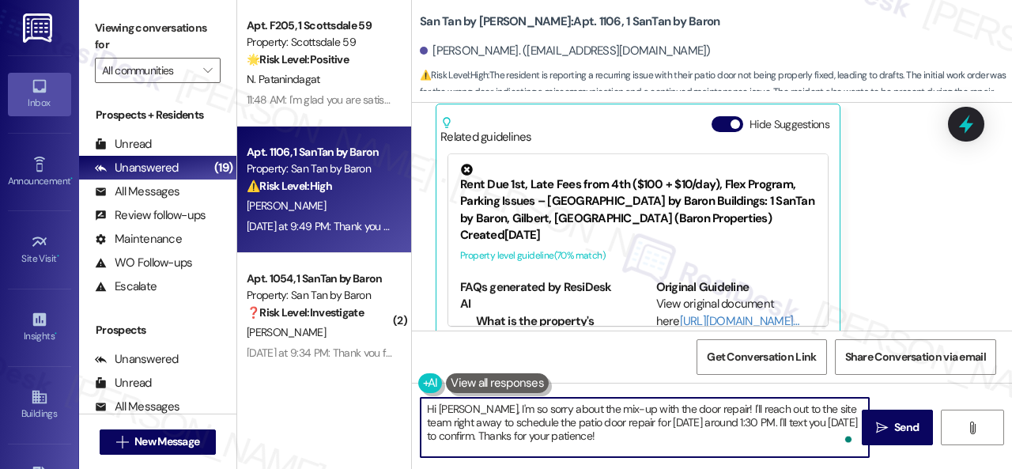
drag, startPoint x: 691, startPoint y: 409, endPoint x: 717, endPoint y: 451, distance: 49.6
click at [717, 451] on textarea "Hi Sue, I'm so sorry about the mix-up with the door repair! I'll reach out to t…" at bounding box center [644, 427] width 448 height 59
paste textarea "ve submitted a work order on your behalf and notified the site team."
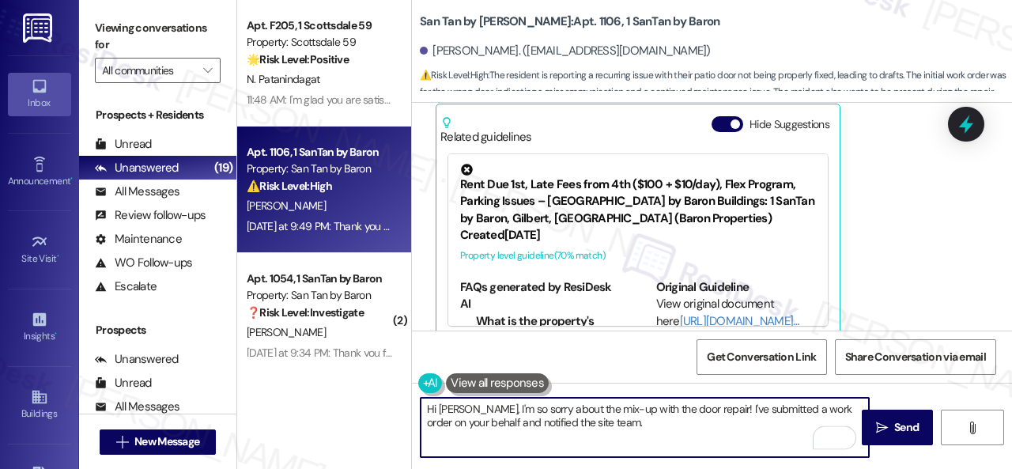
click at [767, 409] on textarea "Hi Sue, I'm so sorry about the mix-up with the door repair! I've submitted a wo…" at bounding box center [644, 427] width 448 height 59
click at [639, 427] on textarea "Hi Sue, I'm so sorry about the mix-up with the door repair! I've submitted a ne…" at bounding box center [644, 427] width 448 height 59
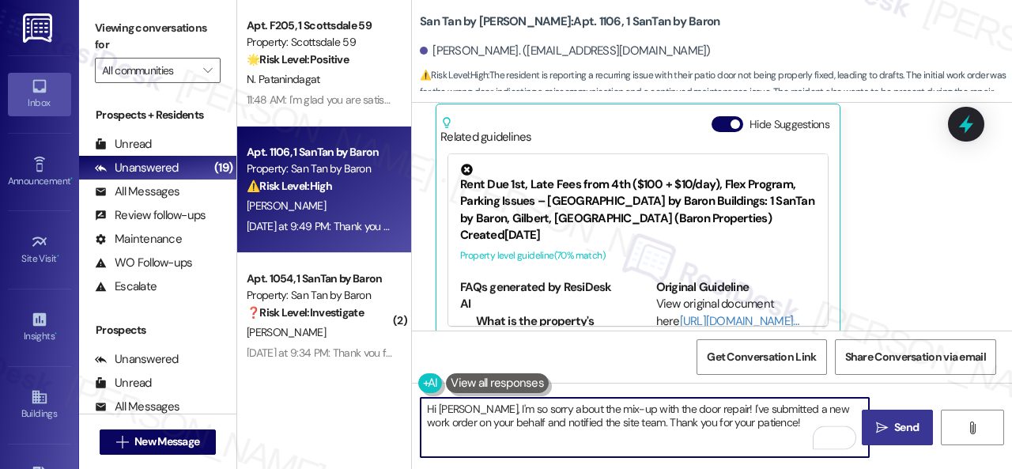
type textarea "Hi Sue, I'm so sorry about the mix-up with the door repair! I've submitted a ne…"
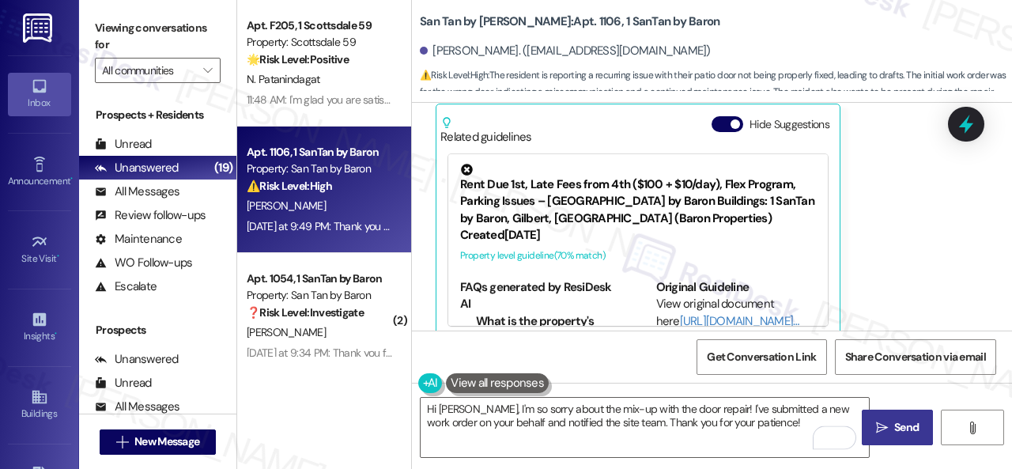
click at [899, 426] on span "Send" at bounding box center [906, 427] width 24 height 17
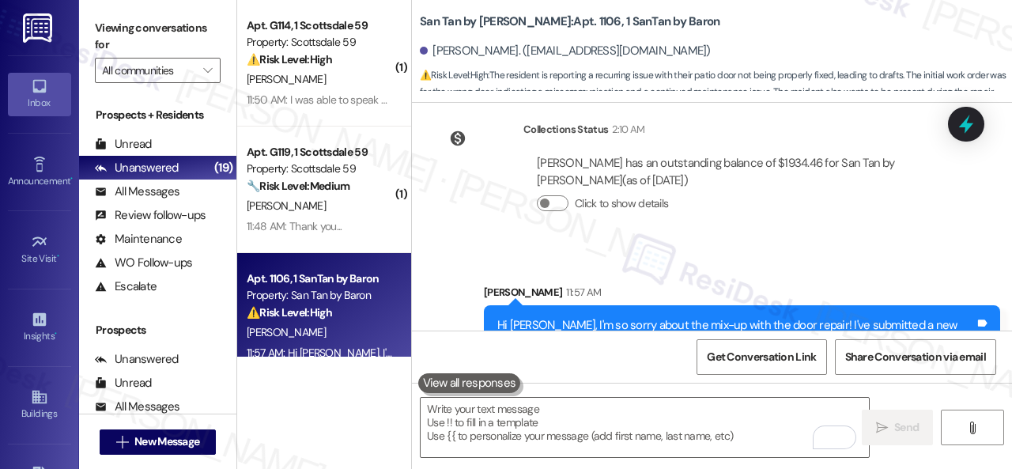
scroll to position [3537, 0]
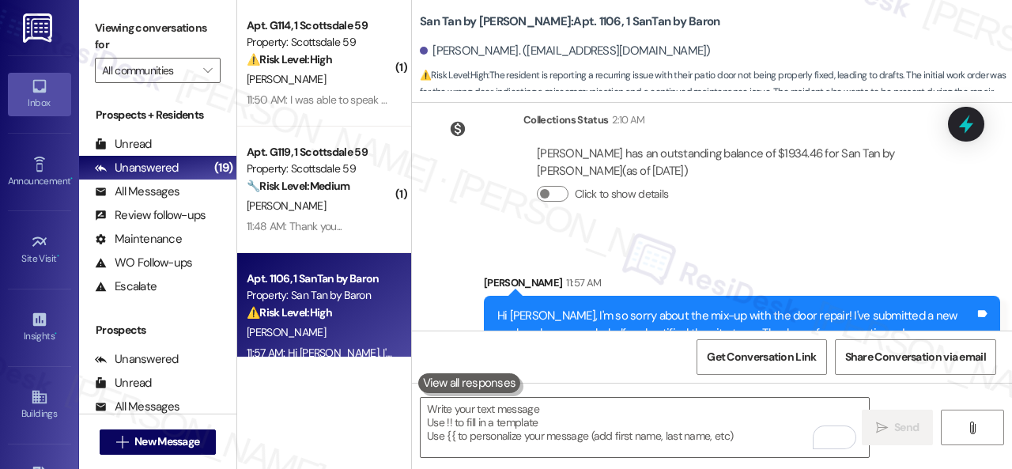
click at [326, 81] on div "M. Burch" at bounding box center [319, 80] width 149 height 20
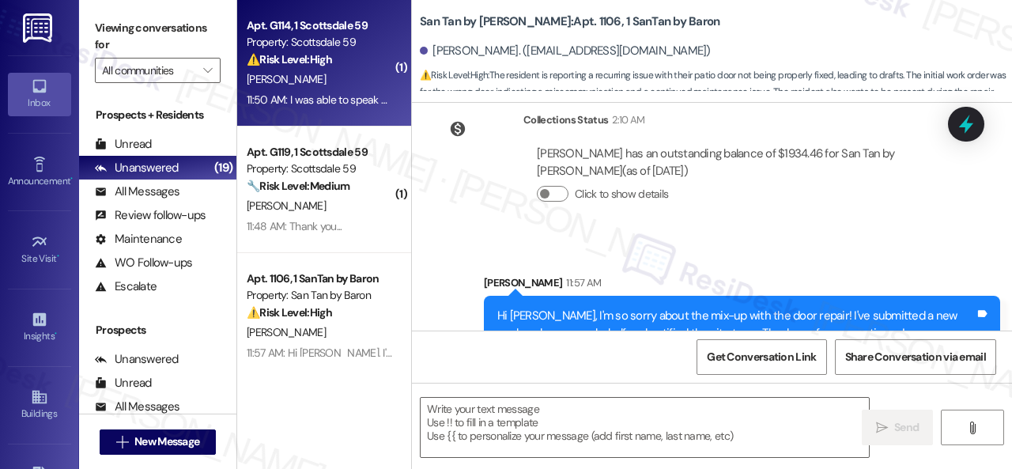
type textarea "Fetching suggested responses. Please feel free to read through the conversation…"
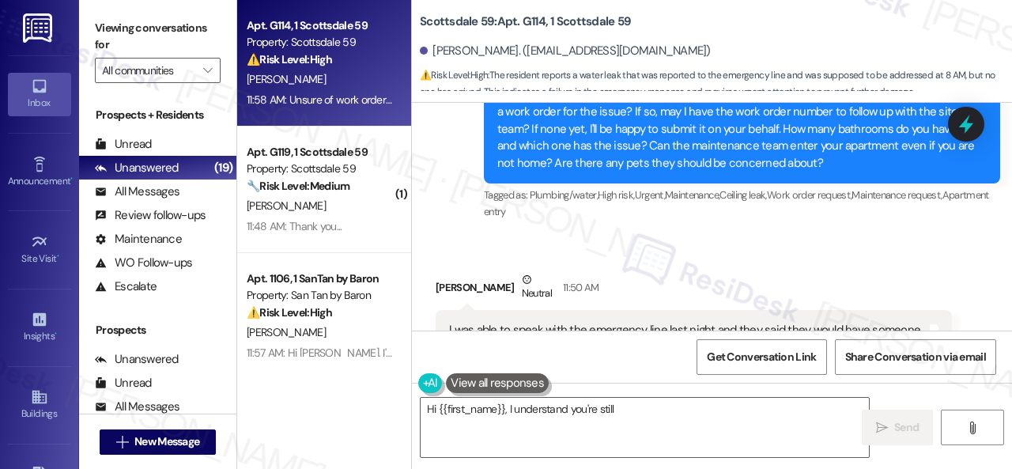
scroll to position [1042, 0]
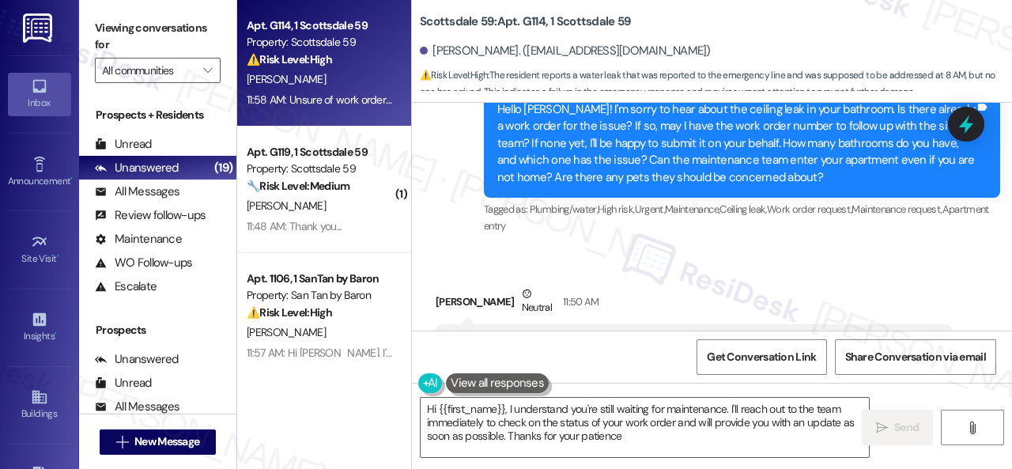
type textarea "Hi {{first_name}}, I understand you're still waiting for maintenance. I'll reac…"
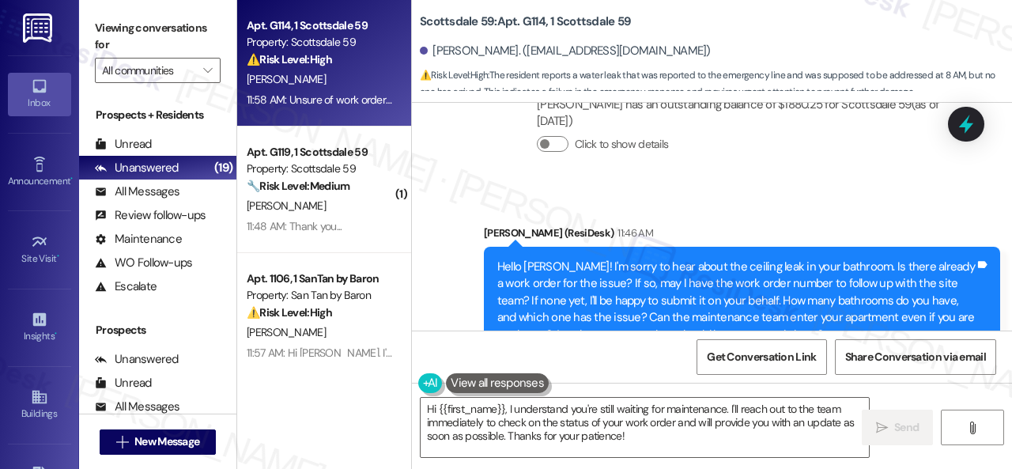
scroll to position [1121, 0]
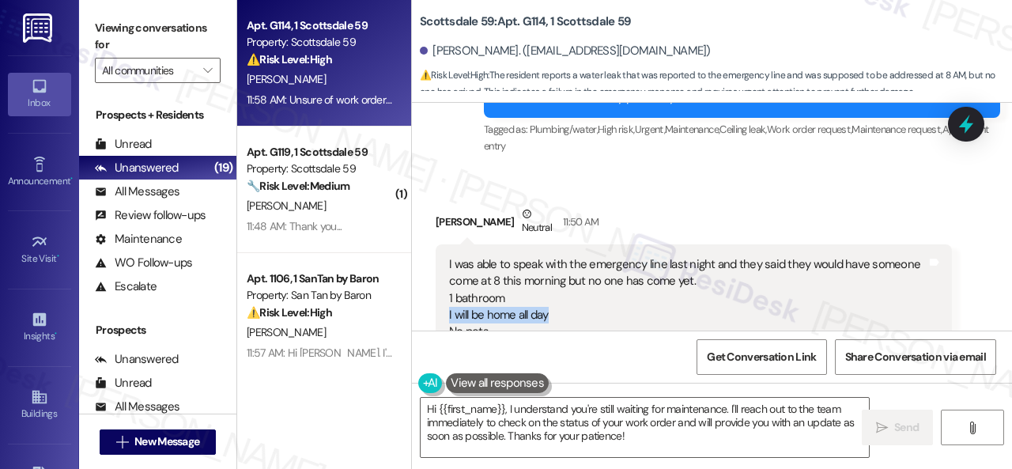
drag, startPoint x: 446, startPoint y: 295, endPoint x: 548, endPoint y: 296, distance: 102.0
click at [548, 296] on div "I was able to speak with the emergency line last night and they said they would…" at bounding box center [693, 298] width 516 height 108
copy div "I will be home all day"
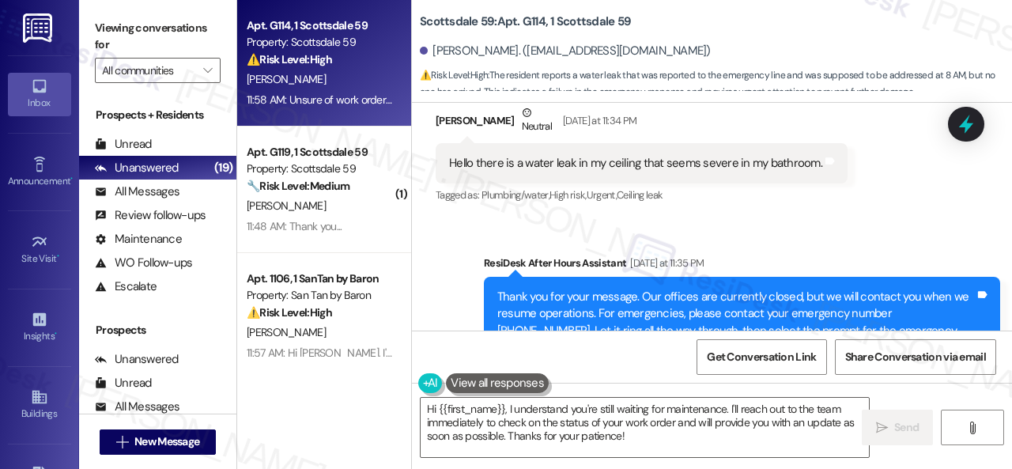
scroll to position [410, 0]
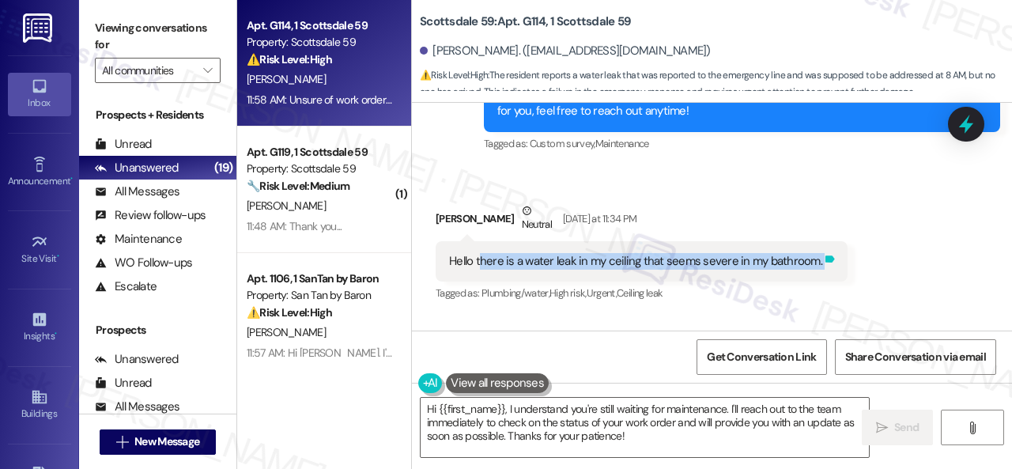
drag, startPoint x: 479, startPoint y: 262, endPoint x: 812, endPoint y: 265, distance: 333.5
click at [812, 265] on div "Hello there is a water leak in my ceiling that seems severe in my bathroom. Tag…" at bounding box center [641, 261] width 412 height 40
copy div "here is a water leak in my ceiling that seems severe in my bathroom. Tags and n…"
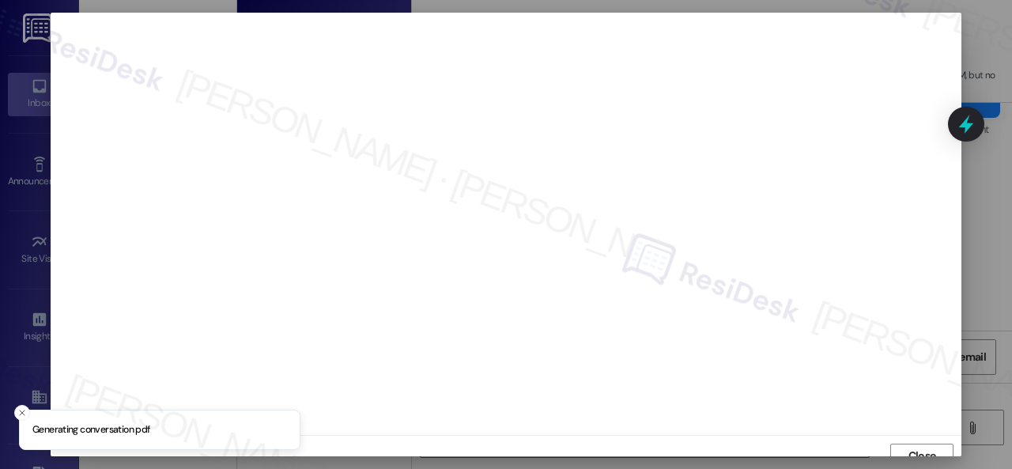
scroll to position [12, 0]
click at [918, 446] on span "Close" at bounding box center [922, 443] width 28 height 17
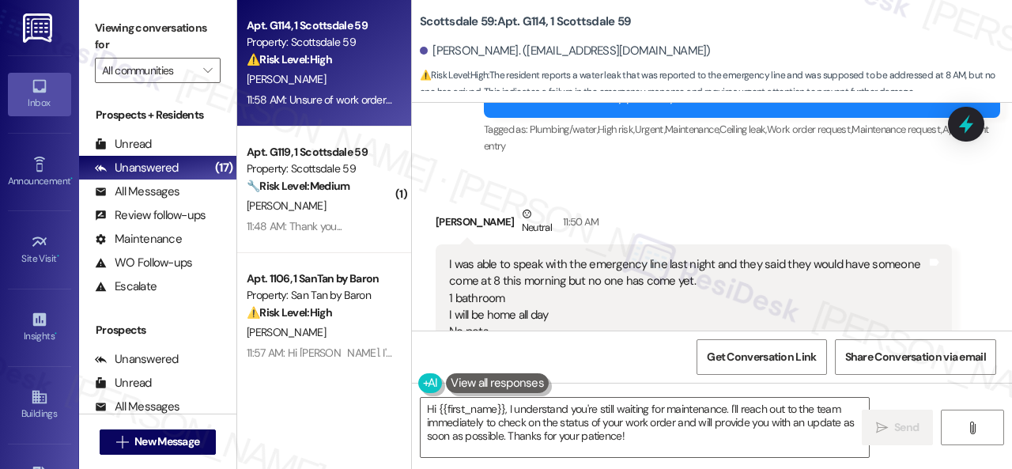
click at [670, 194] on div "Received via SMS Margaret Burch Neutral 11:50 AM I was able to speak with the e…" at bounding box center [694, 314] width 540 height 241
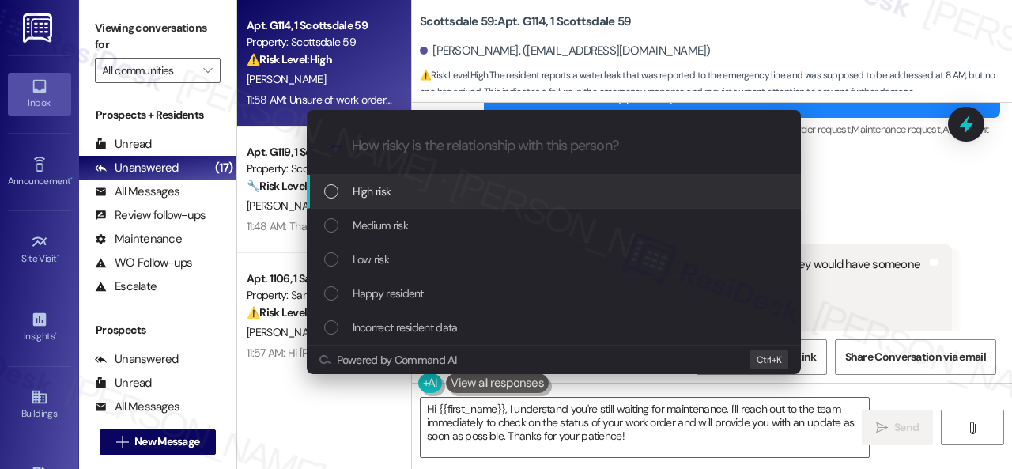
click at [367, 194] on span "High risk" at bounding box center [371, 191] width 39 height 17
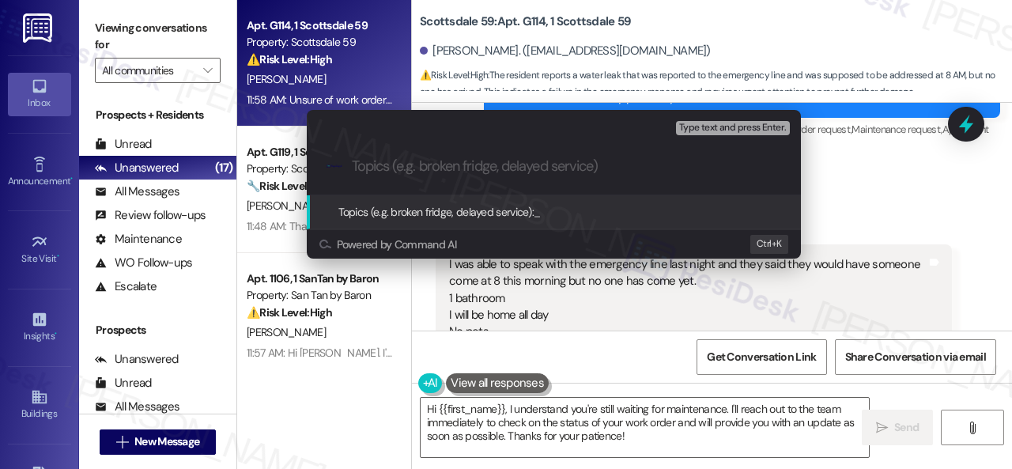
paste input "New work order/s submitted - Ceiling leak"
type input "New work order/s submitted - Ceiling leak"
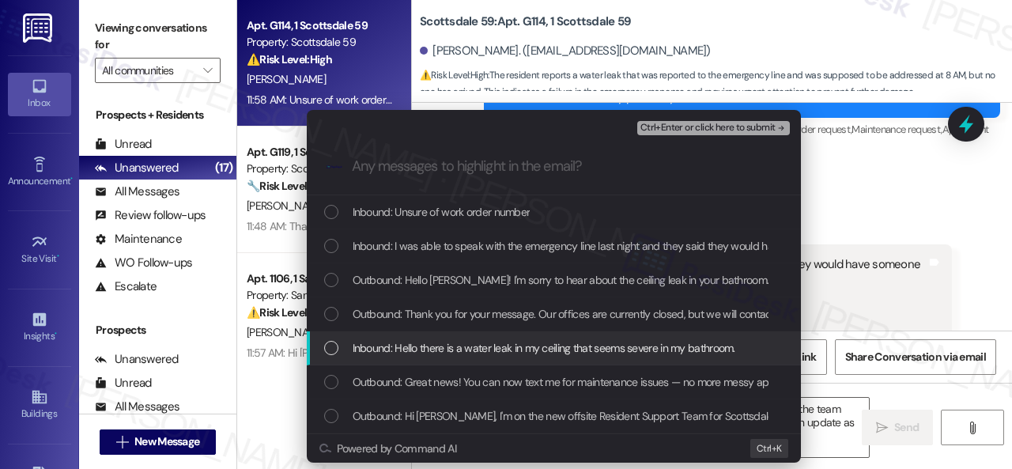
click at [403, 347] on span "Inbound: Hello there is a water leak in my ceiling that seems severe in my bath…" at bounding box center [543, 347] width 382 height 17
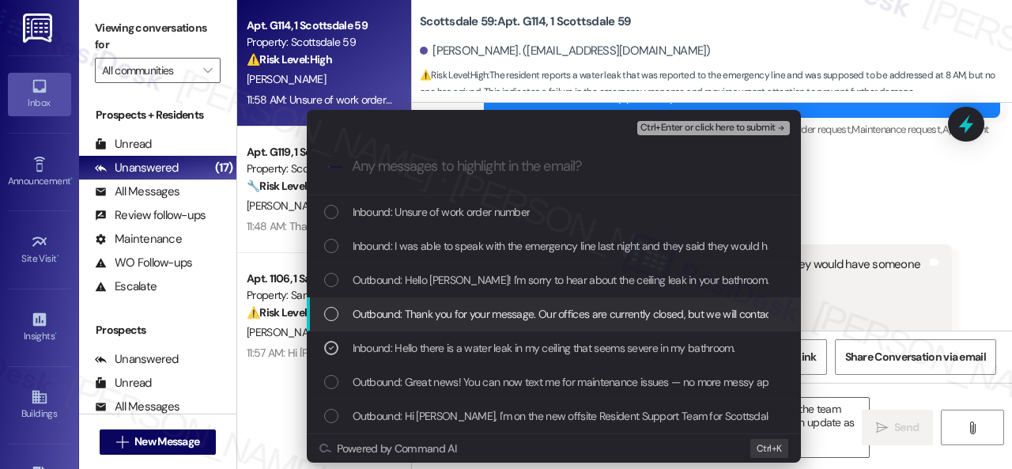
click at [657, 124] on span "Ctrl+Enter or click here to submit" at bounding box center [707, 127] width 135 height 11
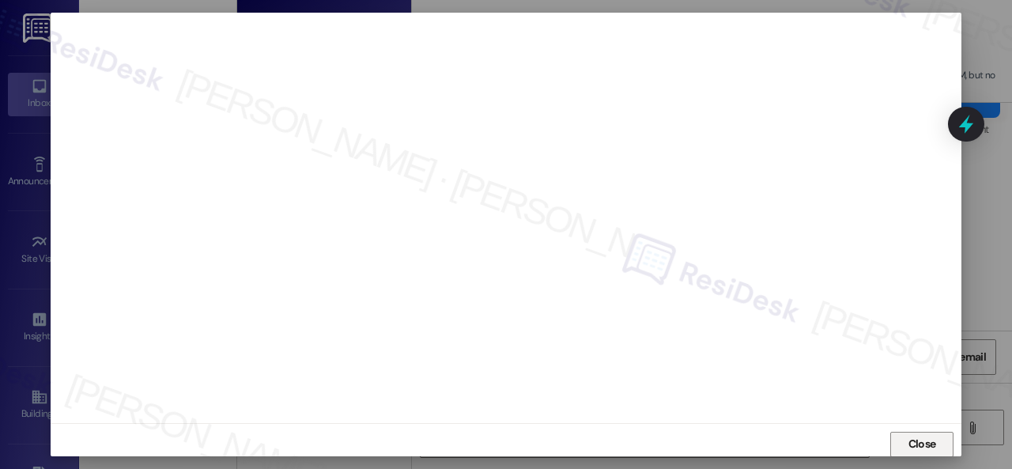
click at [912, 439] on span "Close" at bounding box center [922, 443] width 28 height 17
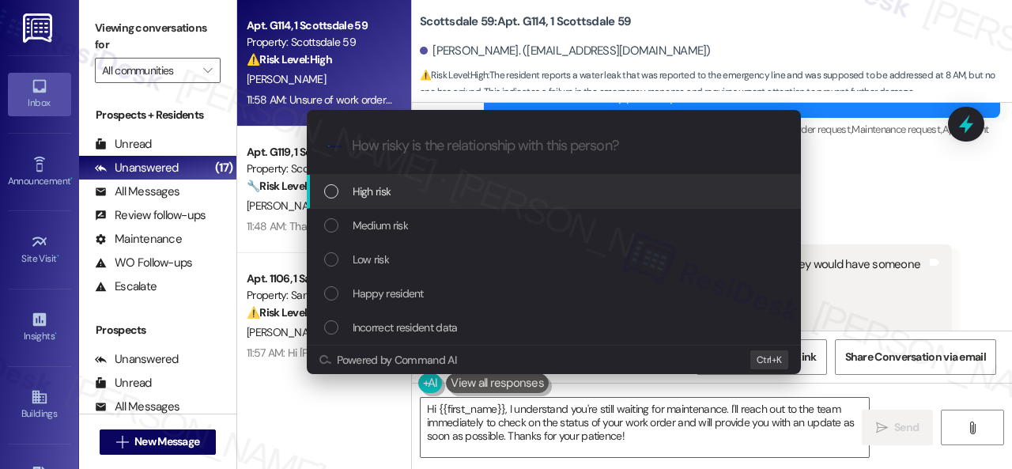
click at [360, 190] on span "High risk" at bounding box center [371, 191] width 39 height 17
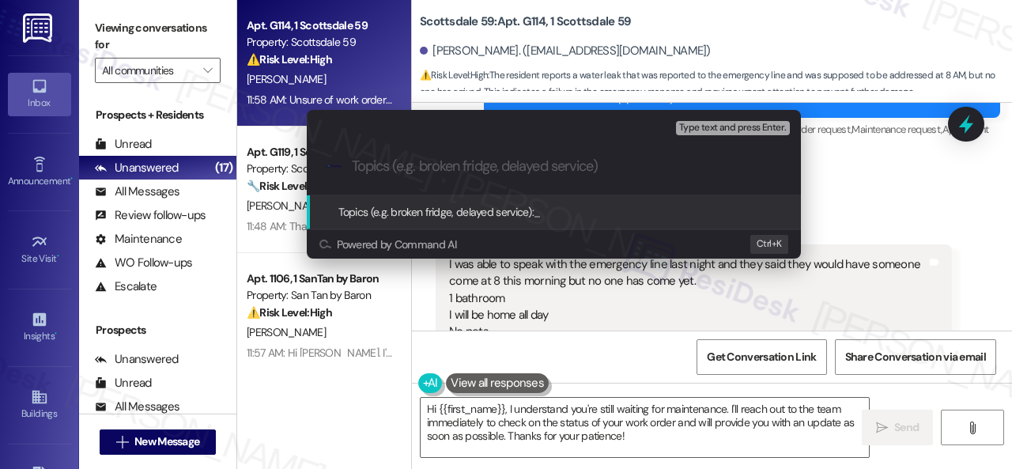
paste input "New work order/s submitted - Ceiling leak"
type input "New work order/s submitted - Ceiling leak"
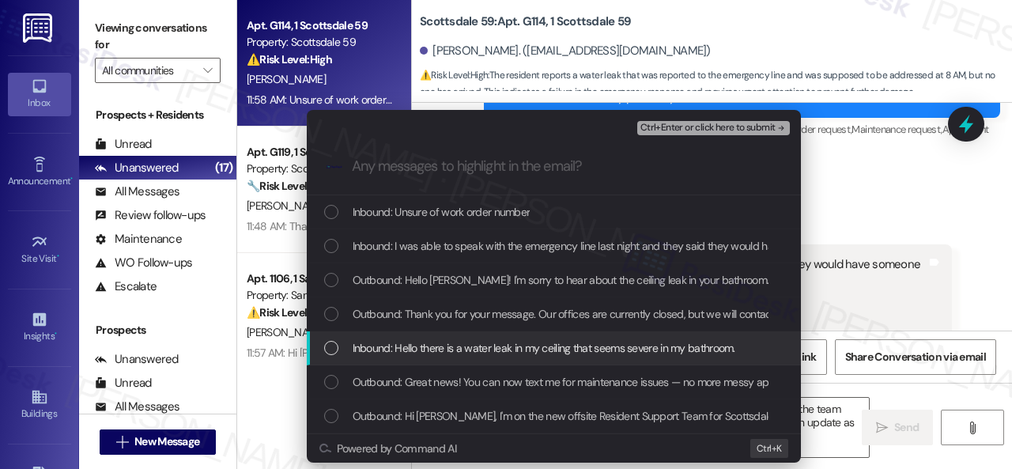
click at [423, 349] on span "Inbound: Hello there is a water leak in my ceiling that seems severe in my bath…" at bounding box center [543, 347] width 382 height 17
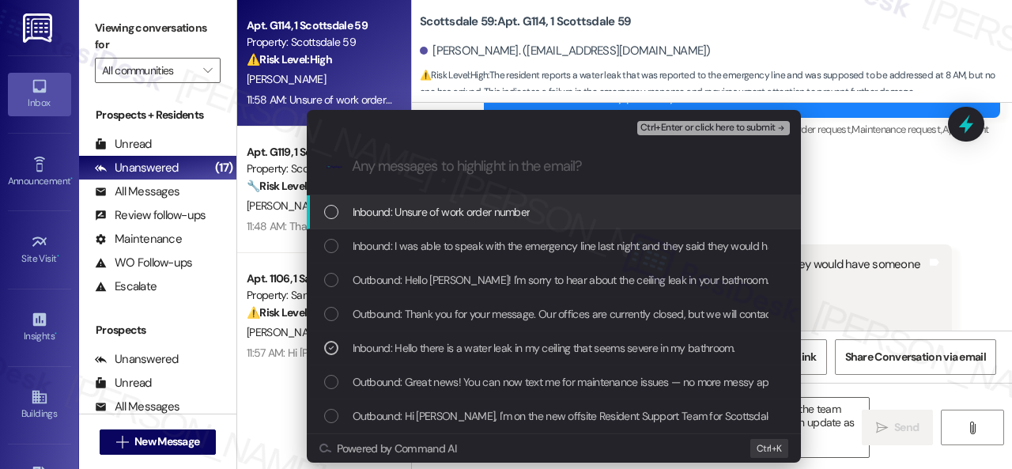
click at [652, 127] on span "Ctrl+Enter or click here to submit" at bounding box center [707, 127] width 135 height 11
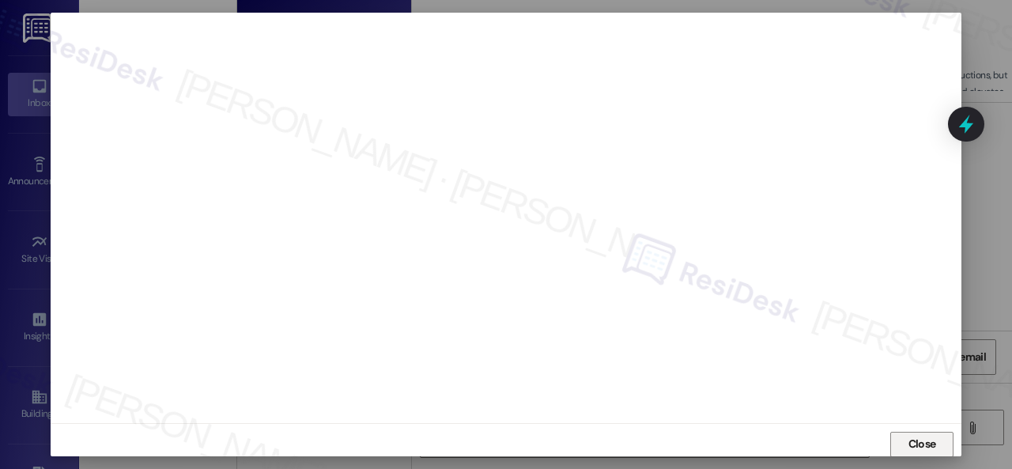
click at [909, 440] on span "Close" at bounding box center [922, 443] width 28 height 17
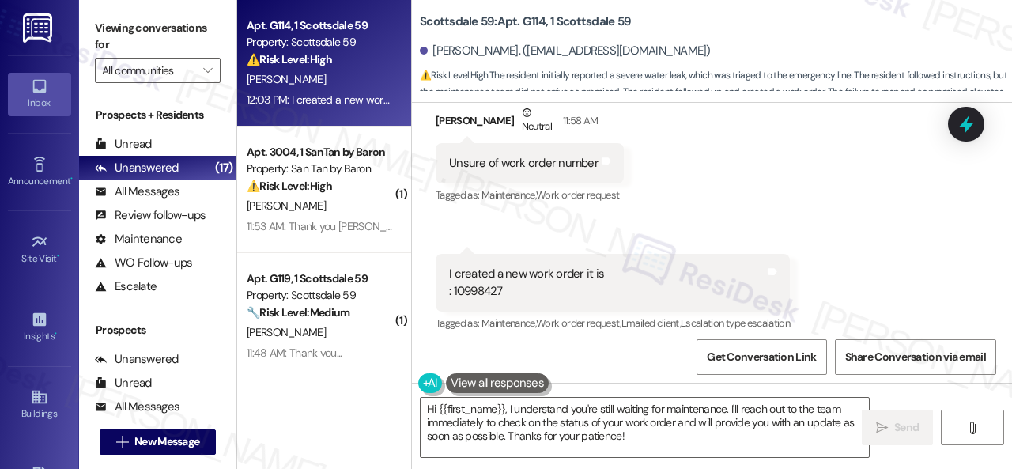
click at [629, 216] on div "Received via SMS Margaret Burch Neutral 11:50 AM I was able to speak with the e…" at bounding box center [712, 75] width 600 height 543
click at [729, 198] on div "Received via SMS Margaret Burch Neutral 11:50 AM I was able to speak with the e…" at bounding box center [712, 75] width 600 height 543
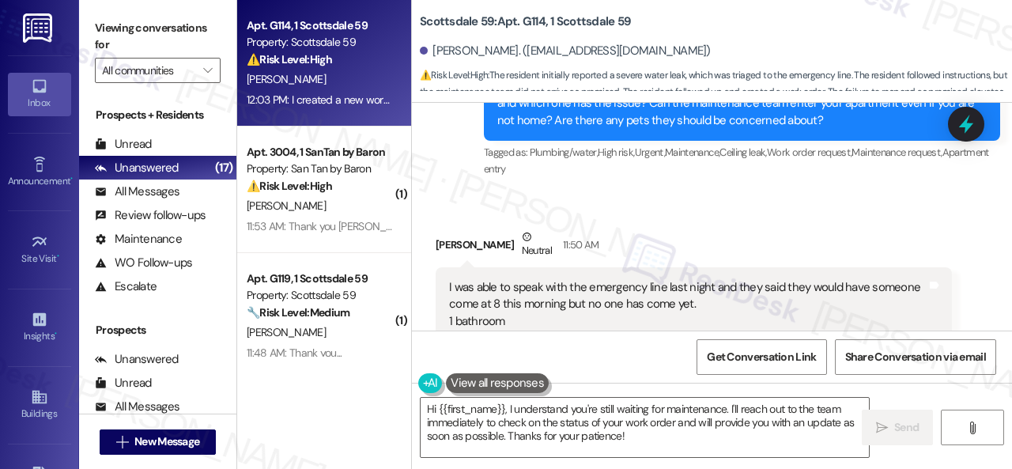
scroll to position [1092, 0]
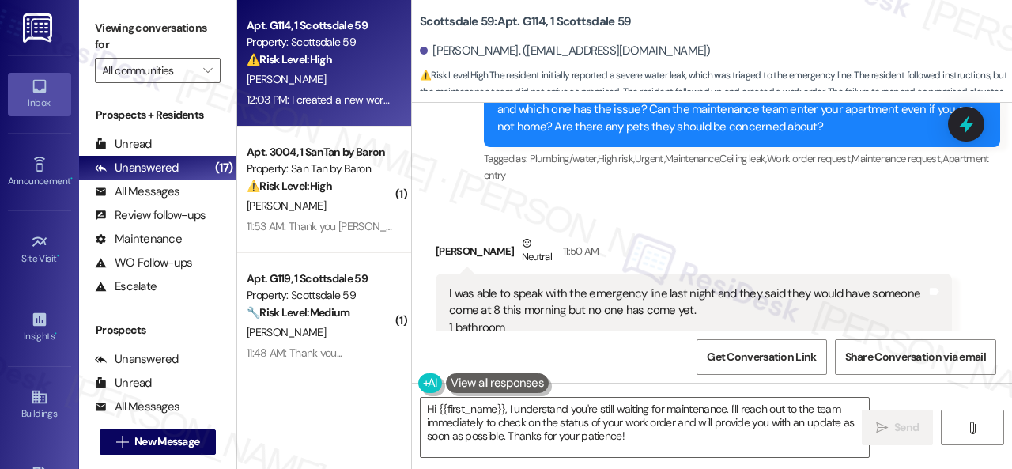
drag, startPoint x: 812, startPoint y: 181, endPoint x: 778, endPoint y: 249, distance: 76.0
click at [812, 181] on div "Sent via SMS Sarah (ResiDesk) 11:46 AM Hello Margaret! I'm sorry to hear about …" at bounding box center [742, 102] width 540 height 194
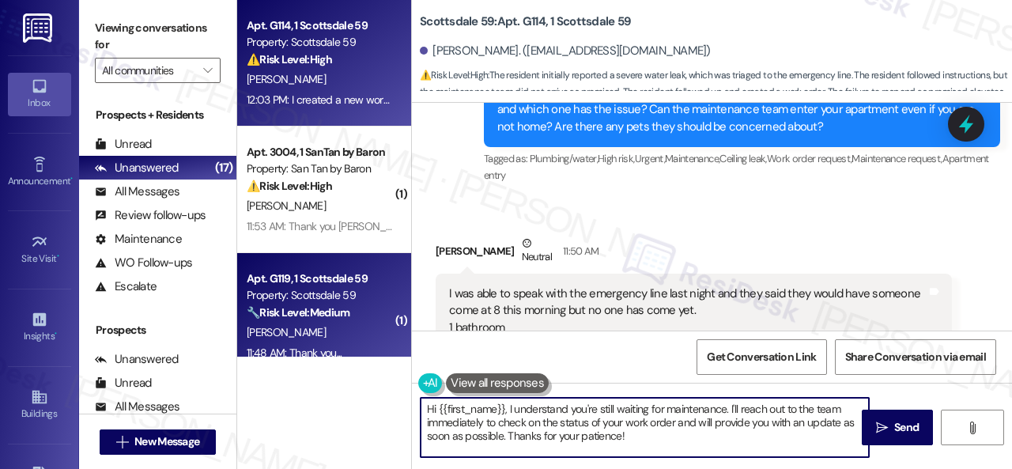
drag, startPoint x: 664, startPoint y: 442, endPoint x: 260, endPoint y: 352, distance: 413.6
click at [307, 372] on div "Apt. G114, 1 Scottsdale 59 Property: Scottsdale 59 ⚠️ Risk Level: High The resi…" at bounding box center [624, 234] width 774 height 469
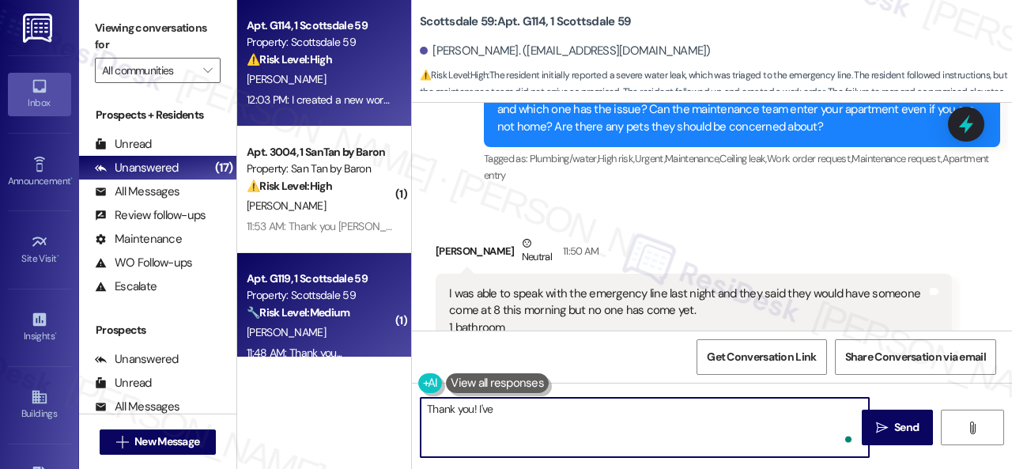
paste textarea "notified the site team. Please let me know if you have an update or need anythi…"
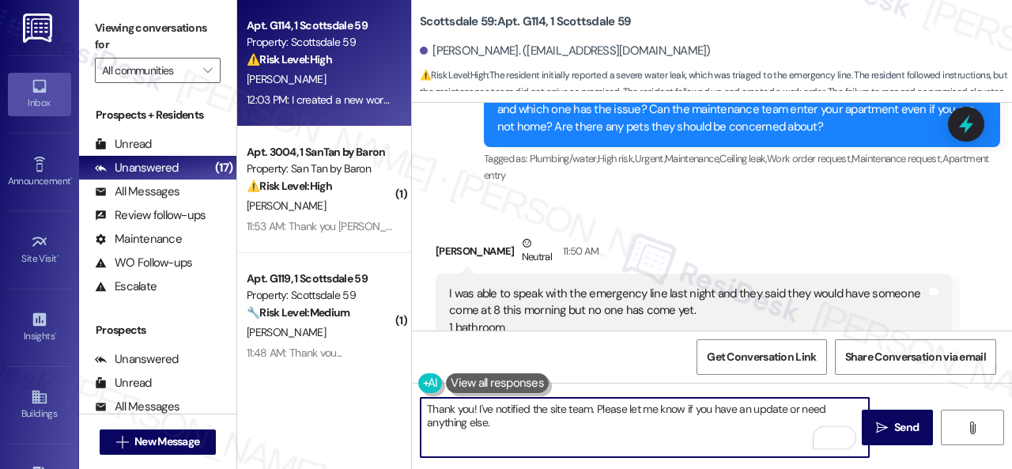
click at [593, 409] on textarea "Thank you! I've notified the site team. Please let me know if you have an updat…" at bounding box center [644, 427] width 448 height 59
click at [590, 409] on textarea "Thank you! I've notified the site team. Please let me know if you have an updat…" at bounding box center [644, 427] width 448 height 59
type textarea "Thank you! I've notified the site team about the issue. Please let me know if y…"
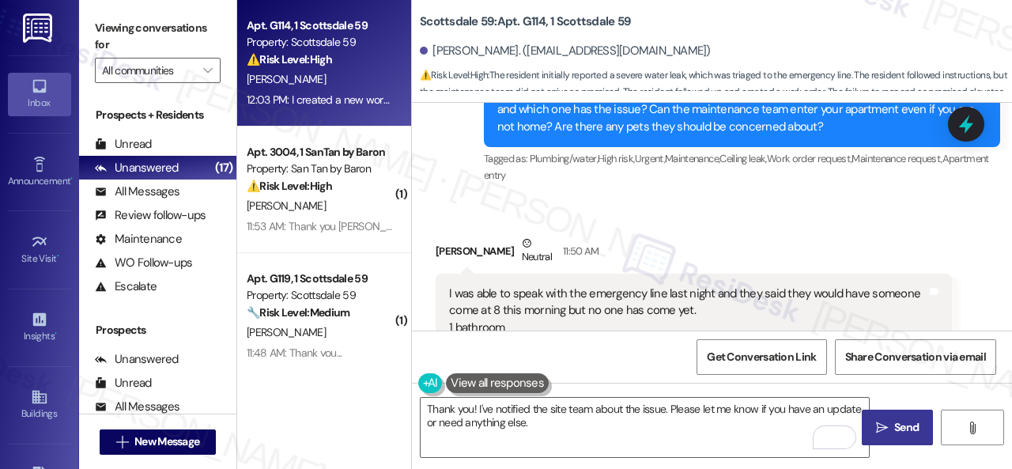
click at [897, 424] on span "Send" at bounding box center [906, 427] width 24 height 17
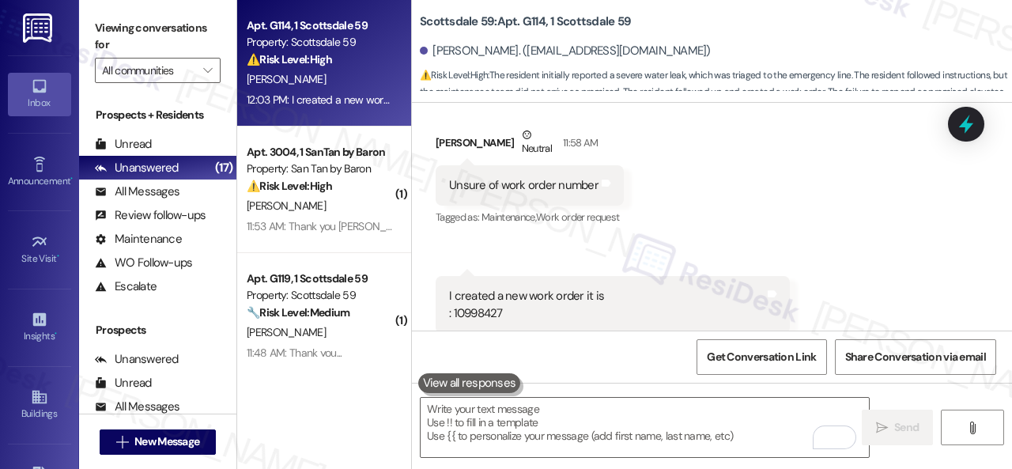
scroll to position [1486, 0]
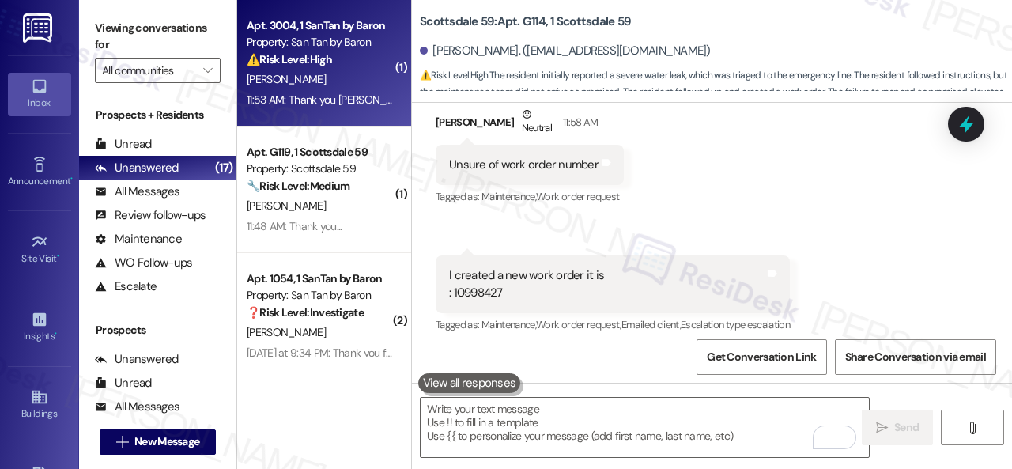
click at [378, 66] on div "⚠️ Risk Level: High The resident is reporting a financial issue related to thei…" at bounding box center [320, 59] width 146 height 17
type textarea "Fetching suggested responses. Please feel free to read through the conversation…"
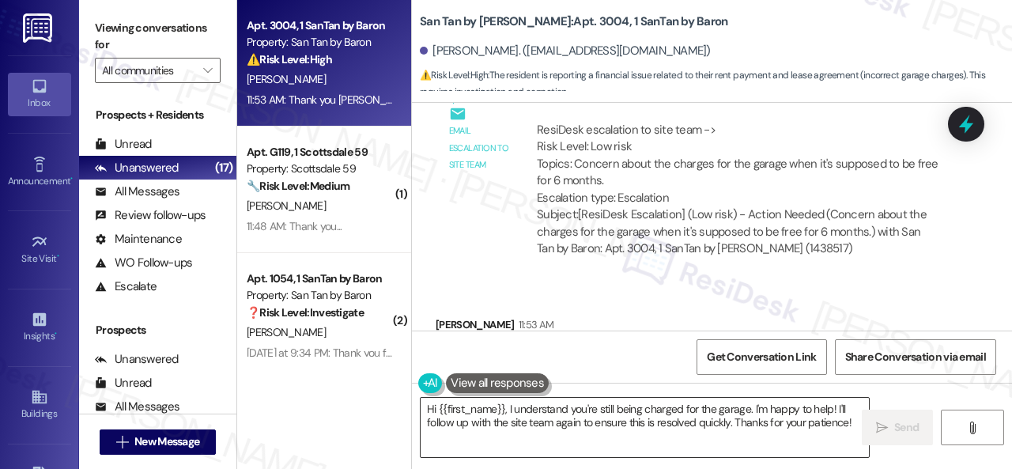
scroll to position [3704, 0]
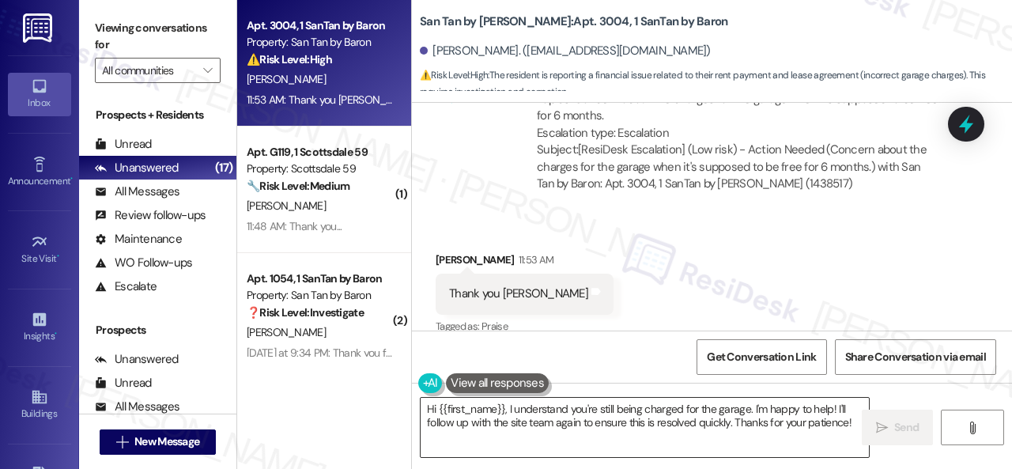
click at [833, 417] on textarea "Hi {{first_name}}, I understand you're still being charged for the garage. I'm …" at bounding box center [644, 427] width 448 height 59
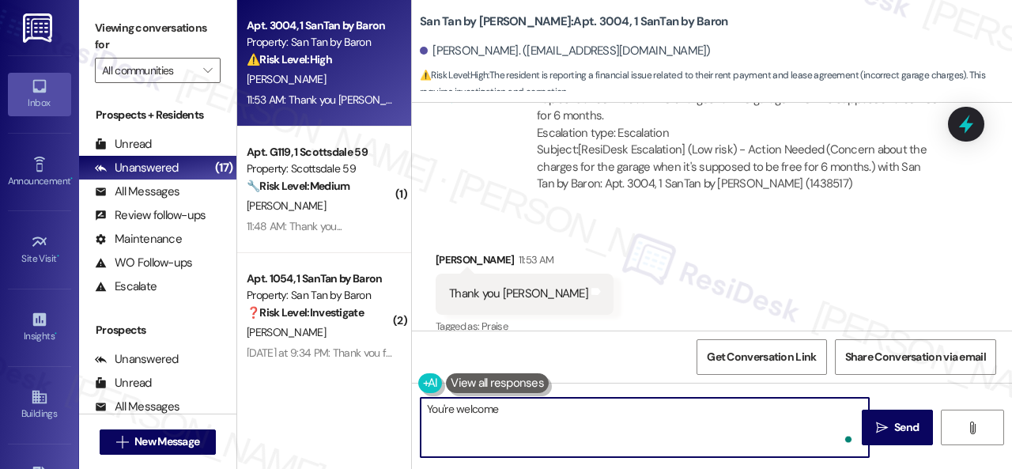
type textarea "You're welcome."
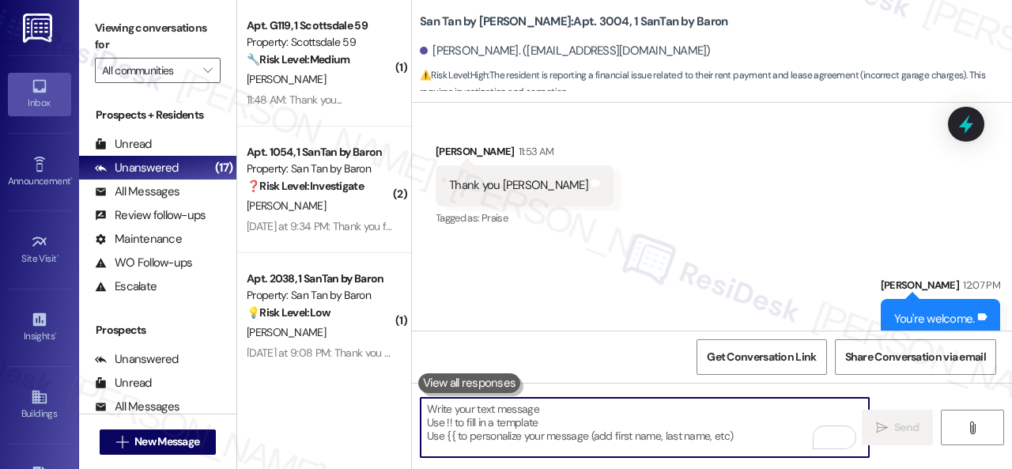
scroll to position [3814, 0]
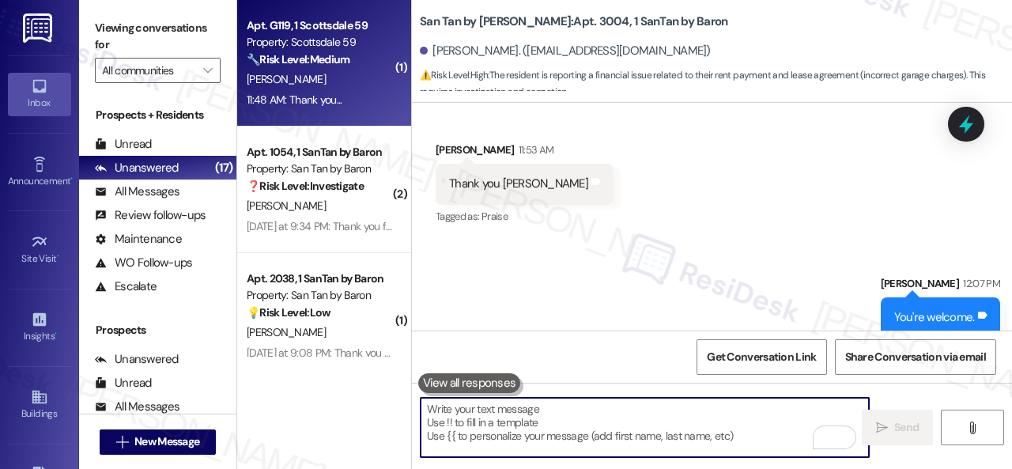
click at [356, 80] on div "M. Corbett" at bounding box center [319, 80] width 149 height 20
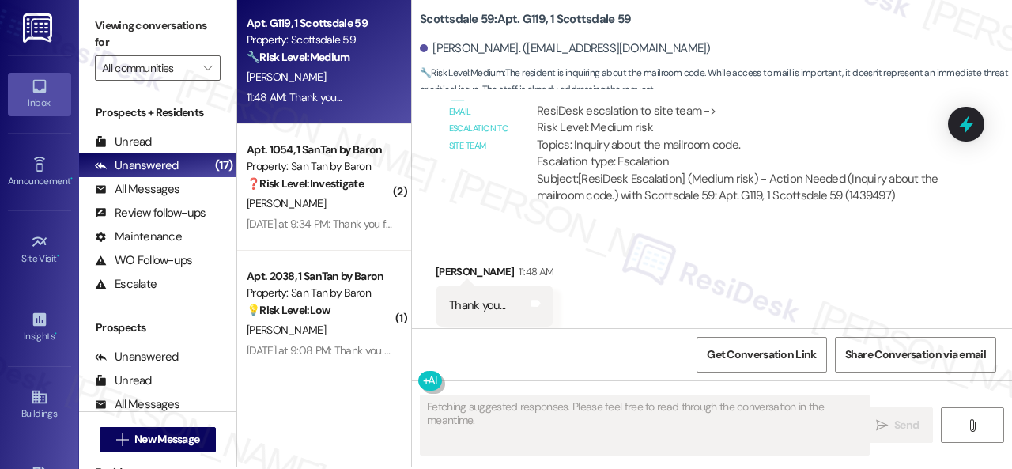
scroll to position [5, 0]
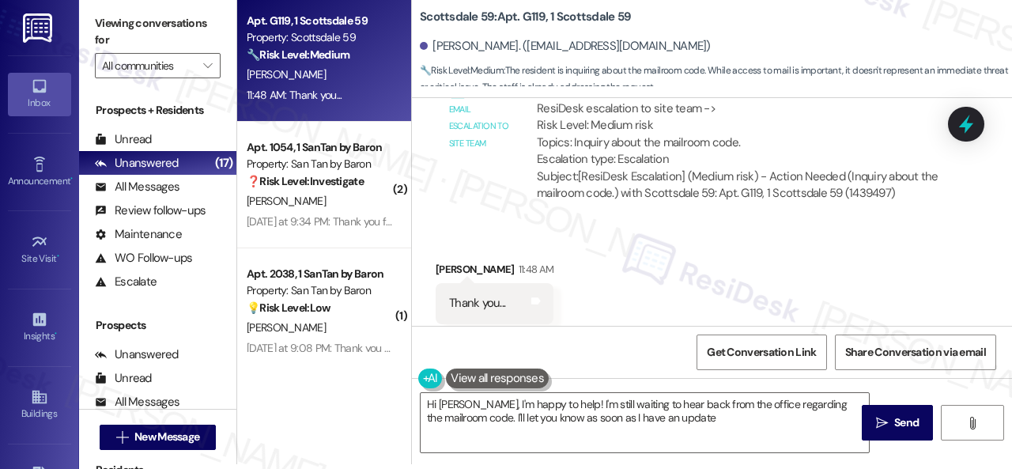
type textarea "Hi Mike, I'm happy to help! I'm still waiting to hear back from the office rega…"
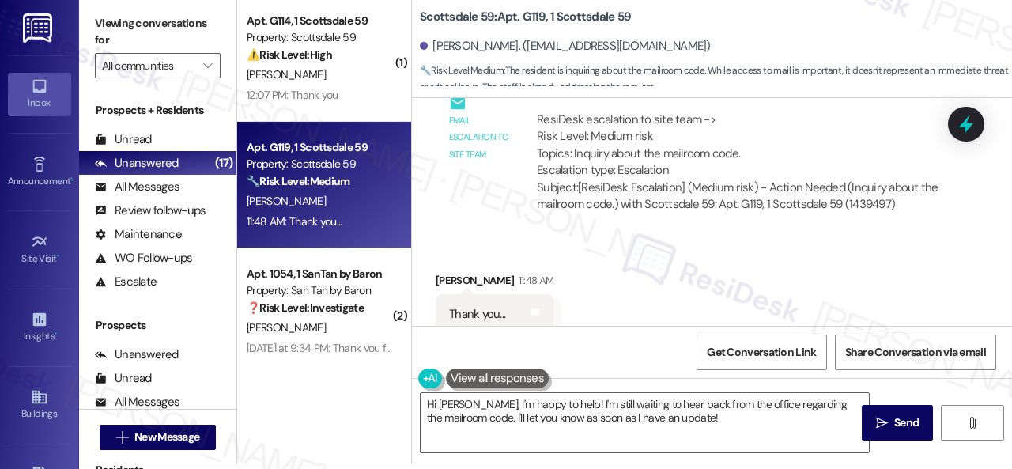
scroll to position [1954, 0]
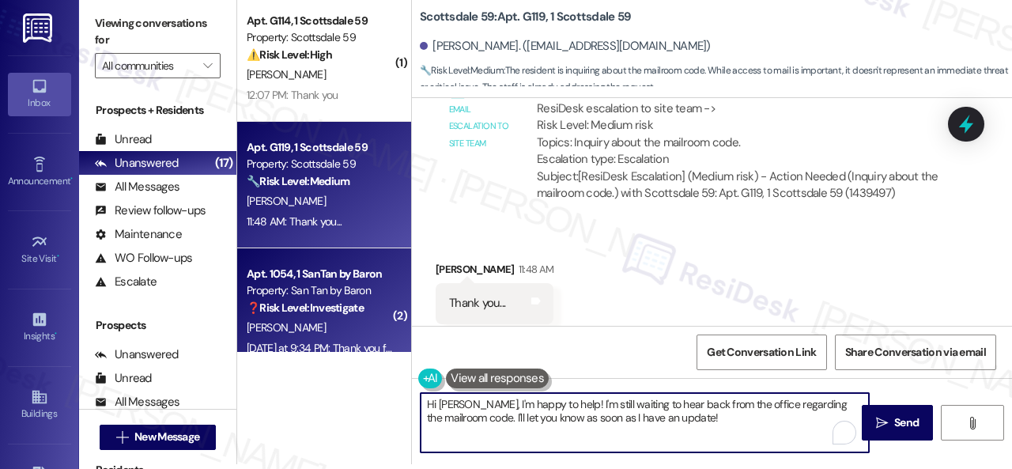
drag, startPoint x: 673, startPoint y: 424, endPoint x: 239, endPoint y: 300, distance: 451.3
click at [297, 328] on div "( 1 ) Apt. G114, 1 Scottsdale 59 Property: Scottsdale 59 ⚠️ Risk Level: High Th…" at bounding box center [624, 229] width 774 height 469
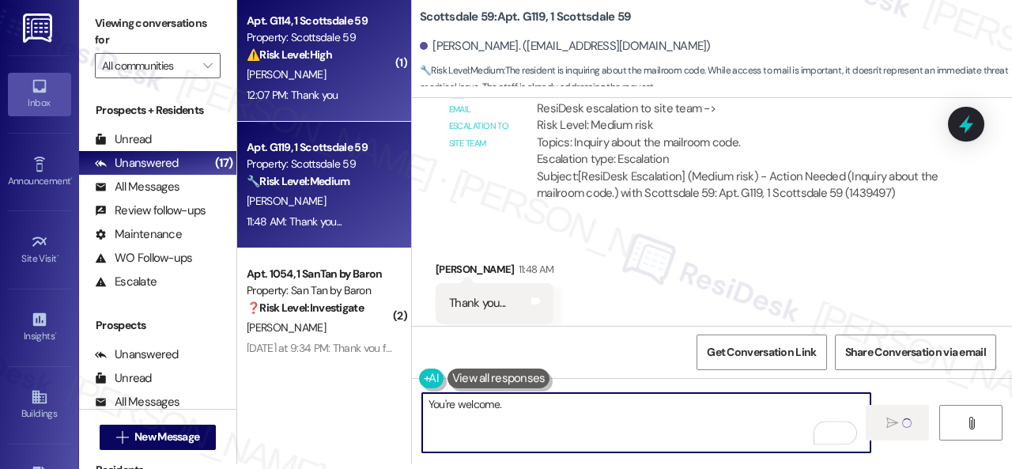
type textarea "You're welcome."
click at [356, 78] on div "[PERSON_NAME]" at bounding box center [319, 75] width 149 height 20
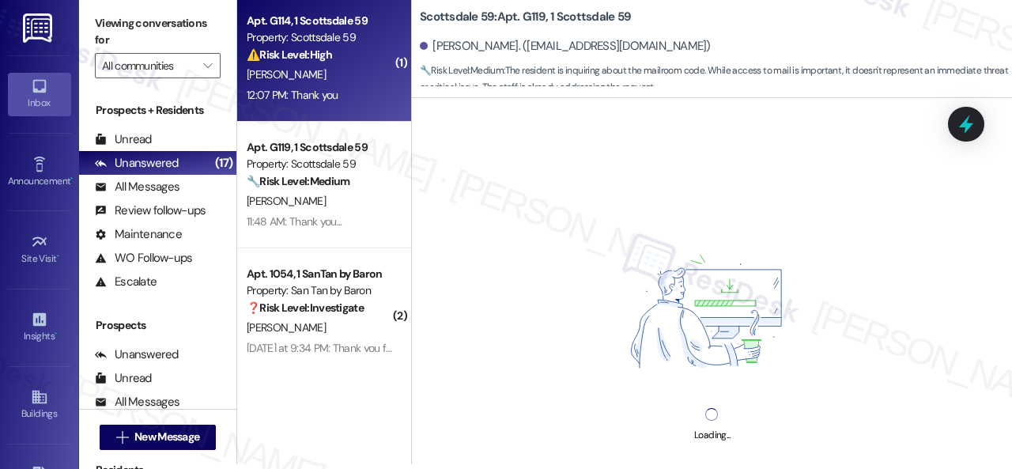
click at [486, 175] on div "Loading..." at bounding box center [712, 332] width 600 height 469
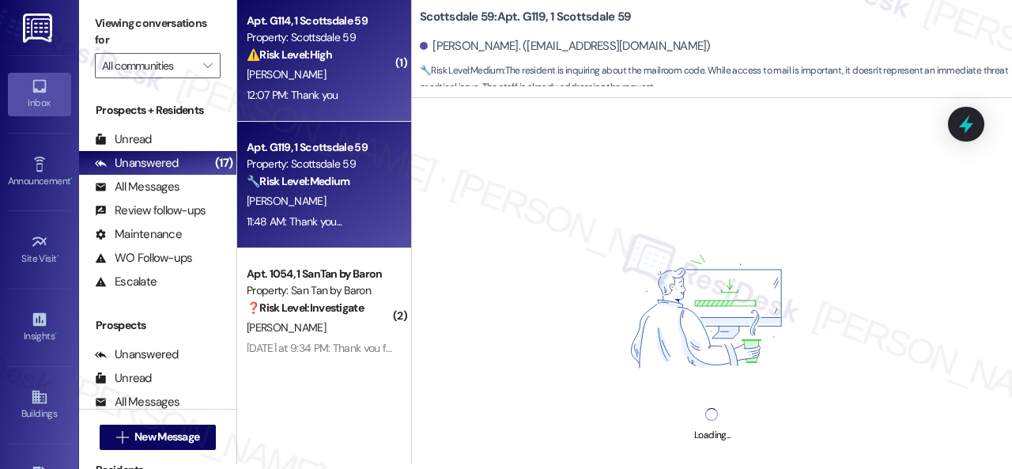
click at [338, 203] on div "[PERSON_NAME]" at bounding box center [319, 201] width 149 height 20
click at [335, 85] on div "12:07 PM: Thank you 12:07 PM: Thank you" at bounding box center [319, 95] width 149 height 20
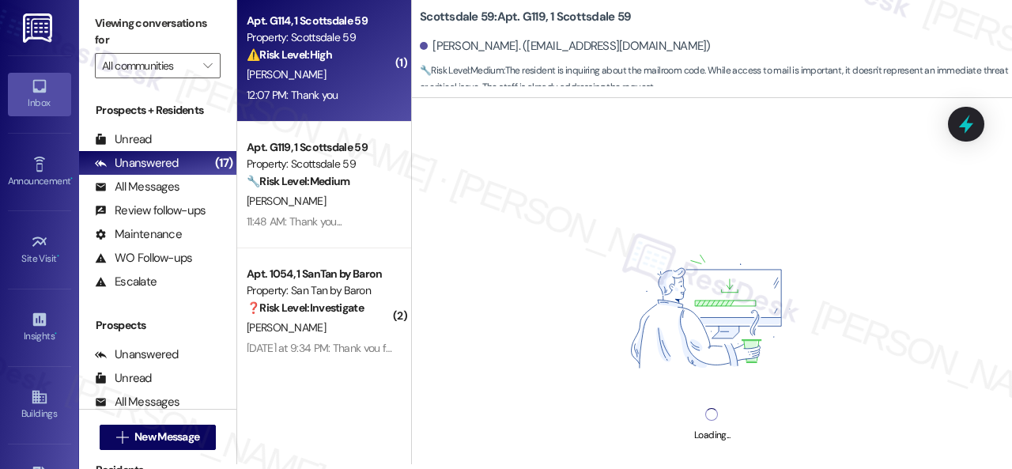
click at [473, 208] on div "Loading..." at bounding box center [712, 332] width 600 height 469
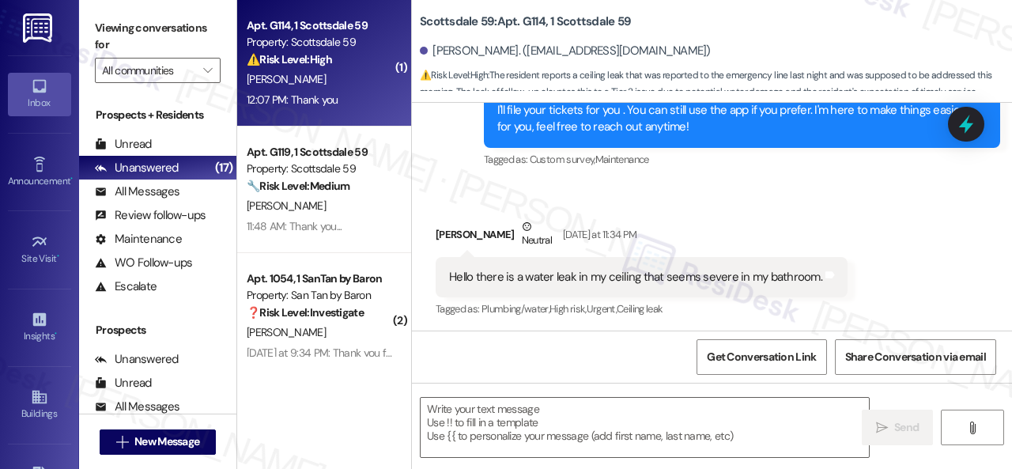
scroll to position [1070, 0]
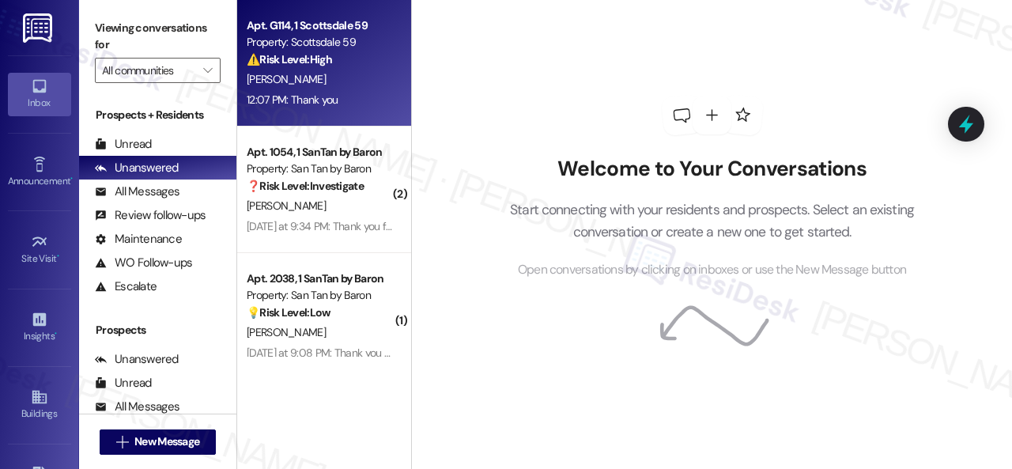
click at [333, 92] on div "12:07 PM: Thank you 12:07 PM: Thank you" at bounding box center [319, 100] width 149 height 20
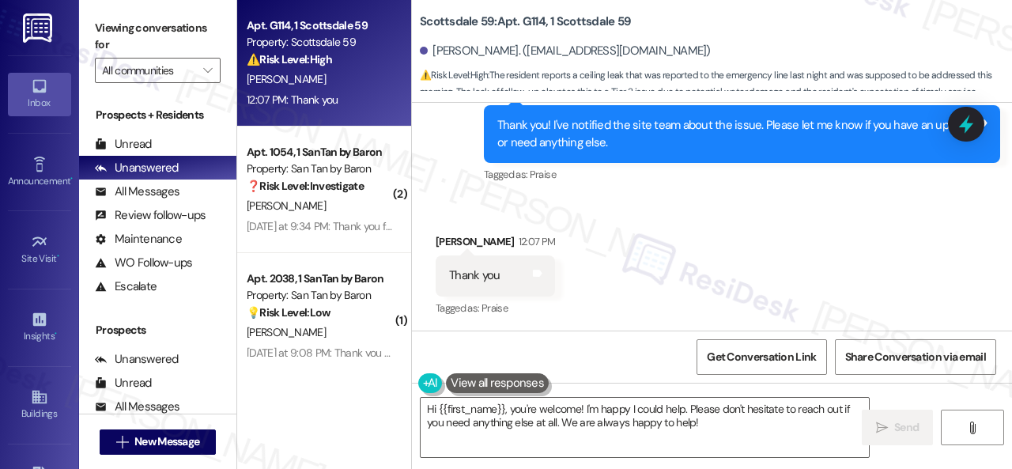
scroll to position [1982, 0]
drag, startPoint x: 711, startPoint y: 431, endPoint x: 199, endPoint y: 304, distance: 527.5
click at [324, 377] on div "Apt. G114, 1 Scottsdale 59 Property: Scottsdale 59 ⚠️ Risk Level: High The resi…" at bounding box center [624, 234] width 774 height 469
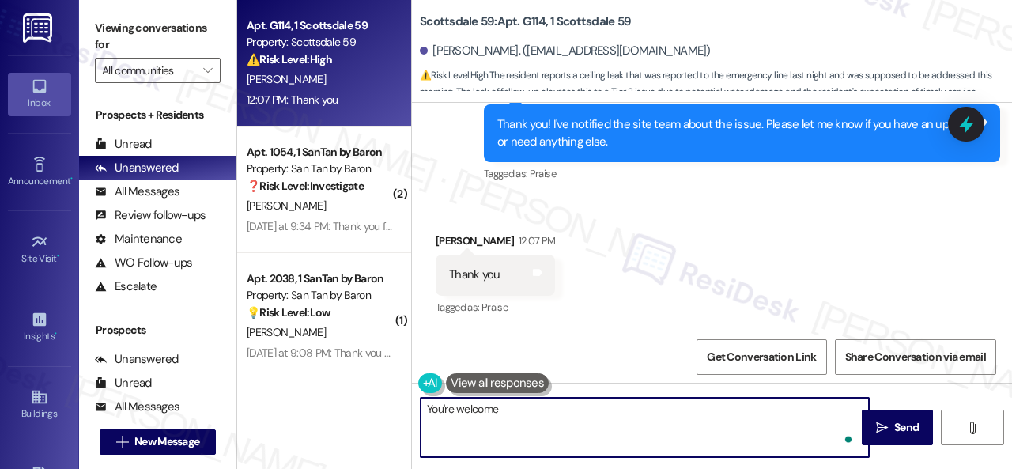
type textarea "You're welcome."
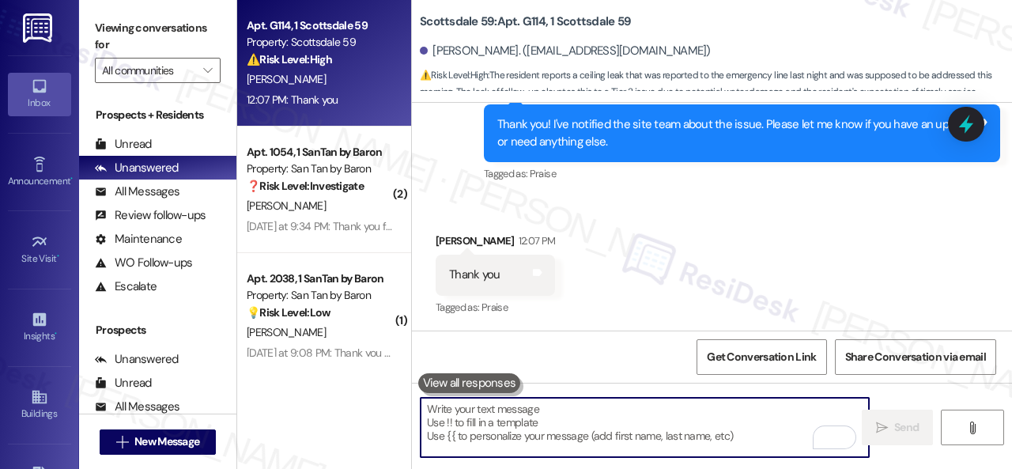
scroll to position [1981, 0]
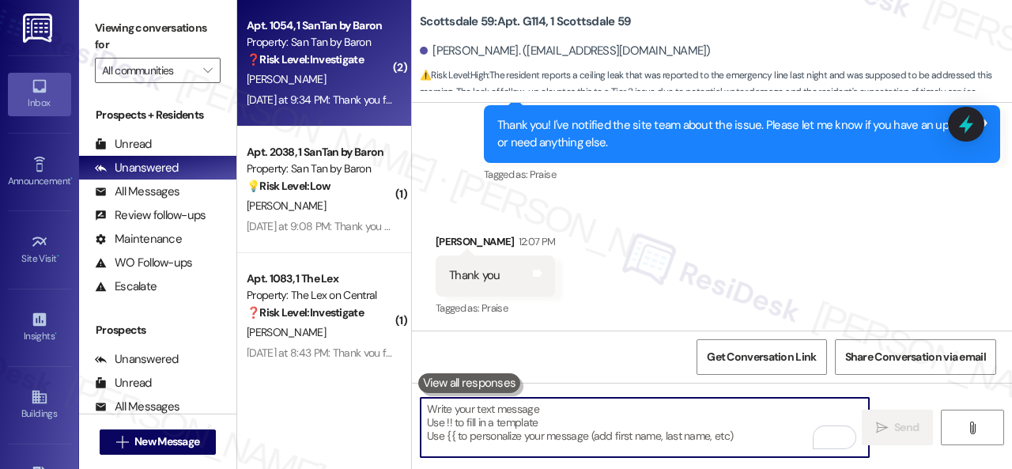
click at [341, 88] on div "[PERSON_NAME]" at bounding box center [319, 80] width 149 height 20
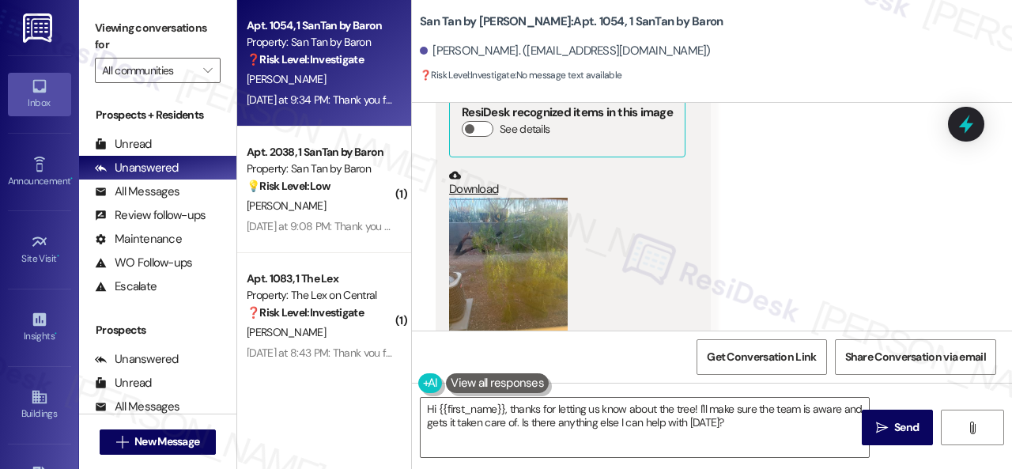
scroll to position [1120, 0]
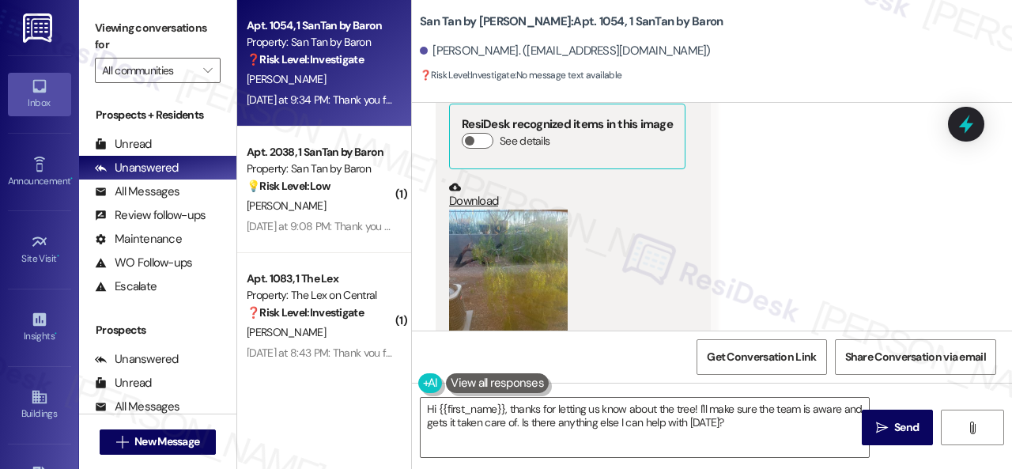
click at [520, 255] on button "Zoom image" at bounding box center [508, 288] width 119 height 158
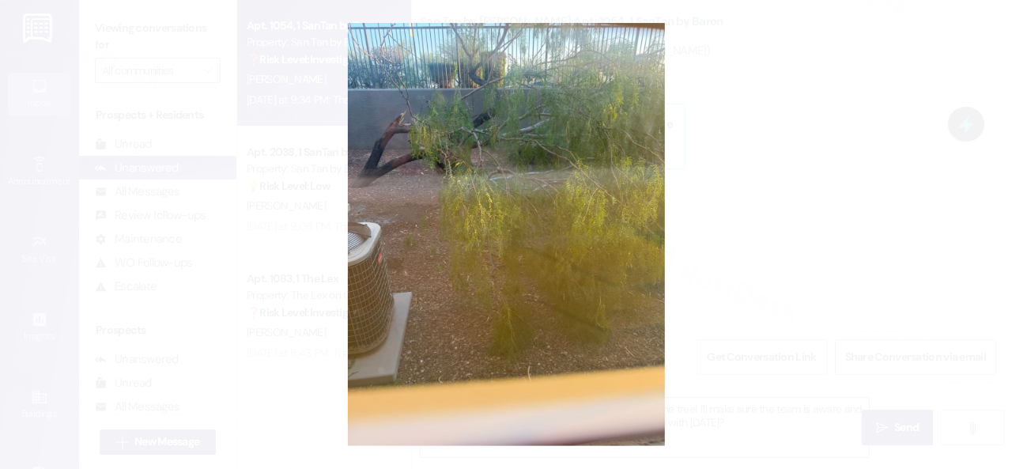
click at [541, 226] on button "Unzoom image" at bounding box center [506, 234] width 1012 height 469
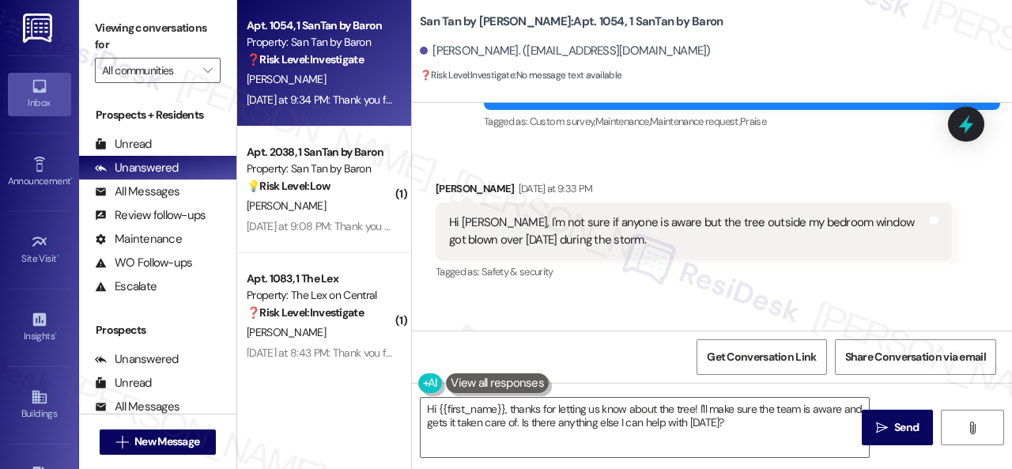
scroll to position [804, 0]
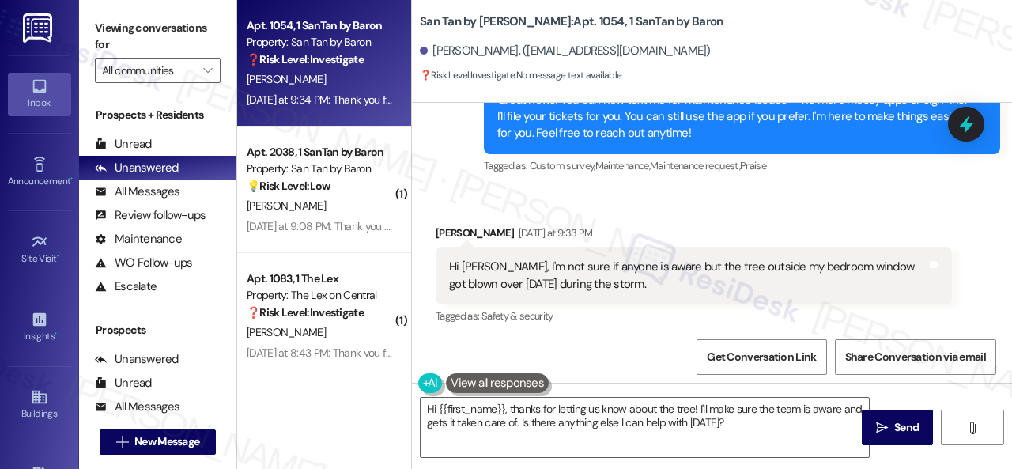
click at [711, 210] on div "Received via SMS [PERSON_NAME] [DATE] at 9:33 PM Hi [PERSON_NAME], I'm not sure…" at bounding box center [712, 459] width 600 height 541
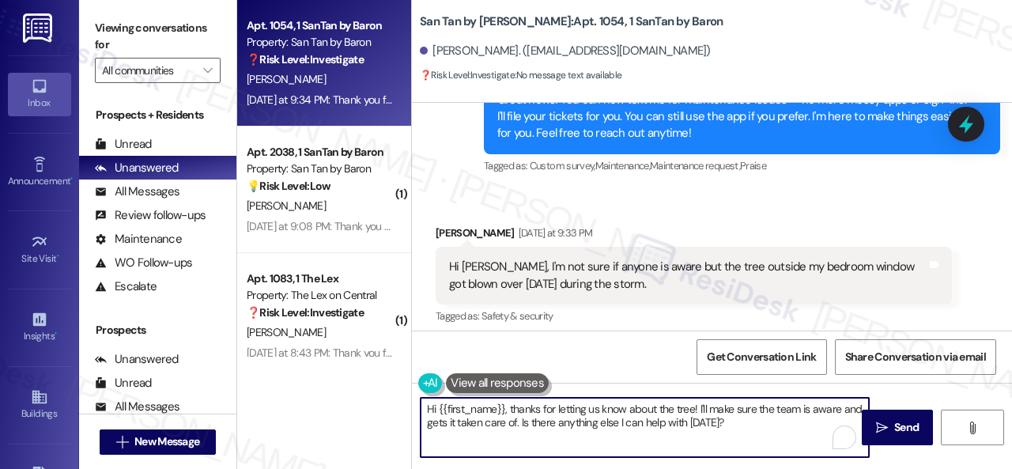
click at [511, 410] on textarea "Hi {{first_name}}, thanks for letting us know about the tree! I'll make sure th…" at bounding box center [644, 427] width 448 height 59
drag, startPoint x: 592, startPoint y: 422, endPoint x: 700, endPoint y: 437, distance: 109.3
click at [700, 437] on textarea "Hi {{first_name}}, I apologize for the delayed response. Thanks for letting us …" at bounding box center [644, 427] width 448 height 59
type textarea "Hi {{first_name}}, I apologize for the delayed response. Thanks for letting us …"
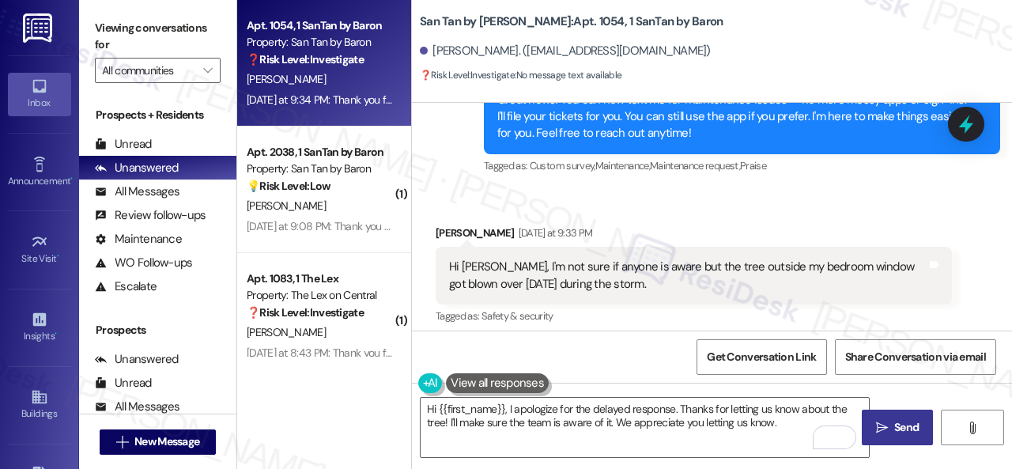
click at [872, 425] on span " Send" at bounding box center [897, 427] width 50 height 17
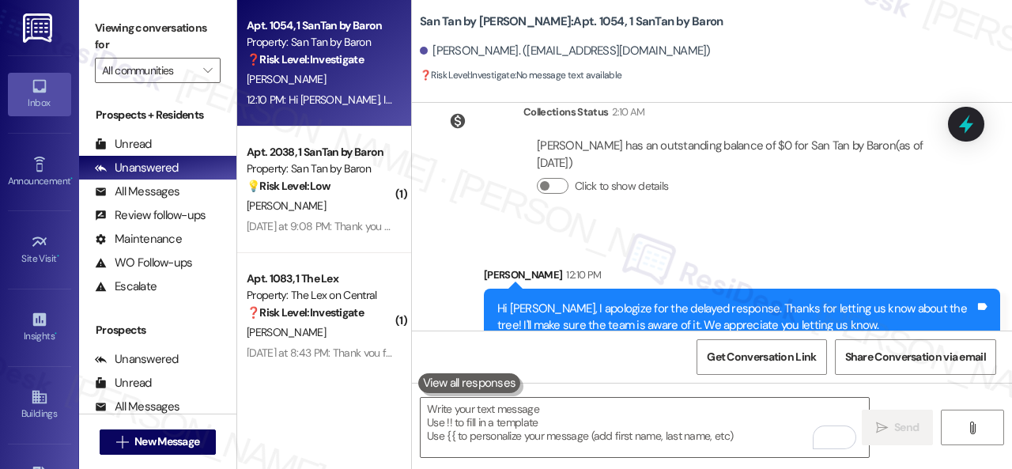
scroll to position [1642, 0]
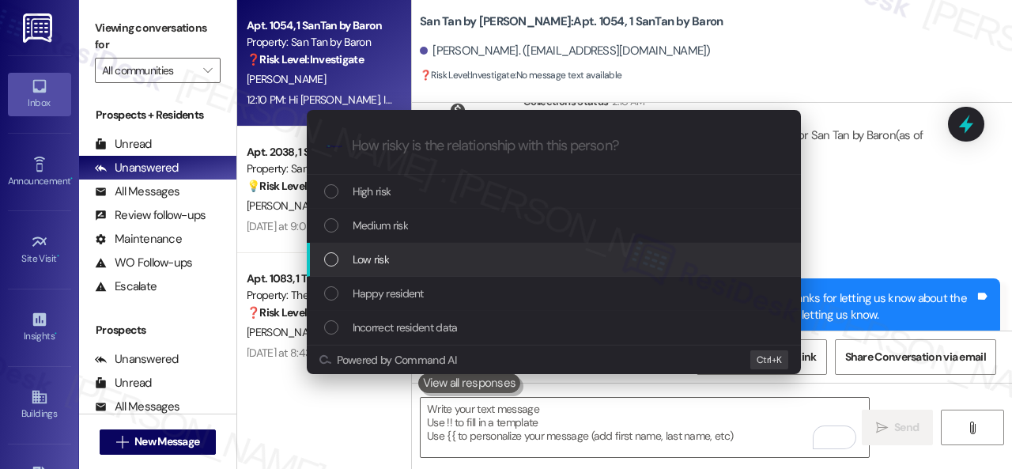
drag, startPoint x: 375, startPoint y: 224, endPoint x: 384, endPoint y: 258, distance: 35.1
click at [384, 258] on div "High risk Medium risk Low risk Happy resident Incorrect resident data" at bounding box center [554, 260] width 494 height 170
click at [384, 258] on span "Low risk" at bounding box center [370, 259] width 36 height 17
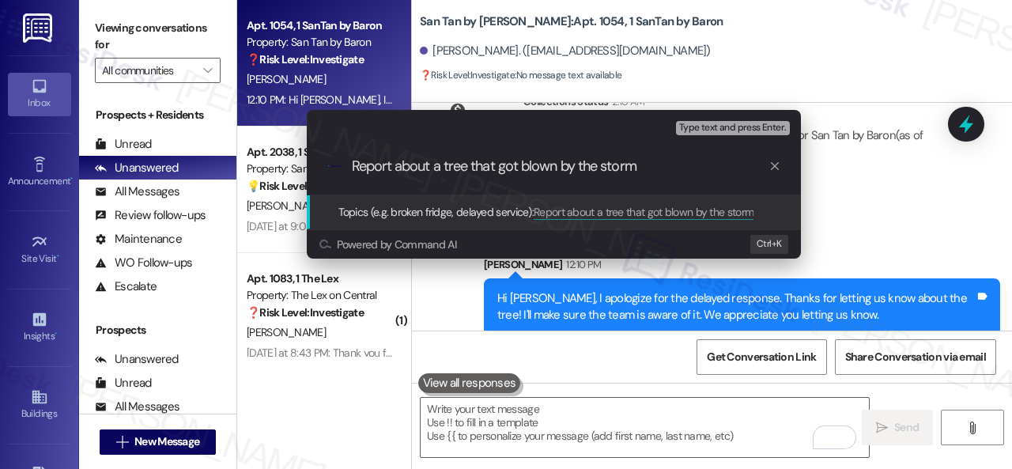
type input "Report about a tree that got blown by the storm."
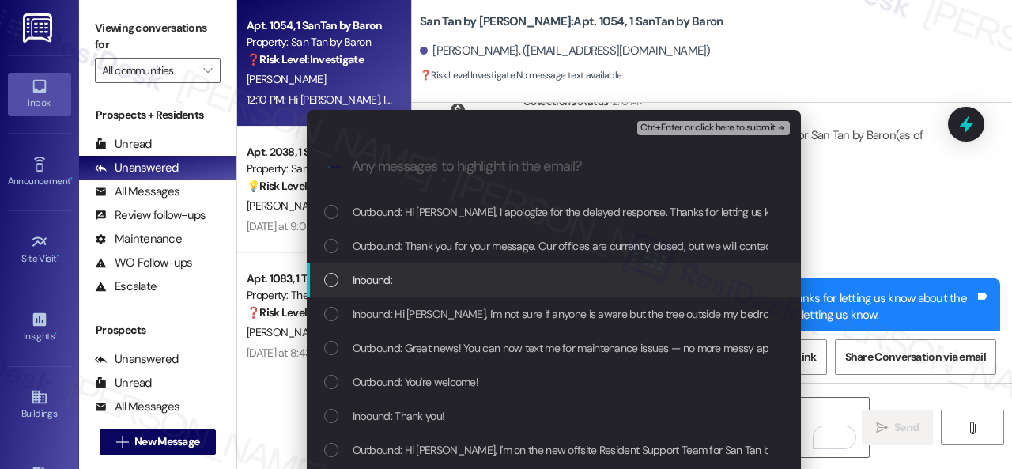
click at [379, 283] on span "Inbound:" at bounding box center [372, 279] width 40 height 17
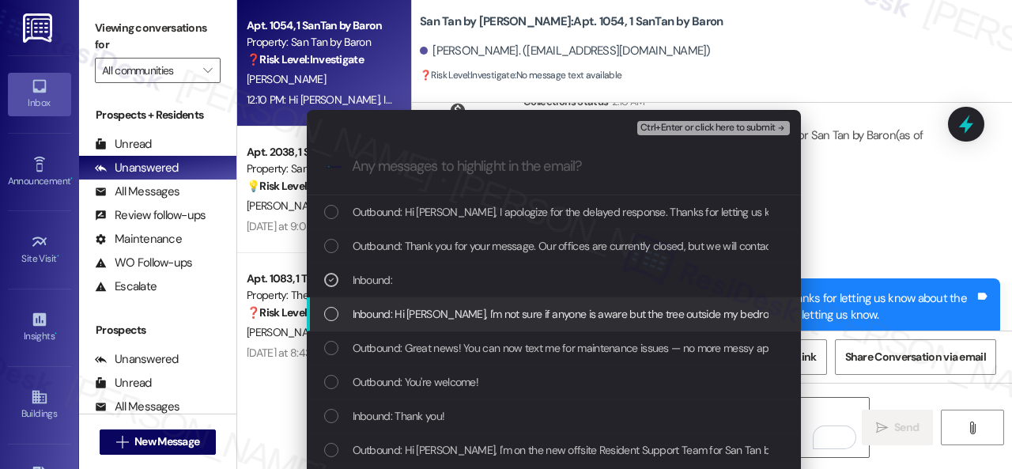
click at [385, 315] on span "Inbound: Hi Sarah, I'm not sure if anyone is aware but the tree outside my bedr…" at bounding box center [678, 313] width 652 height 17
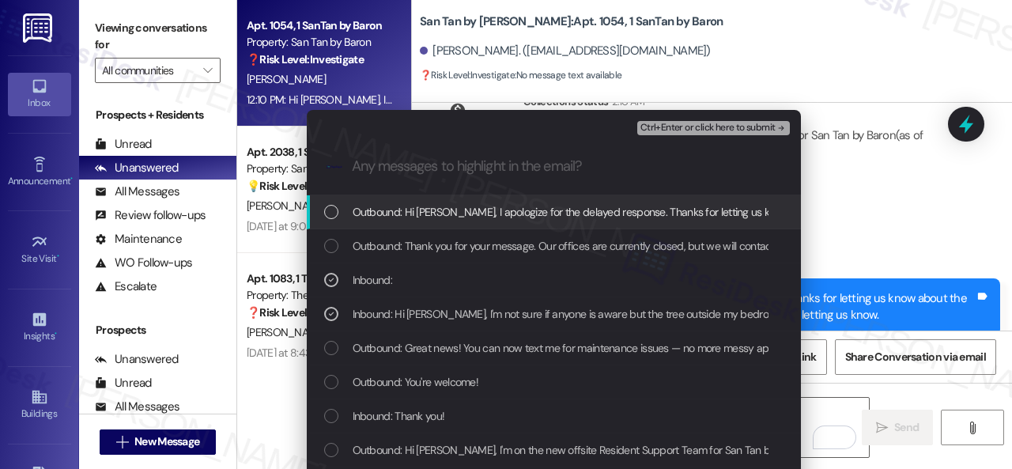
click at [661, 127] on span "Ctrl+Enter or click here to submit" at bounding box center [707, 127] width 135 height 11
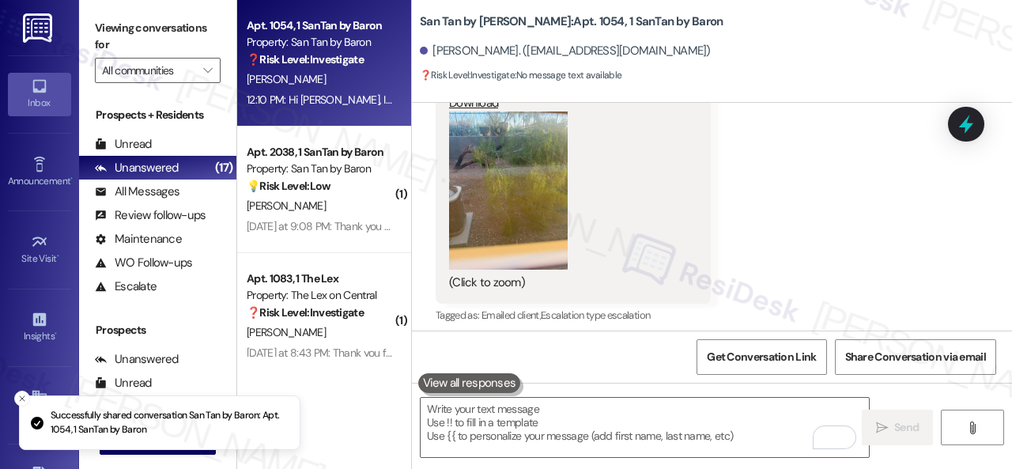
scroll to position [1201, 0]
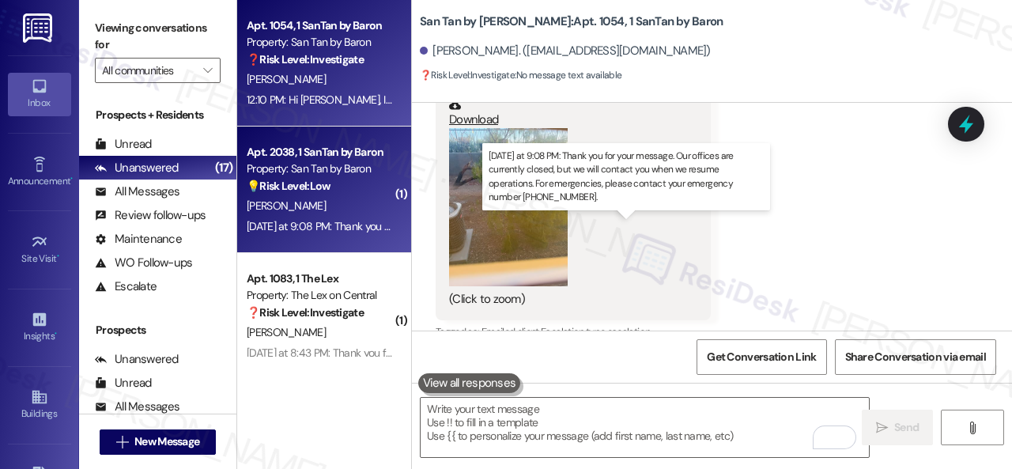
click at [330, 224] on div "Yesterday at 9:08 PM: Thank you for your message. Our offices are currently clo…" at bounding box center [732, 226] width 971 height 14
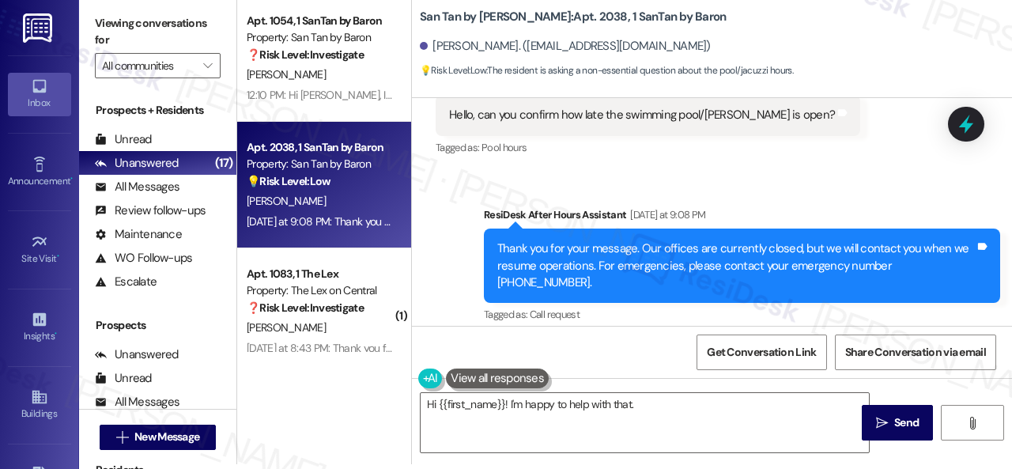
scroll to position [490, 0]
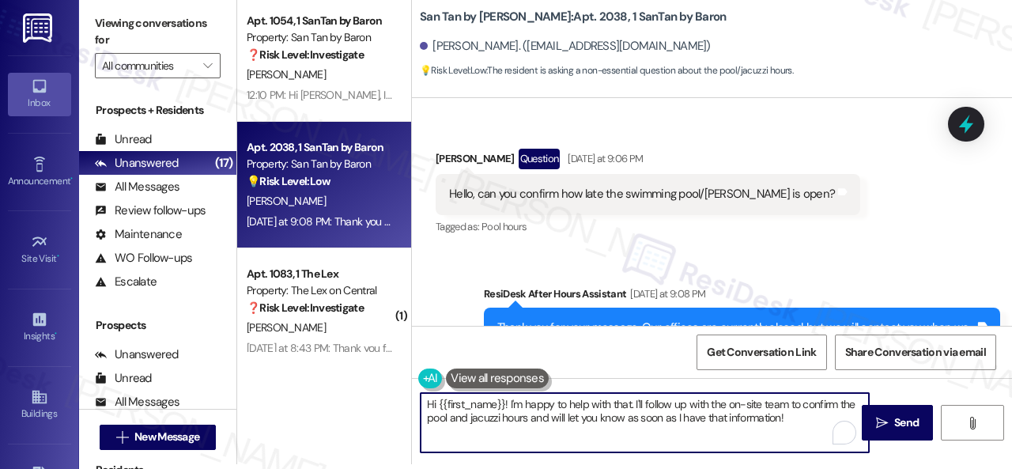
drag, startPoint x: 635, startPoint y: 403, endPoint x: 509, endPoint y: 401, distance: 125.7
click at [509, 401] on textarea "Hi {{first_name}}! I'm happy to help with that. I'll follow up with the on-site…" at bounding box center [644, 422] width 448 height 59
type textarea "Hi {{first_name}}! I apologize for the delayed response. I'll follow up with th…"
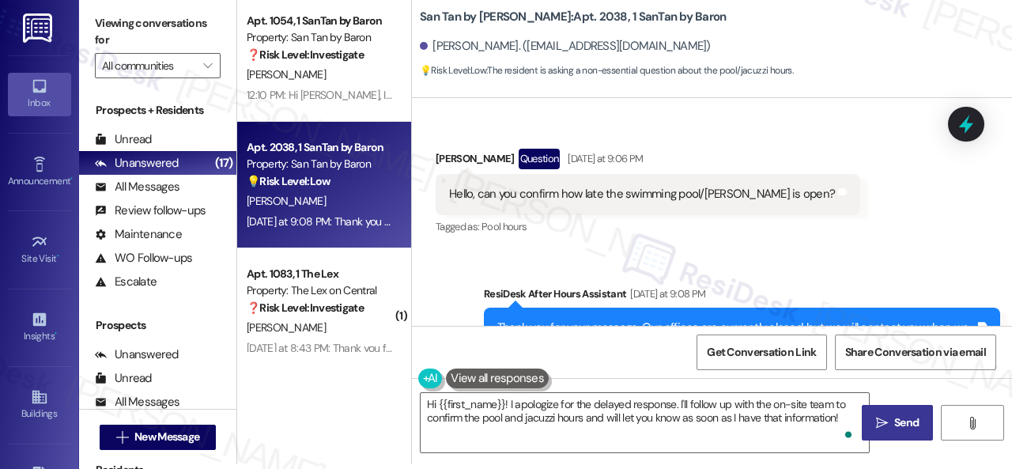
click at [899, 417] on span "Send" at bounding box center [906, 422] width 24 height 17
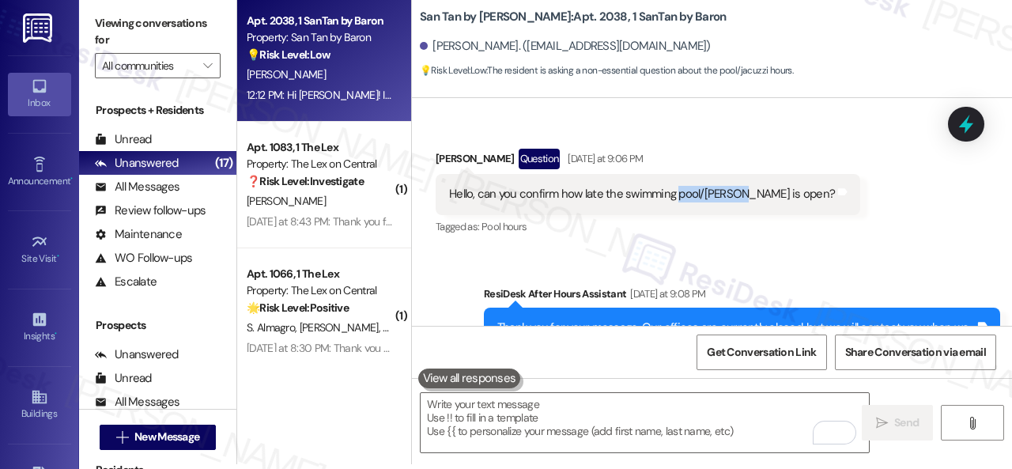
drag, startPoint x: 676, startPoint y: 191, endPoint x: 733, endPoint y: 194, distance: 56.2
click at [733, 194] on div "Hello, can you confirm how late the swimming pool/jacuzzi is open?" at bounding box center [642, 194] width 386 height 17
copy div "pool/jacuzzi"
click at [885, 236] on div "Received via SMS Shon Orth Question Yesterday at 9:06 PM Hello, can you confirm…" at bounding box center [712, 181] width 600 height 137
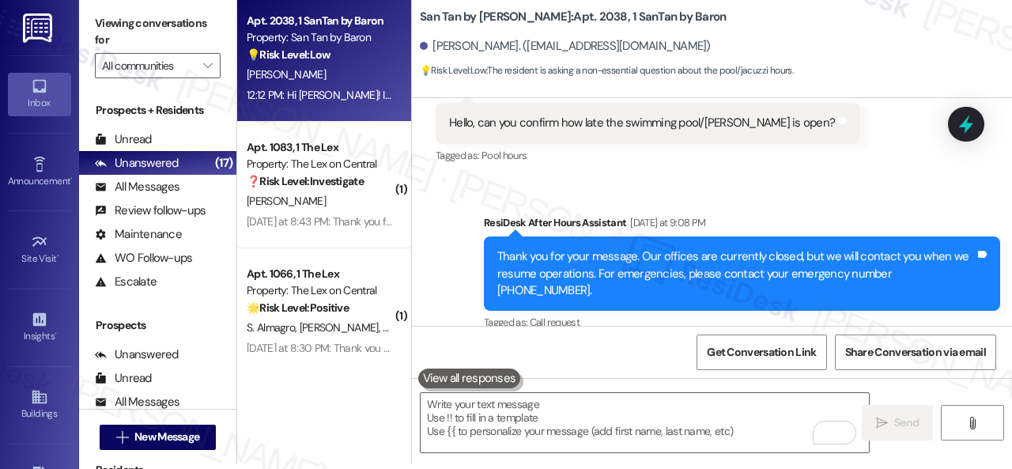
scroll to position [854, 0]
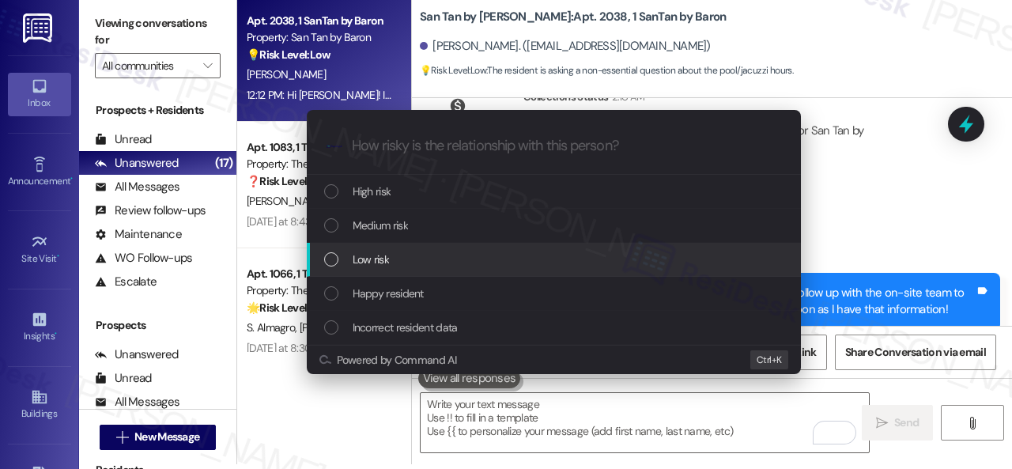
click at [376, 255] on span "Low risk" at bounding box center [370, 259] width 36 height 17
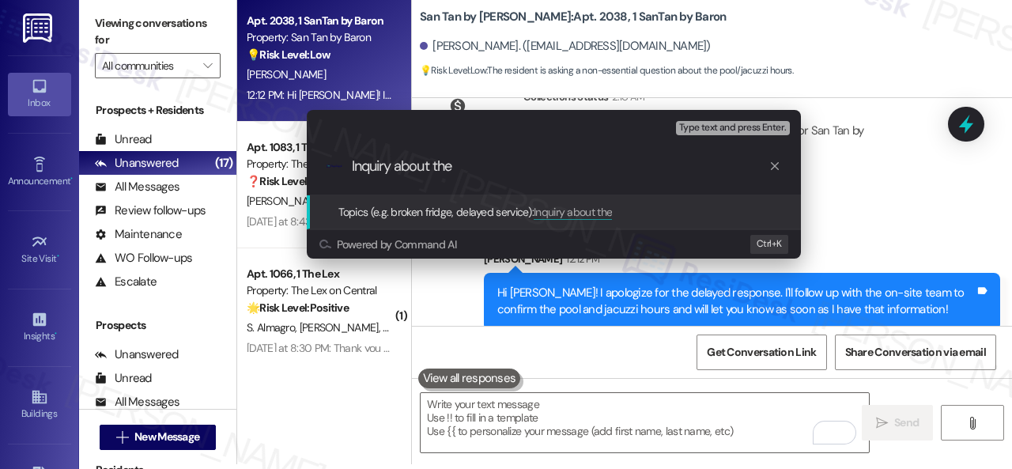
paste input "pool/jacuzzi"
type input "Inquiry about the pool/jacuzzi hours."
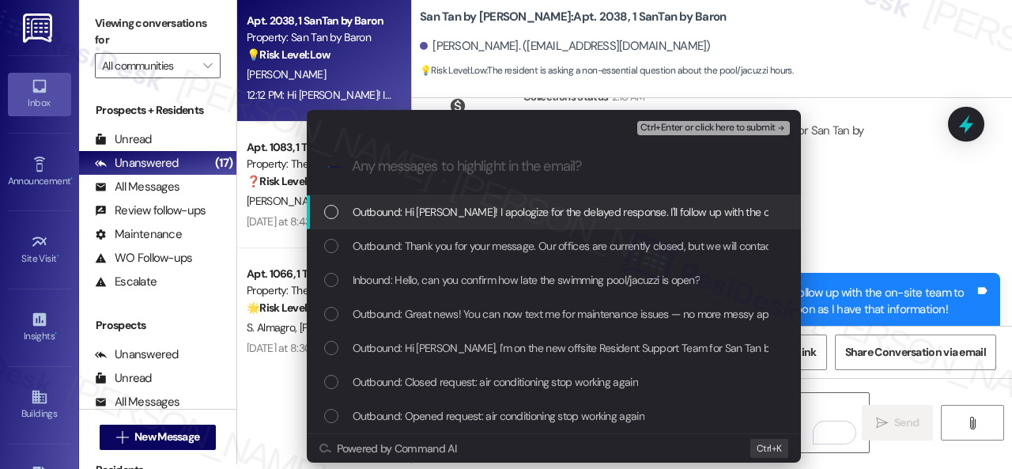
click at [416, 271] on span "Inbound: Hello, can you confirm how late the swimming pool/jacuzzi is open?" at bounding box center [526, 279] width 348 height 17
click at [671, 123] on span "Ctrl+Enter or click here to submit" at bounding box center [707, 127] width 135 height 11
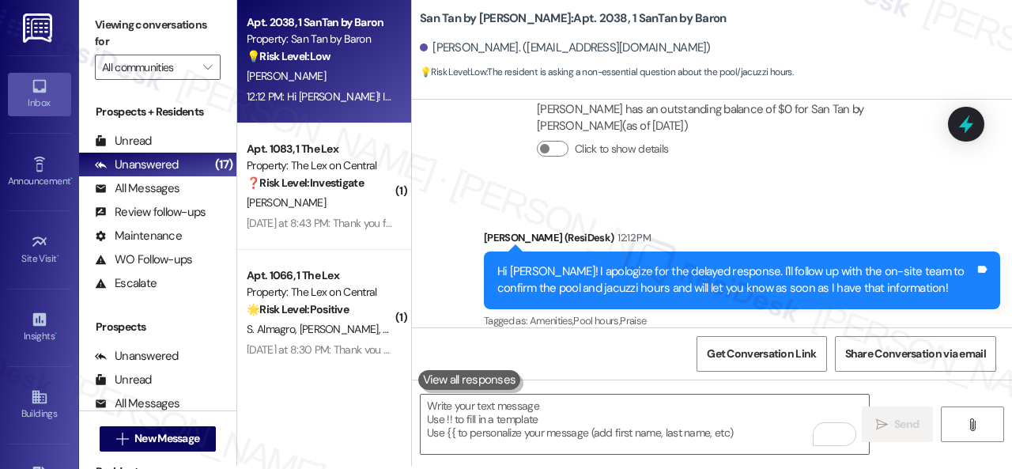
scroll to position [5, 0]
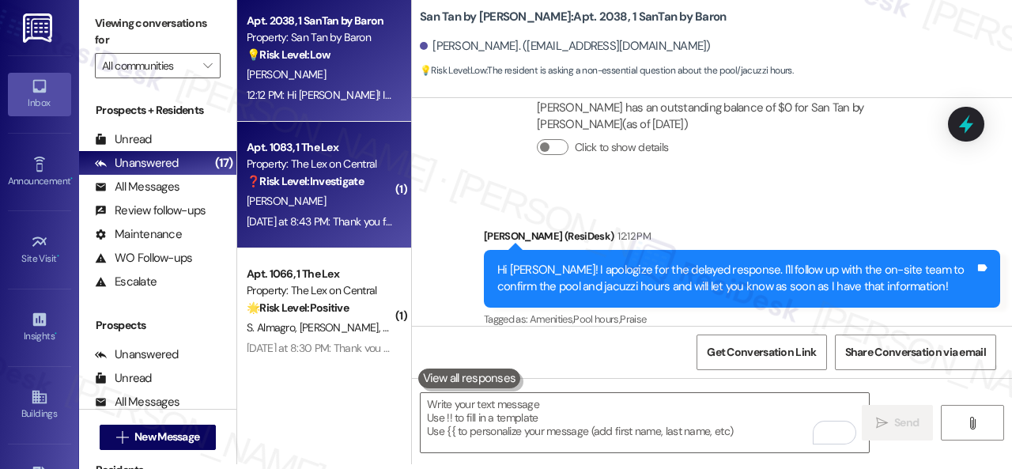
click at [329, 199] on div "[PERSON_NAME]" at bounding box center [319, 201] width 149 height 20
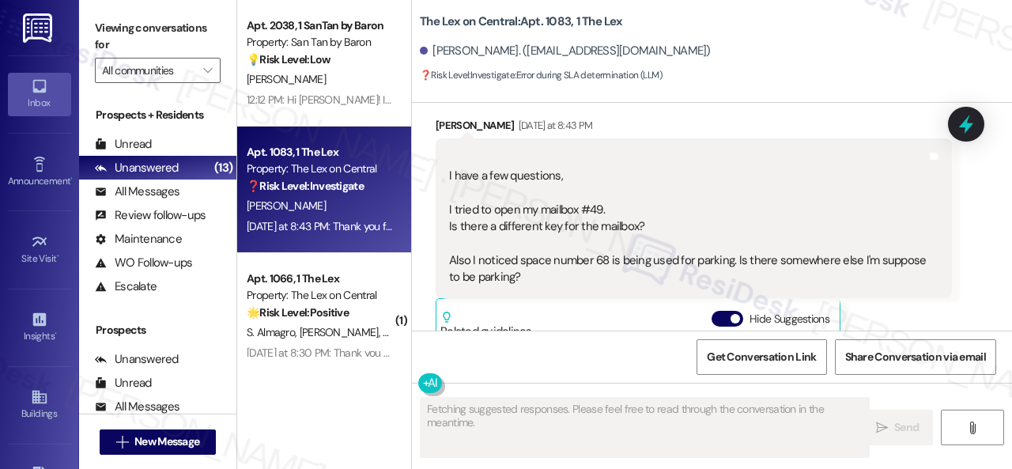
scroll to position [738, 0]
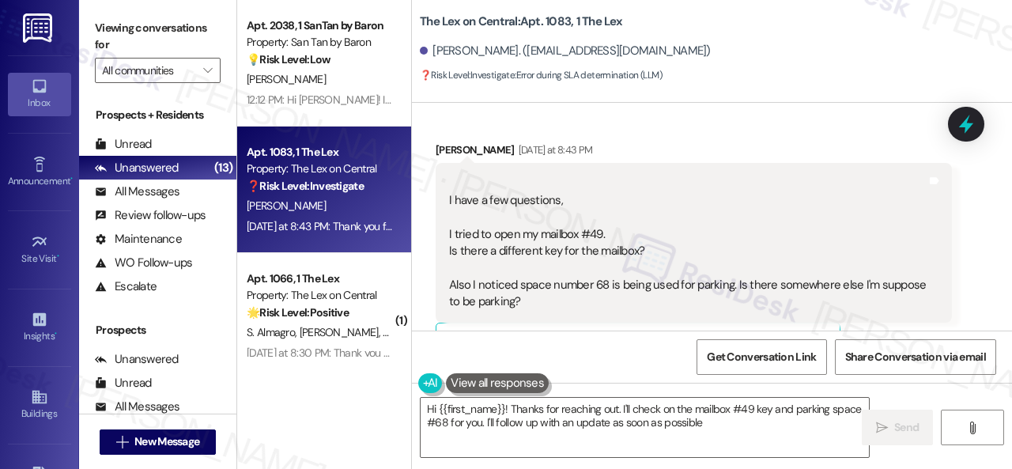
type textarea "Hi {{first_name}}! Thanks for reaching out. I'll check on the mailbox #49 key a…"
click at [729, 424] on textarea "Hi {{first_name}}! Thanks for reaching out. I'll check on the mailbox #49 key a…" at bounding box center [644, 427] width 448 height 59
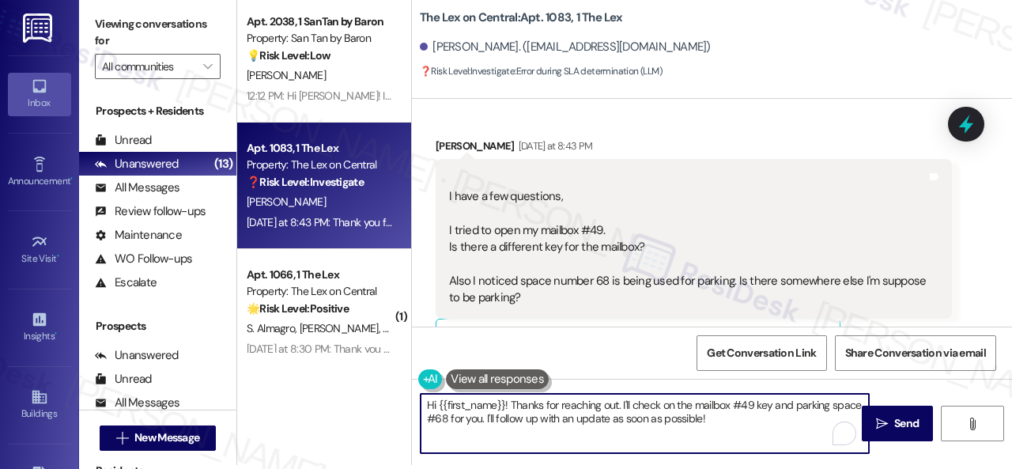
scroll to position [5, 0]
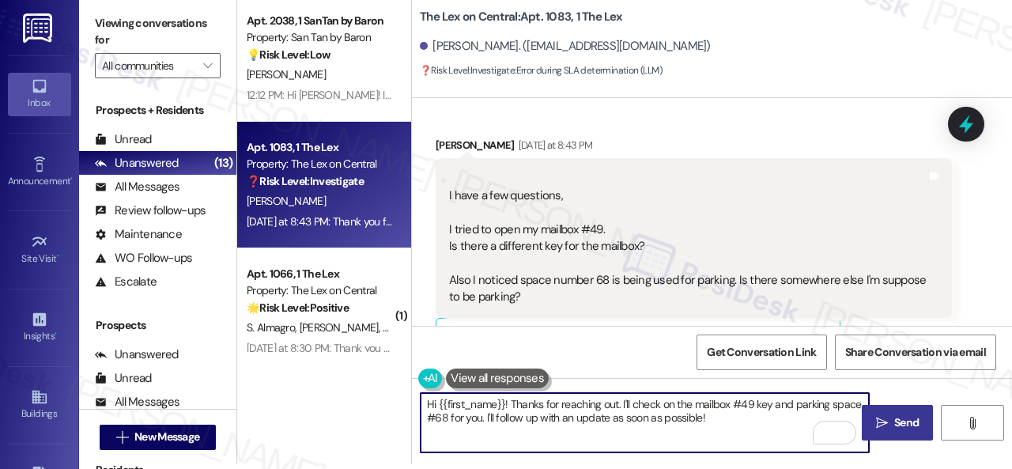
click at [895, 418] on span "Send" at bounding box center [906, 422] width 24 height 17
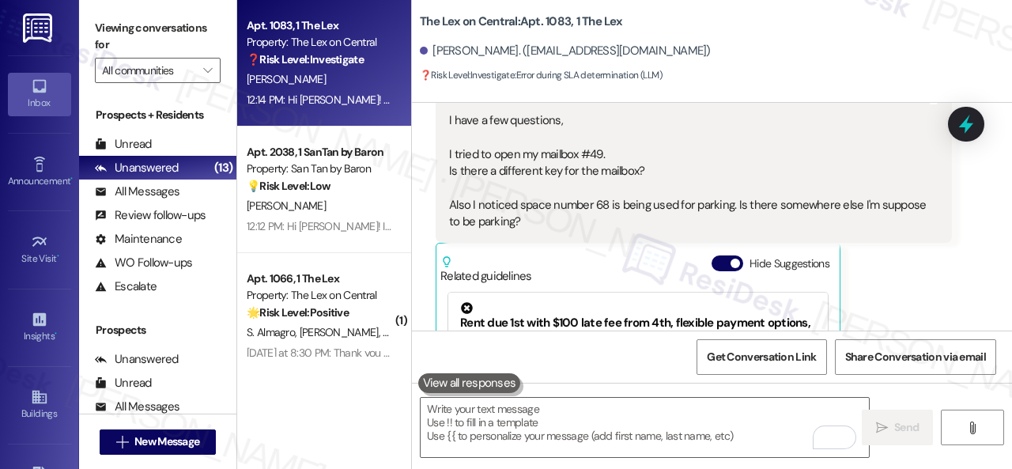
scroll to position [817, 0]
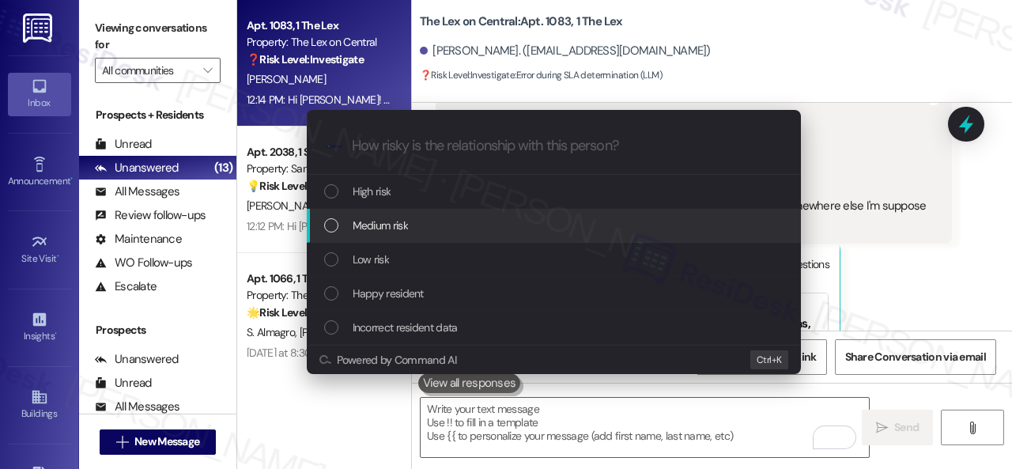
click at [388, 222] on span "Medium risk" at bounding box center [379, 225] width 55 height 17
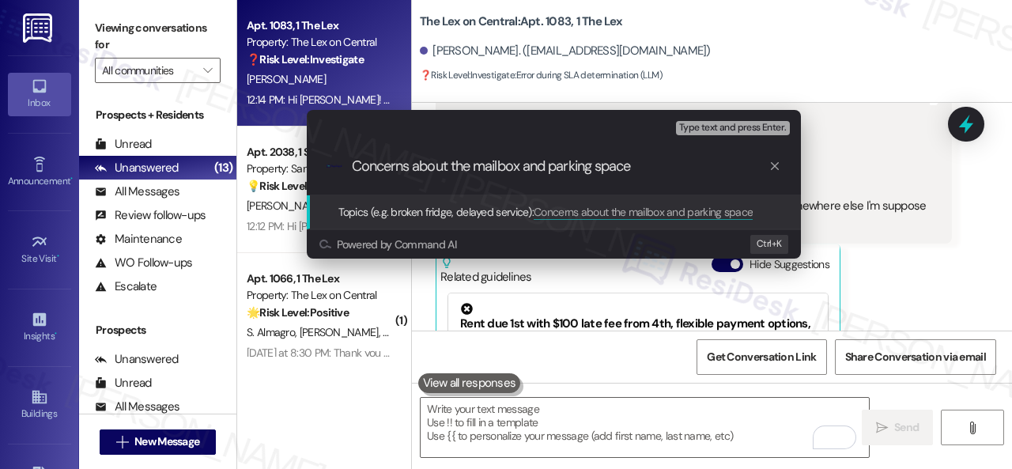
type input "Concerns about the mailbox and parking space."
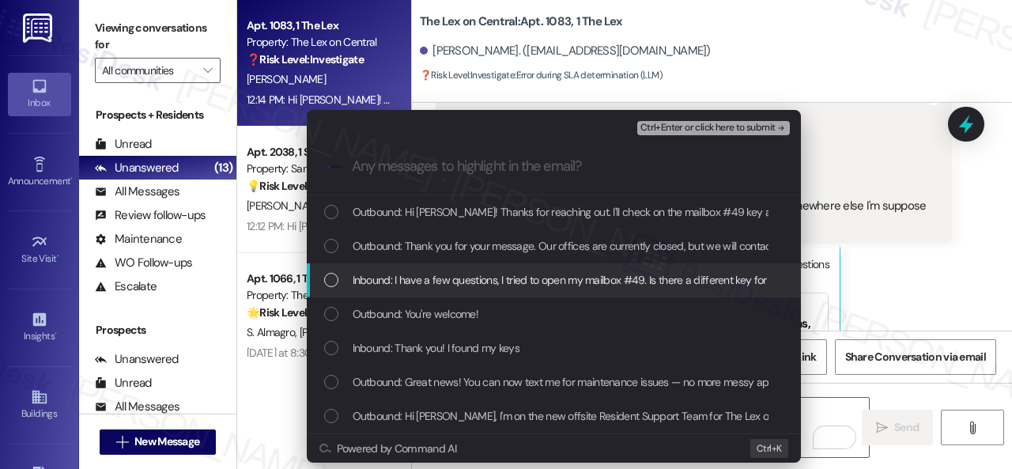
click at [431, 284] on span "Inbound: I have a few questions, I tried to open my mailbox #49. Is there a dif…" at bounding box center [843, 279] width 982 height 17
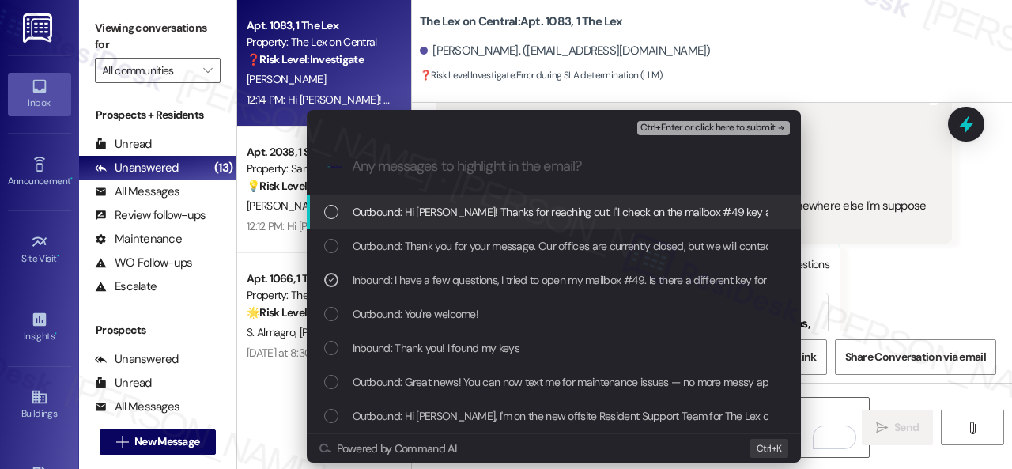
click at [684, 128] on span "Ctrl+Enter or click here to submit" at bounding box center [707, 127] width 135 height 11
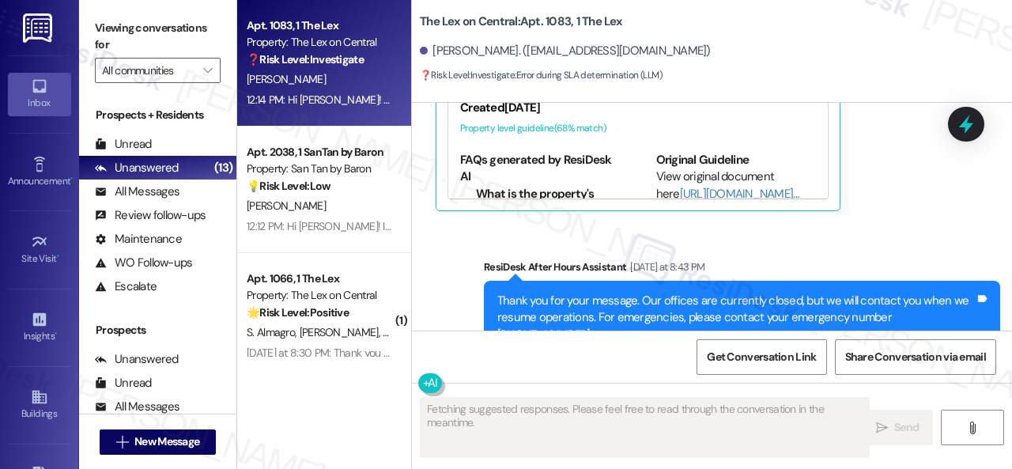
scroll to position [1277, 0]
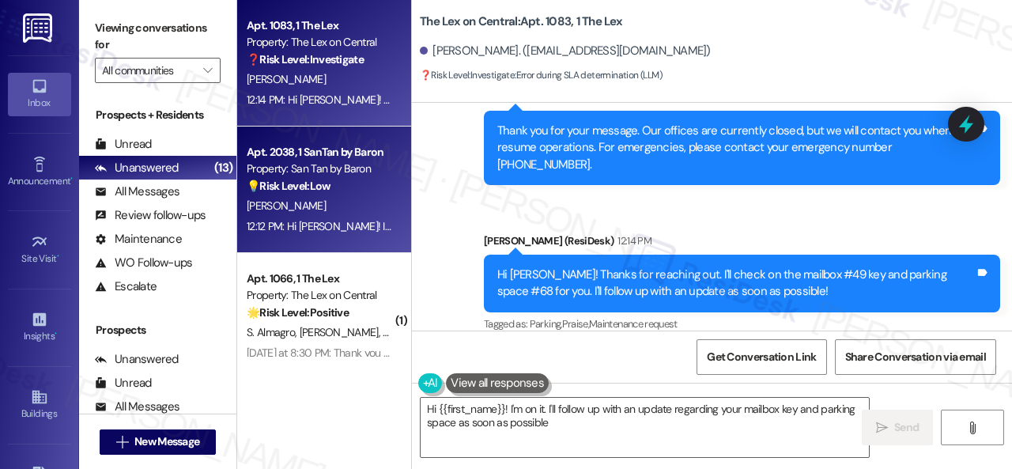
type textarea "Hi {{first_name}}! I'm on it. I'll follow up with an update regarding your mail…"
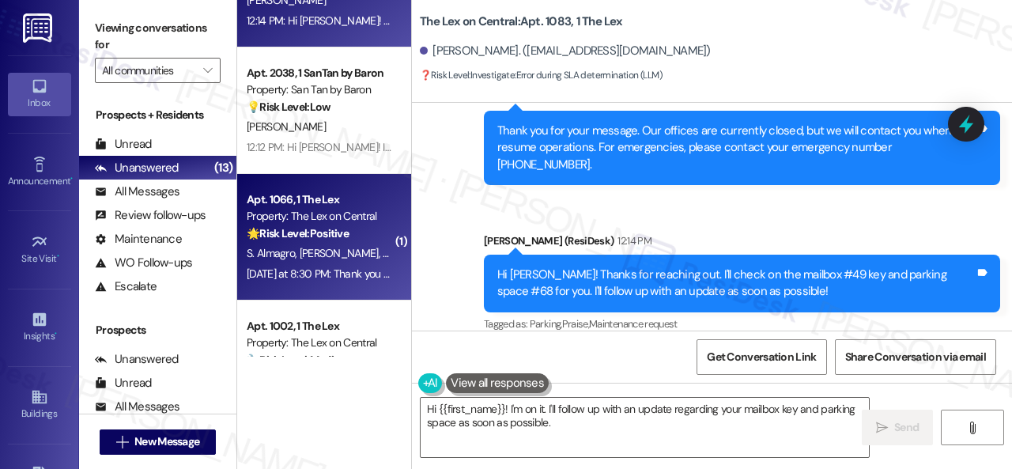
click at [373, 233] on div "🌟 Risk Level: Positive The resident is initiating contact following a community…" at bounding box center [320, 233] width 146 height 17
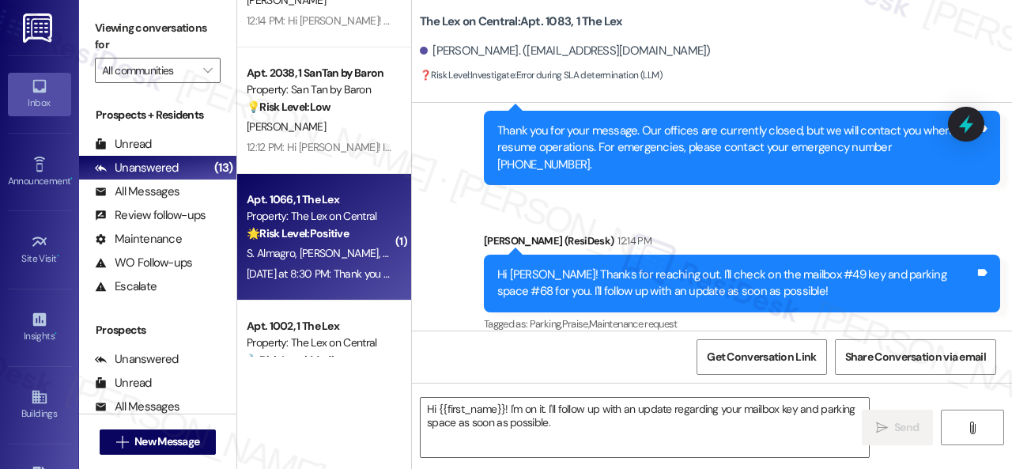
type textarea "Fetching suggested responses. Please feel free to read through the conversation…"
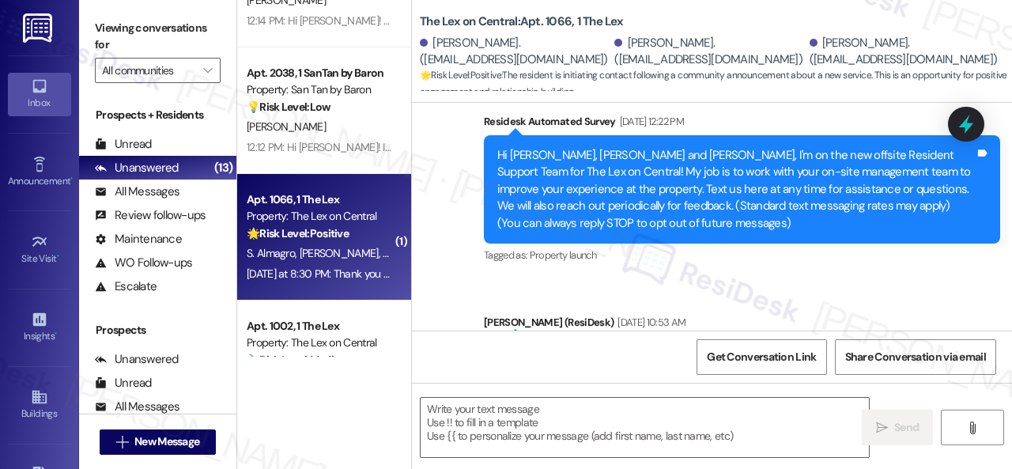
type textarea "Fetching suggested responses. Please feel free to read through the conversation…"
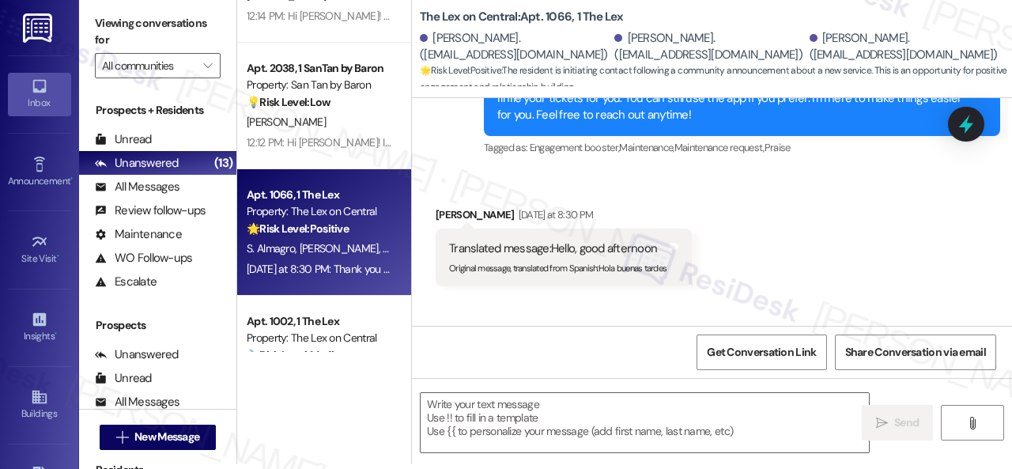
scroll to position [367, 0]
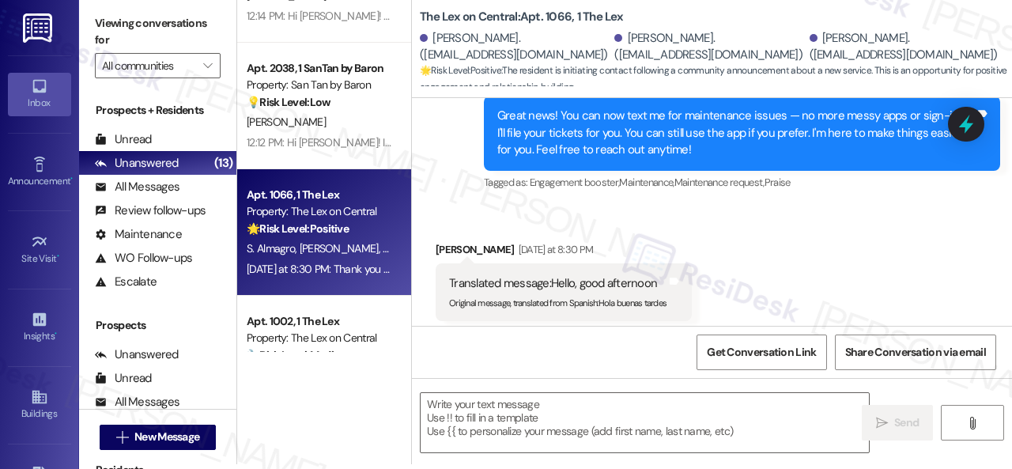
click at [769, 264] on div "Received via SMS Elizabeth Sanchez Yesterday at 8:30 PM Translated message: Hel…" at bounding box center [712, 268] width 600 height 127
click at [460, 416] on textarea at bounding box center [644, 422] width 448 height 59
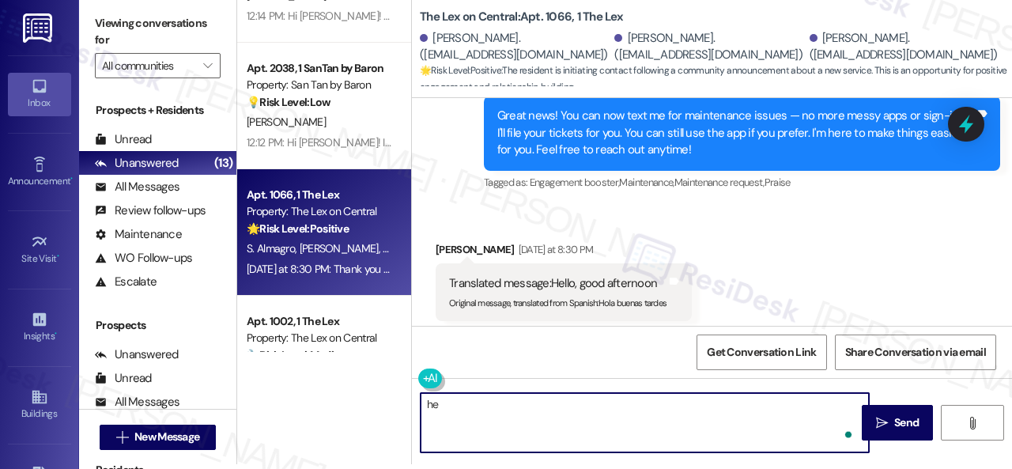
type textarea "h"
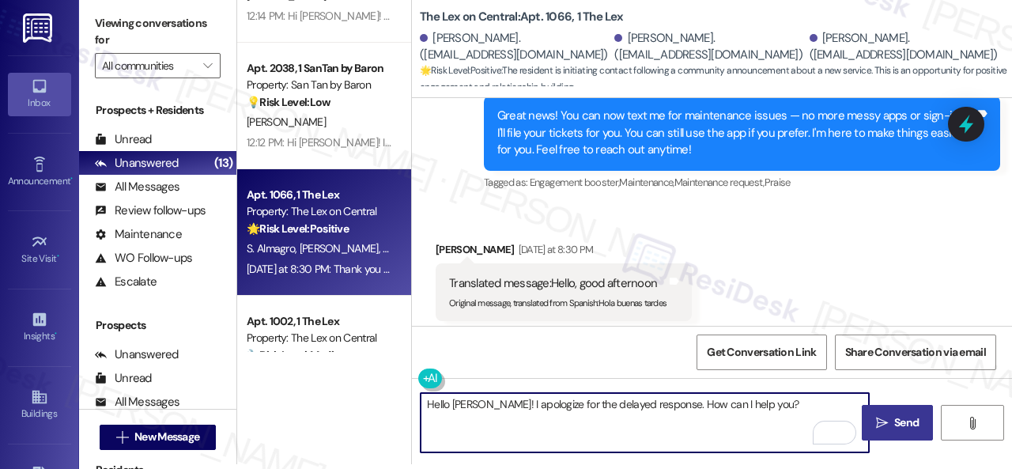
type textarea "Hello Elizabeth! I apologize for the delayed response. How can I help you?"
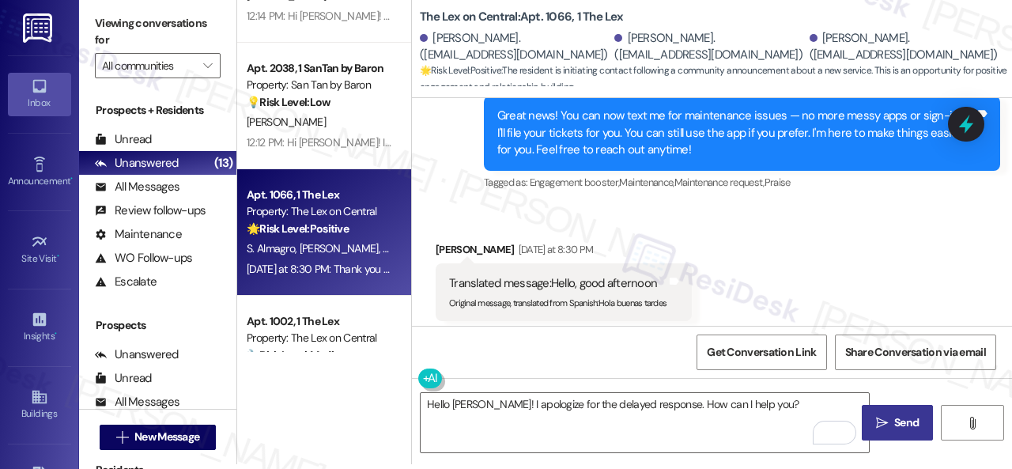
click at [894, 423] on span "Send" at bounding box center [906, 422] width 24 height 17
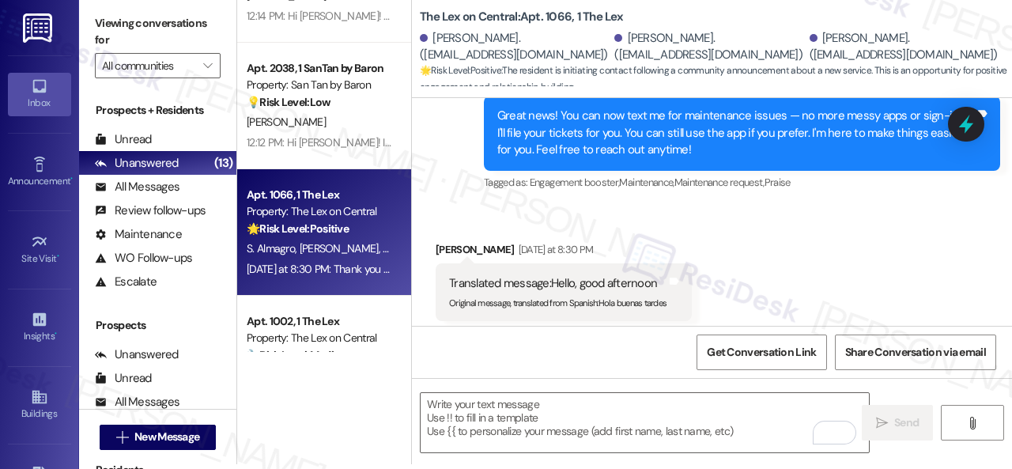
scroll to position [373, 0]
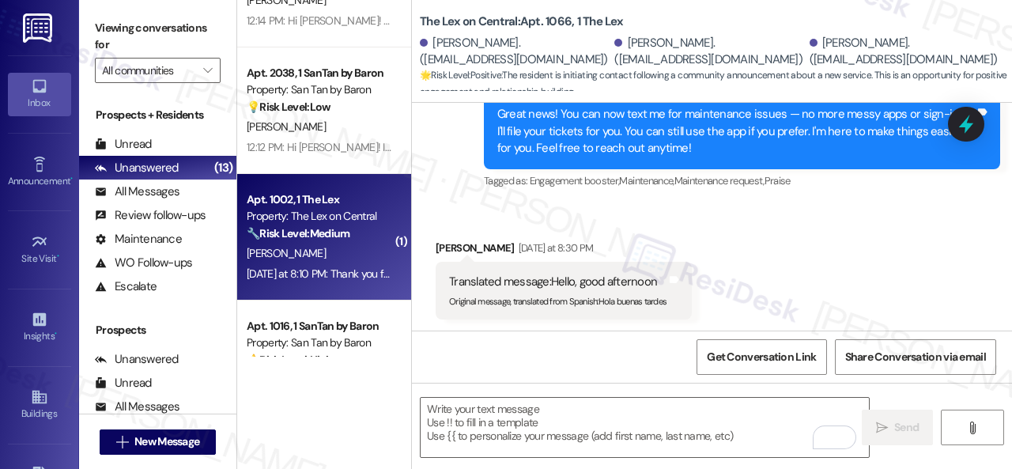
click at [330, 252] on div "A. Martinez" at bounding box center [319, 253] width 149 height 20
type textarea "Fetching suggested responses. Please feel free to read through the conversation…"
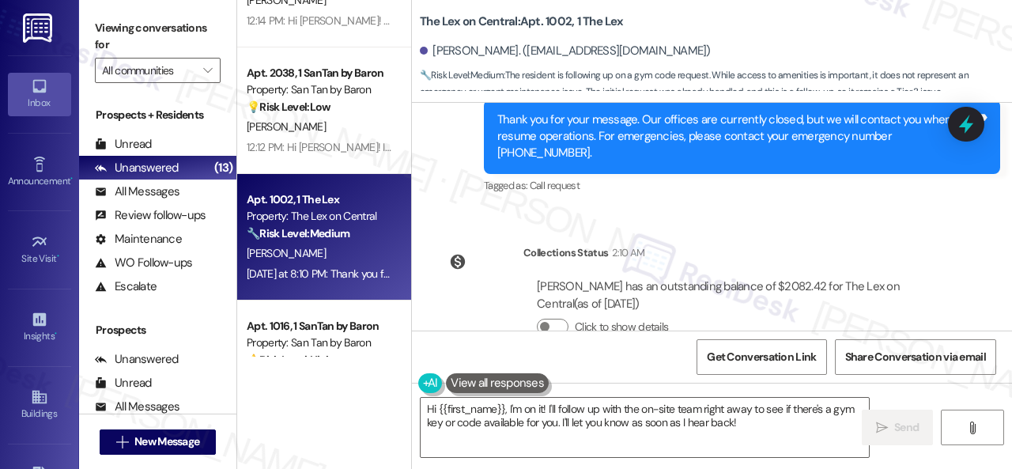
scroll to position [1438, 0]
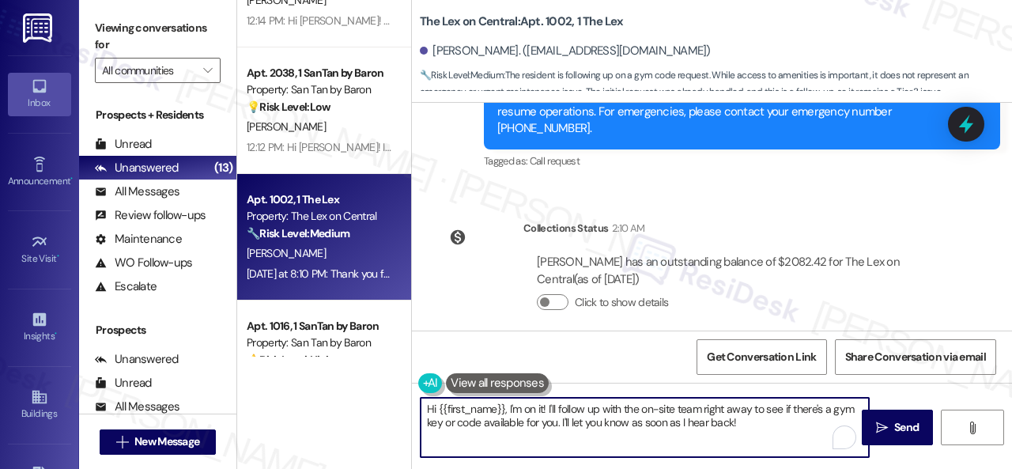
drag, startPoint x: 548, startPoint y: 409, endPoint x: 504, endPoint y: 409, distance: 44.3
click at [504, 409] on textarea "Hi {{first_name}}, I'm on it! I'll follow up with the on-site team right away t…" at bounding box center [644, 427] width 448 height 59
click at [506, 412] on textarea "Hi {{first_name}} I apologize for the delayed response. 'll follow up with the …" at bounding box center [644, 427] width 448 height 59
click at [504, 403] on textarea "Hi {{first_name}} I apologize for the delayed response. 'll follow up with the …" at bounding box center [644, 427] width 448 height 59
click at [667, 408] on textarea "Hi {{first_name}}! I apologize for the delayed response. 'll follow up with the…" at bounding box center [644, 427] width 448 height 59
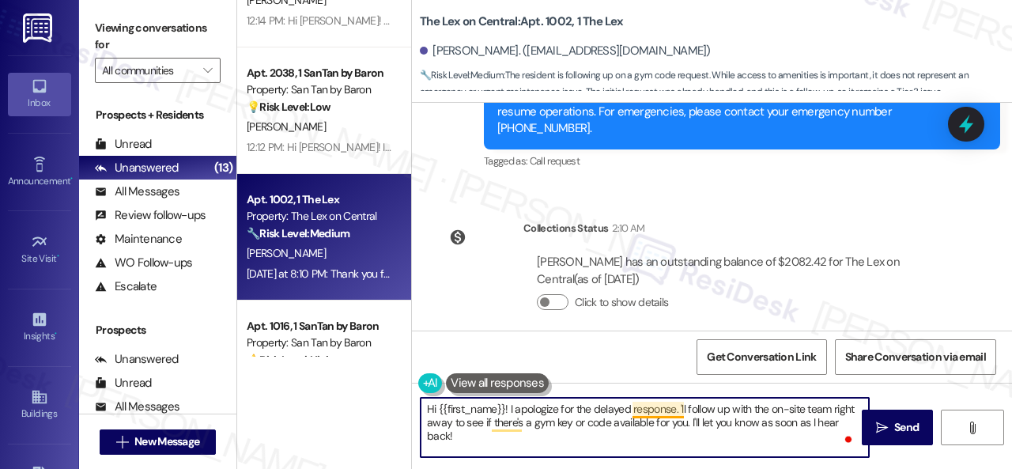
click at [676, 407] on textarea "Hi {{first_name}}! I apologize for the delayed response. 'll follow up with the…" at bounding box center [644, 427] width 448 height 59
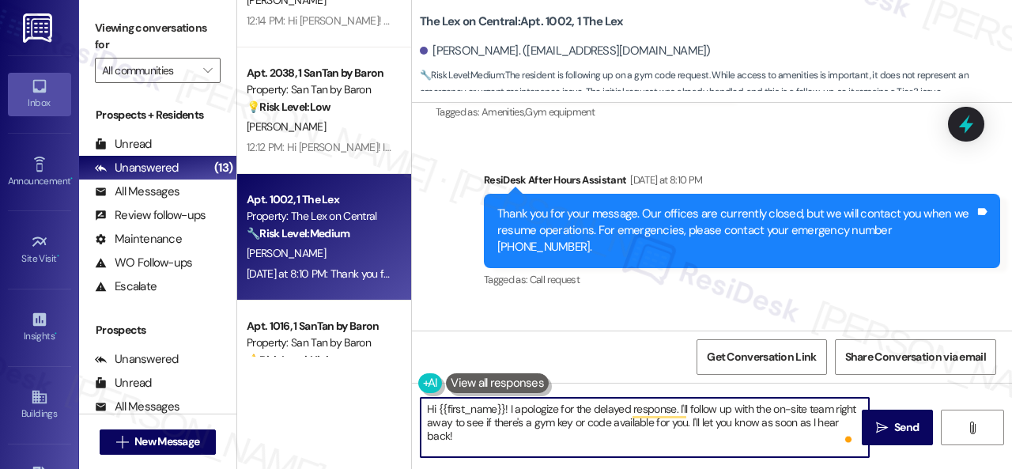
scroll to position [1280, 0]
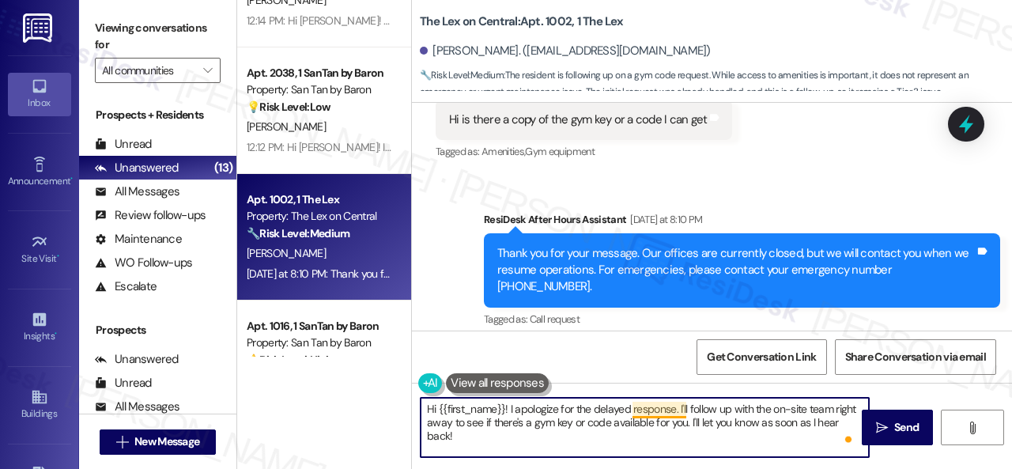
click at [676, 412] on textarea "Hi {{first_name}}! I apologize for the delayed response. I'll follow up with th…" at bounding box center [644, 427] width 448 height 59
click at [664, 443] on textarea "Hi {{first_name}}! I apologize for the delayed response. I'll follow up with th…" at bounding box center [644, 427] width 448 height 59
click at [667, 409] on textarea "Hi {{first_name}}! I apologize for the delayed response. I'll follow up with th…" at bounding box center [644, 427] width 448 height 59
drag, startPoint x: 454, startPoint y: 427, endPoint x: 520, endPoint y: 424, distance: 66.5
click at [520, 424] on textarea "Hi {{first_name}}! I apologize for the delayed response. I'll follow up with th…" at bounding box center [644, 427] width 448 height 59
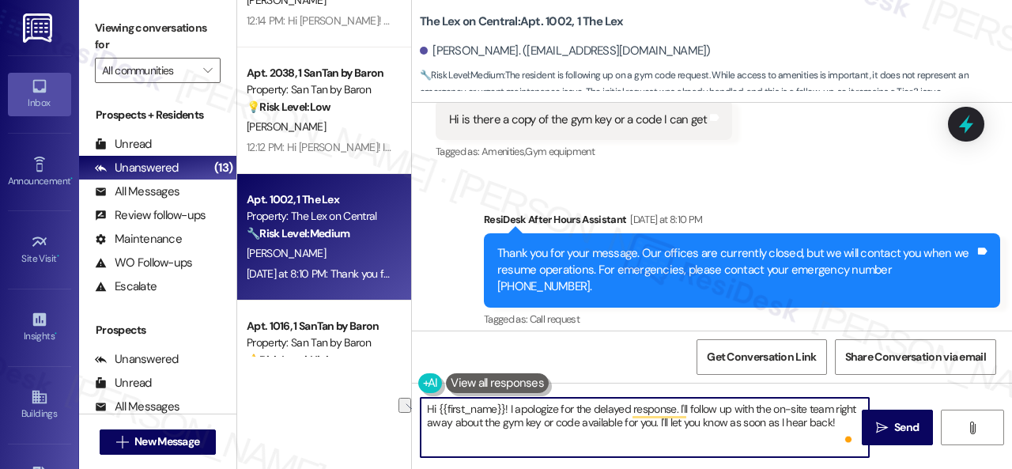
drag, startPoint x: 575, startPoint y: 420, endPoint x: 650, endPoint y: 421, distance: 75.1
click at [650, 421] on textarea "Hi {{first_name}}! I apologize for the delayed response. I'll follow up with th…" at bounding box center [644, 427] width 448 height 59
click at [769, 419] on textarea "Hi {{first_name}}! I apologize for the delayed response. I'll follow up with th…" at bounding box center [644, 427] width 448 height 59
type textarea "Hi {{first_name}}! I apologize for the delayed response. I'll follow up with th…"
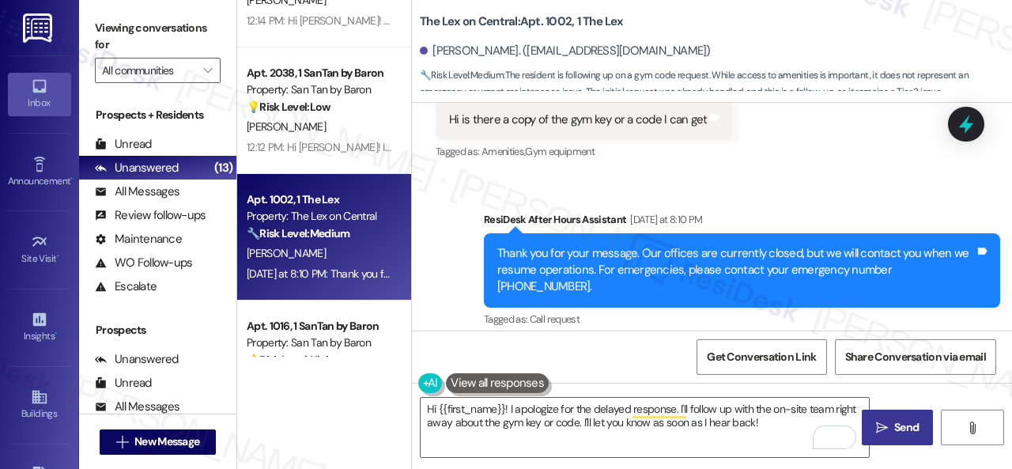
click at [880, 416] on button " Send" at bounding box center [896, 427] width 71 height 36
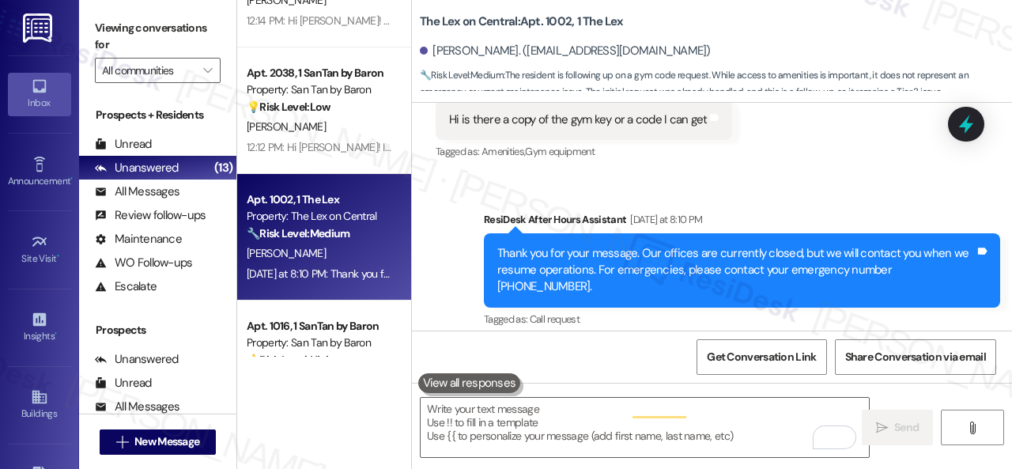
scroll to position [1125, 0]
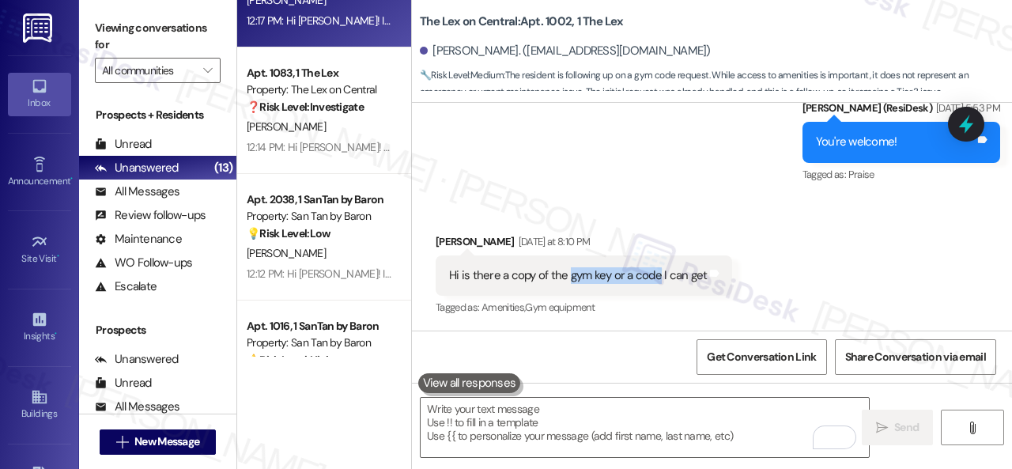
drag, startPoint x: 567, startPoint y: 275, endPoint x: 657, endPoint y: 272, distance: 89.4
click at [657, 272] on div "Hi is there a copy of the gym key or a code I can get" at bounding box center [578, 275] width 258 height 17
copy div "gym key or a code"
click at [668, 193] on div "Sent via SMS Sarah (ResiDesk) Aug 25, 2025 at 5:53 PM You're welcome! Tags and …" at bounding box center [712, 131] width 600 height 134
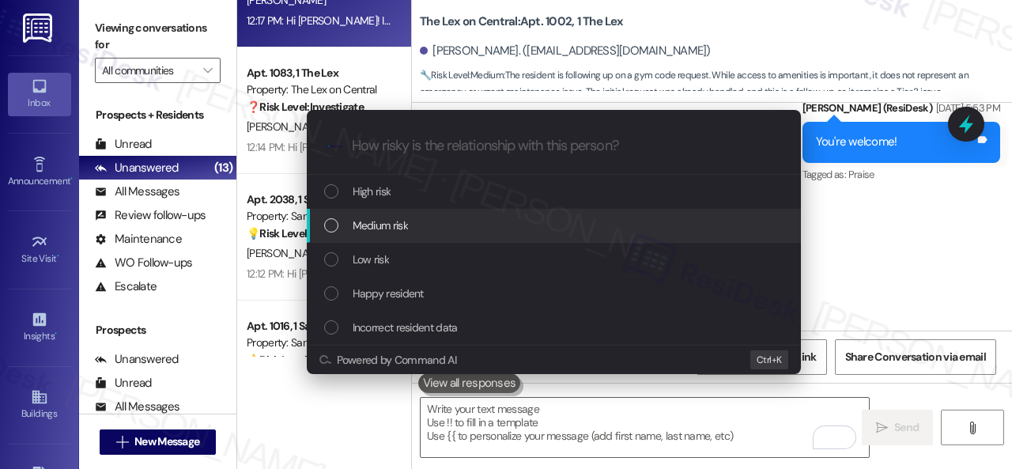
click at [375, 224] on span "Medium risk" at bounding box center [379, 225] width 55 height 17
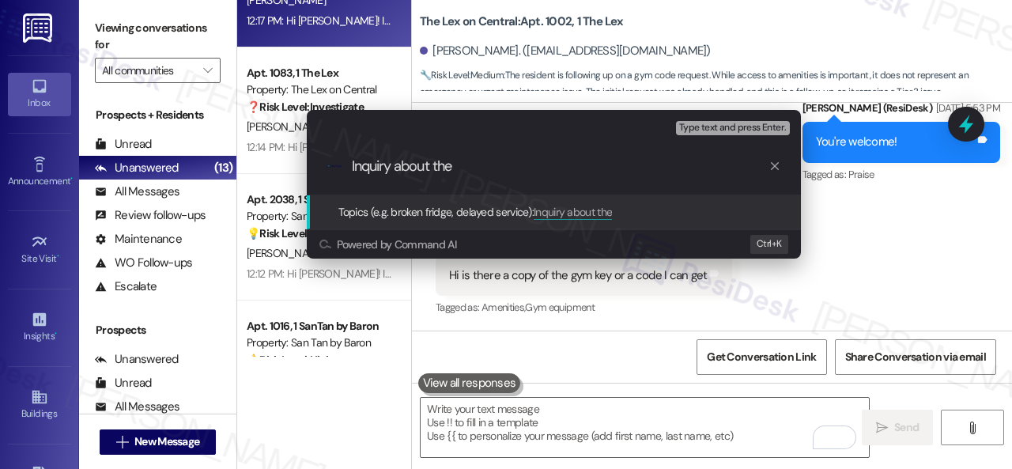
paste input "gym key or a code"
type input "Inquiry about the gym key or a code."
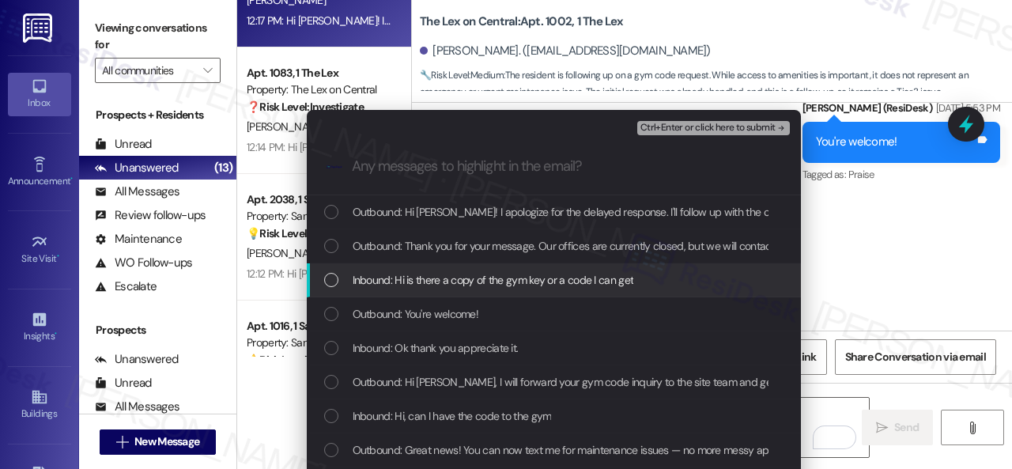
click at [450, 281] on span "Inbound: Hi is there a copy of the gym key or a code I can get" at bounding box center [492, 279] width 281 height 17
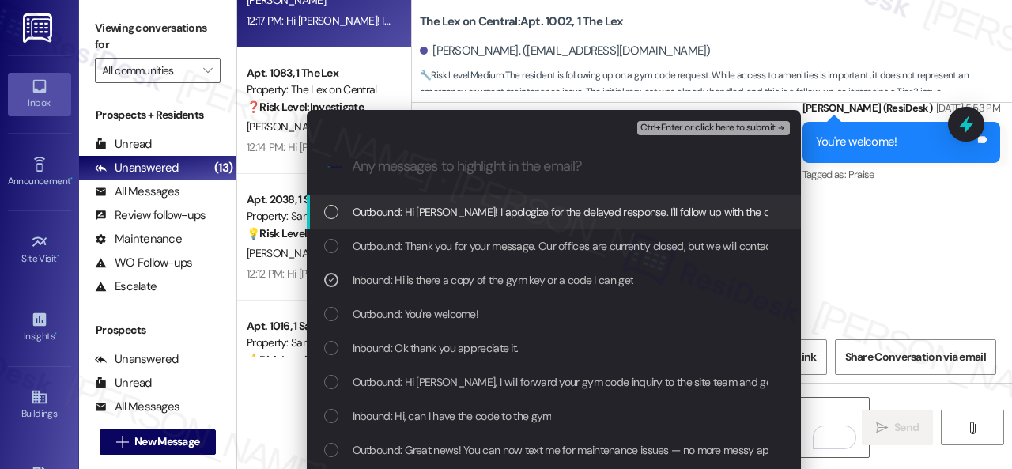
click at [665, 129] on span "Ctrl+Enter or click here to submit" at bounding box center [707, 127] width 135 height 11
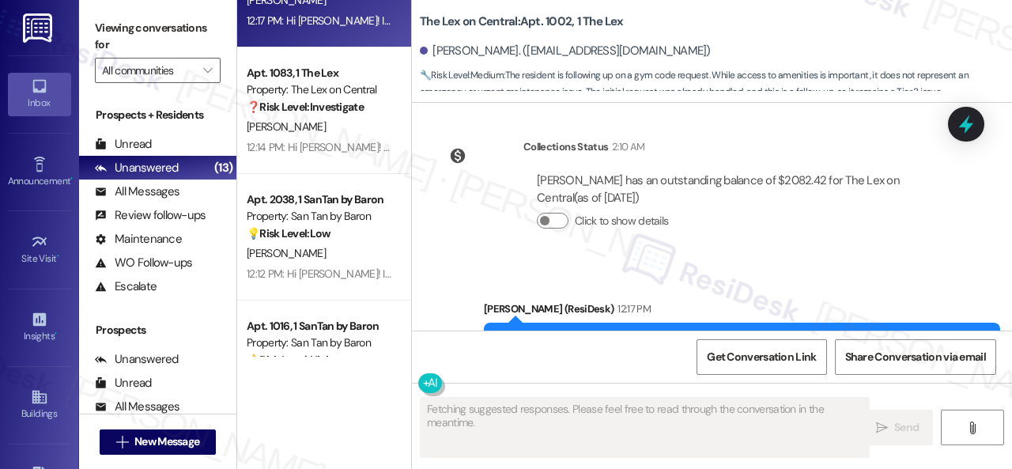
scroll to position [1588, 0]
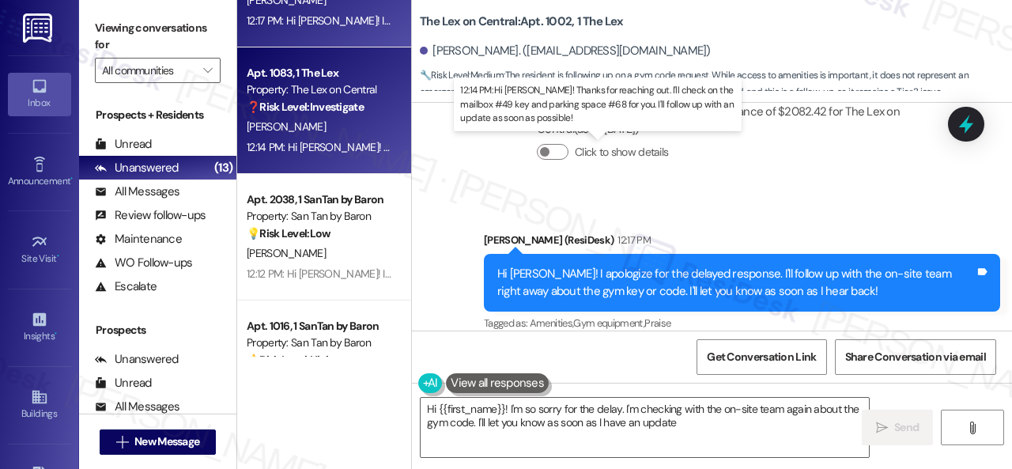
type textarea "Hi {{first_name}}! I'm so sorry for the delay. I'm checking with the on-site te…"
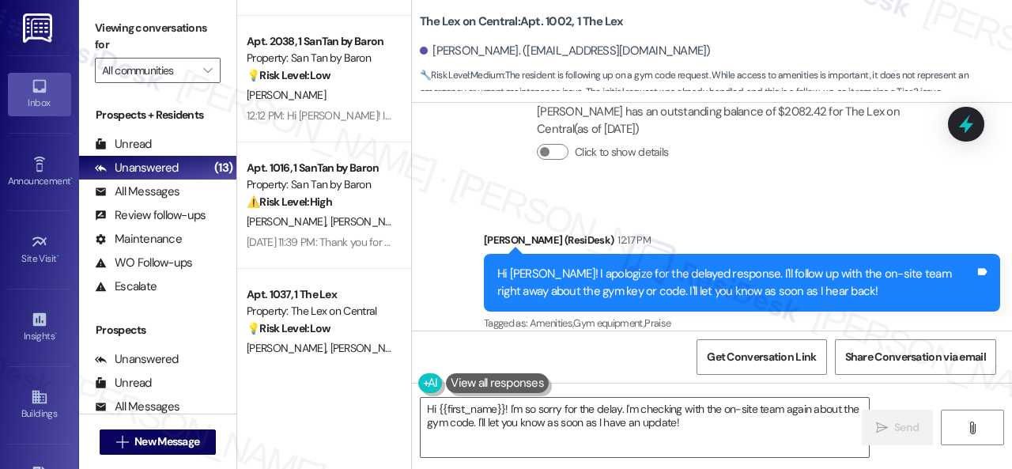
scroll to position [316, 0]
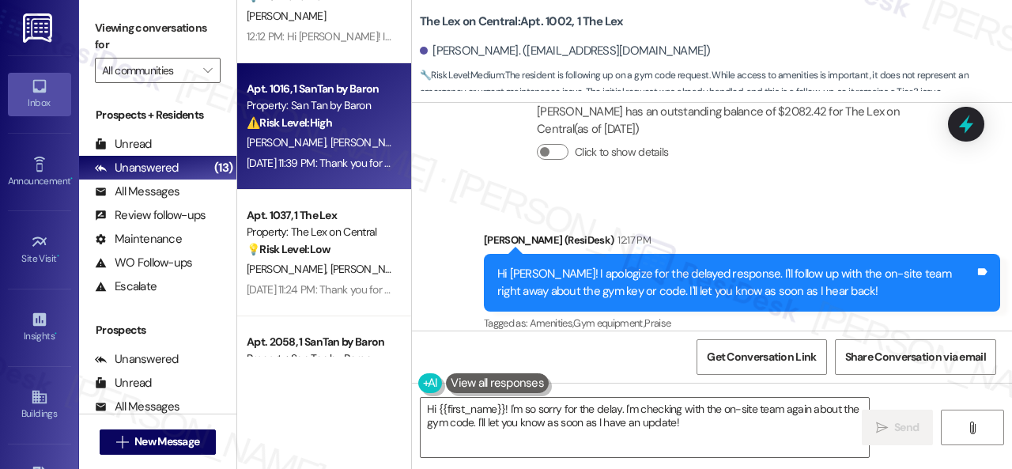
click at [368, 145] on div "J. Myers Jr T. Myers" at bounding box center [319, 143] width 149 height 20
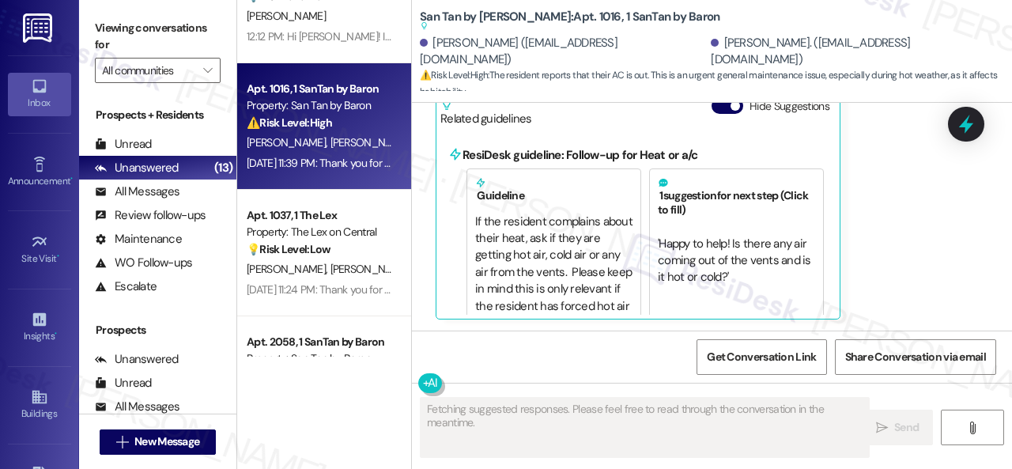
scroll to position [755, 0]
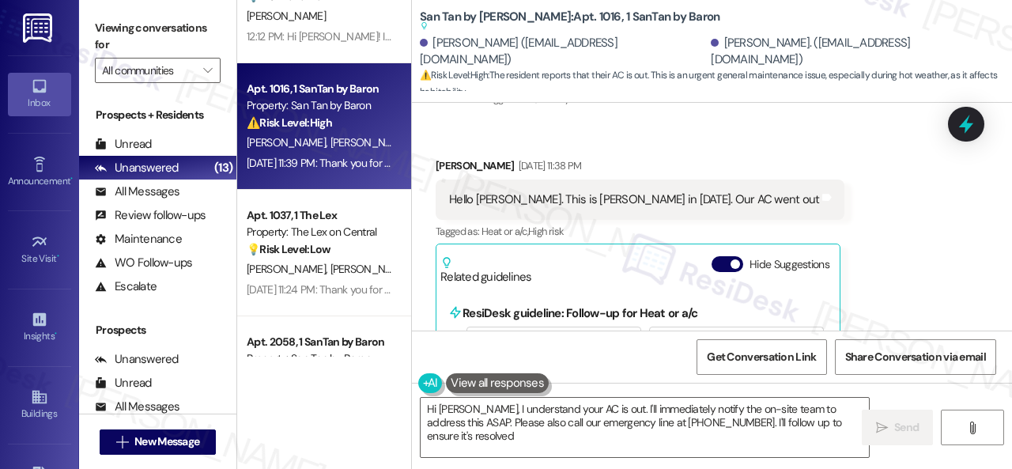
type textarea "Hi Theresa, I understand your AC is out. I'll immediately notify the on-site te…"
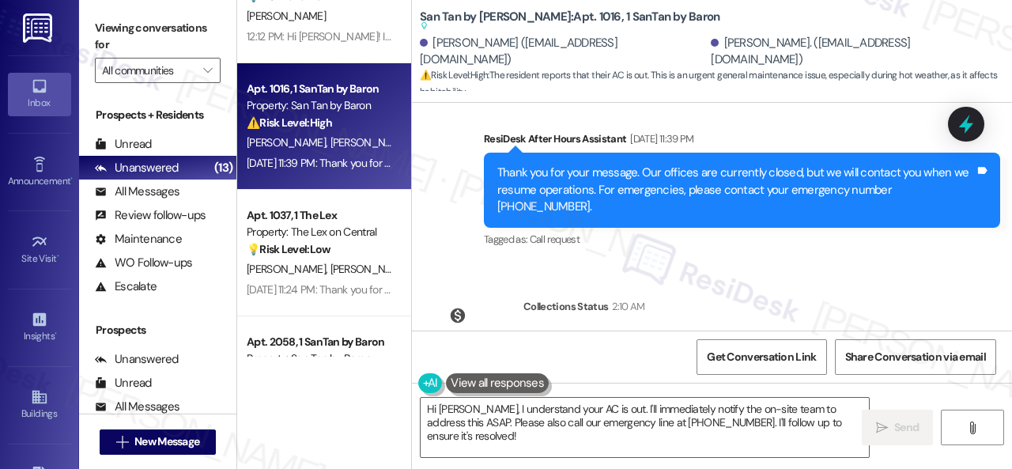
scroll to position [1226, 0]
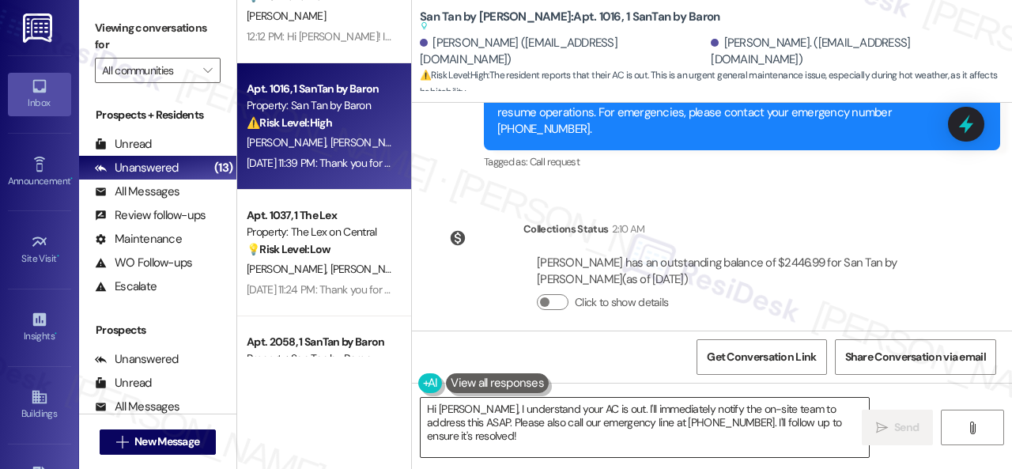
drag, startPoint x: 737, startPoint y: 427, endPoint x: 604, endPoint y: 428, distance: 132.8
click at [737, 427] on textarea "Hi Theresa, I understand your AC is out. I'll immediately notify the on-site te…" at bounding box center [644, 427] width 448 height 59
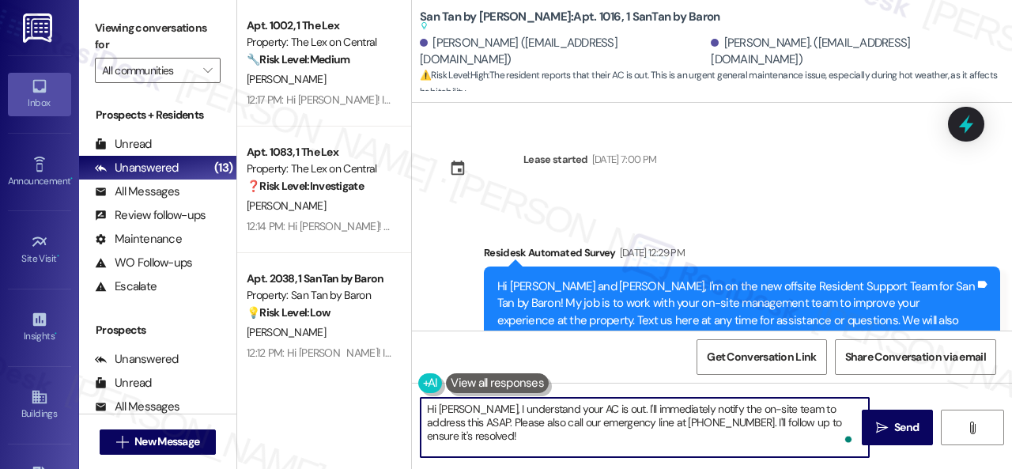
scroll to position [1226, 0]
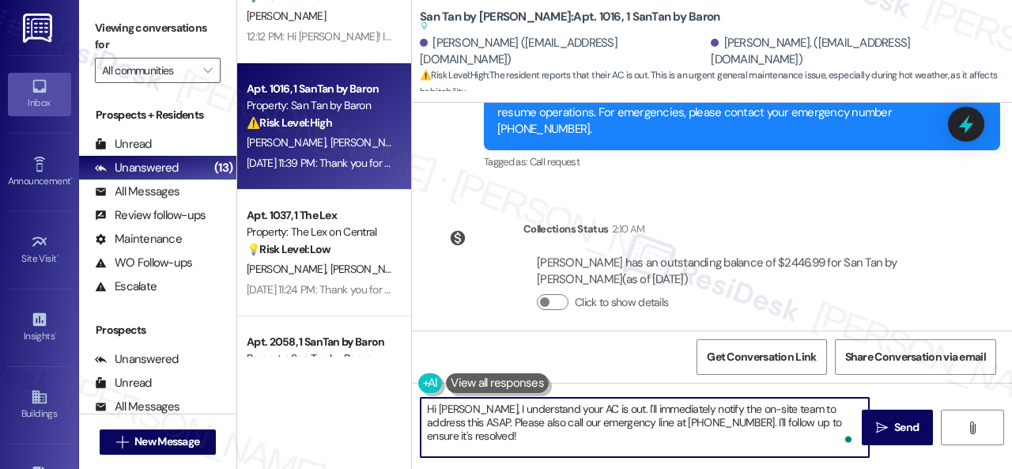
click at [477, 408] on textarea "Hi [PERSON_NAME], I understand your AC is out. I'll immediately notify the on-s…" at bounding box center [644, 427] width 448 height 59
drag, startPoint x: 477, startPoint y: 408, endPoint x: 895, endPoint y: 442, distance: 419.4
click at [895, 442] on div "Hi [PERSON_NAME], I understand your AC is out. I'll immediately notify the on-s…" at bounding box center [712, 441] width 600 height 119
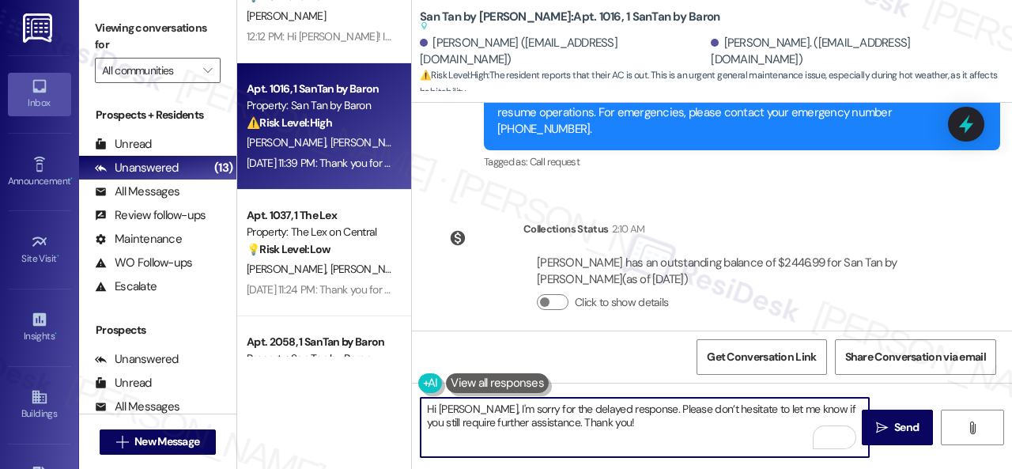
click at [541, 421] on textarea "Hi [PERSON_NAME], I'm sorry for the delayed response. Please don’t hesitate to …" at bounding box center [644, 427] width 448 height 59
click at [689, 424] on textarea "Hi [PERSON_NAME], I'm sorry for the delayed response. Please don’t hesitate to …" at bounding box center [644, 427] width 448 height 59
type textarea "Hi [PERSON_NAME], I'm sorry for the delayed response. Please don’t hesitate to …"
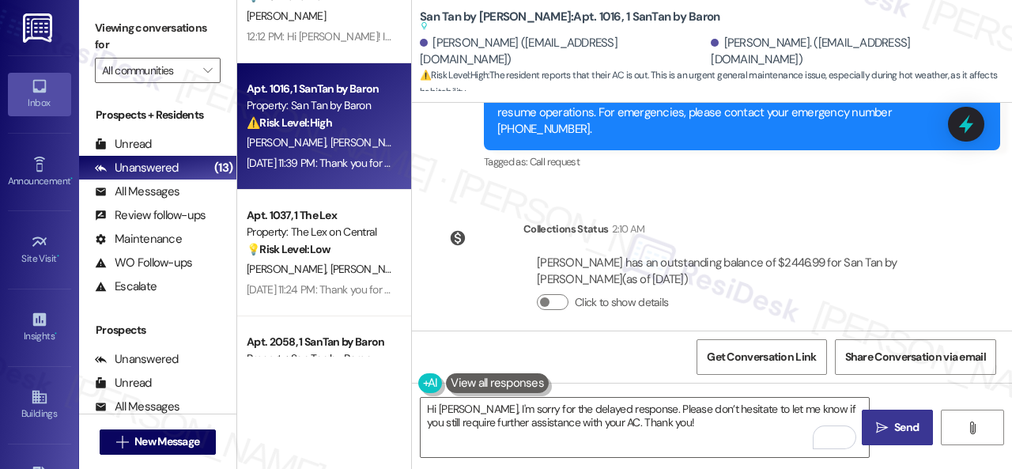
click at [894, 427] on span "Send" at bounding box center [906, 427] width 24 height 17
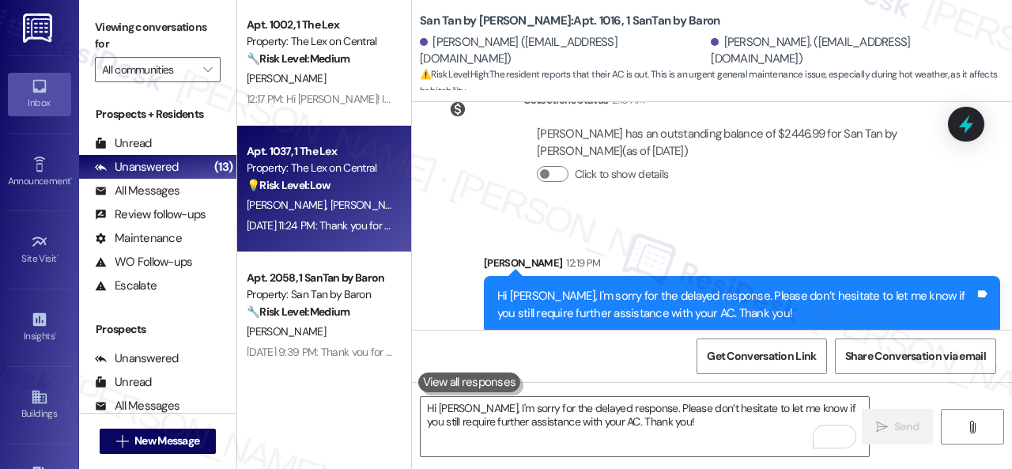
scroll to position [0, 0]
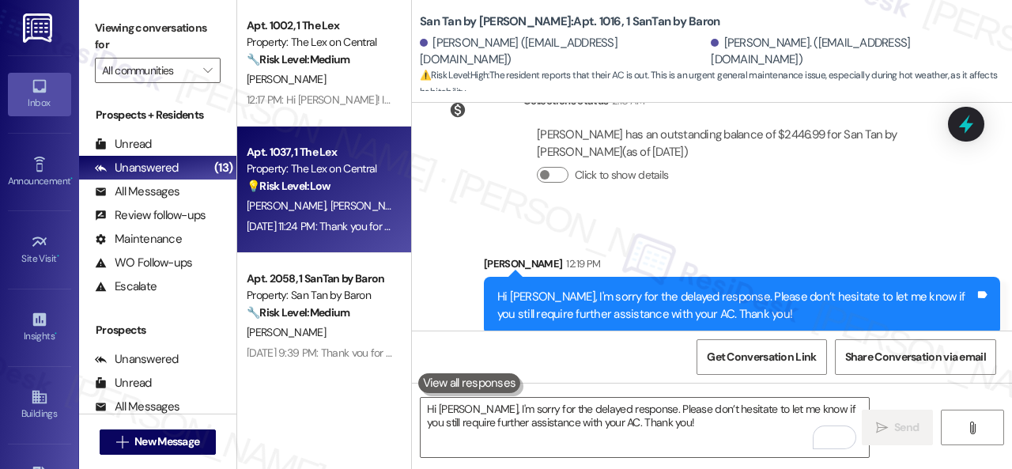
click at [359, 204] on div "[PERSON_NAME] [PERSON_NAME]" at bounding box center [319, 206] width 149 height 20
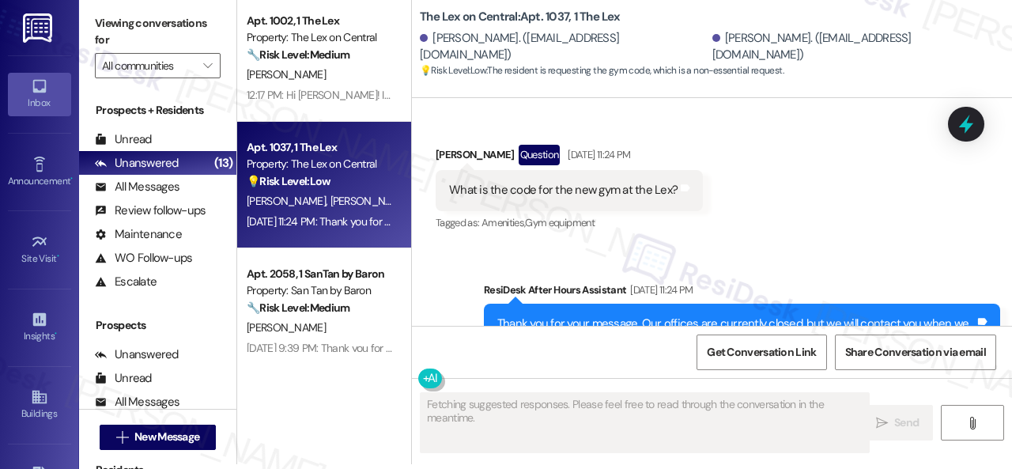
scroll to position [621, 0]
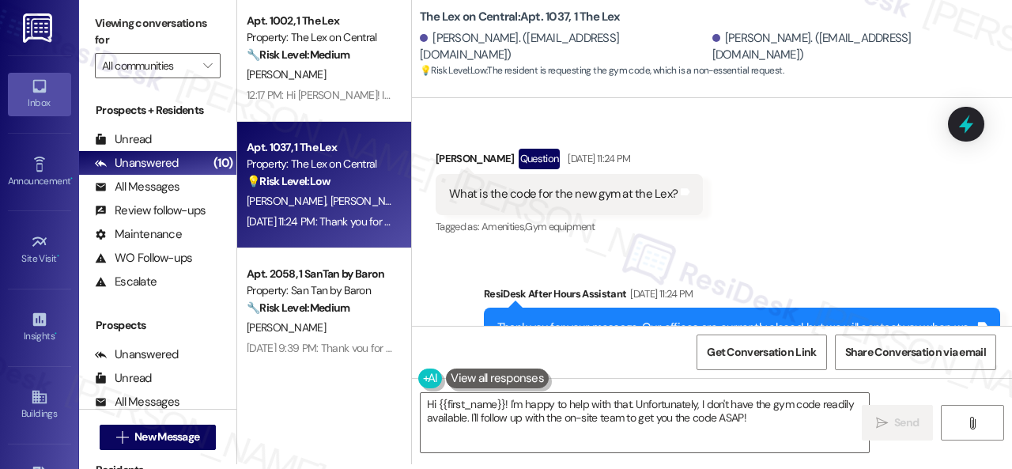
click at [767, 222] on div "Received via SMS [PERSON_NAME] Question [DATE] 11:24 PM What is the code for th…" at bounding box center [712, 181] width 600 height 137
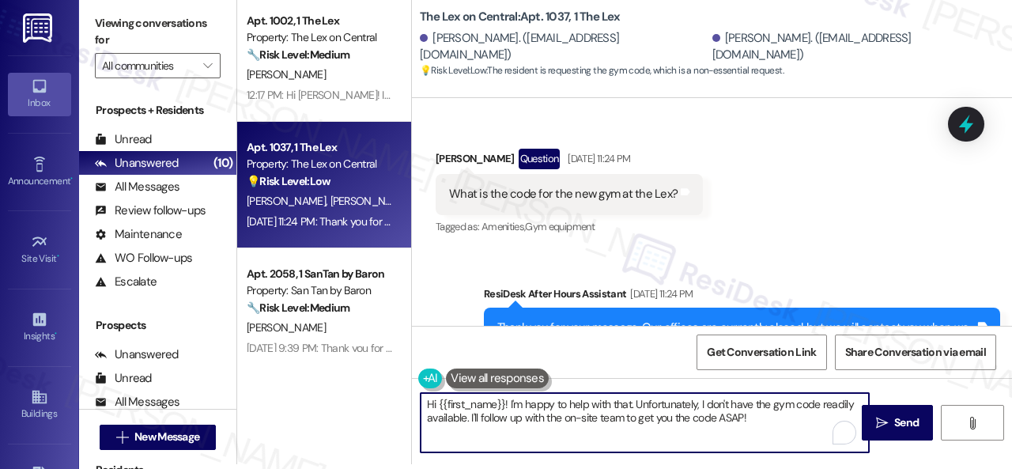
drag, startPoint x: 765, startPoint y: 421, endPoint x: 509, endPoint y: 405, distance: 256.5
click at [509, 405] on textarea "Hi {{first_name}}! I'm happy to help with that. Unfortunately, I don't have the…" at bounding box center [644, 422] width 448 height 59
paste textarea "sorry for the delayed response. Please don’t hesitate to let me know if you sti…"
click at [580, 415] on textarea "Hi {{first_name}}! I'm sorry for the delayed response. Please don’t hesitate to…" at bounding box center [644, 422] width 448 height 59
drag, startPoint x: 435, startPoint y: 406, endPoint x: 504, endPoint y: 404, distance: 69.6
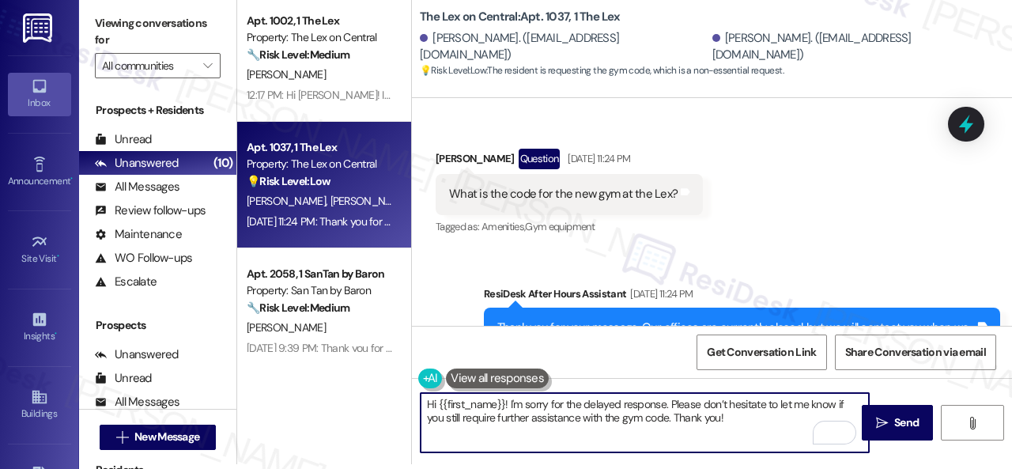
click at [504, 404] on textarea "Hi {{first_name}}! I'm sorry for the delayed response. Please don’t hesitate to…" at bounding box center [644, 422] width 448 height 59
type textarea "Hi Brian! I'm sorry for the delayed response. Please don’t hesitate to let me k…"
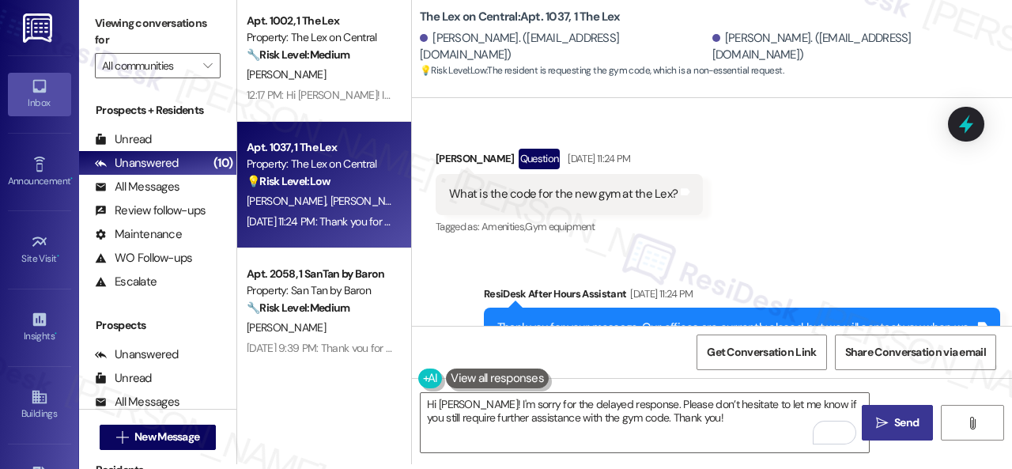
click at [910, 421] on span "Send" at bounding box center [906, 422] width 24 height 17
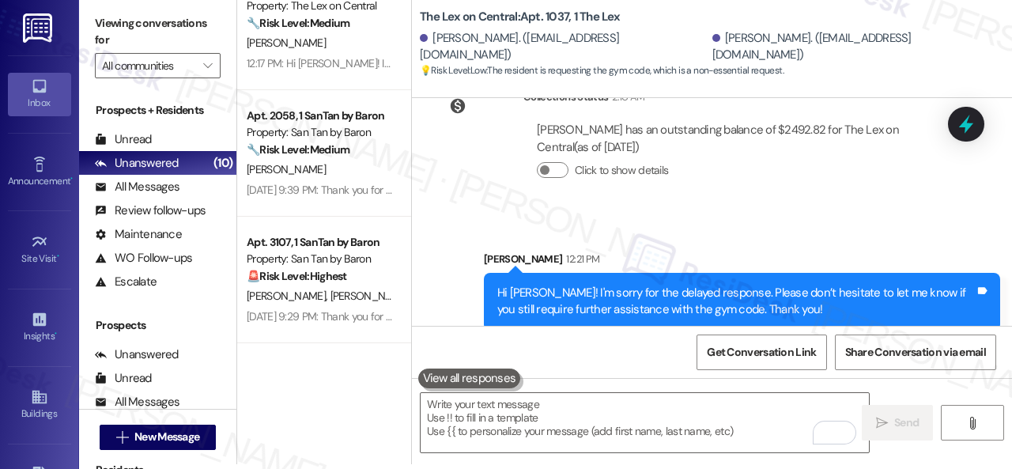
scroll to position [0, 0]
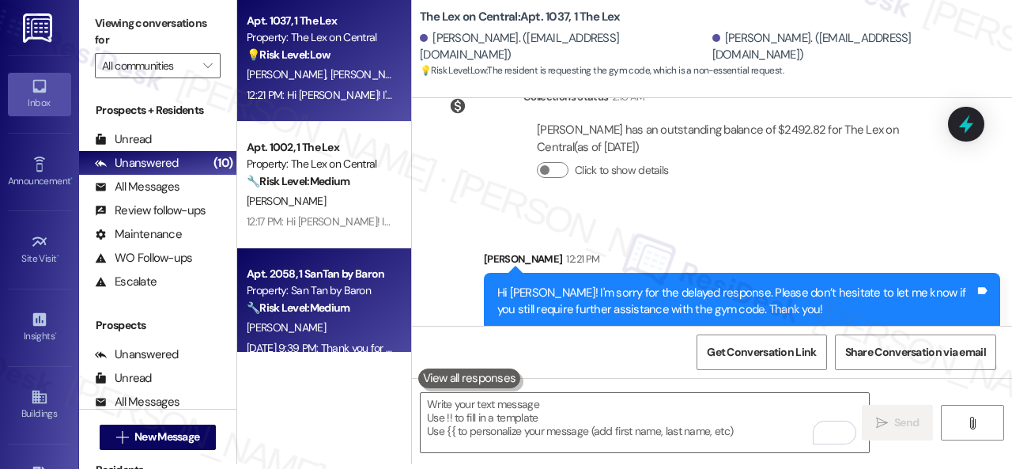
click at [345, 317] on div "Apt. 2058, 1 SanTan by Baron Property: San Tan by Baron 🔧 Risk Level: Medium Th…" at bounding box center [319, 291] width 149 height 54
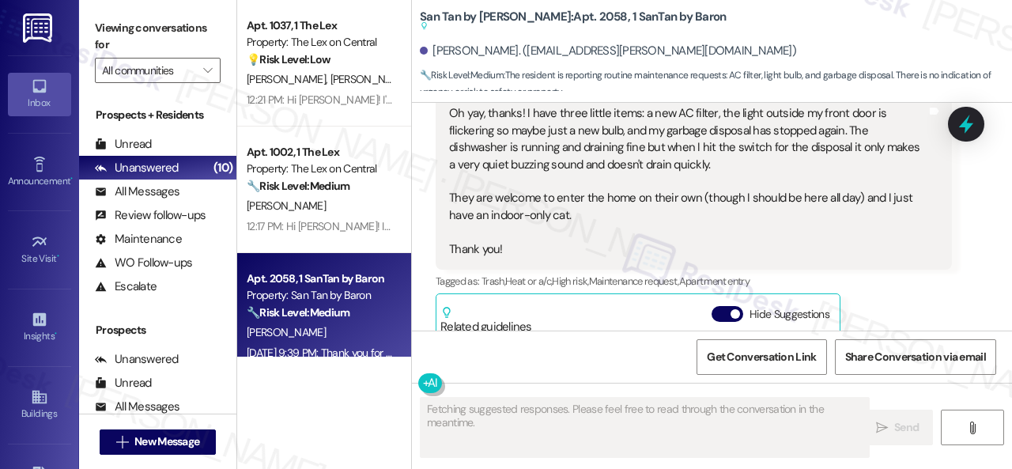
scroll to position [782, 0]
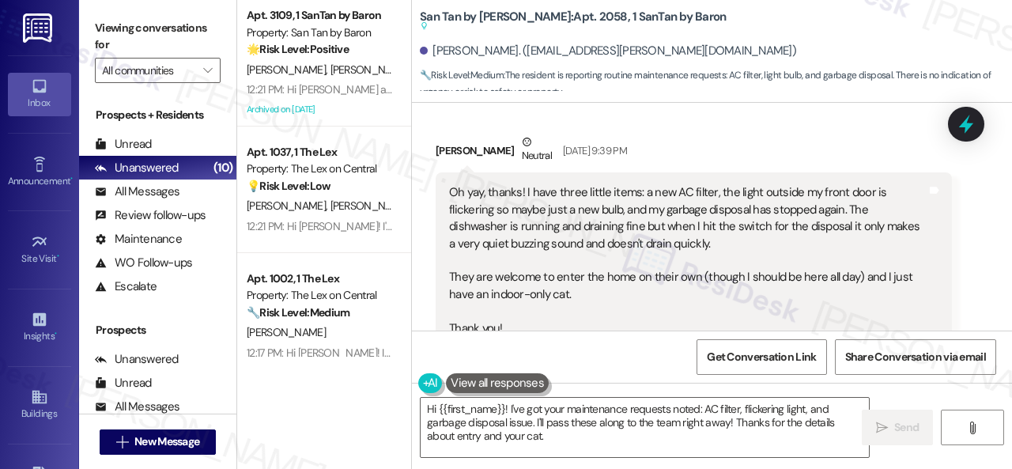
click at [495, 118] on div "Received via SMS Lauren Kater Neutral Aug 25, 2025 at 9:39 PM Oh yay, thanks! I…" at bounding box center [712, 451] width 600 height 707
click at [951, 258] on div "Received via SMS Lauren Kater Neutral Aug 25, 2025 at 9:39 PM Oh yay, thanks! I…" at bounding box center [694, 464] width 540 height 684
click at [779, 421] on textarea "Hi {{first_name}}! I've got your maintenance requests noted: AC filter, flicker…" at bounding box center [644, 427] width 448 height 59
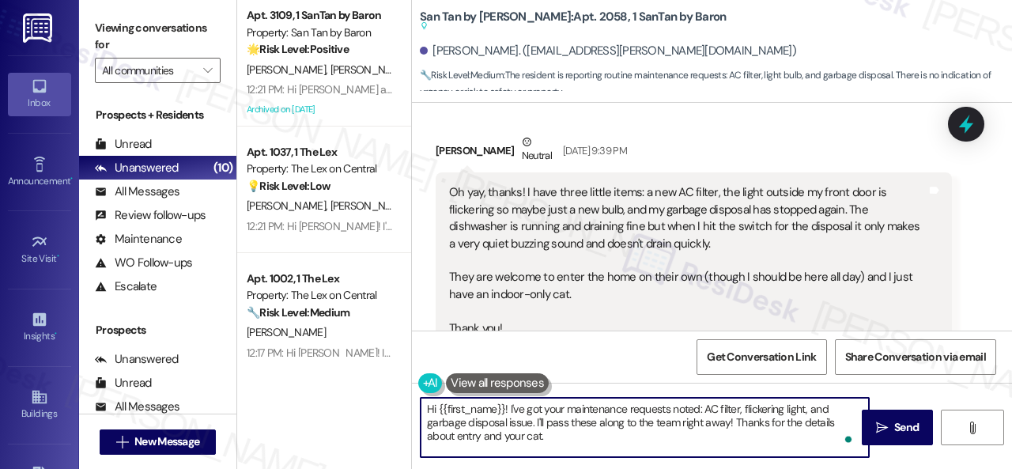
drag, startPoint x: 509, startPoint y: 412, endPoint x: 565, endPoint y: 432, distance: 59.8
click at [565, 432] on textarea "Hi {{first_name}}! I've got your maintenance requests noted: AC filter, flicker…" at bounding box center [644, 427] width 448 height 59
paste textarea "m sorry for the delayed response"
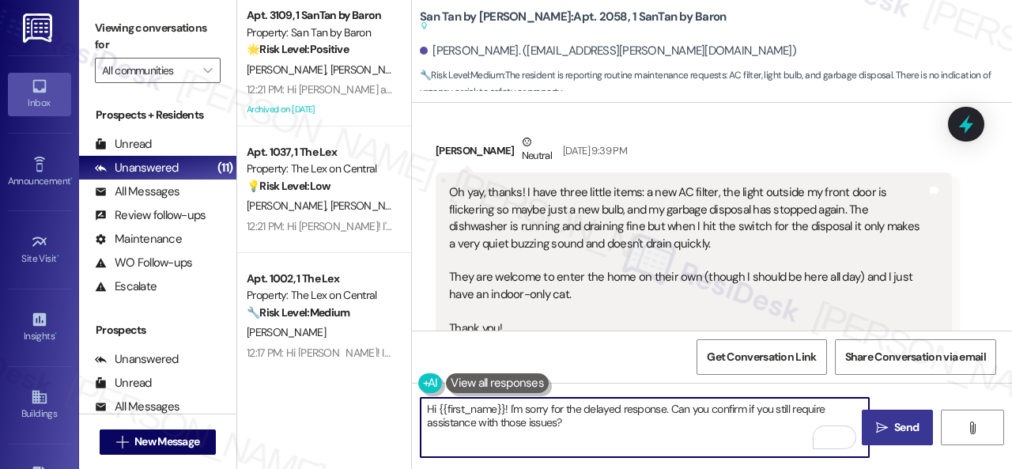
type textarea "Hi {{first_name}}! I'm sorry for the delayed response. Can you confirm if you s…"
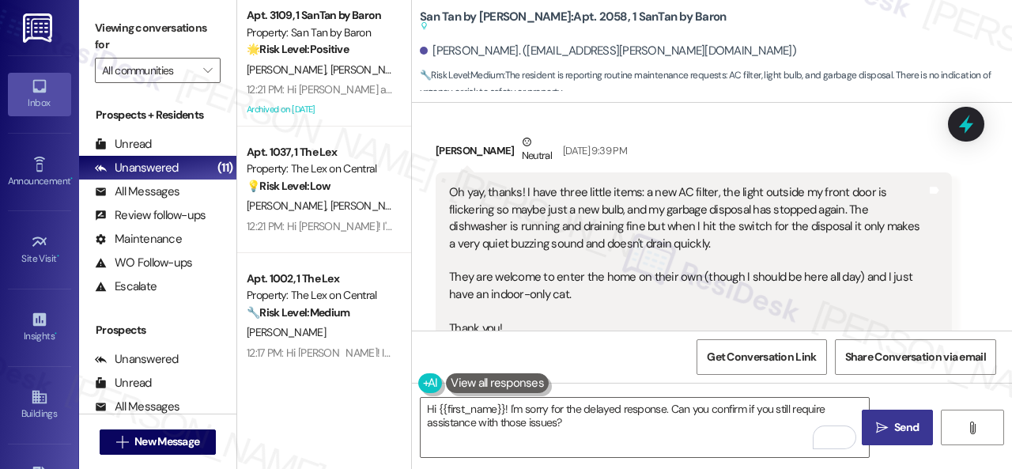
click at [897, 428] on span "Send" at bounding box center [906, 427] width 24 height 17
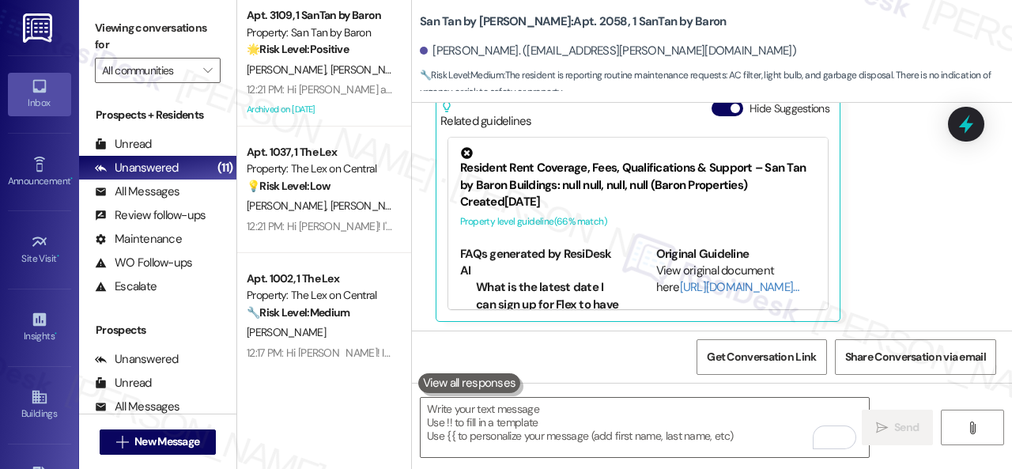
scroll to position [1069, 0]
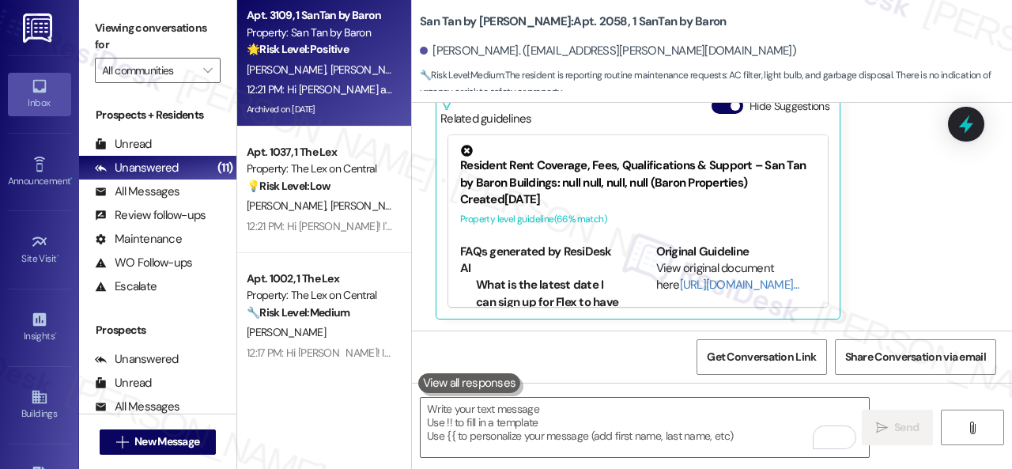
click at [384, 73] on div "J. Kahn R. Thatcher" at bounding box center [319, 70] width 149 height 20
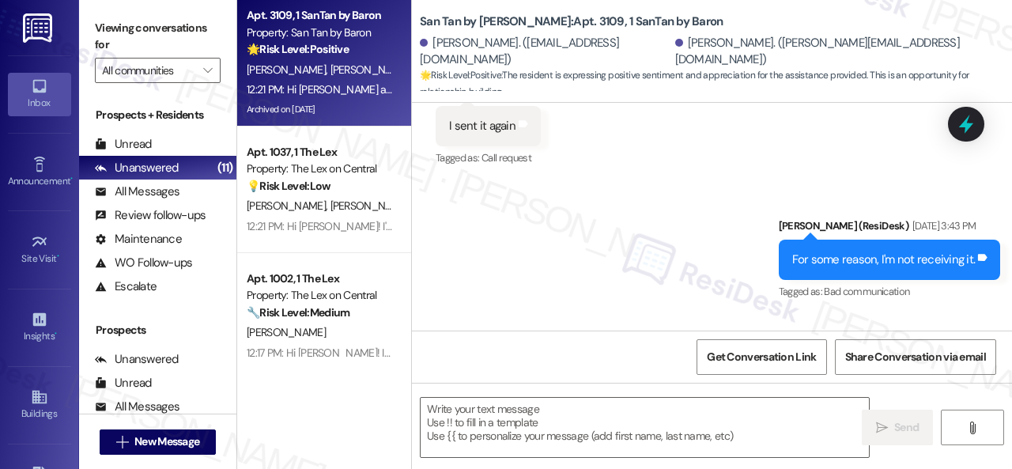
type textarea "Fetching suggested responses. Please feel free to read through the conversation…"
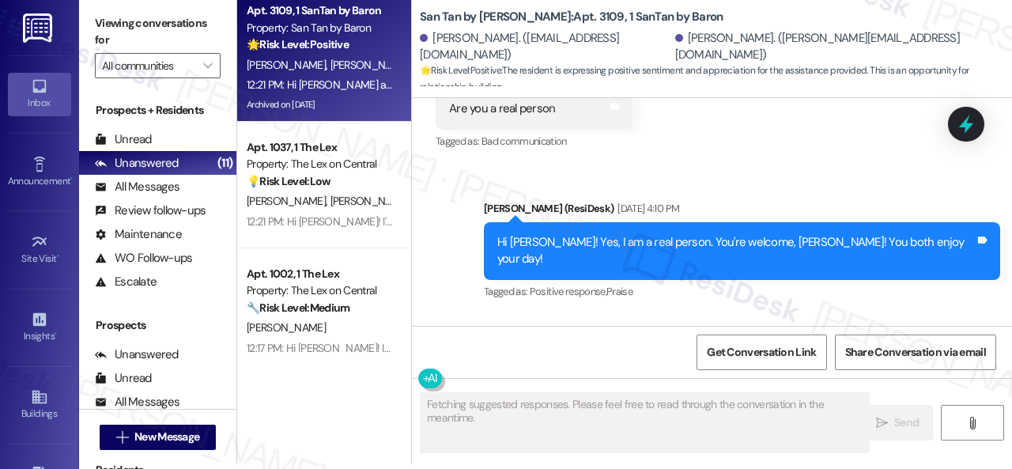
scroll to position [2611, 0]
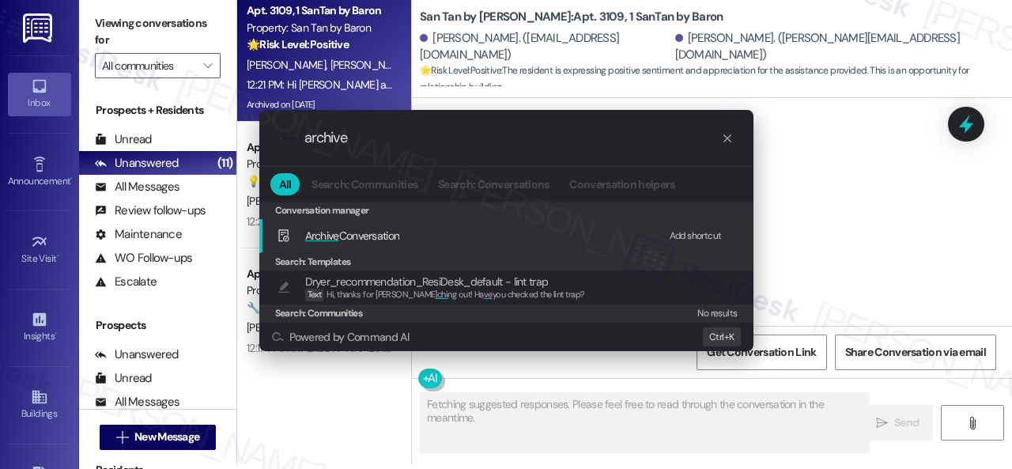
type input "archive"
click at [676, 232] on div "Add shortcut" at bounding box center [695, 236] width 52 height 17
click at [364, 236] on span "Archive Conversation" at bounding box center [352, 235] width 95 height 14
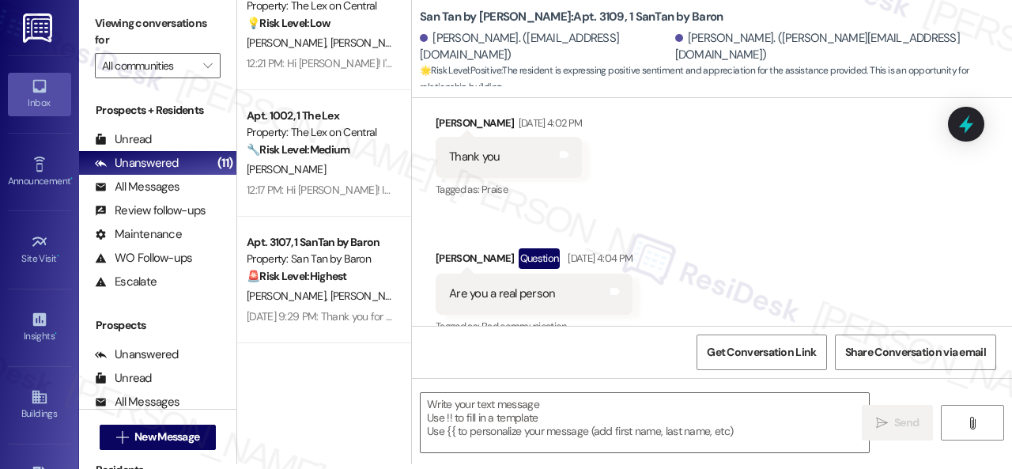
scroll to position [237, 0]
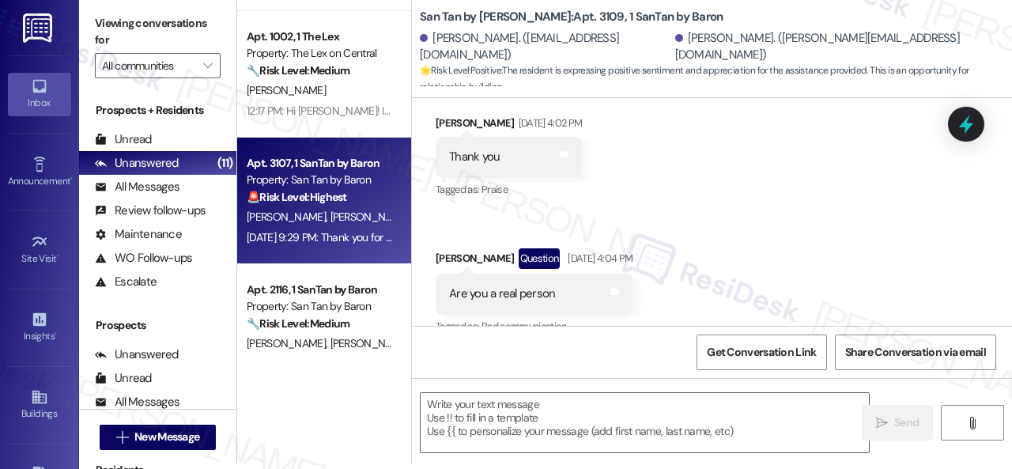
click at [360, 223] on div "R. Blackham J. Blackham" at bounding box center [319, 217] width 149 height 20
type textarea "Fetching suggested responses. Please feel free to read through the conversation…"
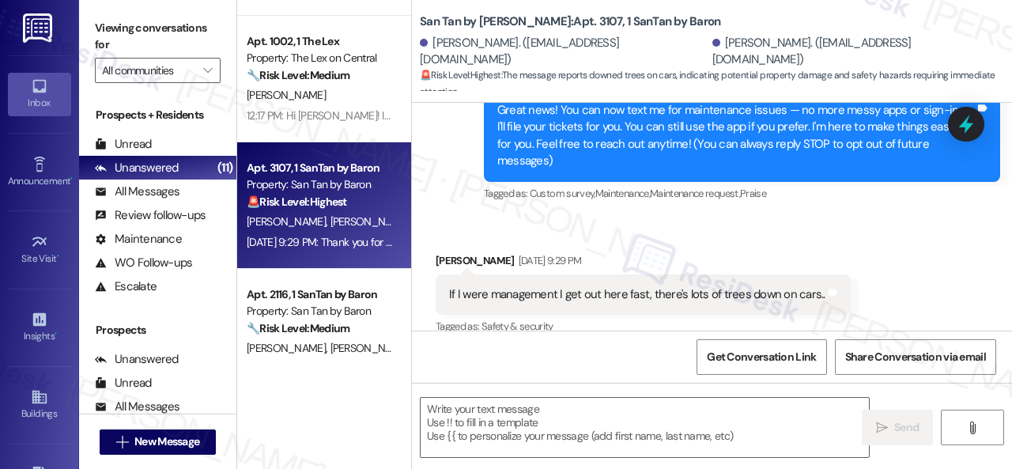
scroll to position [179, 0]
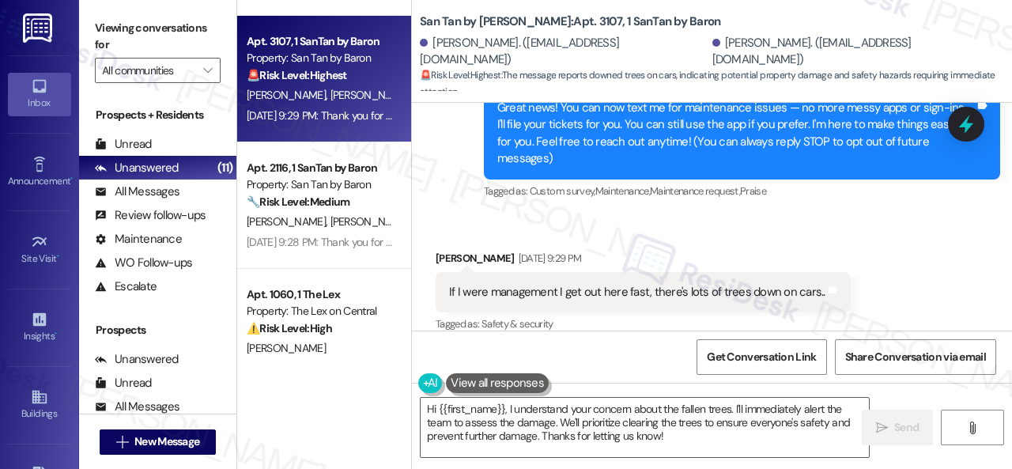
click at [804, 238] on div "Received via SMS Rebecca Blackham Aug 25, 2025 at 9:29 PM If I were management …" at bounding box center [643, 293] width 439 height 110
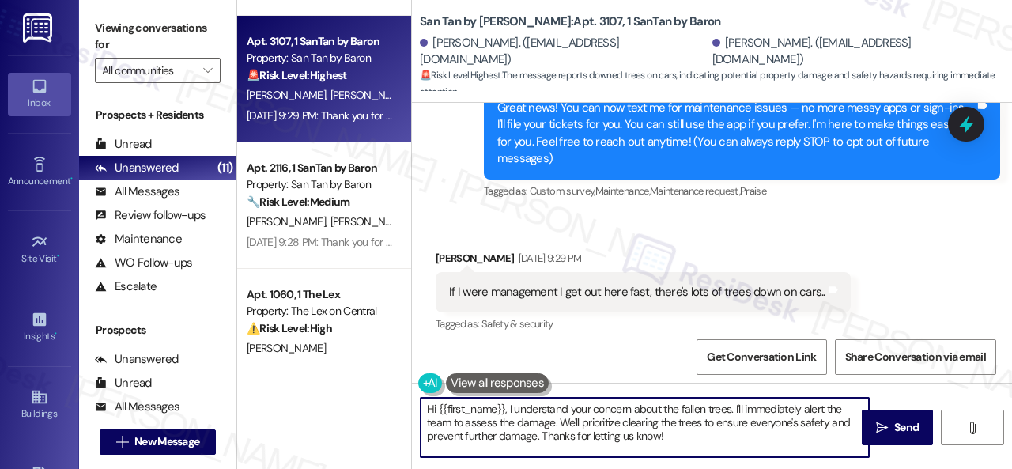
drag, startPoint x: 458, startPoint y: 412, endPoint x: 361, endPoint y: 394, distance: 98.7
click at [359, 394] on div "Apt. 1037, 1 The Lex Property: The Lex on Central 💡 Risk Level: Low The residen…" at bounding box center [624, 234] width 774 height 469
paste textarea "I'm sorry for the delayed response. Please don’t hesitate to let me know if you…"
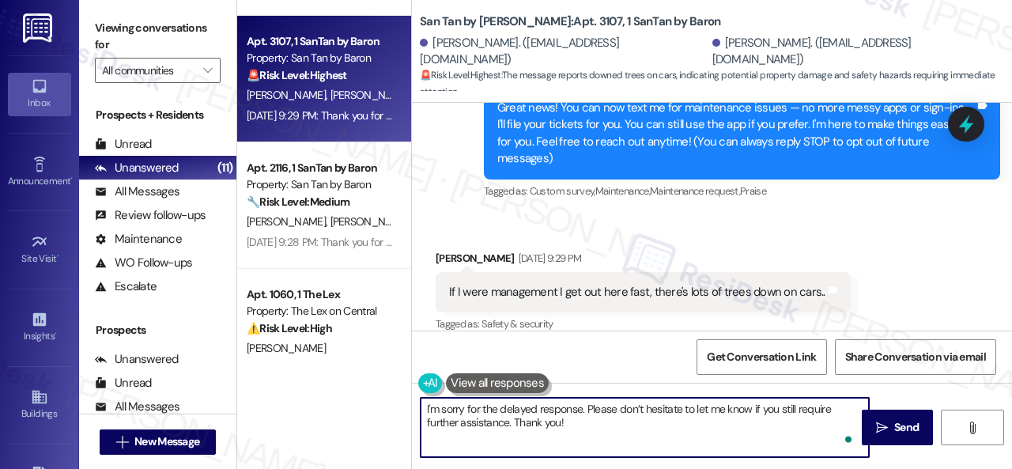
click at [423, 410] on textarea "I'm sorry for the delayed response. Please don’t hesitate to let me know if you…" at bounding box center [644, 427] width 448 height 59
click at [639, 427] on textarea "Hello Rebecca! I'm sorry for the delayed response. Please don’t hesitate to let…" at bounding box center [644, 427] width 448 height 59
type textarea "Hello Rebecca! I'm sorry for the delayed response. Please don’t hesitate to let…"
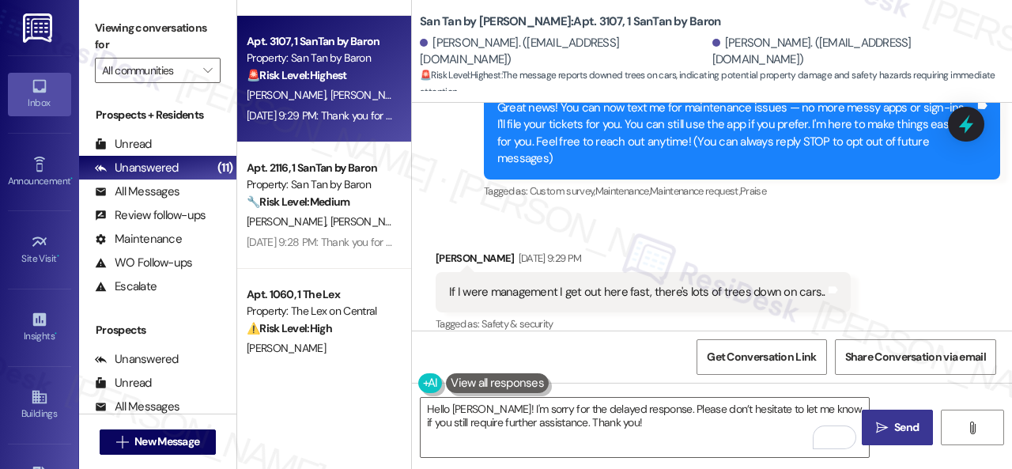
click at [894, 421] on span "Send" at bounding box center [906, 427] width 24 height 17
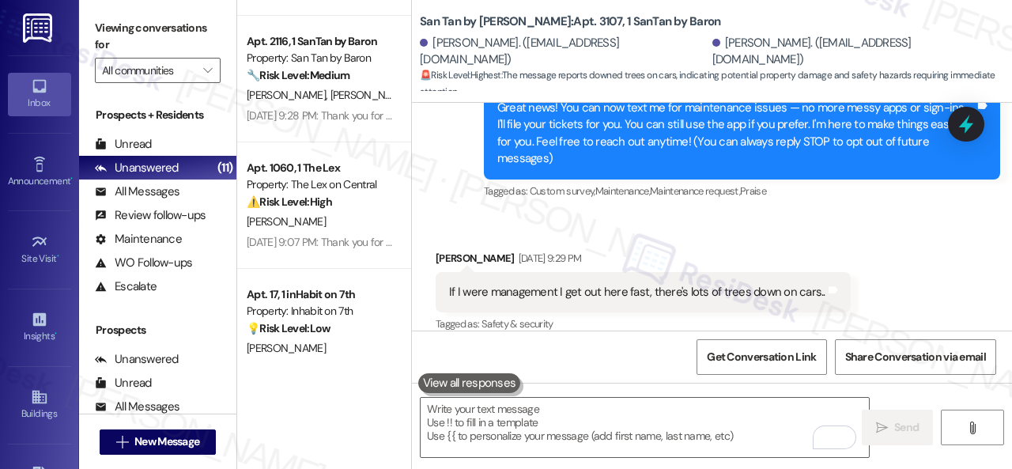
click at [364, 91] on div "J. Walton S. Knight" at bounding box center [319, 95] width 149 height 20
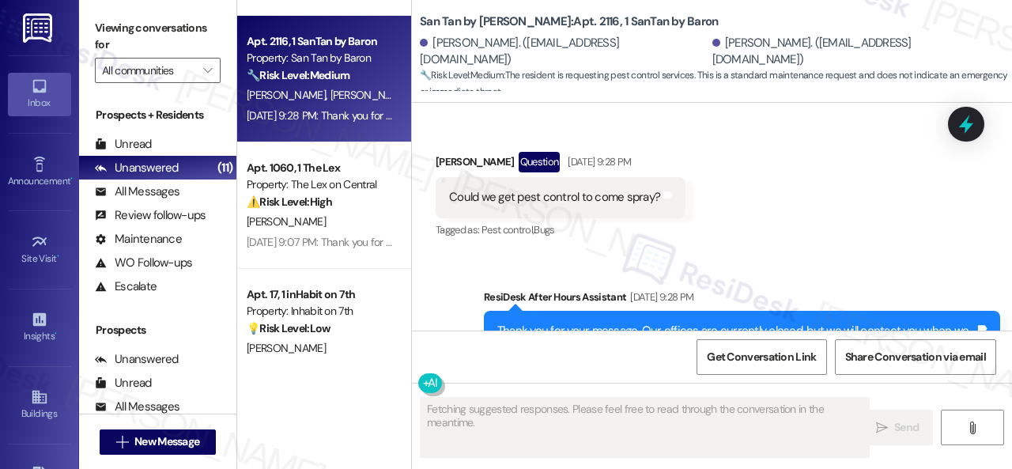
scroll to position [880, 0]
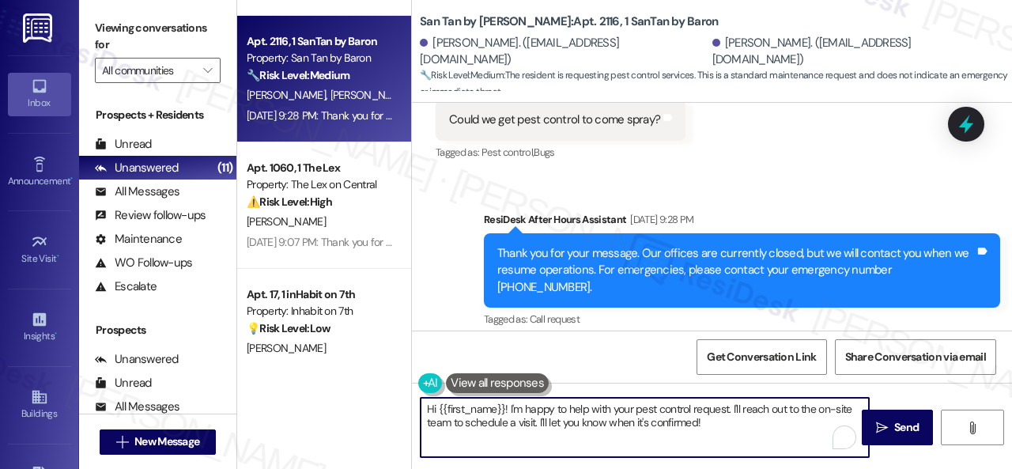
drag, startPoint x: 504, startPoint y: 418, endPoint x: 405, endPoint y: 407, distance: 100.2
click at [405, 407] on div "Apt. 1037, 1 The Lex Property: The Lex on Central 💡 Risk Level: Low The residen…" at bounding box center [624, 234] width 774 height 469
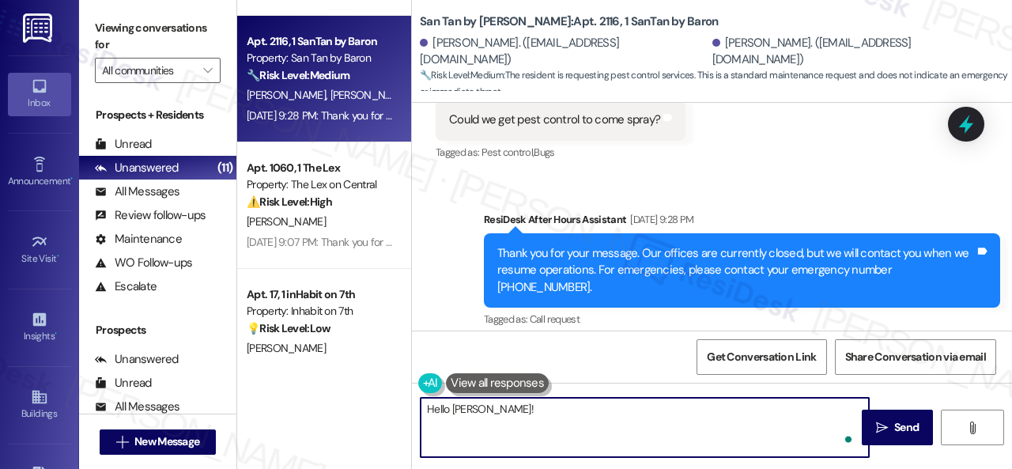
paste textarea "I'm sorry for the delayed response. Please don’t hesitate to let me know if you…"
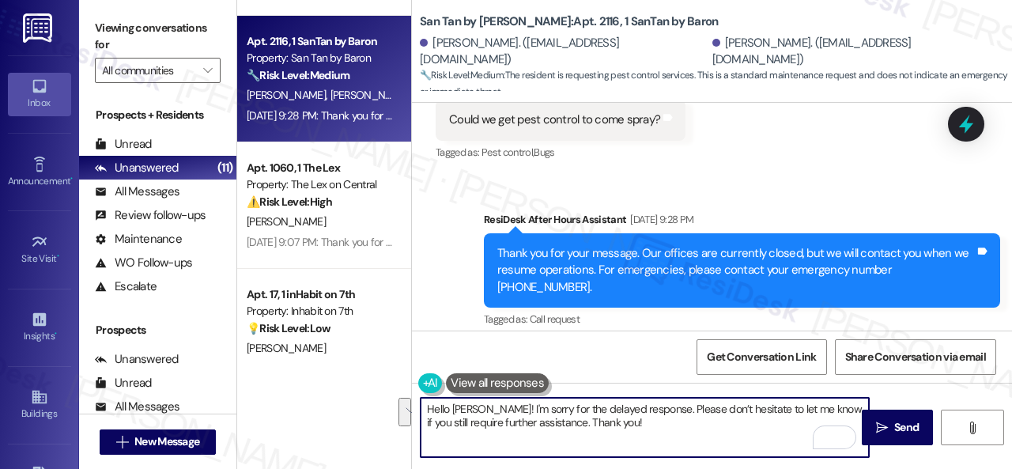
drag, startPoint x: 659, startPoint y: 411, endPoint x: 680, endPoint y: 418, distance: 21.7
click at [680, 423] on textarea "Hello Savannah! I'm sorry for the delayed response. Please don’t hesitate to le…" at bounding box center [644, 427] width 448 height 59
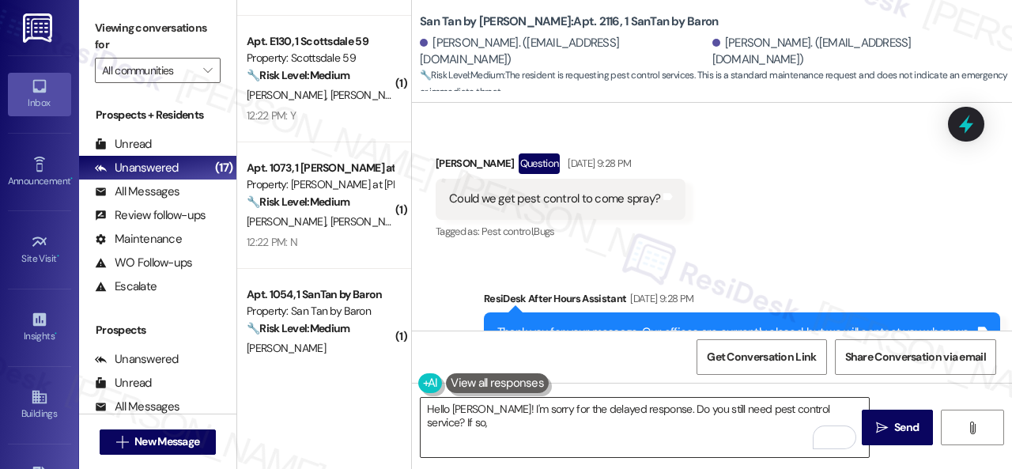
click at [850, 413] on textarea "Hello Savannah! I'm sorry for the delayed response. Do you still need pest cont…" at bounding box center [644, 427] width 448 height 59
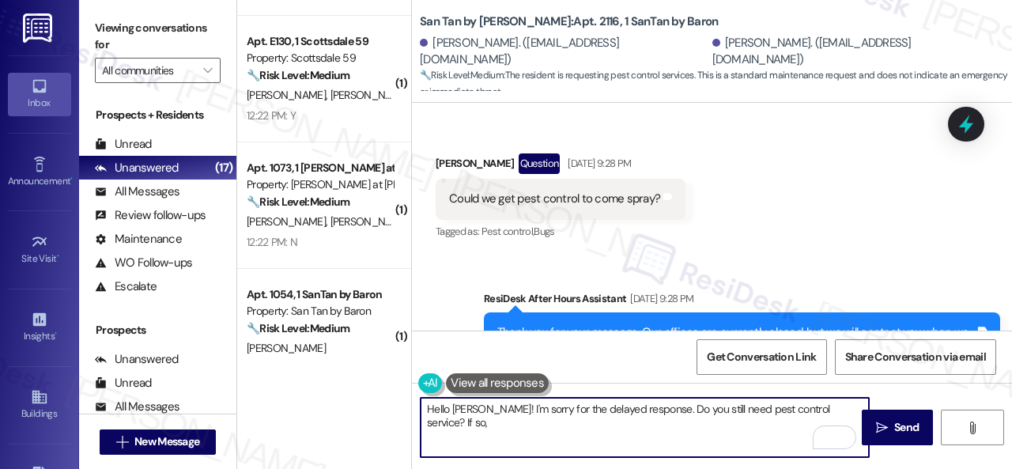
paste textarea "I'll be happy to submit a work order on your behalf. What types of pests need t…"
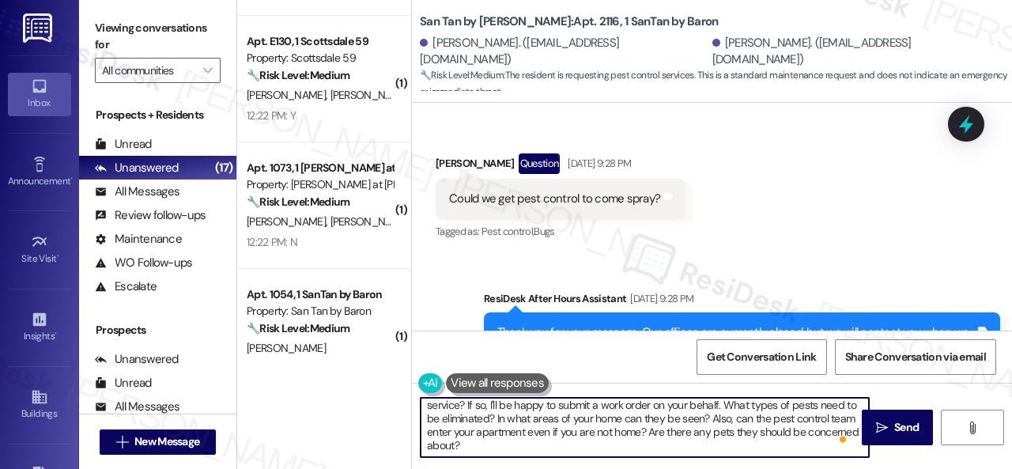
scroll to position [0, 0]
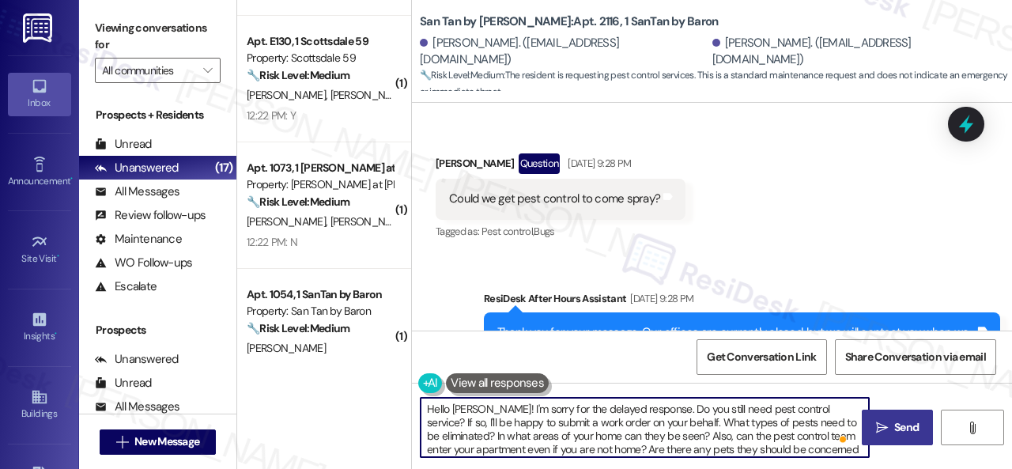
type textarea "Hello Savannah! I'm sorry for the delayed response. Do you still need pest cont…"
click at [895, 431] on span "Send" at bounding box center [906, 427] width 24 height 17
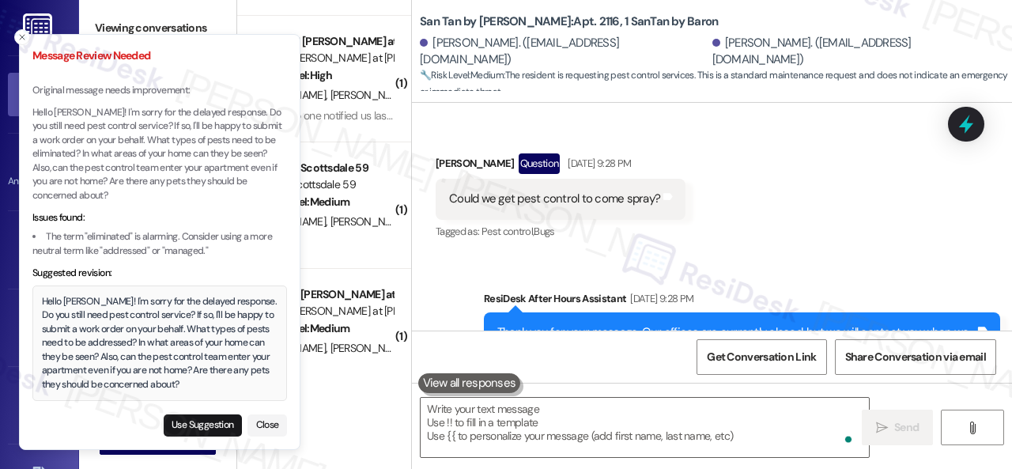
scroll to position [880, 0]
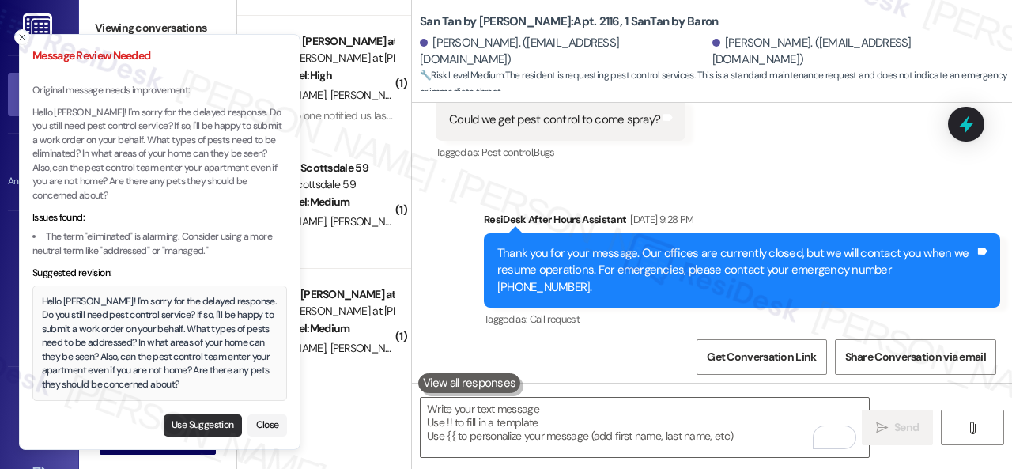
click at [181, 425] on button "Use Suggestion" at bounding box center [203, 425] width 78 height 22
type textarea "Hello Savannah! I'm sorry for the delayed response. Do you still need pest cont…"
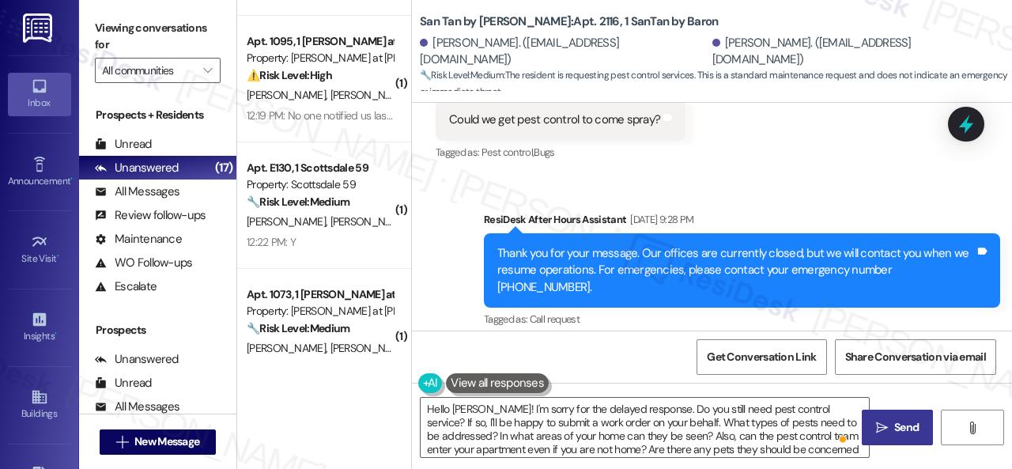
click at [897, 439] on button " Send" at bounding box center [896, 427] width 71 height 36
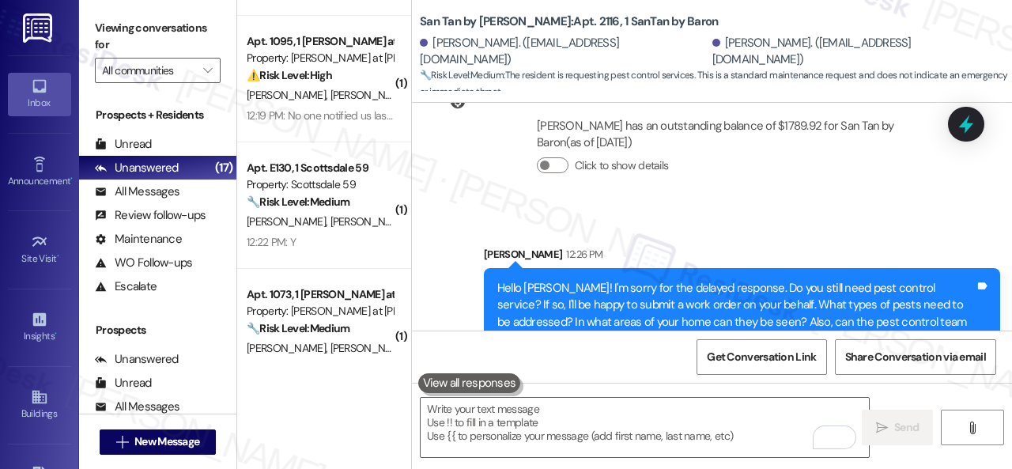
scroll to position [1200, 0]
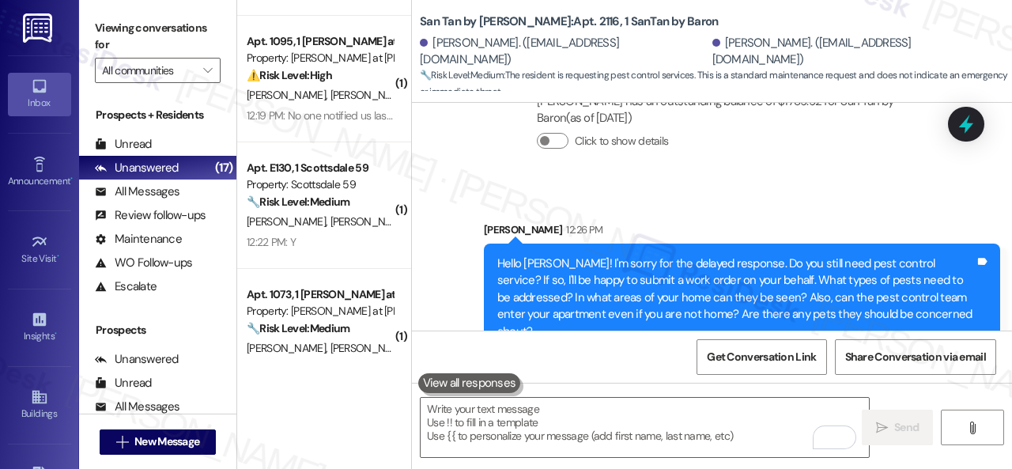
click at [807, 164] on div "Collections Status 2:10 AM Jared Walton has an outstanding balance of $1789.92 …" at bounding box center [694, 116] width 540 height 138
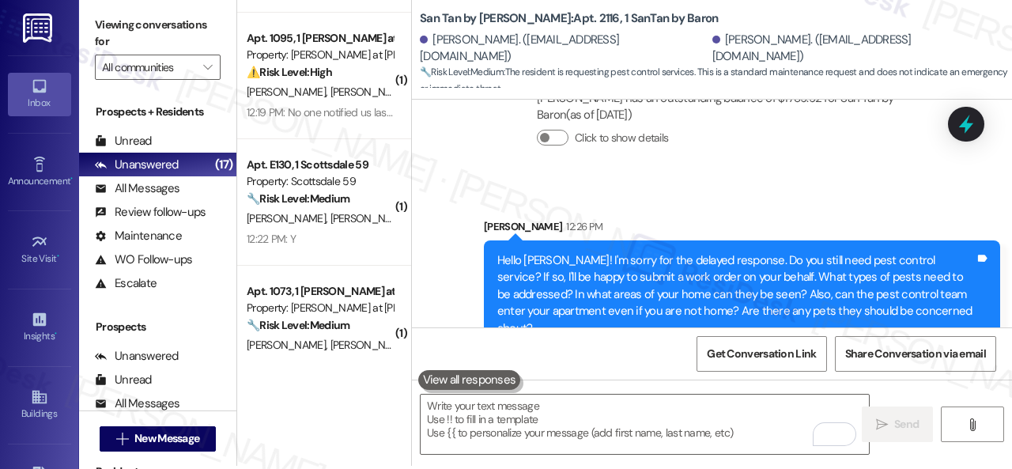
scroll to position [5, 0]
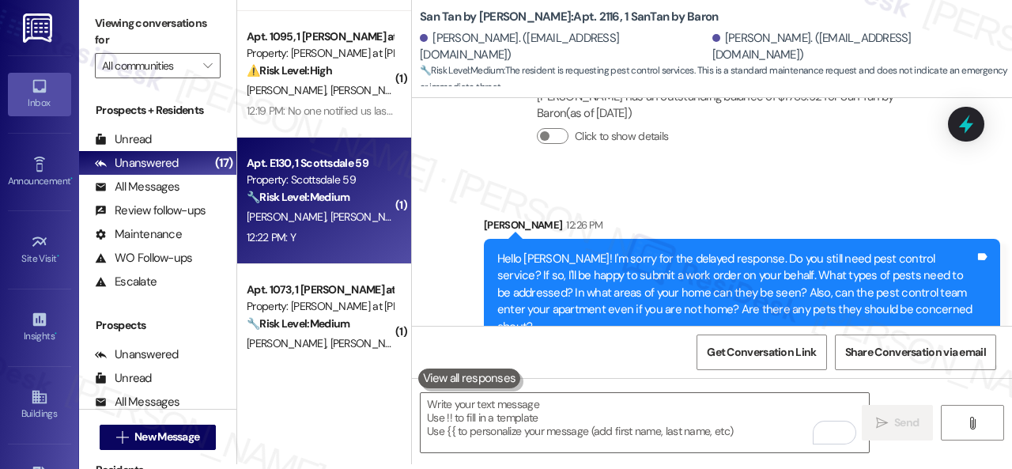
click at [332, 228] on div "12:22 PM: Y 12:22 PM: Y" at bounding box center [319, 238] width 149 height 20
type textarea "Fetching suggested responses. Please feel free to read through the conversation…"
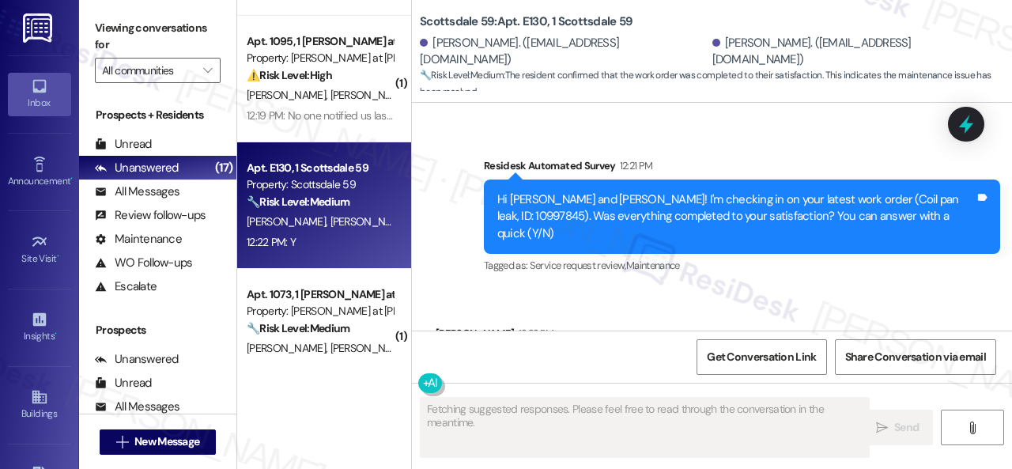
scroll to position [1205, 0]
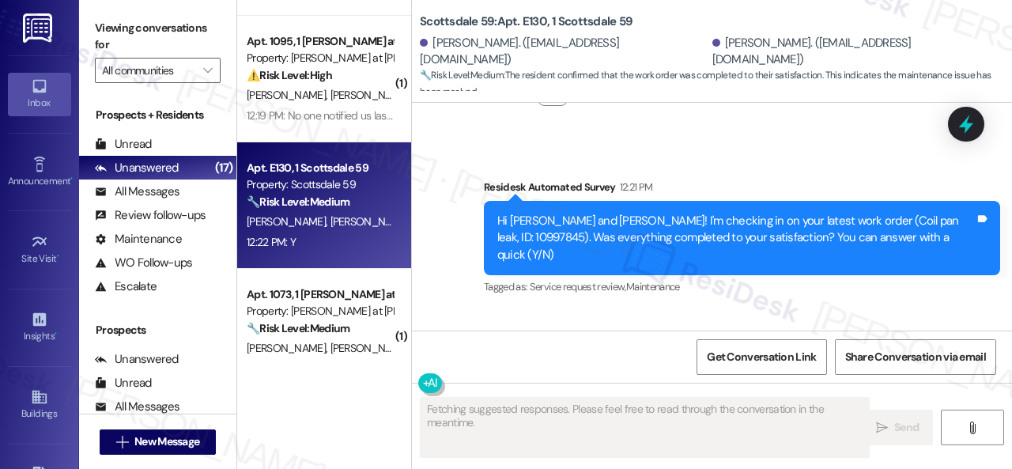
click at [455, 207] on div "Survey, sent via SMS Residesk Automated Survey 12:21 PM Hi Arick and Bynandreau…" at bounding box center [712, 227] width 600 height 168
click at [476, 311] on div "Received via SMS Bynandreau Peterson 12:22 PM Y Tags and notes Tagged as: Posit…" at bounding box center [712, 378] width 600 height 134
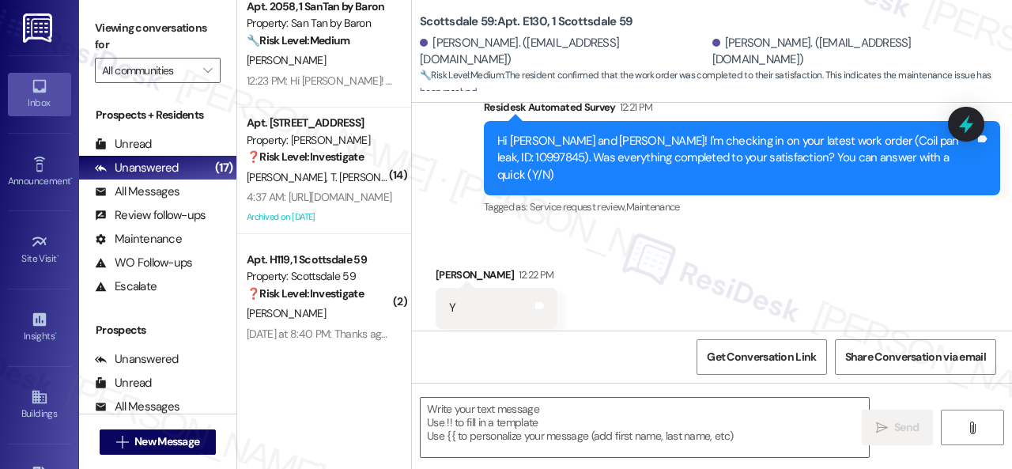
scroll to position [1919, 0]
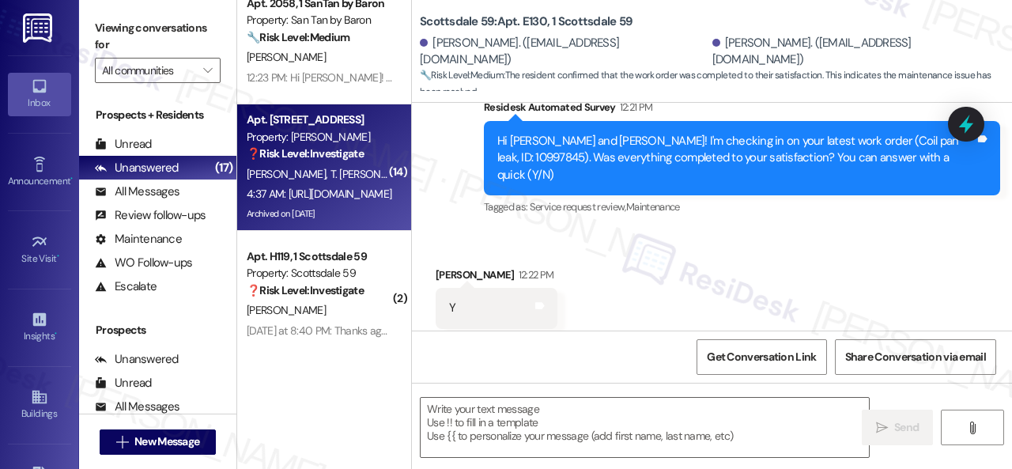
click at [353, 171] on span "T. Sasha-Taylor" at bounding box center [376, 174] width 92 height 14
type textarea "Fetching suggested responses. Please feel free to read through the conversation…"
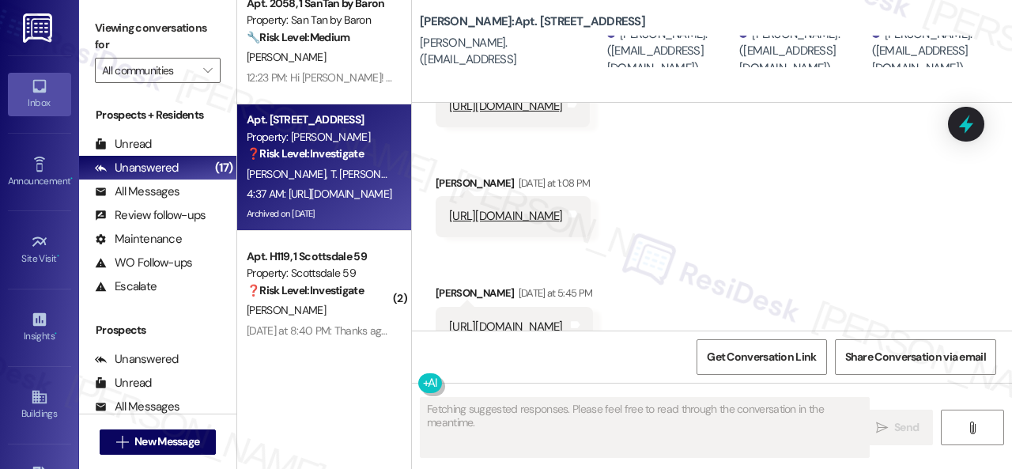
scroll to position [3352, 0]
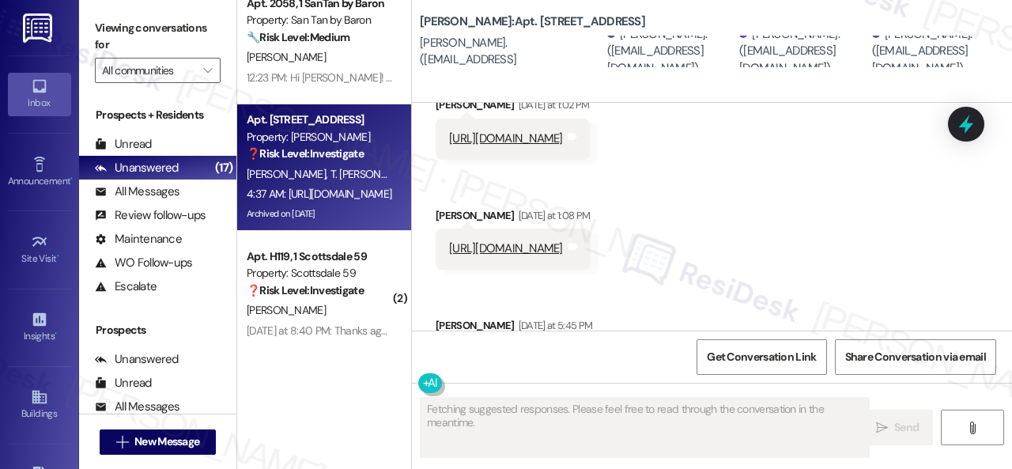
click at [854, 206] on div "Received via SMS Terry Taylor Yesterday at 10:52 AM https://youtube.com/shorts/…" at bounding box center [712, 336] width 600 height 771
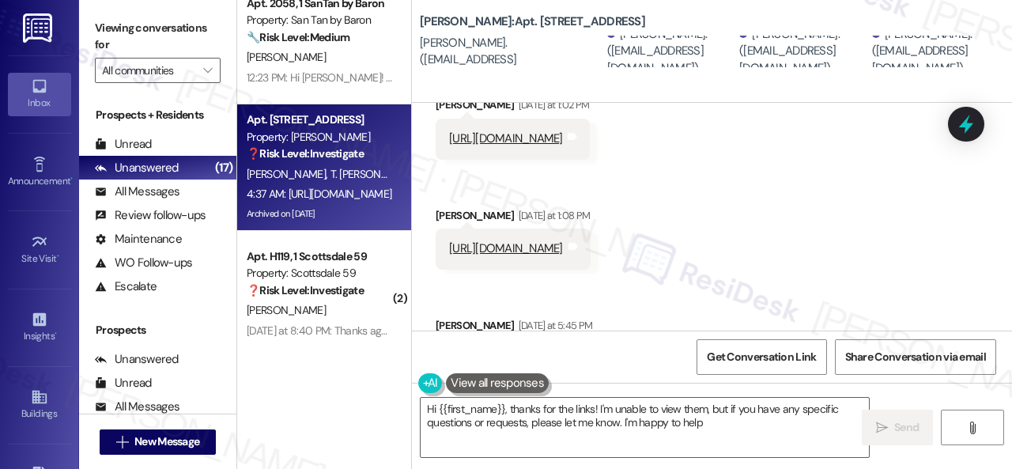
type textarea "Hi {{first_name}}, thanks for the links! I'm unable to view them, but if you ha…"
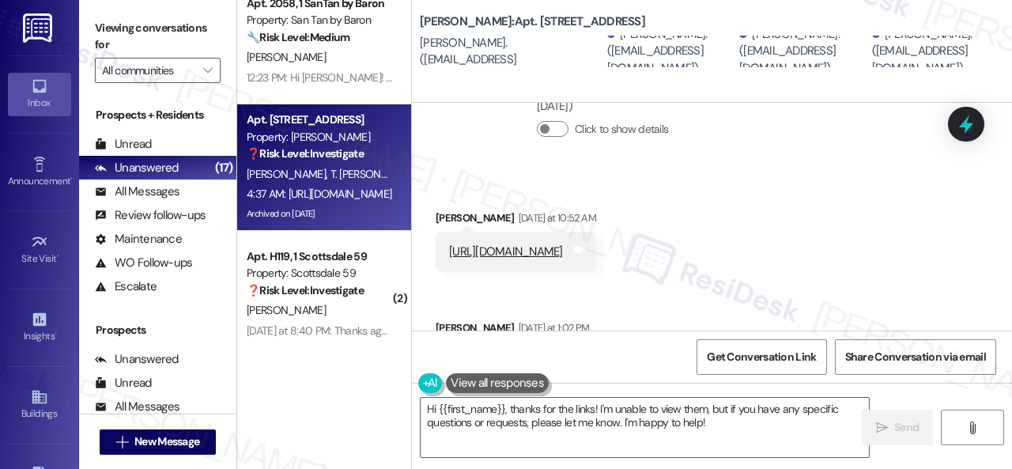
scroll to position [3114, 0]
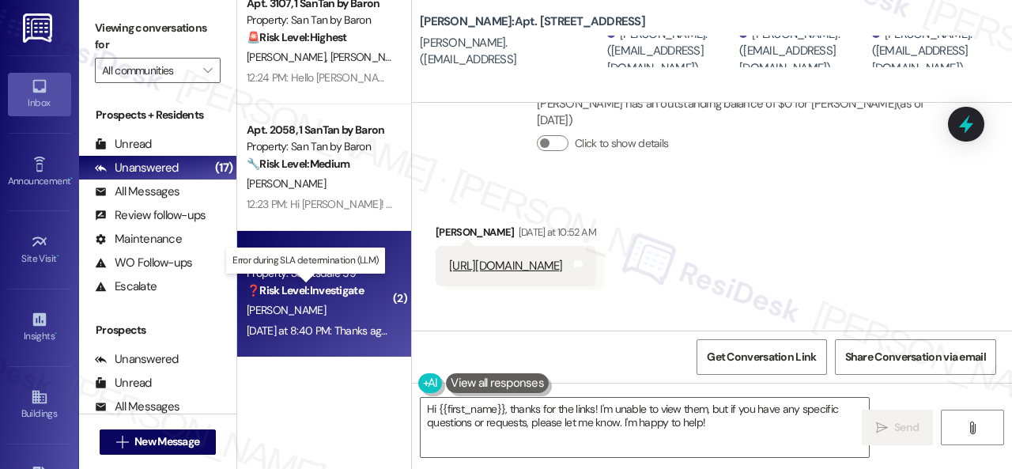
click at [332, 293] on strong "❓ Risk Level: Investigate" at bounding box center [305, 290] width 117 height 14
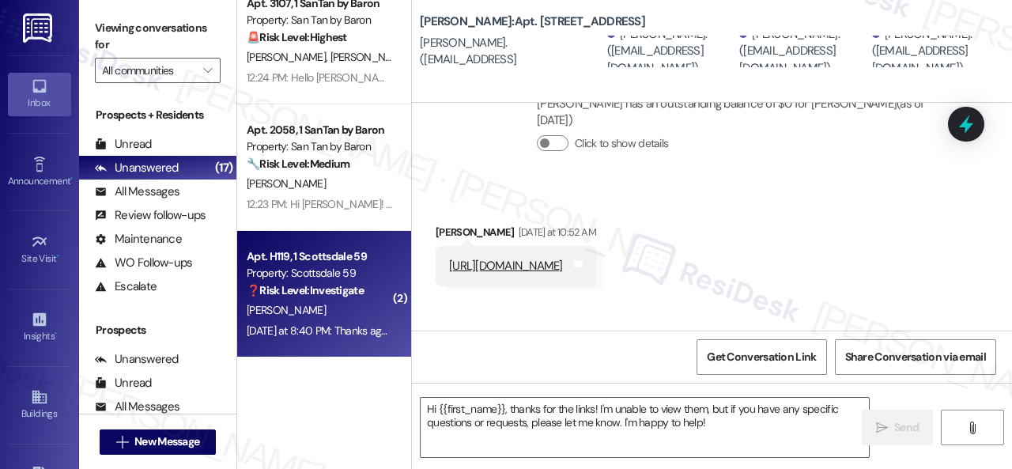
type textarea "Fetching suggested responses. Please feel free to read through the conversation…"
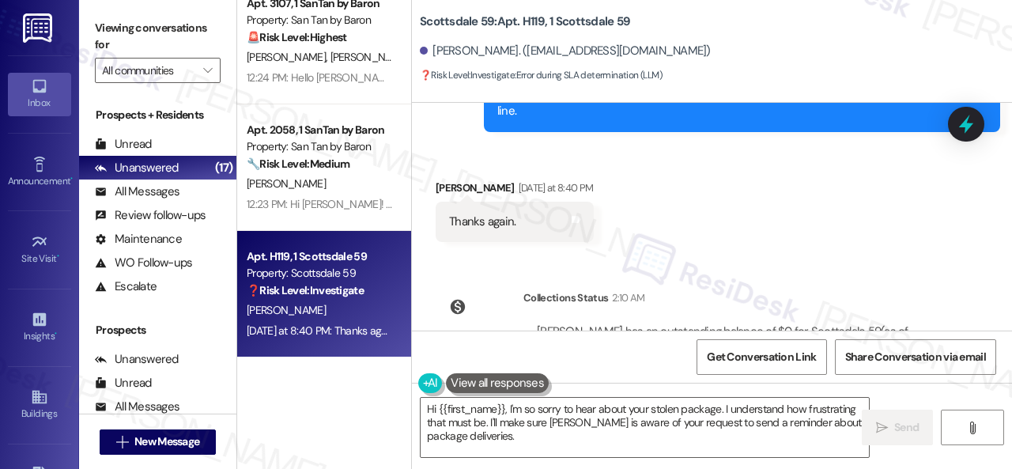
scroll to position [5, 0]
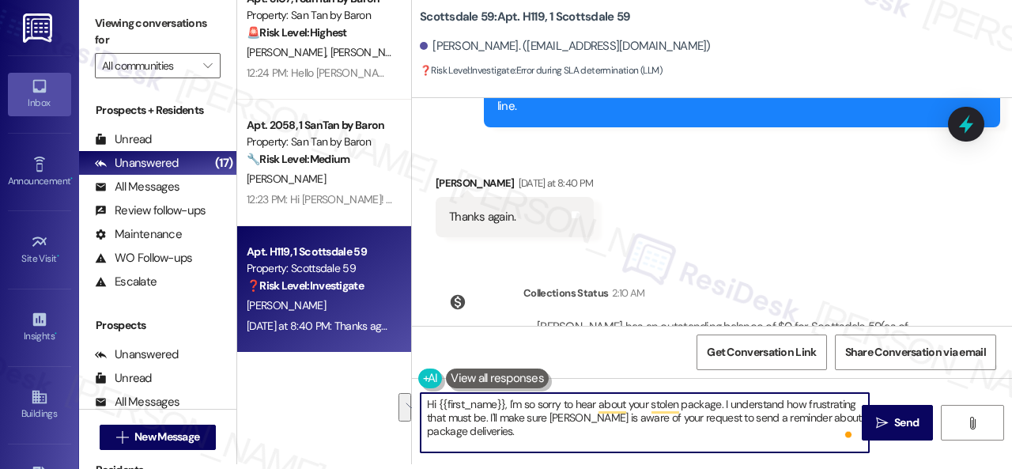
drag, startPoint x: 499, startPoint y: 421, endPoint x: 511, endPoint y: 436, distance: 18.7
click at [511, 436] on textarea "Hi {{first_name}}, I'm so sorry to hear about your stolen package. I understand…" at bounding box center [644, 422] width 448 height 59
click at [707, 428] on textarea "Hi {{first_name}}, I'm so sorry to hear about your stolen package. I understand…" at bounding box center [644, 422] width 448 height 59
type textarea "Hi {{first_name}}, I'm so sorry to hear about your stolen package. I understand…"
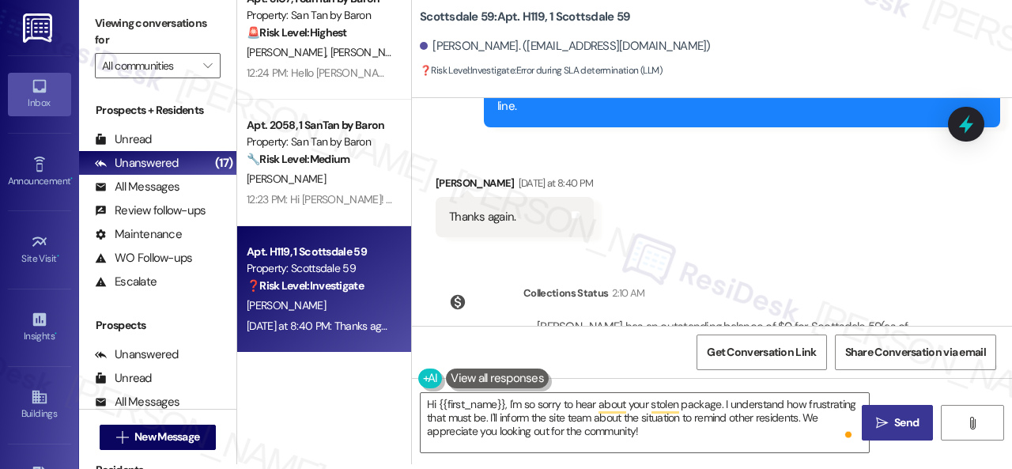
click at [899, 416] on span "Send" at bounding box center [906, 422] width 24 height 17
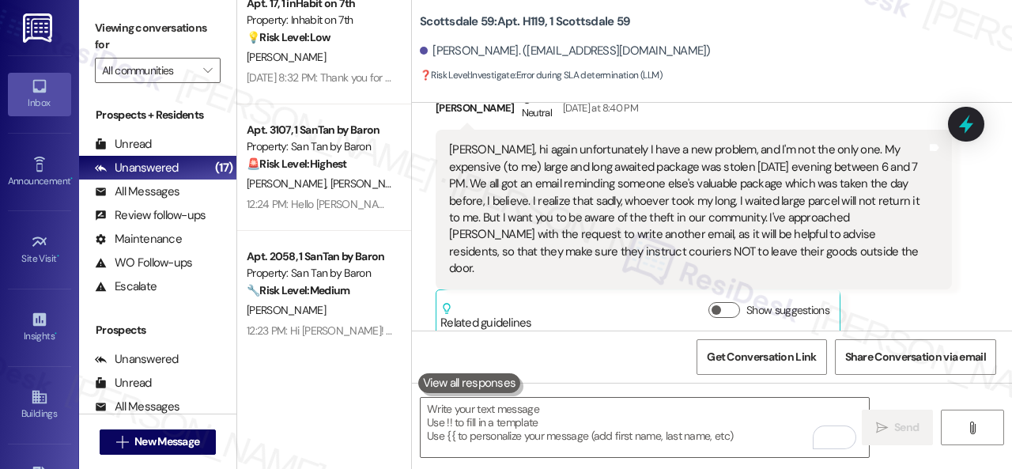
scroll to position [3265, 0]
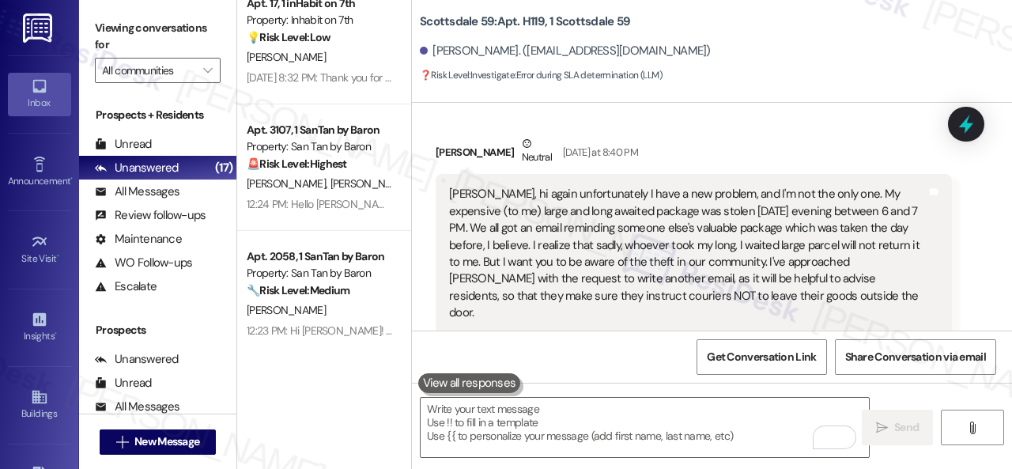
click at [910, 288] on div "Yelena Simon Neutral Yesterday at 8:40 PM Sarah, hi again unfortunately I have …" at bounding box center [693, 257] width 516 height 245
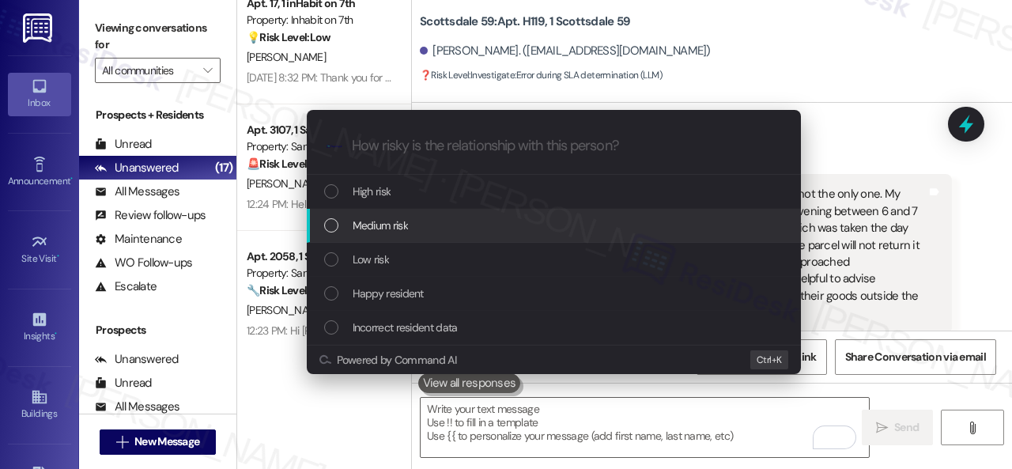
click at [387, 219] on span "Medium risk" at bounding box center [379, 225] width 55 height 17
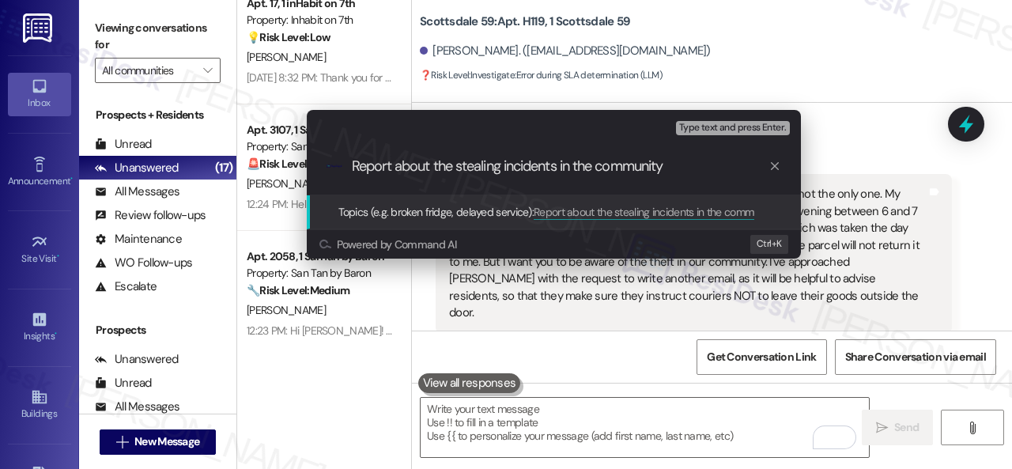
type input "Report about the stealing incidents in the community."
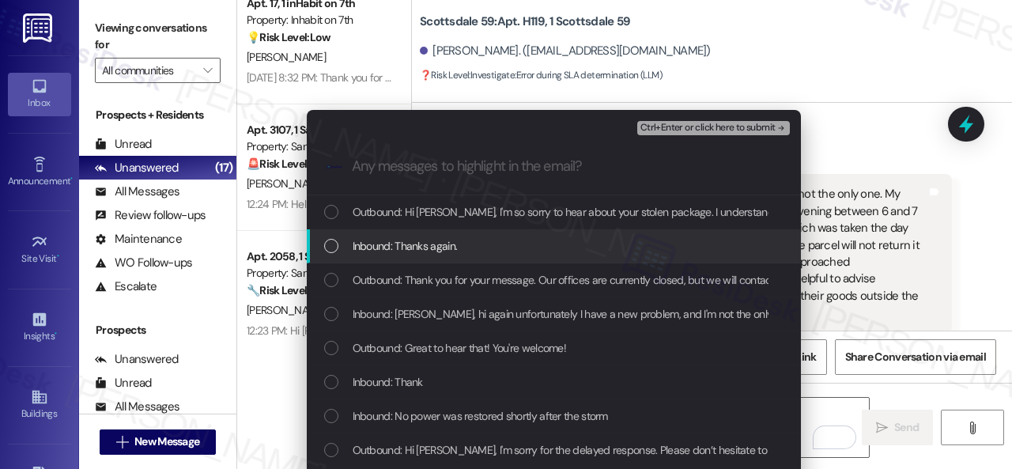
click at [921, 289] on div "Escalate Conversation Medium risk Report about the stealing incidents in the co…" at bounding box center [506, 234] width 1012 height 469
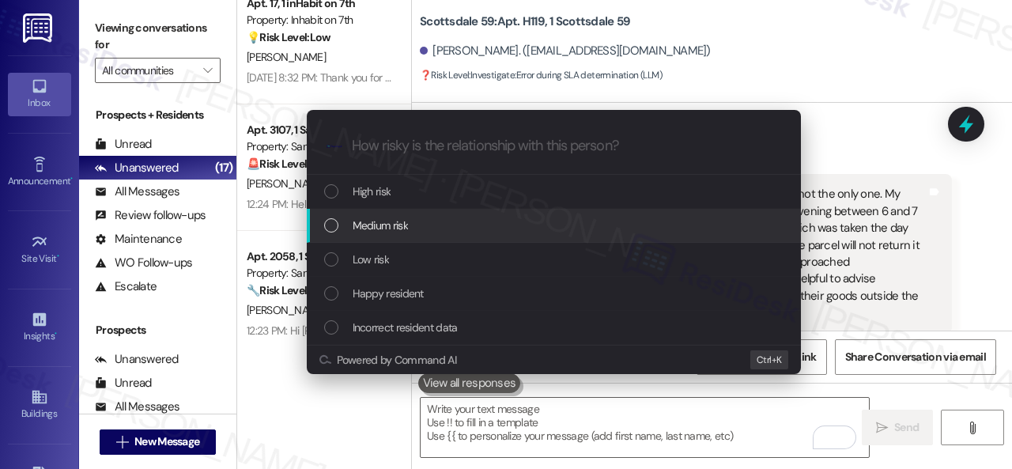
click at [362, 224] on span "Medium risk" at bounding box center [379, 225] width 55 height 17
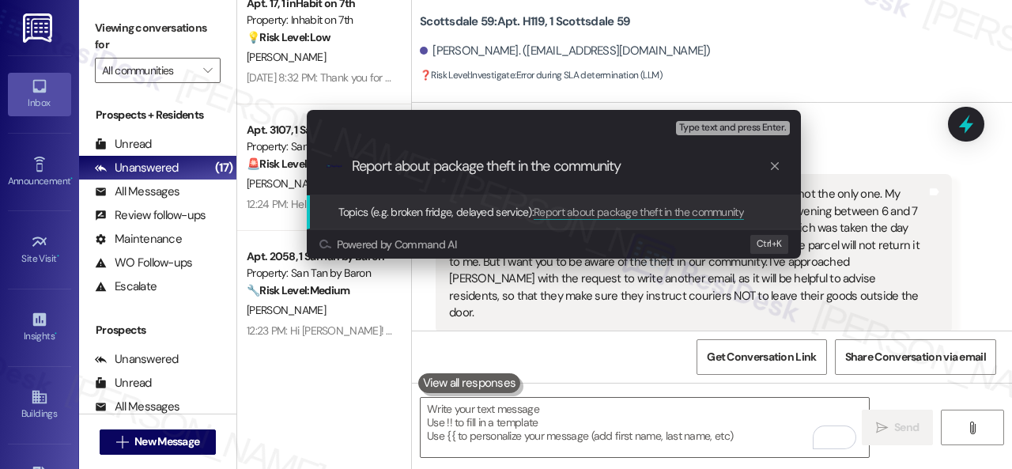
type input "Report about package theft in the community."
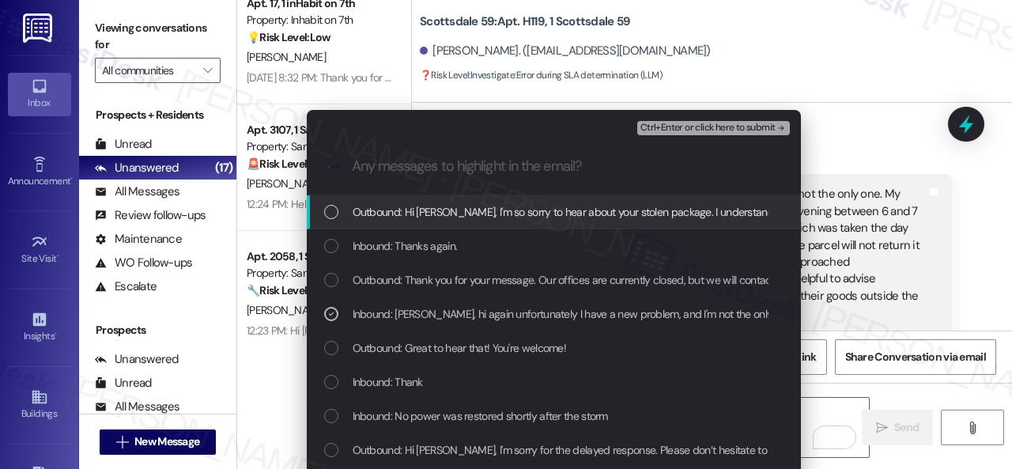
click at [658, 130] on span "Ctrl+Enter or click here to submit" at bounding box center [707, 127] width 135 height 11
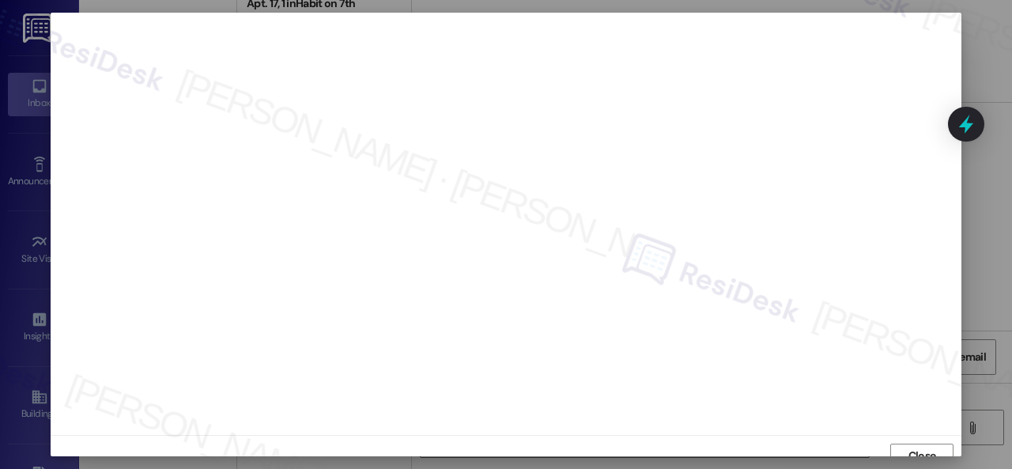
scroll to position [12, 0]
click at [921, 441] on span "Close" at bounding box center [922, 443] width 28 height 17
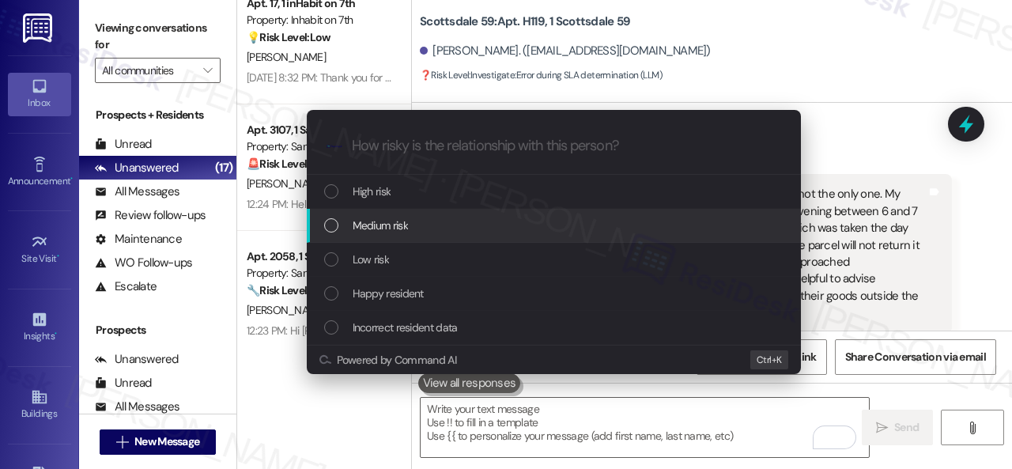
click at [360, 227] on span "Medium risk" at bounding box center [379, 225] width 55 height 17
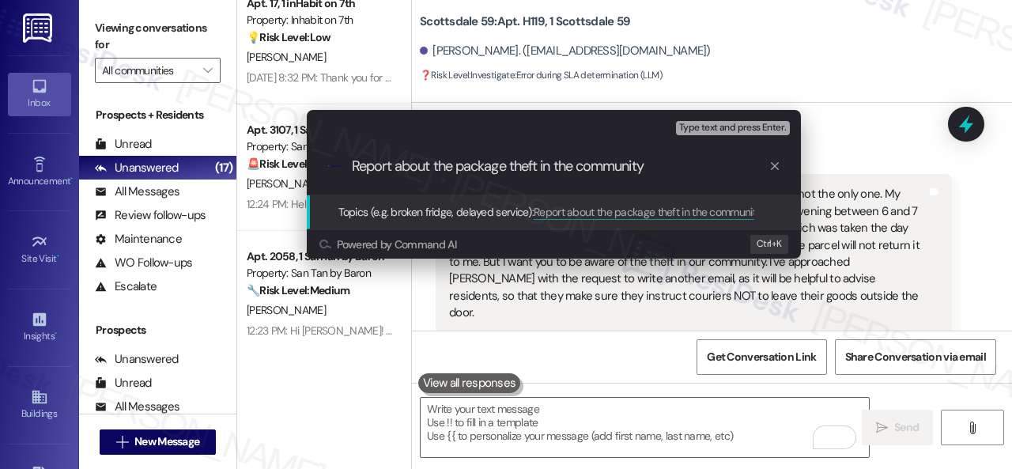
type input "Report about the package theft in the community."
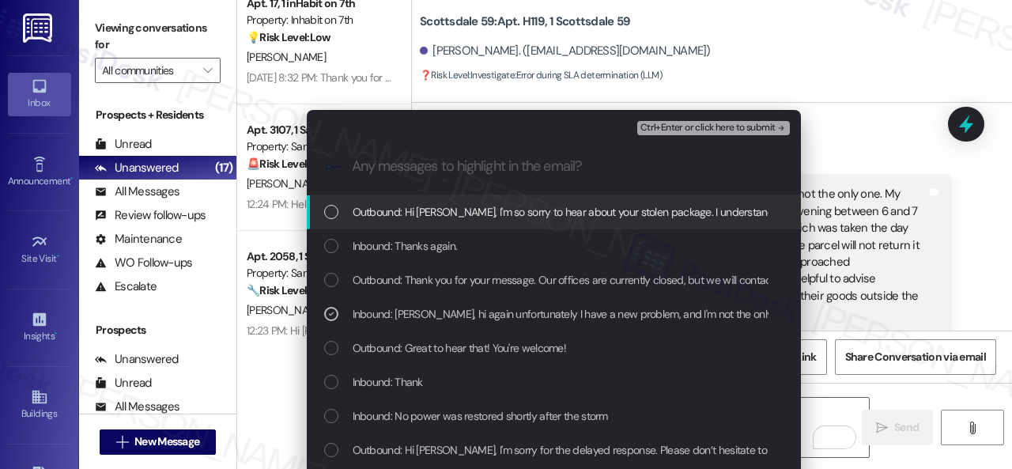
click at [704, 123] on span "Ctrl+Enter or click here to submit" at bounding box center [707, 127] width 135 height 11
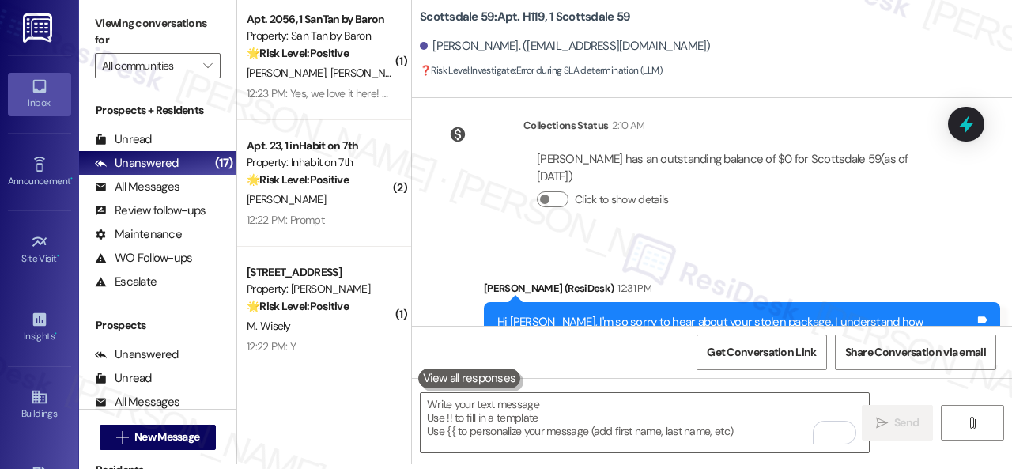
scroll to position [2029, 0]
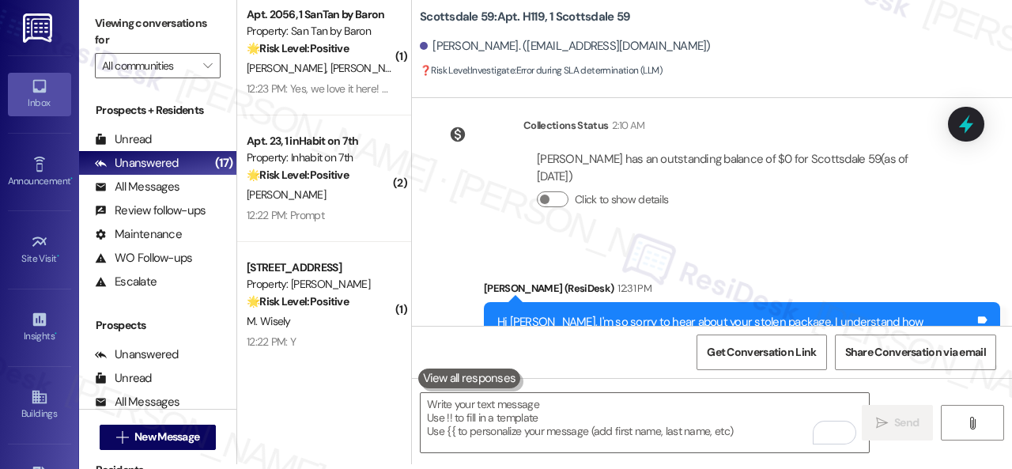
click at [329, 200] on div "S. Marquez" at bounding box center [319, 195] width 149 height 20
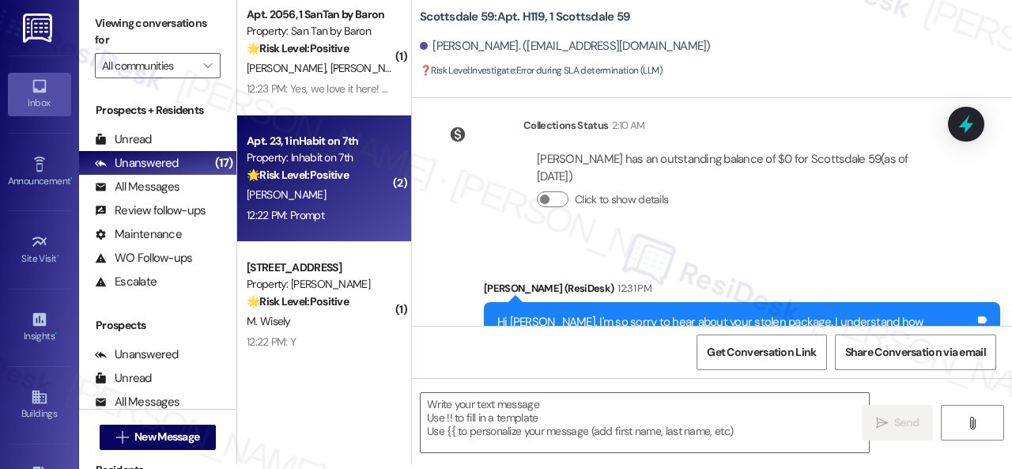
type textarea "Fetching suggested responses. Please feel free to read through the conversation…"
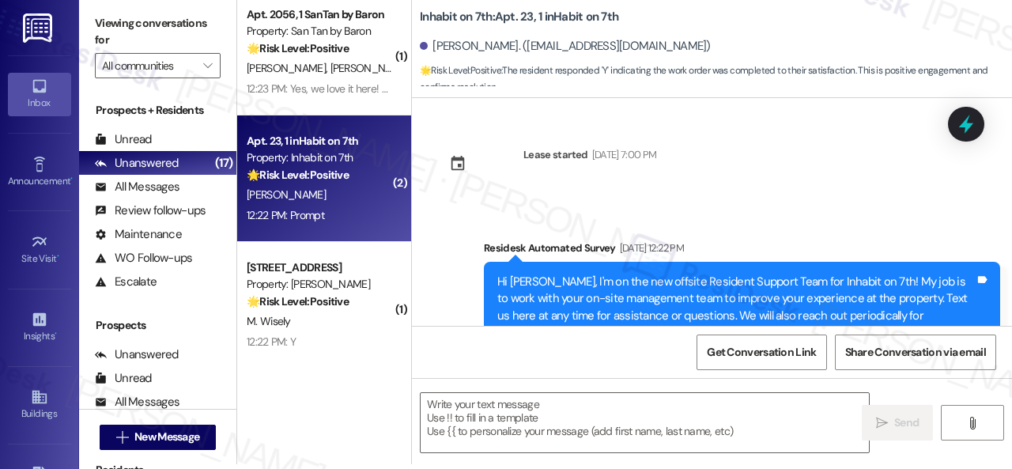
scroll to position [0, 0]
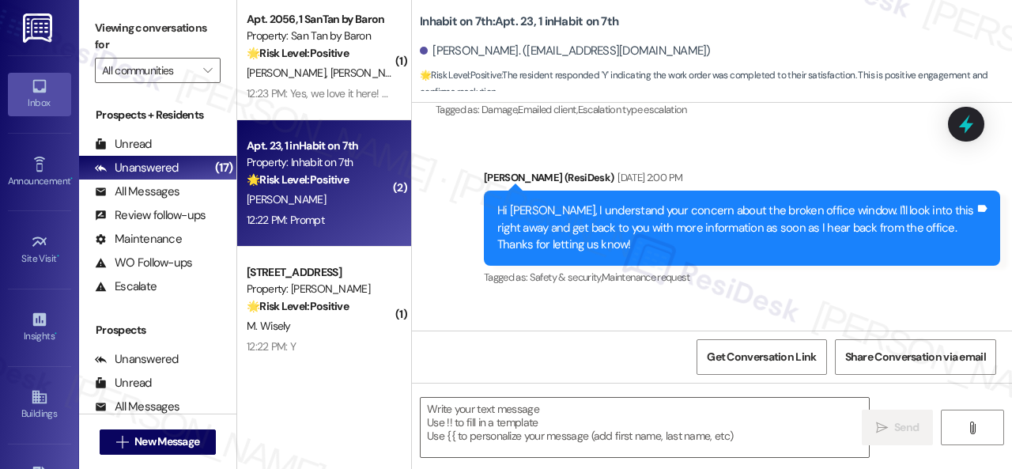
type textarea "Fetching suggested responses. Please feel free to read through the conversation…"
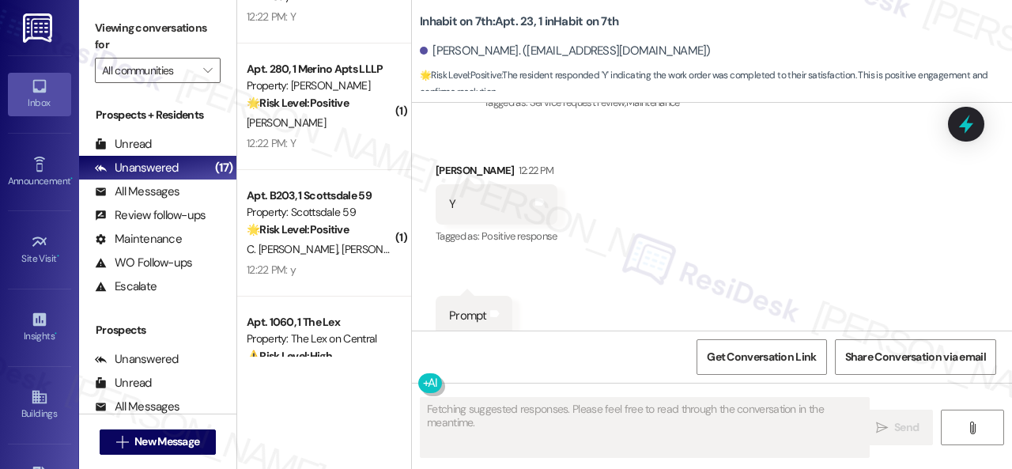
scroll to position [2504, 0]
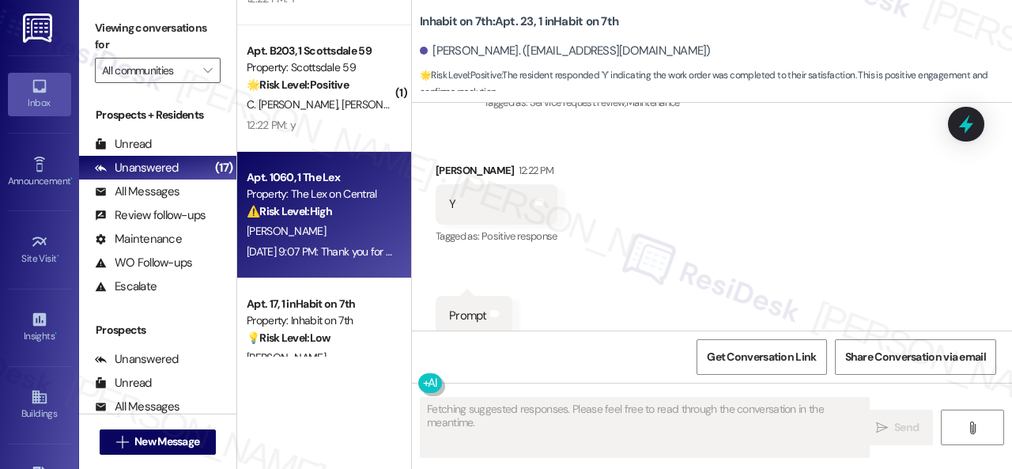
click at [334, 233] on div "I. Emms" at bounding box center [319, 231] width 149 height 20
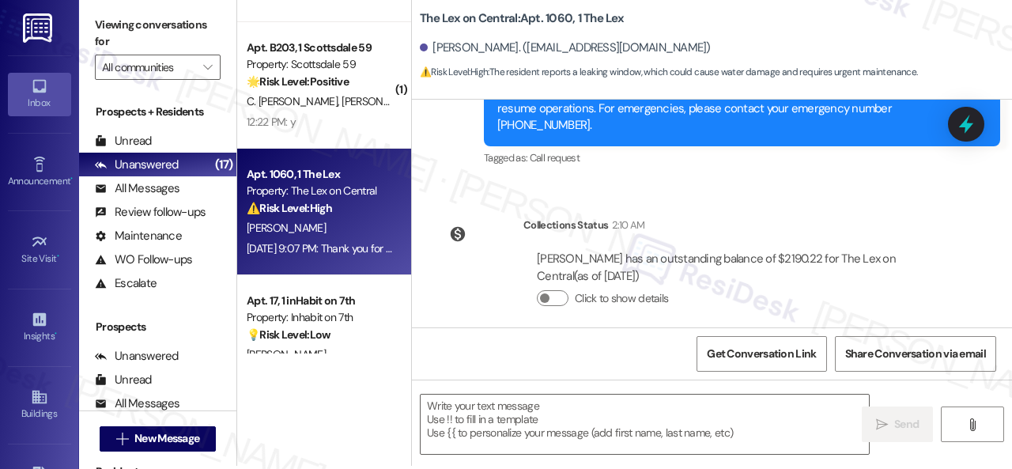
scroll to position [5, 0]
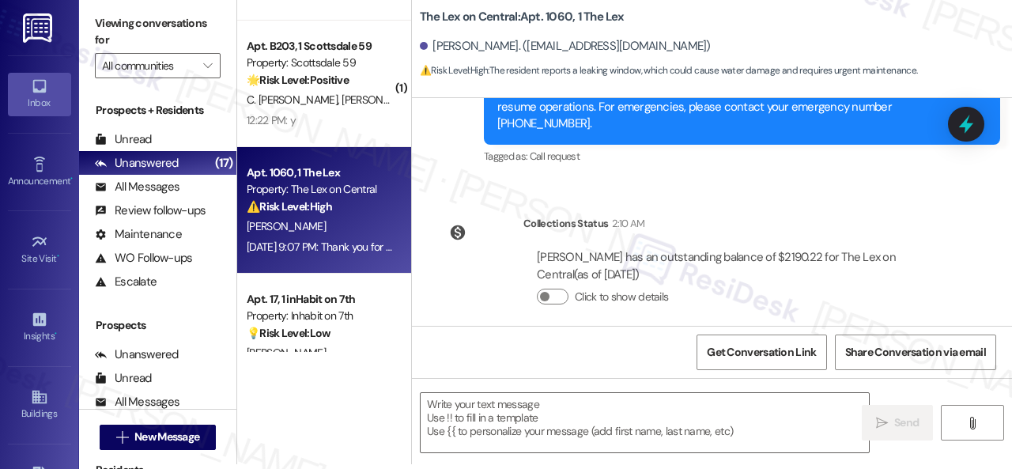
click at [772, 203] on div "Collections Status 2:10 AM Issabella Emms has an outstanding balance of $2190.2…" at bounding box center [694, 272] width 540 height 138
click at [474, 424] on textarea at bounding box center [644, 422] width 448 height 59
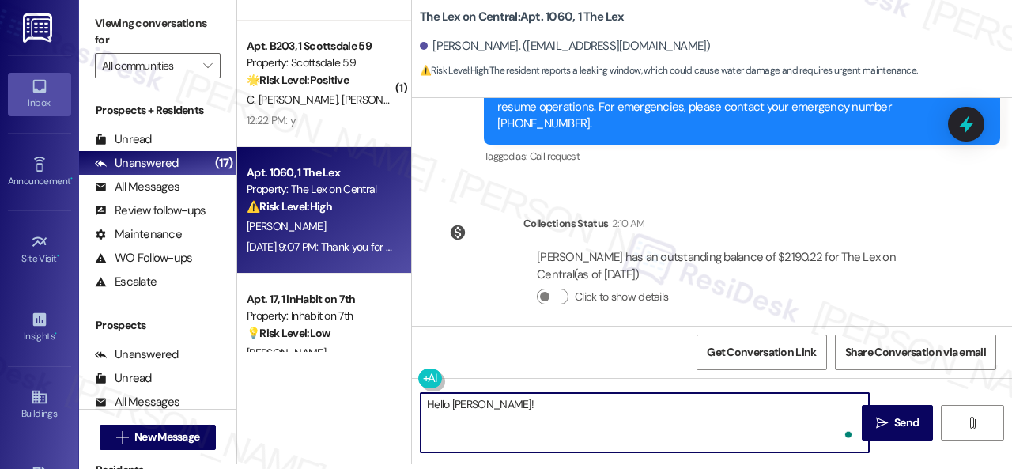
paste textarea "I'm sorry for the delayed response."
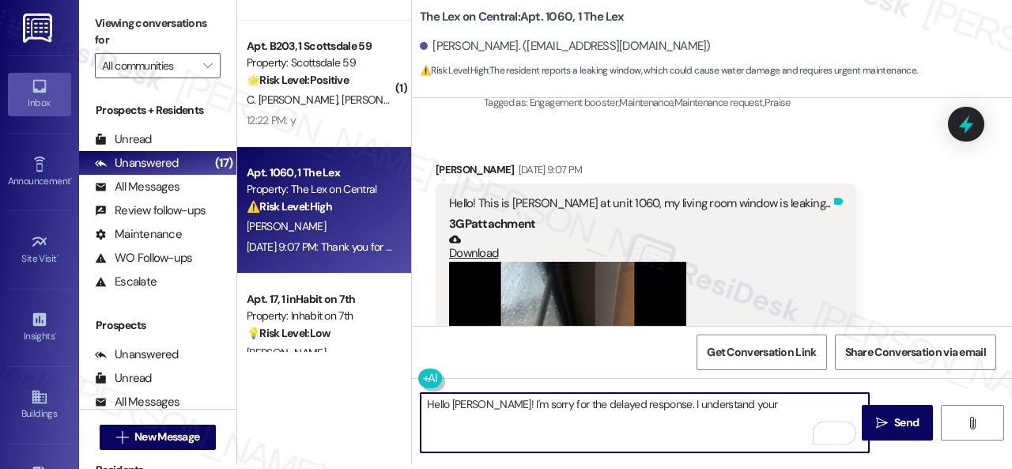
scroll to position [367, 0]
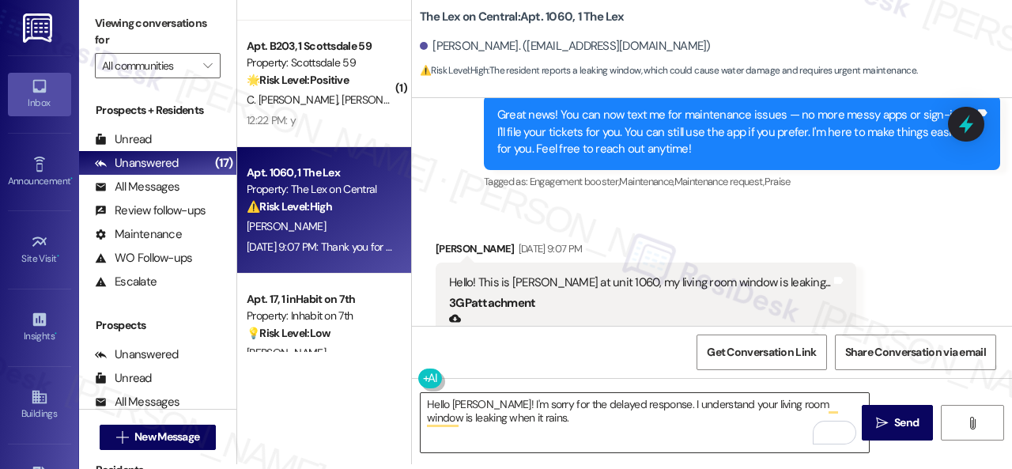
click at [772, 431] on textarea "Hello Issabella! I'm sorry for the delayed response. I understand your living r…" at bounding box center [644, 422] width 448 height 59
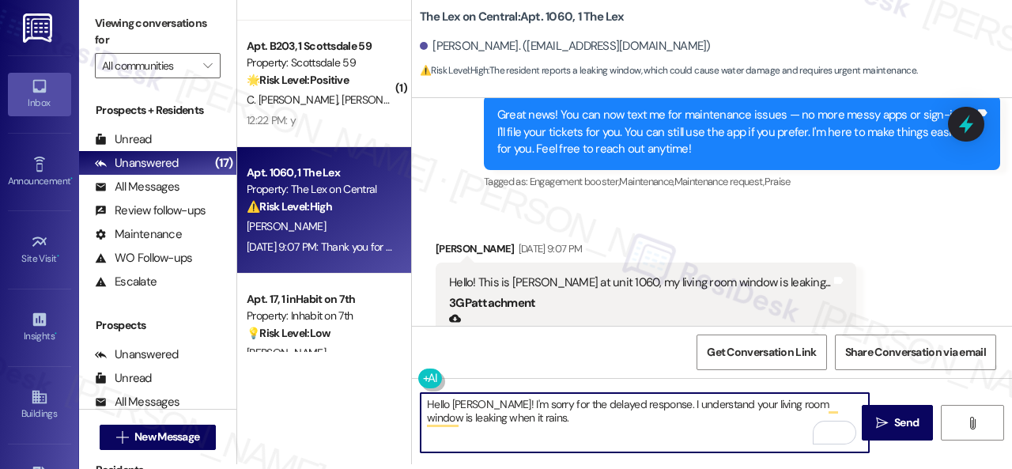
paste textarea "Is there already a work order for the issue? If so, may I have the work order n…"
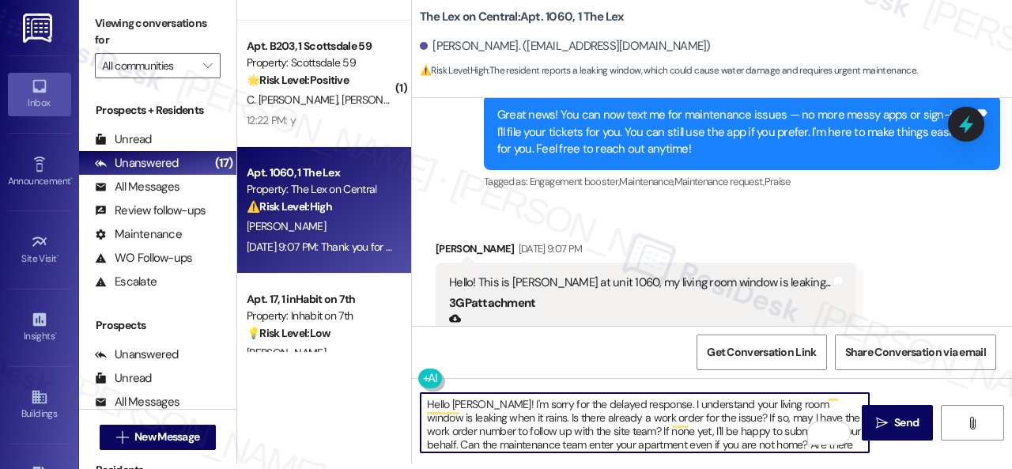
scroll to position [0, 0]
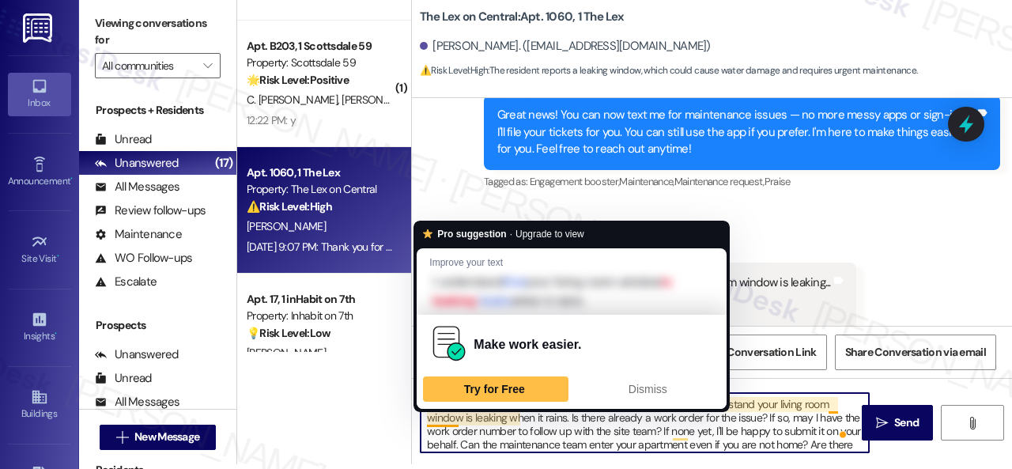
click at [452, 421] on textarea "Hello Issabella! I'm sorry for the delayed response. I understand your living r…" at bounding box center [644, 422] width 448 height 59
click at [662, 384] on span "Dismiss" at bounding box center [647, 388] width 39 height 13
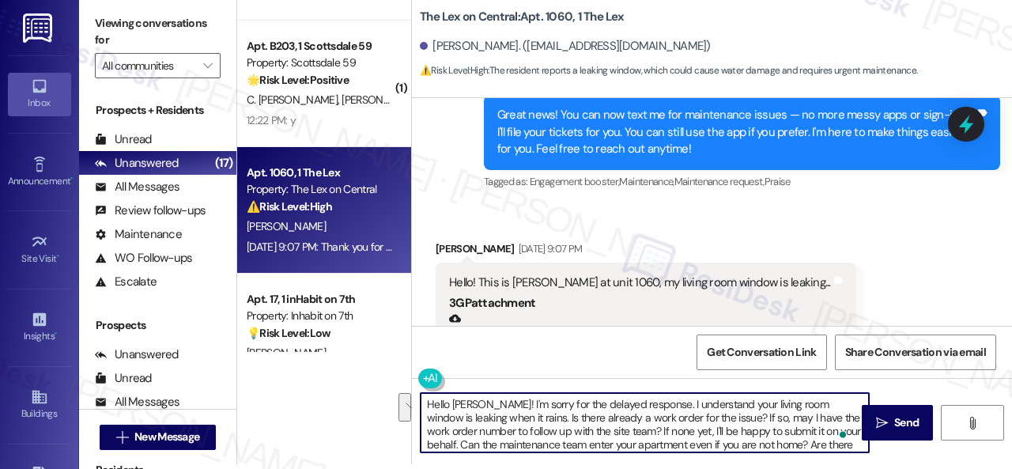
drag, startPoint x: 827, startPoint y: 402, endPoint x: 458, endPoint y: 420, distance: 369.5
click at [458, 420] on textarea "Hello Issabella! I'm sorry for the delayed response. I understand your living r…" at bounding box center [644, 422] width 448 height 59
type textarea "Hello Issabella! I'm sorry for the delayed response. I understand your living r…"
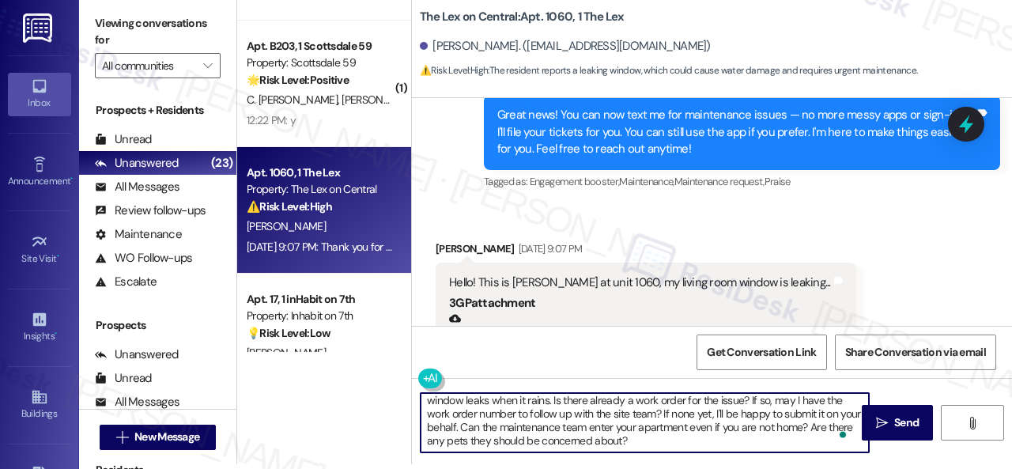
scroll to position [17, 0]
click at [689, 439] on textarea "Hello Issabella! I'm sorry for the delayed response. I understand your living r…" at bounding box center [644, 422] width 448 height 59
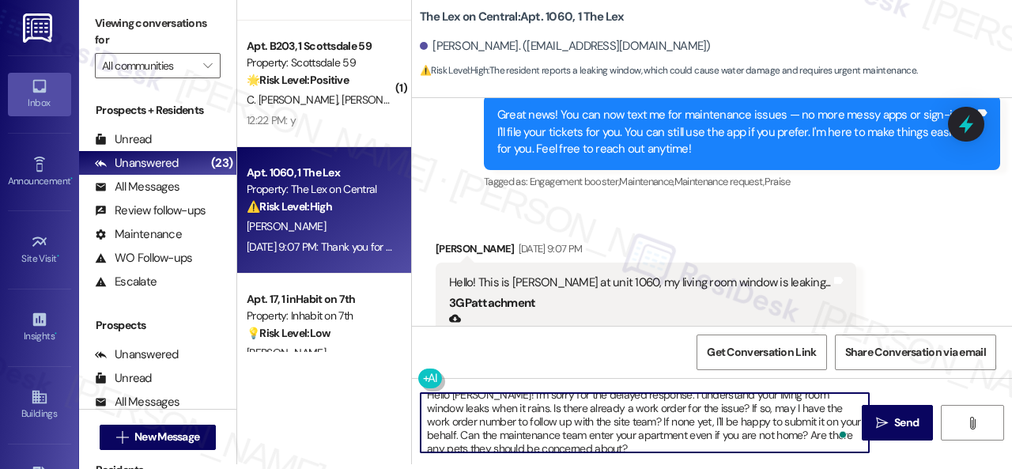
scroll to position [0, 0]
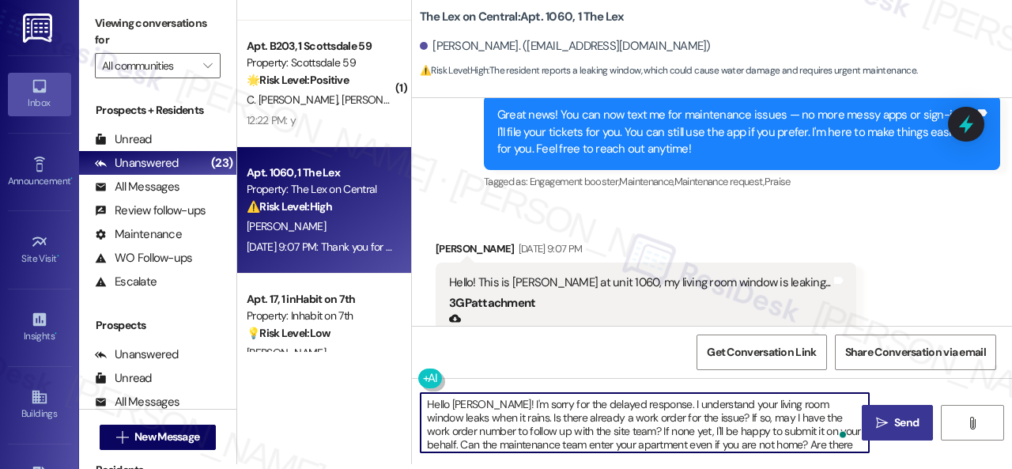
type textarea "Hello Issabella! I'm sorry for the delayed response. I understand your living r…"
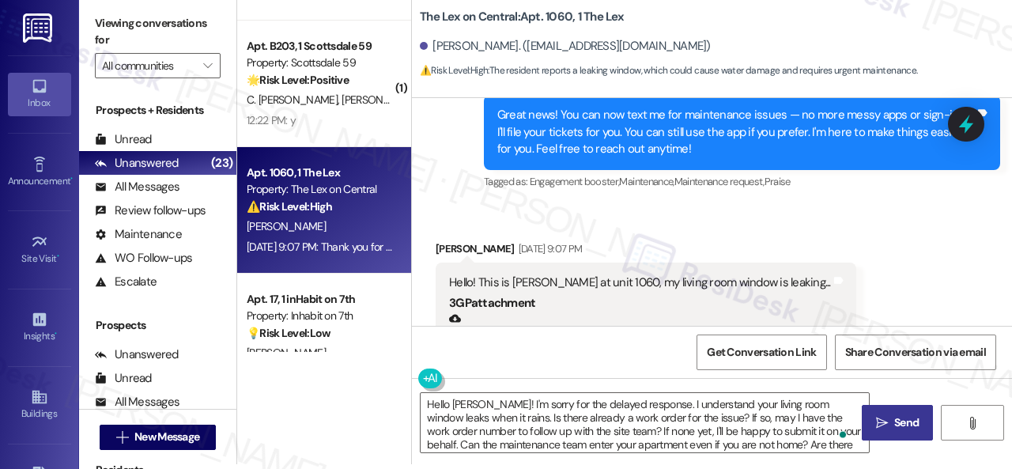
click at [904, 421] on span "Send" at bounding box center [906, 422] width 24 height 17
click at [627, 431] on textarea "Hello Issabella! I'm sorry for the delayed response. I understand your living r…" at bounding box center [646, 422] width 448 height 59
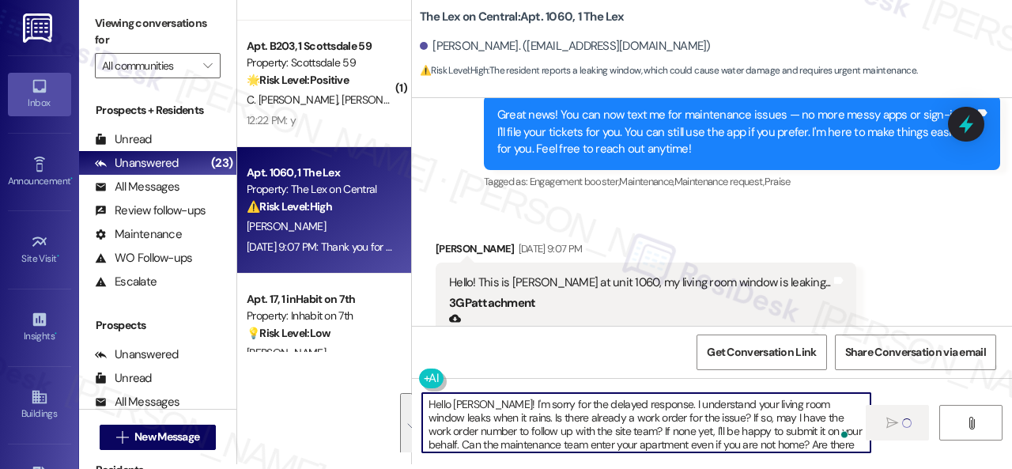
click at [950, 265] on div "Received via SMS Issabella Emms Aug 25, 2025 at 9:07 PM Hello! This is Bella at…" at bounding box center [712, 385] width 600 height 361
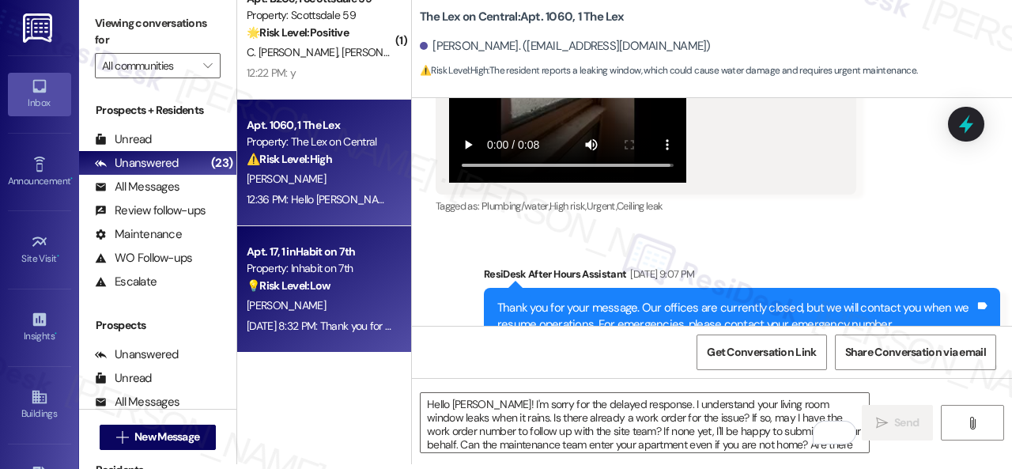
click at [362, 323] on div "Aug 25, 2025 at 8:32 PM: Thank you for your message. Our offices are currently …" at bounding box center [725, 325] width 957 height 14
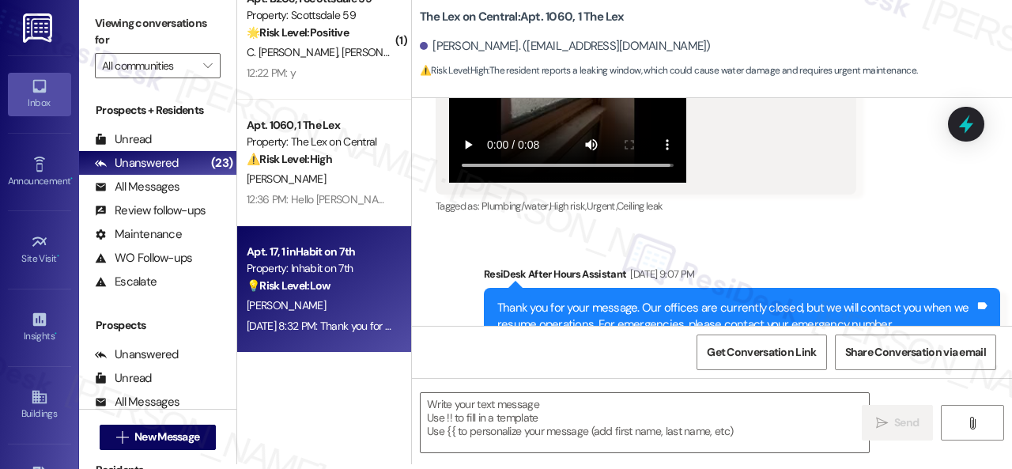
type textarea "Fetching suggested responses. Please feel free to read through the conversation…"
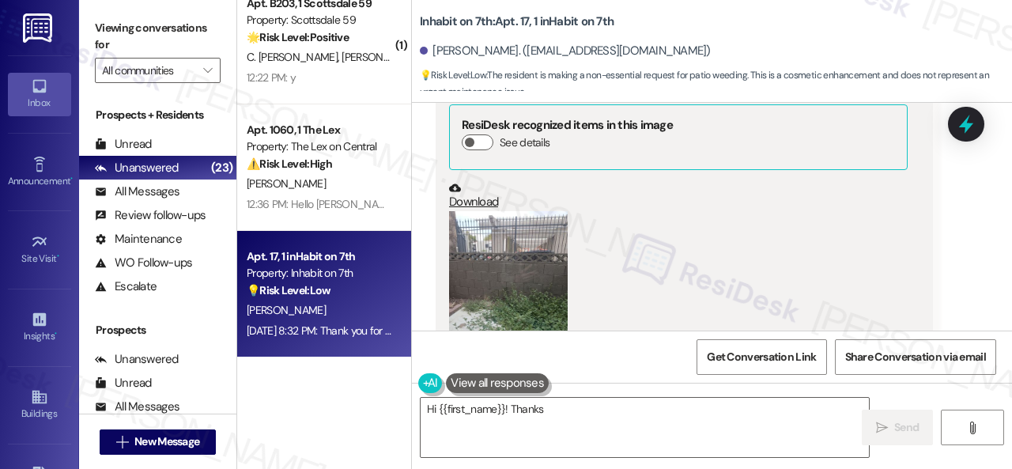
drag, startPoint x: 615, startPoint y: 258, endPoint x: 583, endPoint y: 265, distance: 32.2
click at [605, 261] on div "(Click to zoom)" at bounding box center [678, 301] width 458 height 180
click at [520, 269] on button "Zoom image" at bounding box center [508, 290] width 119 height 158
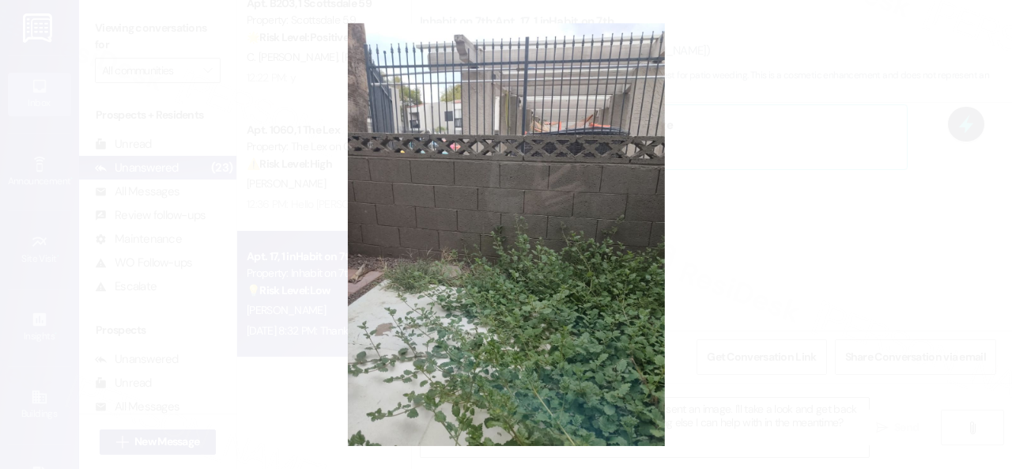
click at [597, 268] on button "Unzoom image" at bounding box center [506, 234] width 1012 height 469
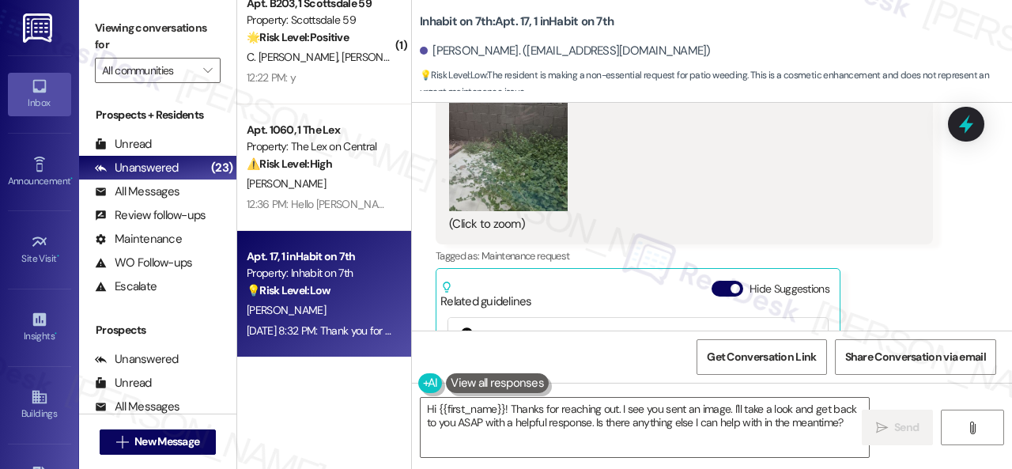
scroll to position [857, 0]
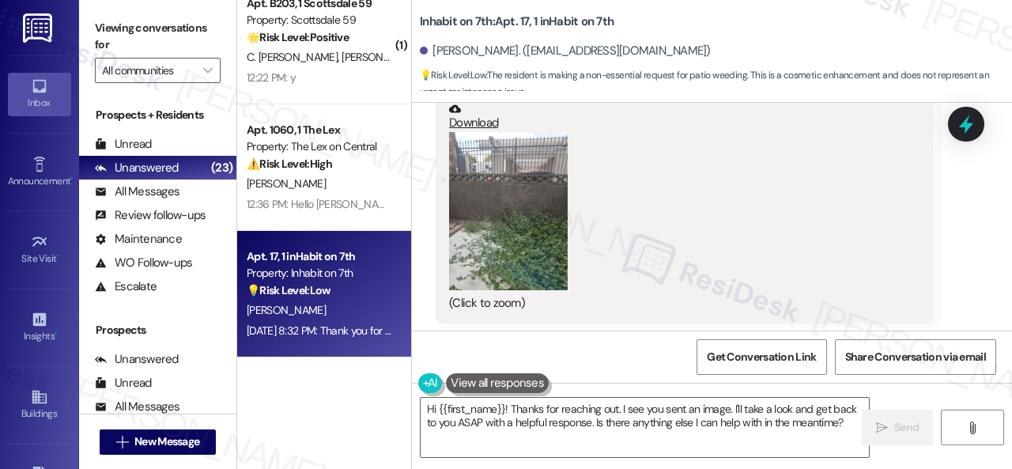
click at [823, 258] on div "(Click to zoom)" at bounding box center [678, 222] width 458 height 180
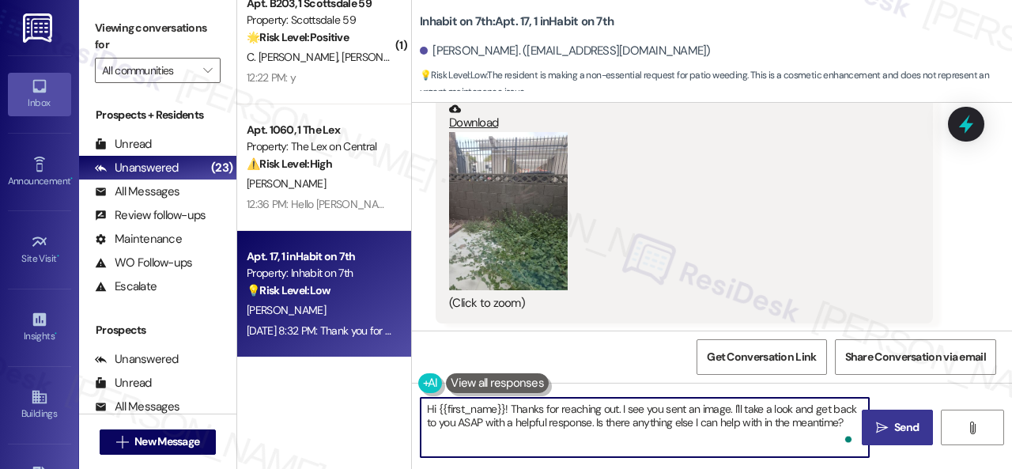
drag, startPoint x: 511, startPoint y: 410, endPoint x: 871, endPoint y: 439, distance: 361.5
click at [871, 439] on div "Hi {{first_name}}! Thanks for reaching out. I see you sent an image. I'll take …" at bounding box center [712, 441] width 600 height 119
paste textarea "I'm sorry for the delayed response."
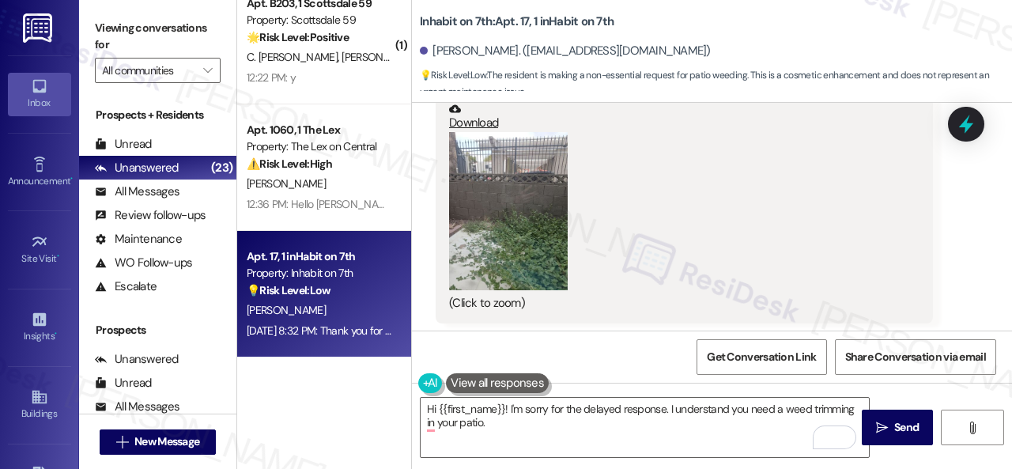
click at [989, 241] on div "Received via SMS Jackie Holman Question Aug 25, 2025 at 8:32 PM Hi! Thank you v…" at bounding box center [712, 232] width 600 height 724
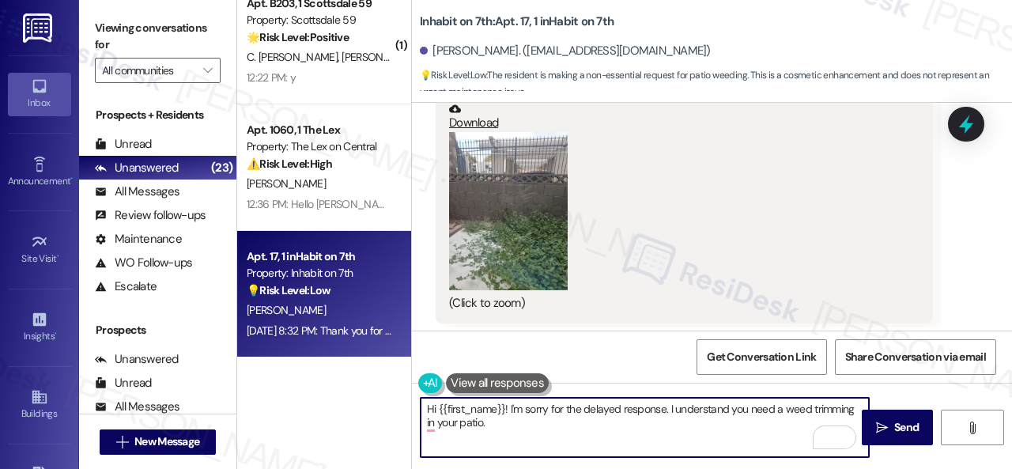
click at [627, 423] on textarea "Hi {{first_name}}! I'm sorry for the delayed response. I understand you need a …" at bounding box center [644, 427] width 448 height 59
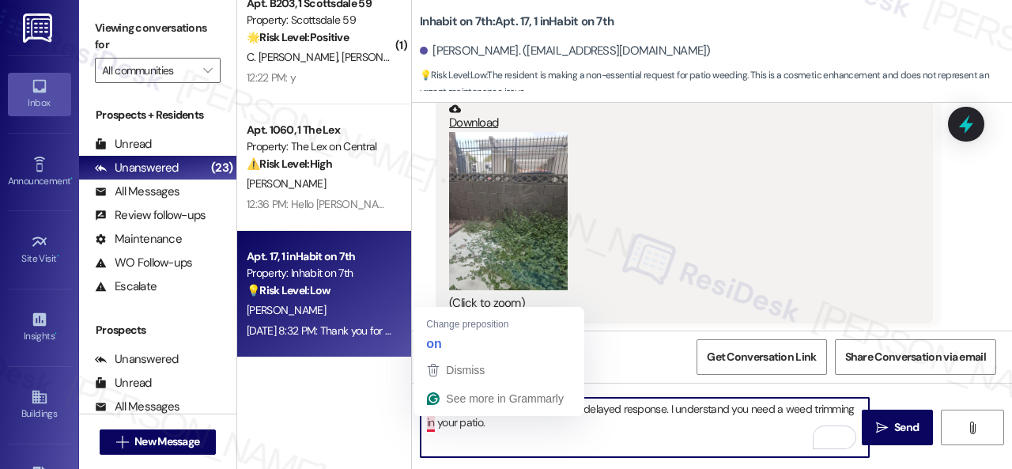
click at [431, 424] on textarea "Hi {{first_name}}! I'm sorry for the delayed response. I understand you need a …" at bounding box center [644, 427] width 448 height 59
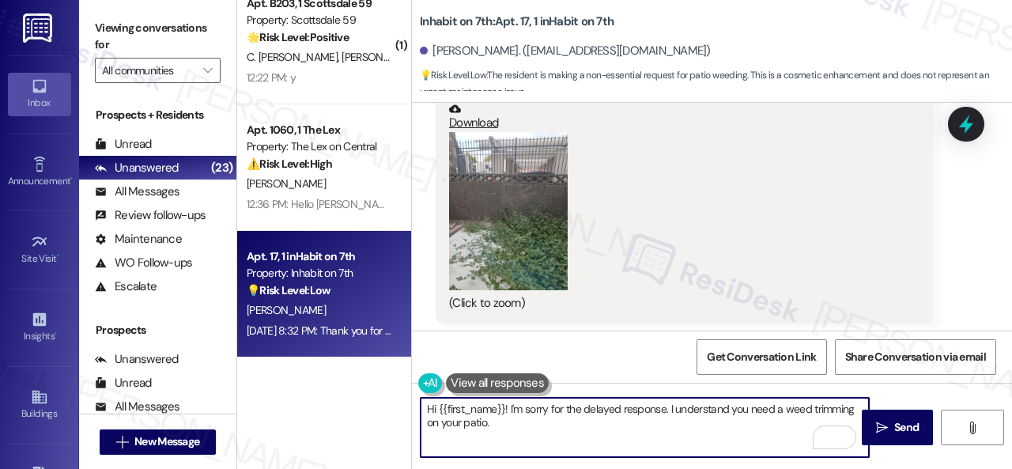
click at [504, 422] on textarea "Hi {{first_name}}! I'm sorry for the delayed response. I understand you need a …" at bounding box center [644, 427] width 448 height 59
paste textarea "Is there already a work order for the issue? If so, may I have the work order n…"
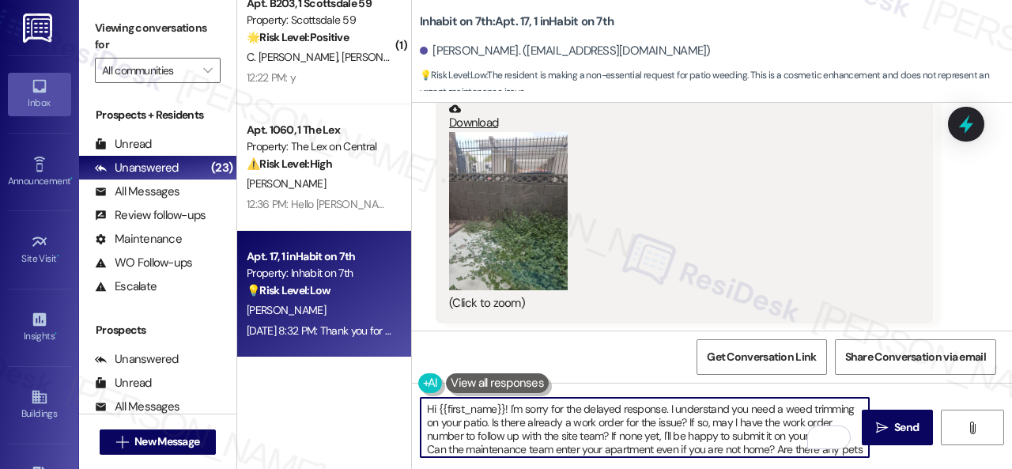
scroll to position [13, 0]
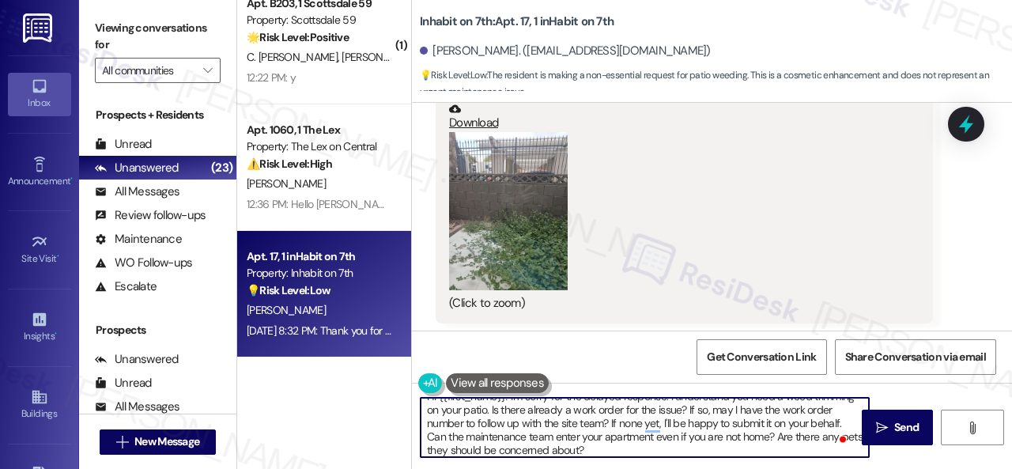
click at [692, 429] on textarea "Hi {{first_name}}! I'm sorry for the delayed response. I understand you need a …" at bounding box center [644, 427] width 448 height 59
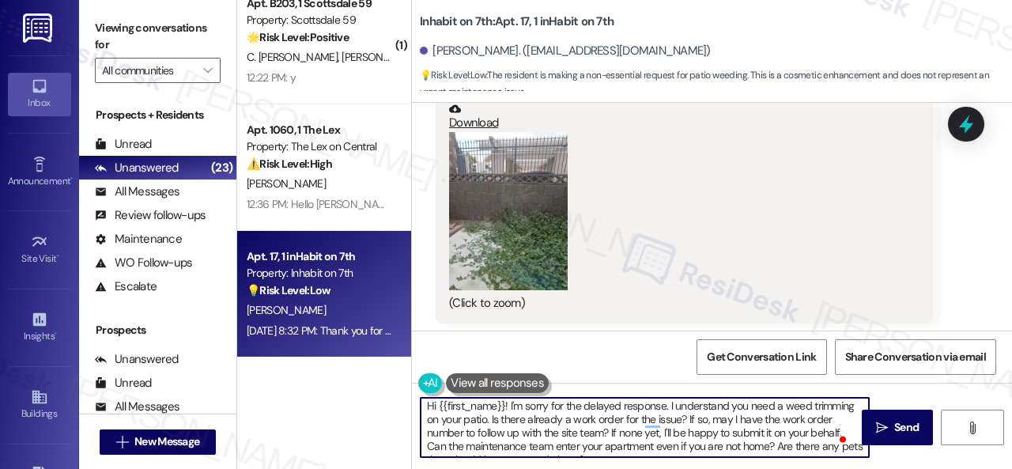
scroll to position [0, 0]
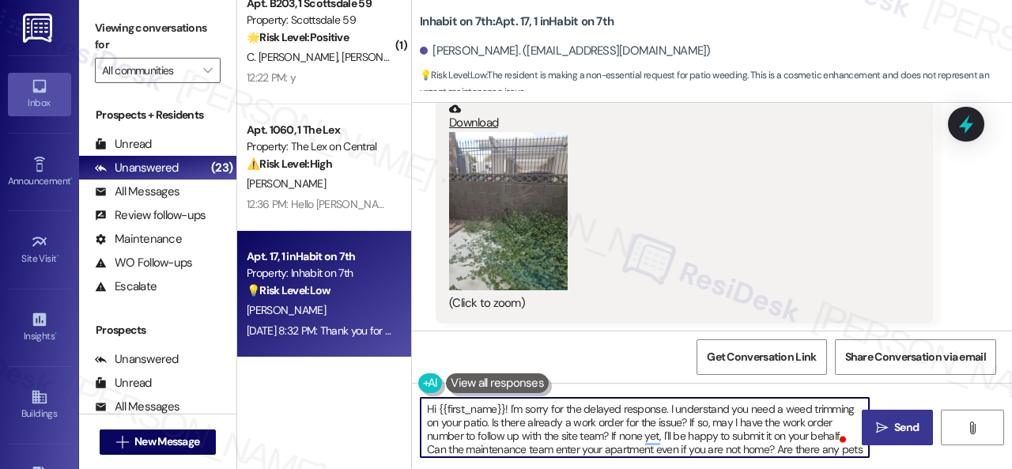
type textarea "Hi {{first_name}}! I'm sorry for the delayed response. I understand you need a …"
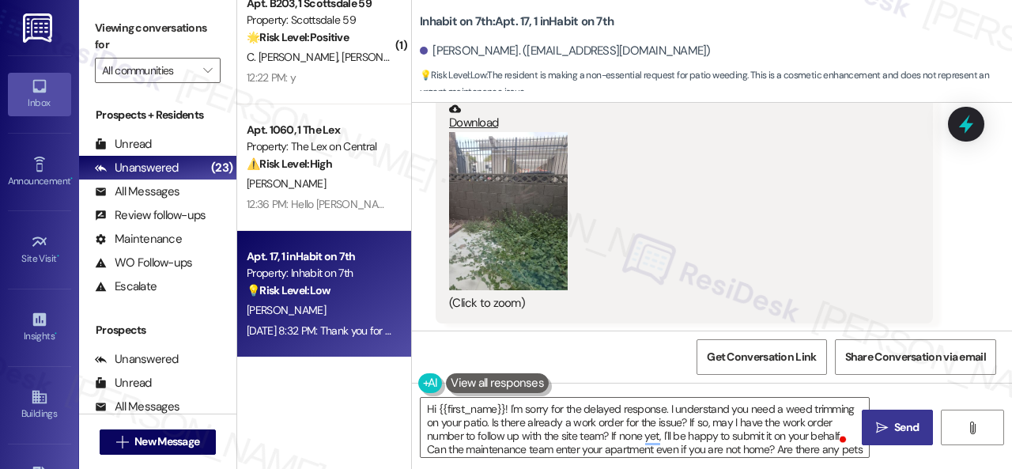
click at [880, 424] on icon "" at bounding box center [882, 427] width 12 height 13
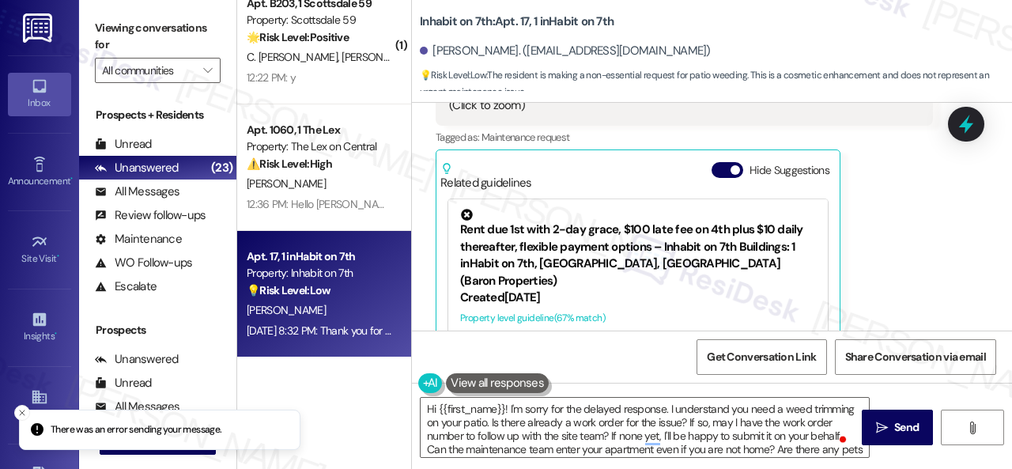
scroll to position [1101, 0]
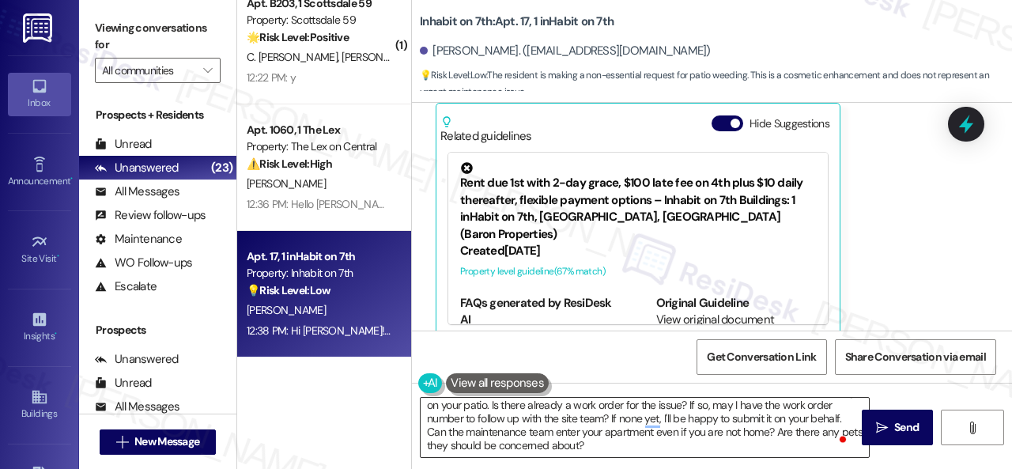
scroll to position [7, 0]
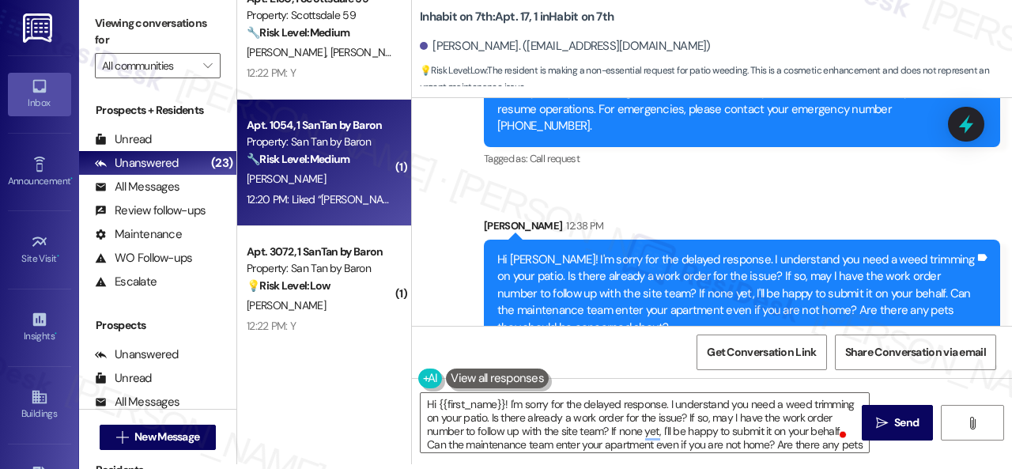
click at [337, 190] on div "12:20 PM: Liked “Sarah (San Tan by Baron): Hi Michele, I apologize for the dela…" at bounding box center [319, 200] width 149 height 20
type textarea "Fetching suggested responses. Please feel free to read through the conversation…"
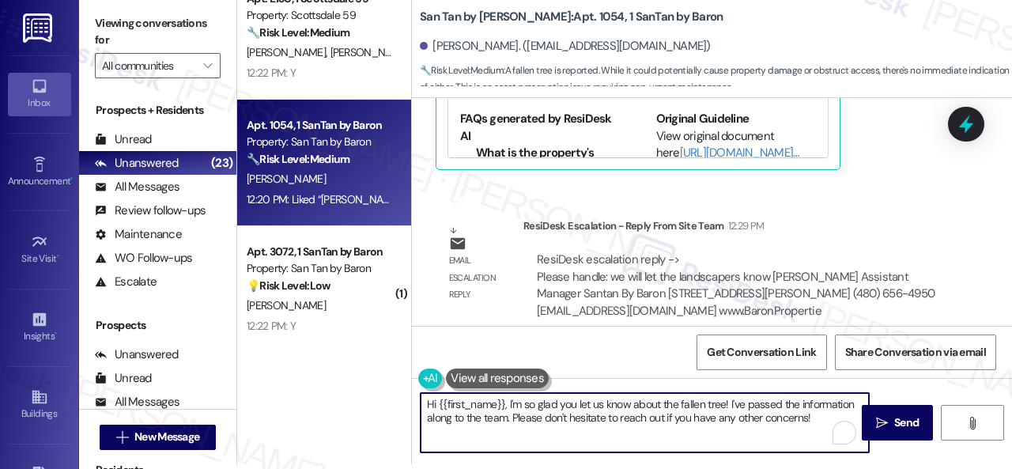
drag, startPoint x: 507, startPoint y: 404, endPoint x: 855, endPoint y: 477, distance: 355.4
click at [855, 468] on html "Inbox Go to Inbox Announcement • Send A Text Announcement Site Visit • Go to Si…" at bounding box center [506, 234] width 1012 height 469
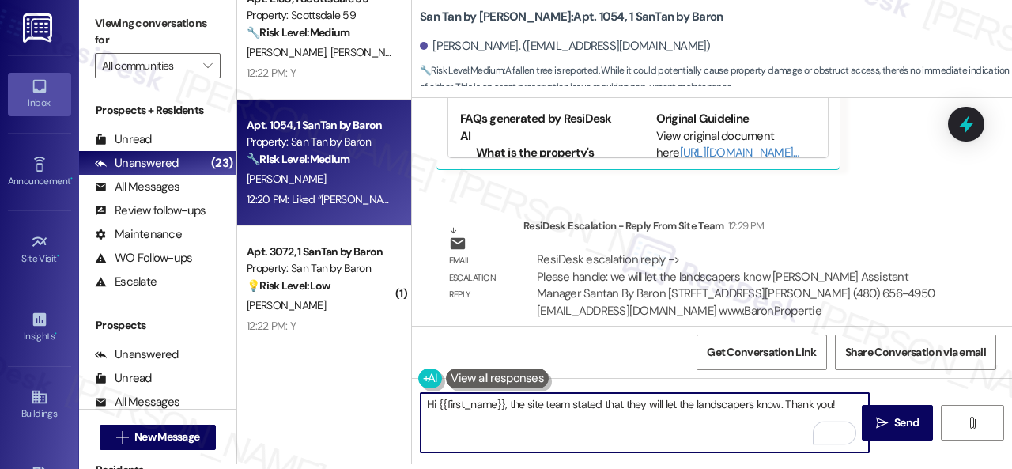
click at [670, 401] on textarea "Hi {{first_name}}, the site team stated that they will let the landscapers know…" at bounding box center [644, 422] width 448 height 59
paste textarea "To enrich screen reader interactions, please activate Accessibility in Grammarl…"
type textarea "Hi {{first_name}}, the site team stated that they will let the landscapers know…"
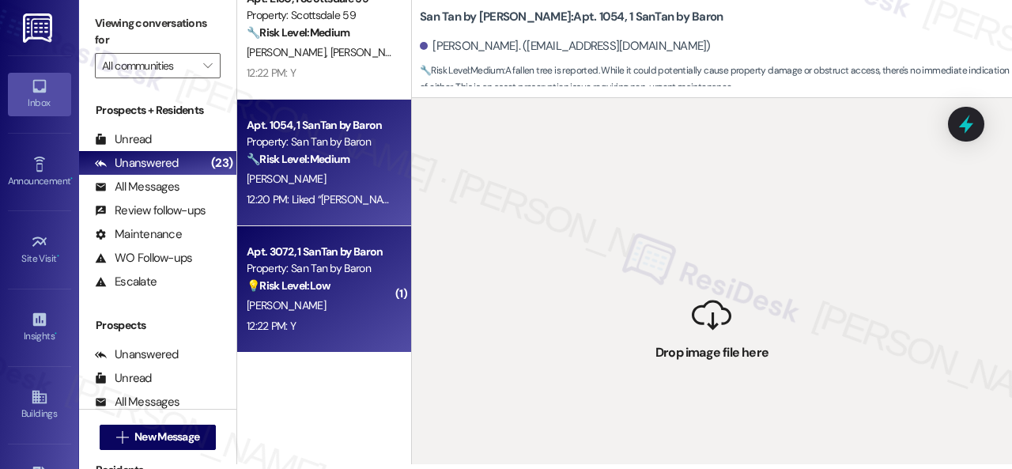
click at [360, 307] on div "[PERSON_NAME]" at bounding box center [319, 306] width 149 height 20
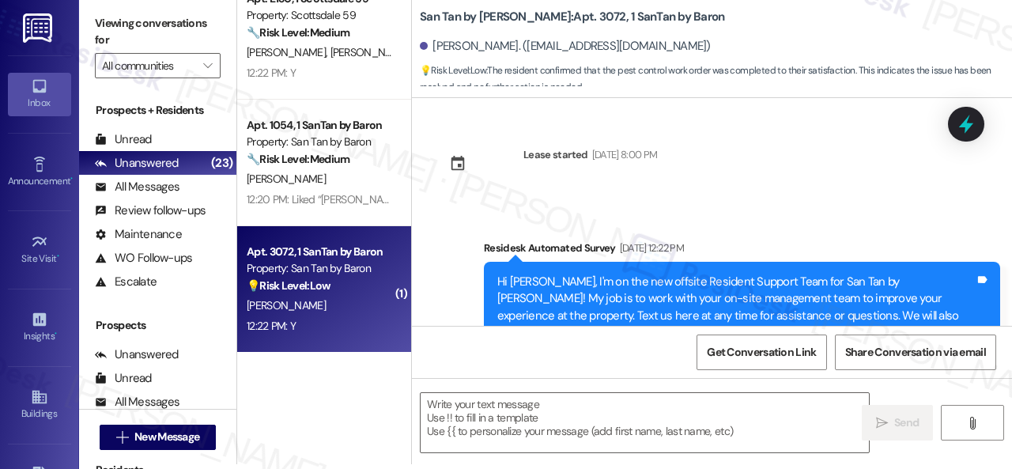
type textarea "Fetching suggested responses. Please feel free to read through the conversation…"
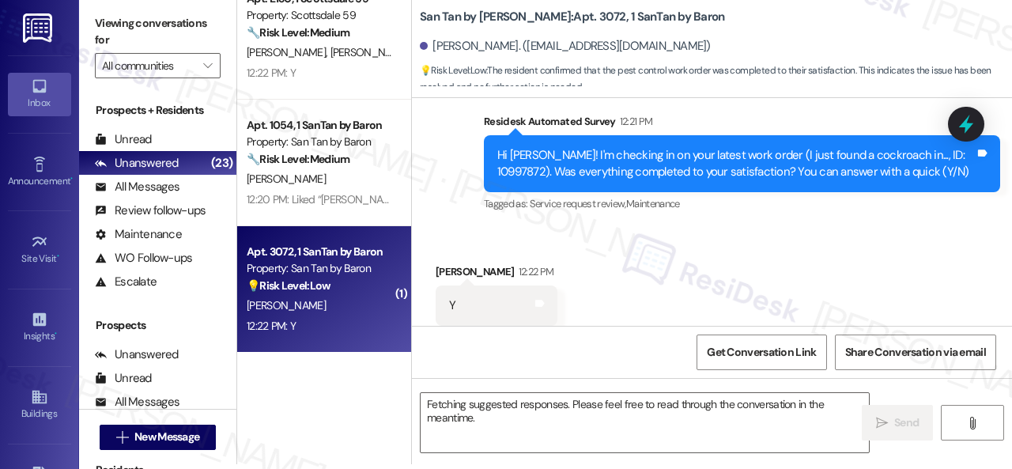
scroll to position [0, 0]
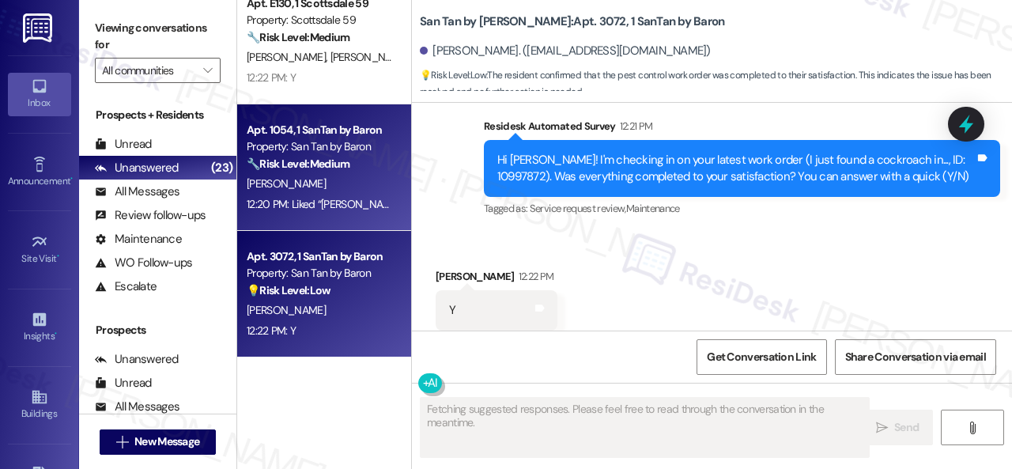
click at [349, 170] on strong "🔧 Risk Level: Medium" at bounding box center [298, 163] width 103 height 14
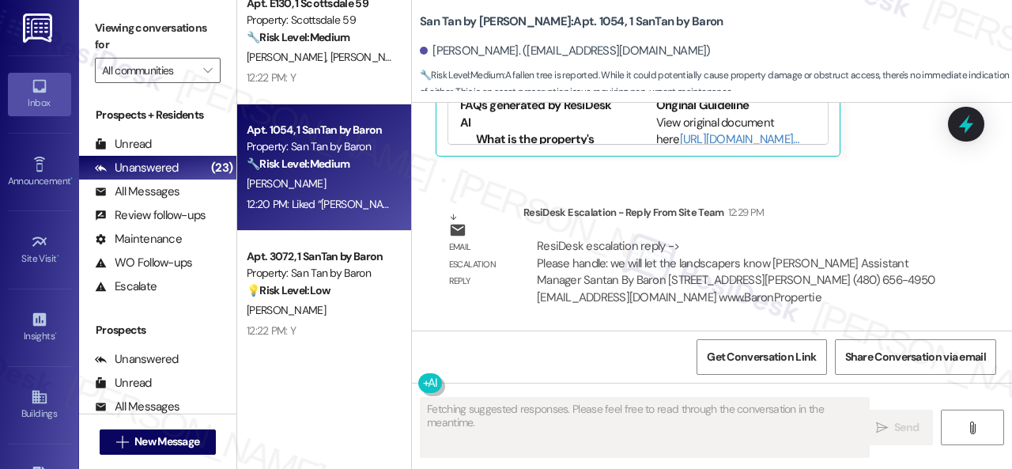
scroll to position [2462, 0]
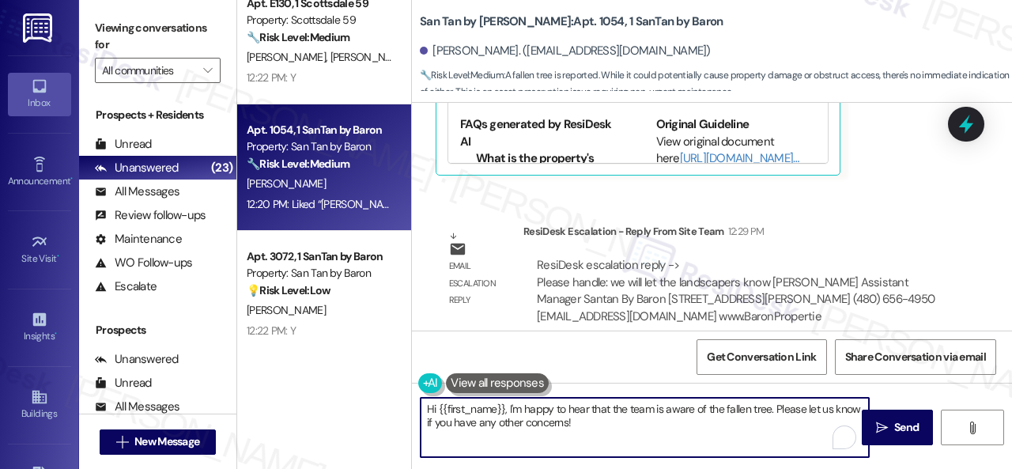
drag, startPoint x: 507, startPoint y: 405, endPoint x: 581, endPoint y: 424, distance: 75.9
click at [581, 424] on textarea "Hi {{first_name}}, I'm happy to hear that the team is aware of the fallen tree.…" at bounding box center [644, 427] width 448 height 59
type textarea "Hi {{first_name}}, the site team has stated that they will notify the lands"
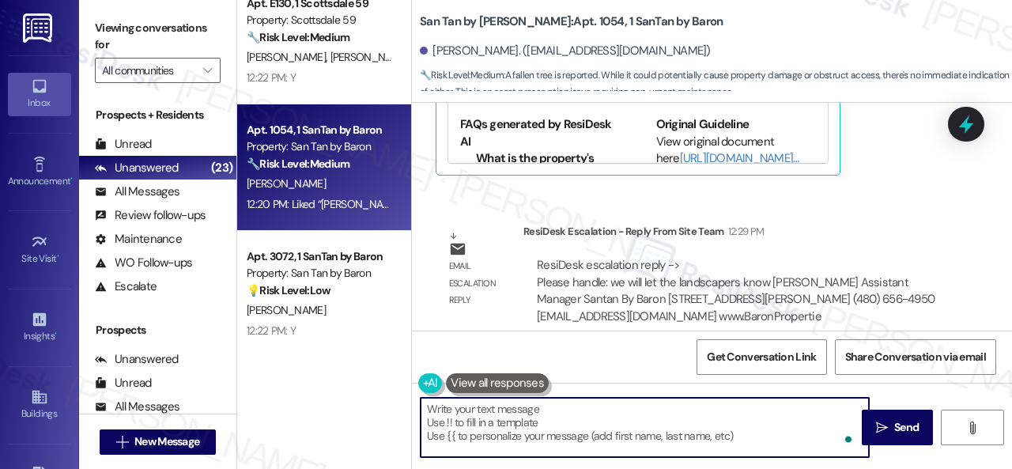
type textarea "c"
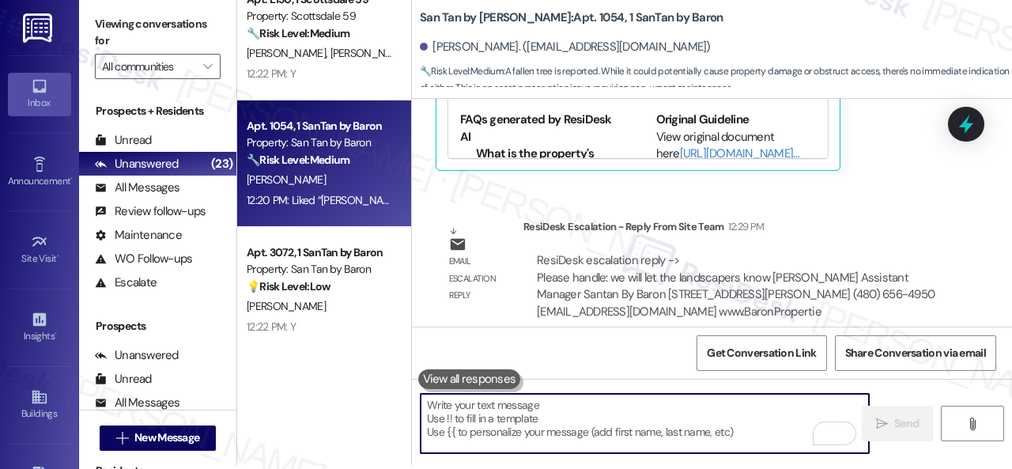
scroll to position [5, 0]
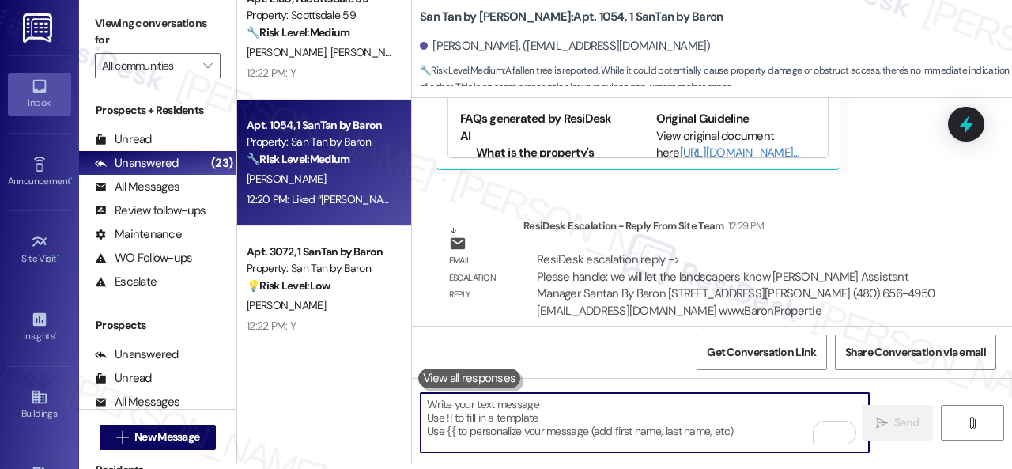
click at [507, 424] on textarea "To enrich screen reader interactions, please activate Accessibility in Grammarl…" at bounding box center [644, 422] width 448 height 59
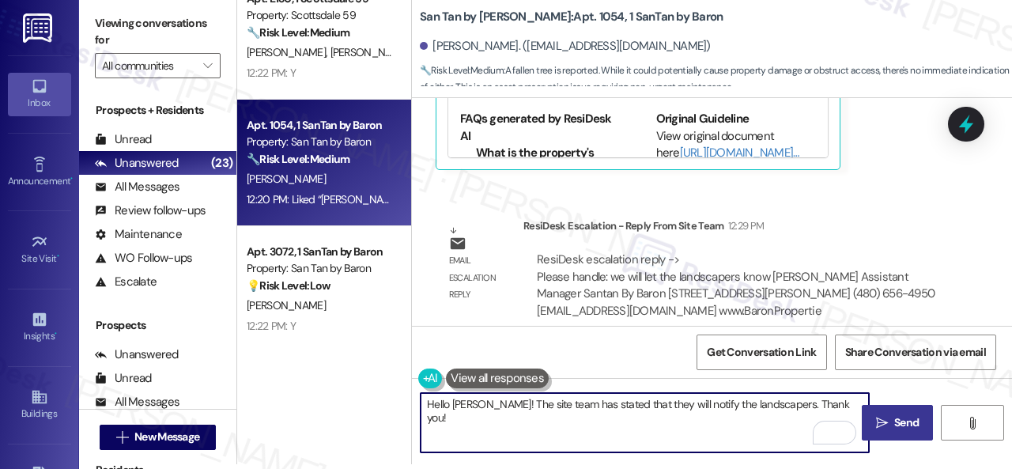
type textarea "Hello Michele! The site team has stated that they will notify the landscapers. …"
click at [895, 418] on span "Send" at bounding box center [906, 422] width 24 height 17
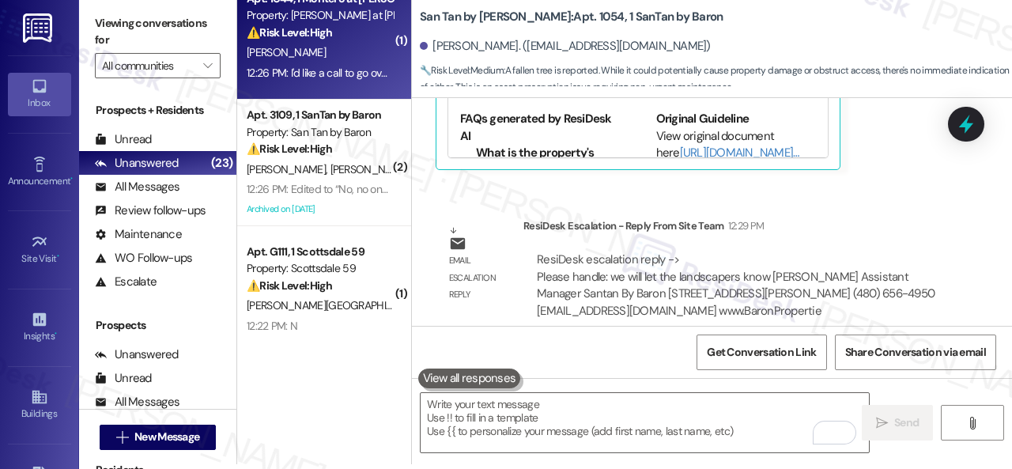
scroll to position [0, 0]
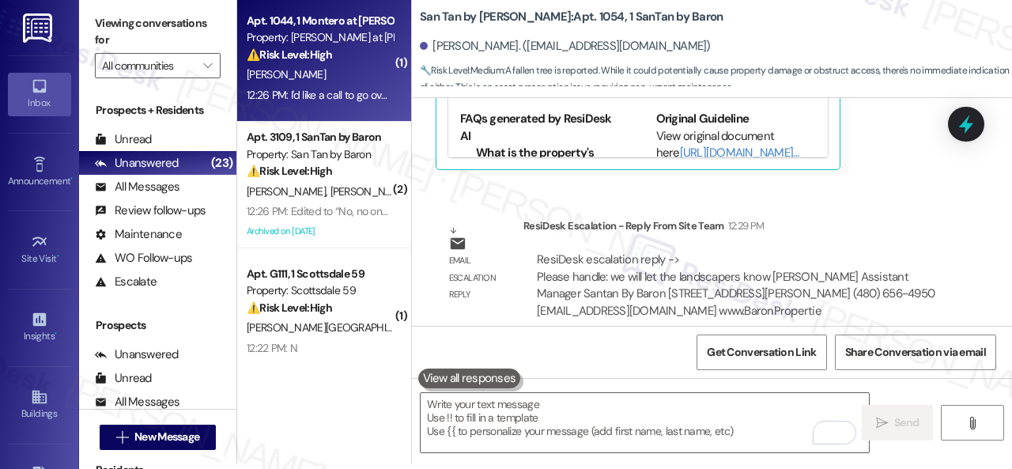
click at [360, 78] on div "A. Aldecoa" at bounding box center [319, 75] width 149 height 20
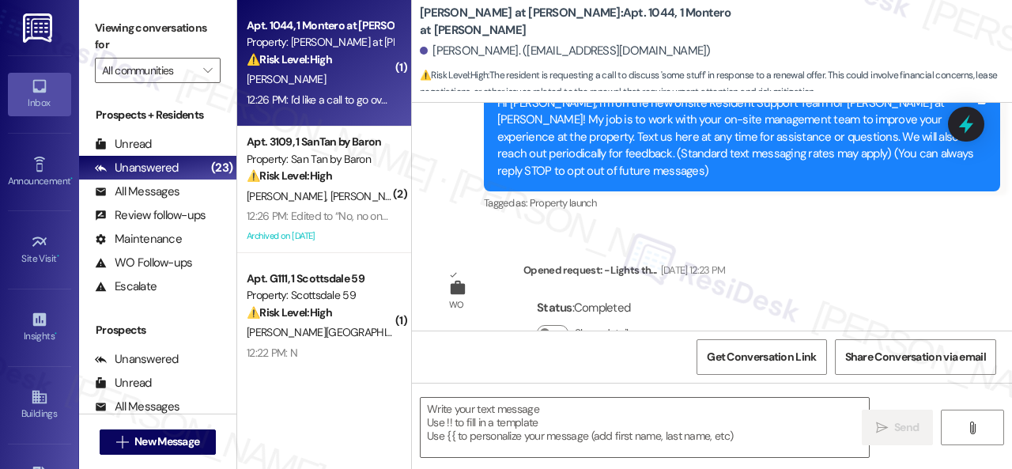
type textarea "Fetching suggested responses. Please feel free to read through the conversation…"
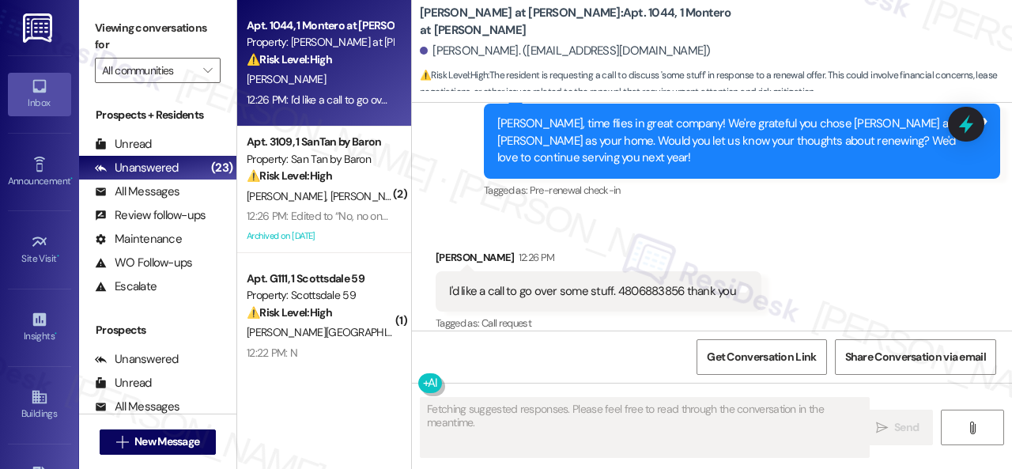
scroll to position [1293, 0]
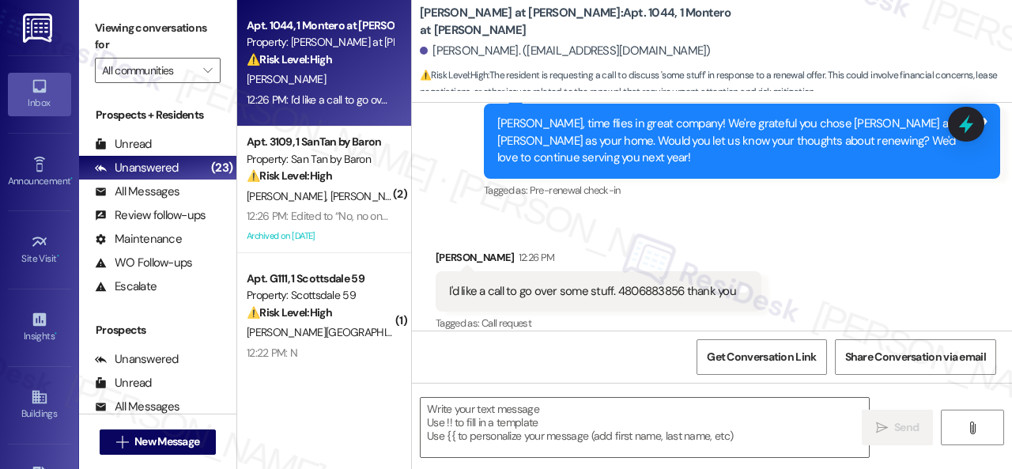
click at [836, 222] on div "Received via SMS Ann Aldecoa 12:26 PM I'd like a call to go over some stuff. 48…" at bounding box center [712, 280] width 600 height 134
click at [586, 428] on textarea at bounding box center [644, 427] width 448 height 59
paste textarea "I apologize if I cannot make or accept calls because my job is designed for tex…"
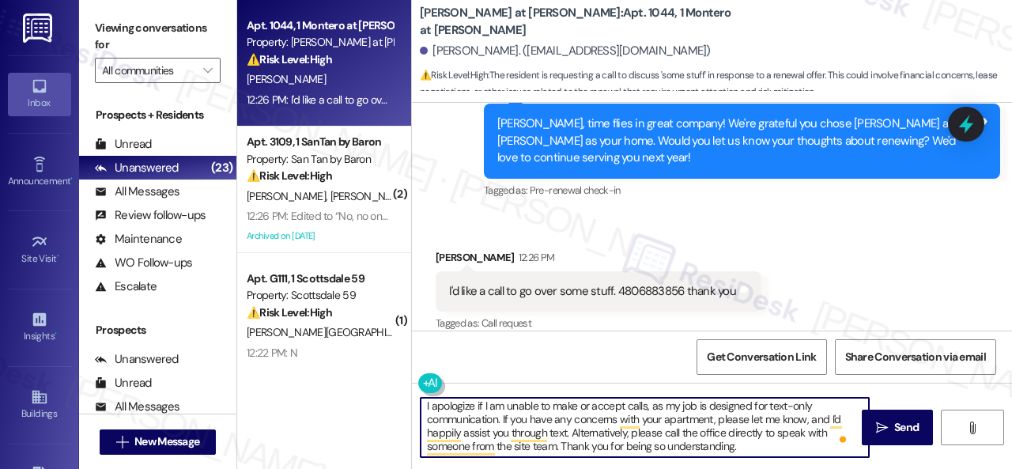
scroll to position [5, 0]
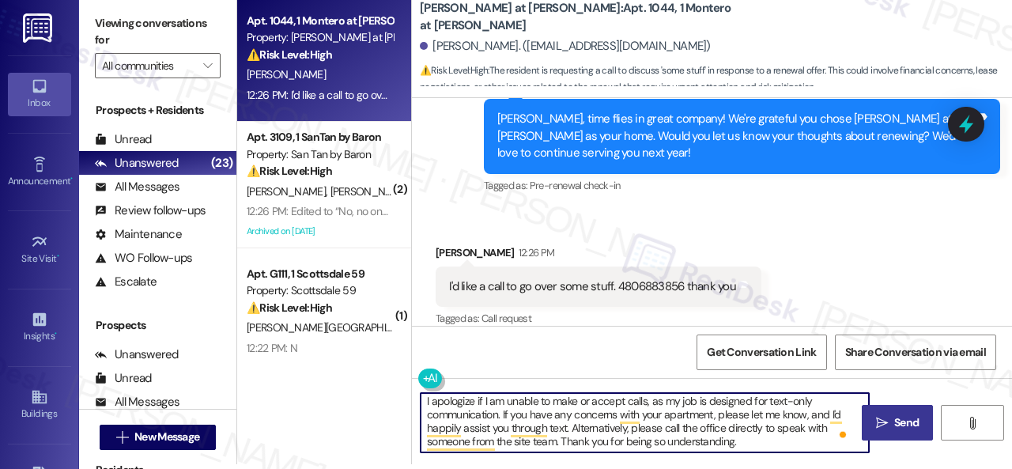
type textarea "I apologize if I am unable to make or accept calls, as my job is designed for t…"
click at [894, 418] on span "Send" at bounding box center [906, 422] width 24 height 17
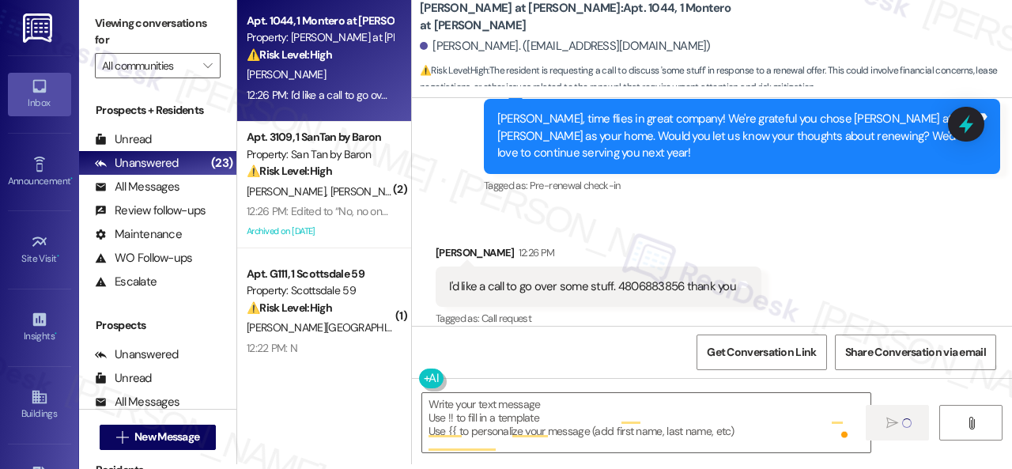
scroll to position [0, 0]
click at [469, 424] on textarea "To enrich screen reader interactions, please activate Accessibility in Grammarl…" at bounding box center [644, 422] width 448 height 59
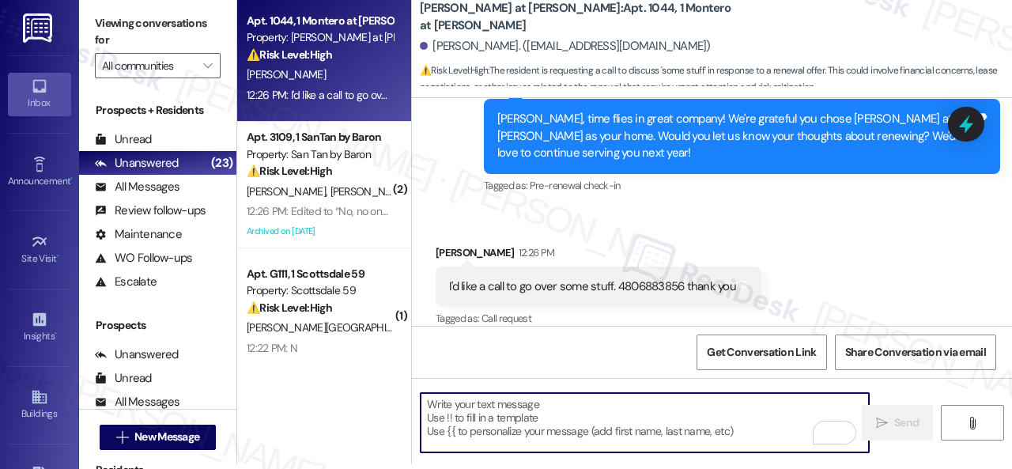
paste textarea "I apologize if I cannot make or accept calls because my job is designed for tex…"
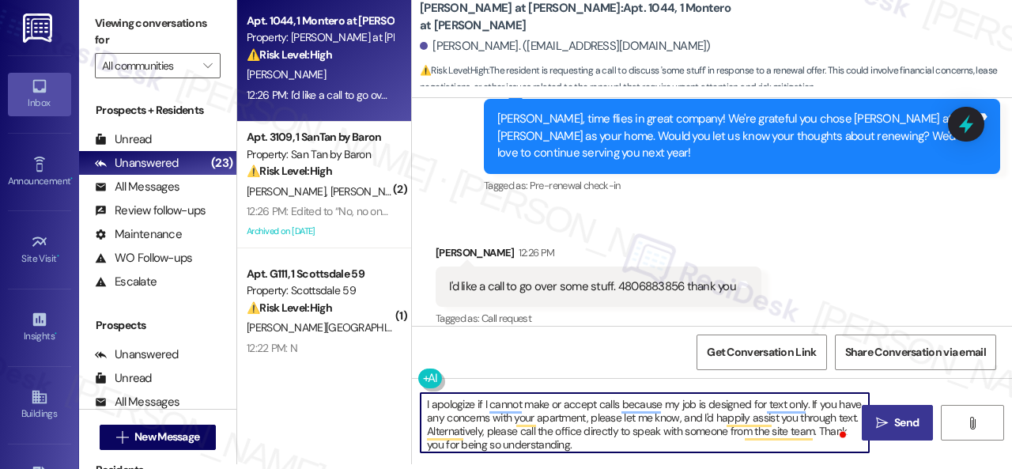
type textarea "I apologize if I cannot make or accept calls because my job is designed for tex…"
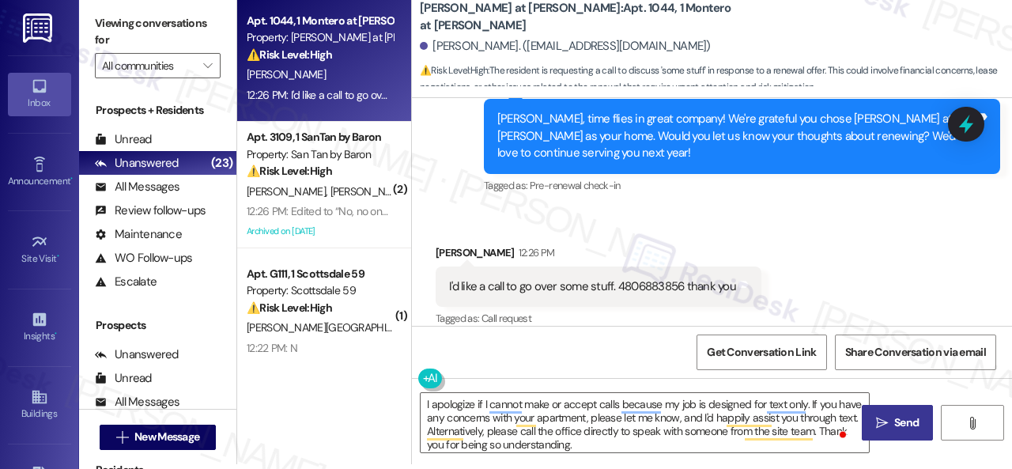
click at [903, 402] on div "I apologize if I cannot make or accept calls because my job is designed for tex…" at bounding box center [712, 437] width 600 height 119
click at [894, 420] on span "Send" at bounding box center [906, 422] width 24 height 17
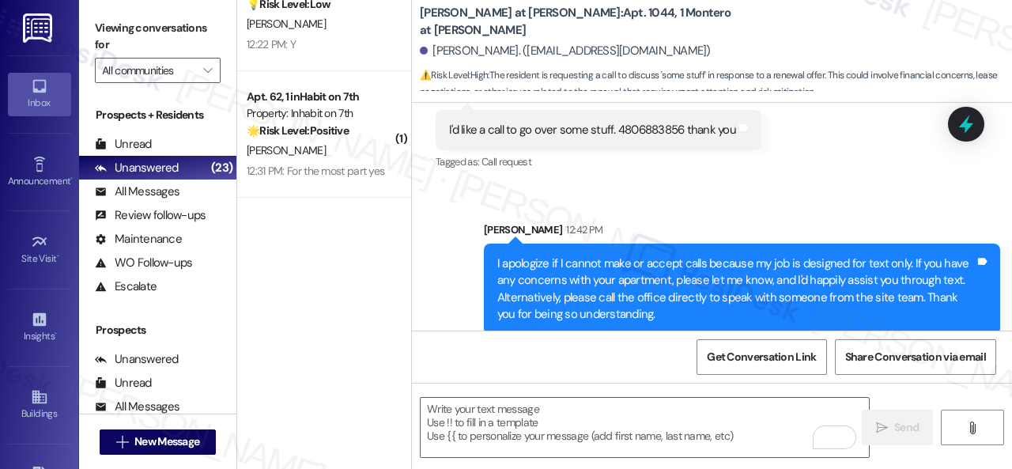
scroll to position [1343, 0]
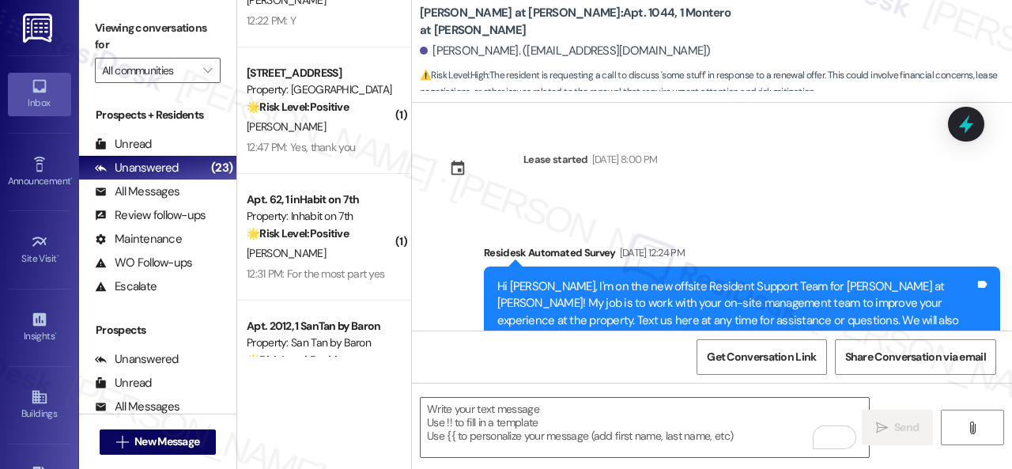
scroll to position [1454, 0]
